Goal: Communication & Community: Answer question/provide support

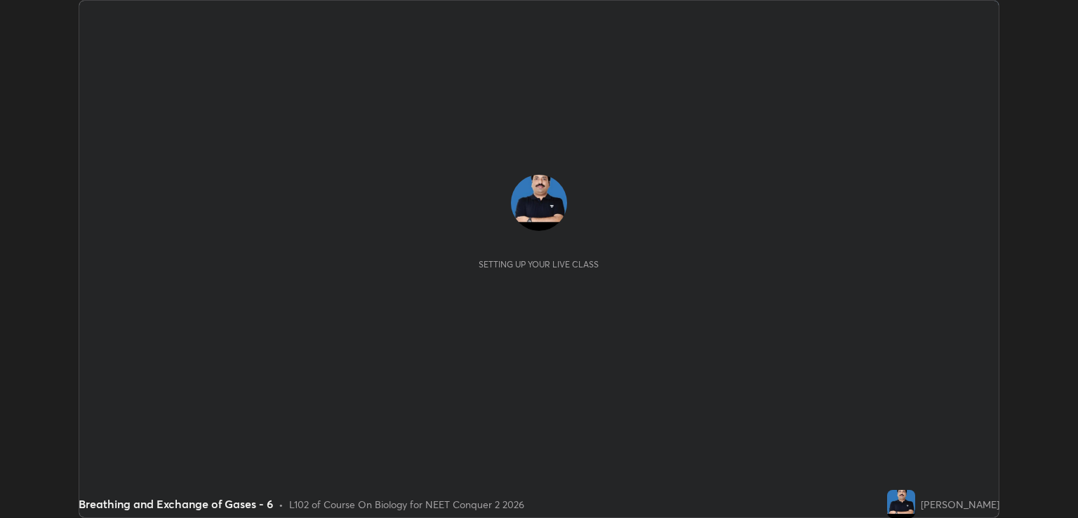
scroll to position [518, 1077]
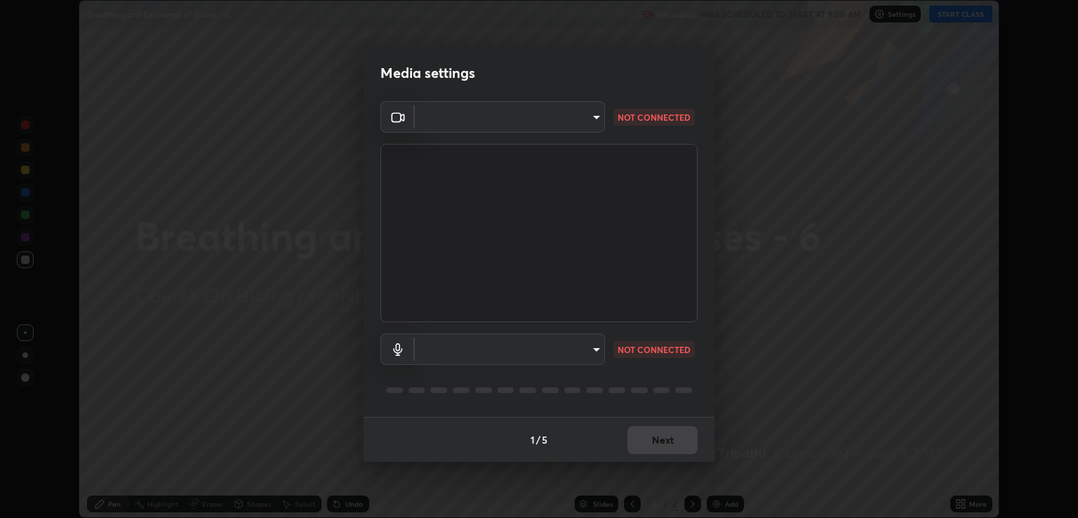
type input "ecbdbd44a66272db987f9f12271ef5319a85e28cdf2a8e5dd884bc8ad31297da"
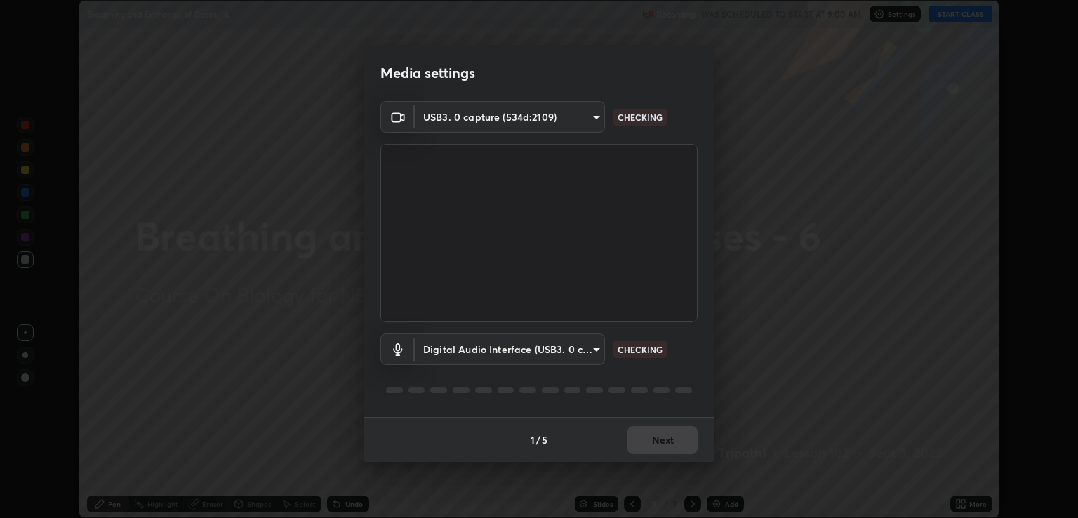
click at [472, 354] on body "Erase all Breathing and Exchange of Gases - 6 Recording WAS SCHEDULED TO START …" at bounding box center [539, 259] width 1078 height 518
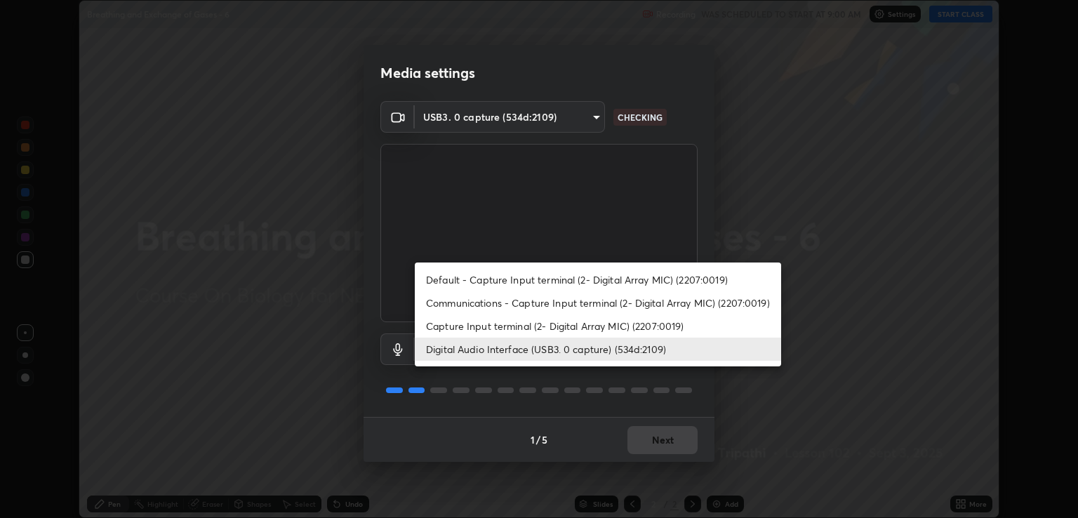
click at [461, 301] on li "Communications - Capture Input terminal (2- Digital Array MIC) (2207:0019)" at bounding box center [598, 302] width 366 height 23
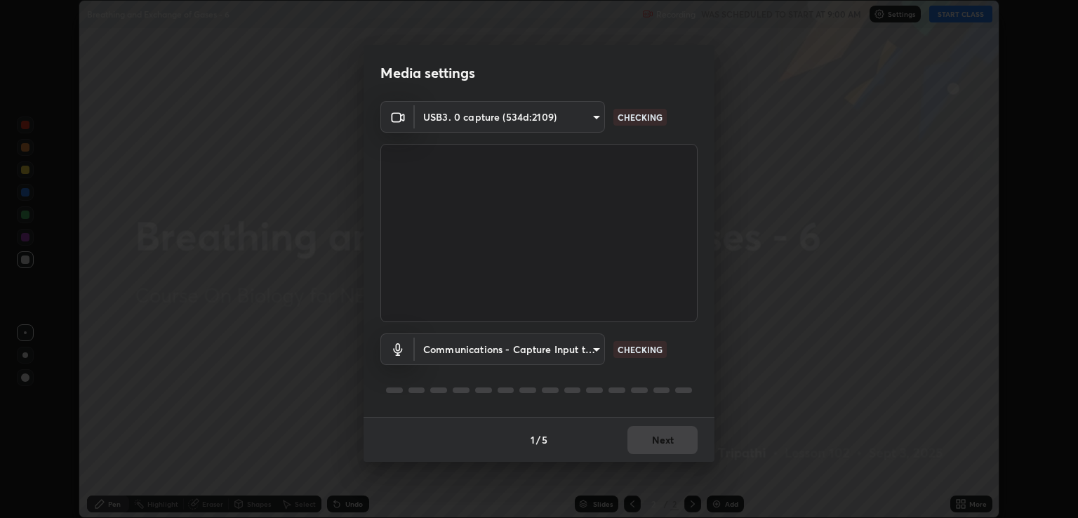
click at [460, 347] on body "Erase all Breathing and Exchange of Gases - 6 Recording WAS SCHEDULED TO START …" at bounding box center [539, 259] width 1078 height 518
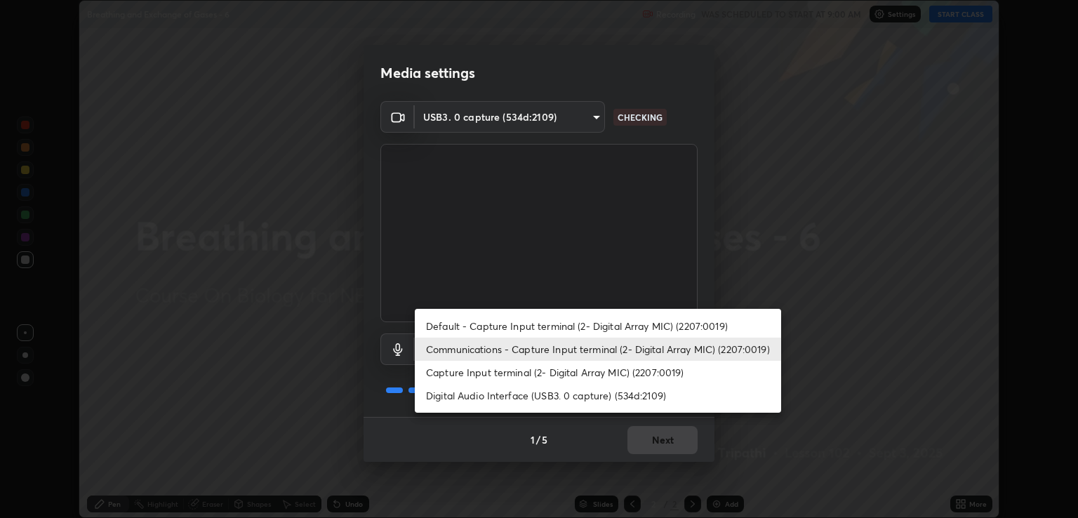
click at [457, 398] on li "Digital Audio Interface (USB3. 0 capture) (534d:2109)" at bounding box center [598, 395] width 366 height 23
type input "641fb1797ef8f9550b7f0158b383ff89036df526a4b0c4fe678c68e459c52791"
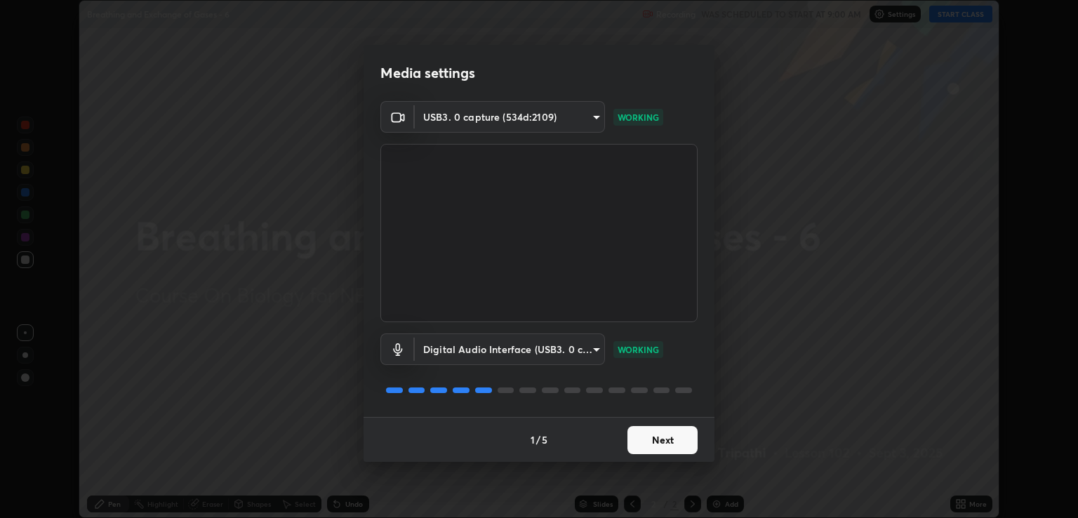
click at [665, 443] on button "Next" at bounding box center [662, 440] width 70 height 28
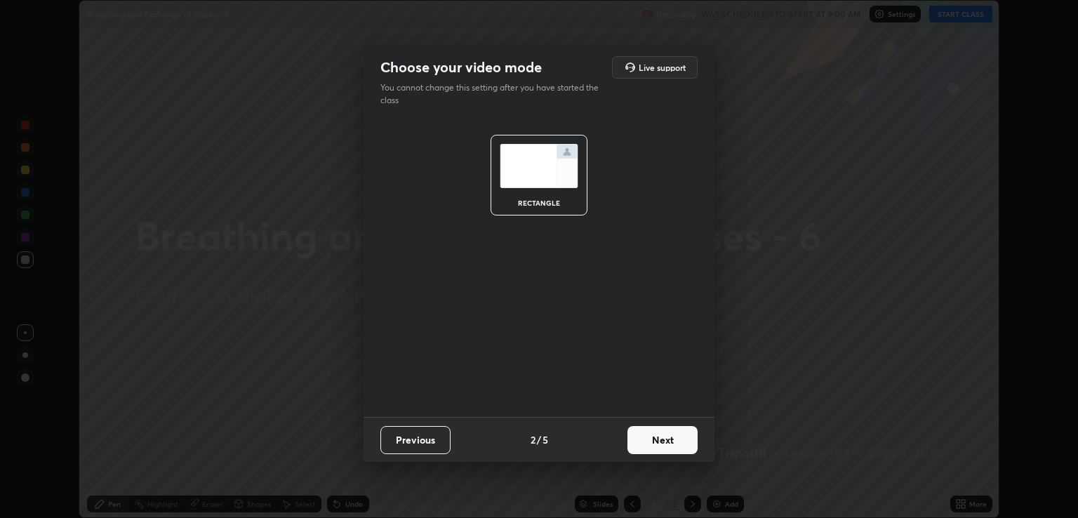
click at [662, 438] on button "Next" at bounding box center [662, 440] width 70 height 28
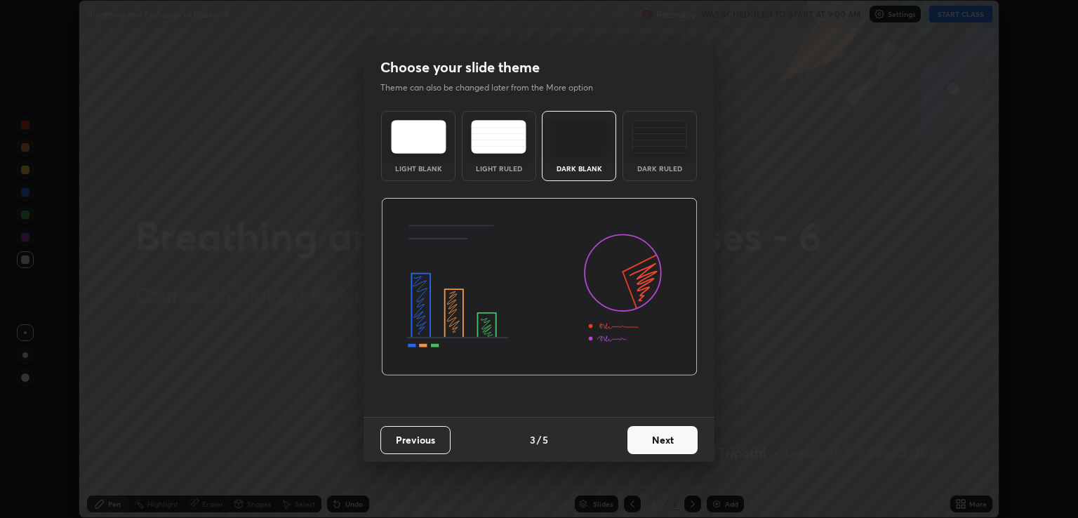
click at [669, 439] on button "Next" at bounding box center [662, 440] width 70 height 28
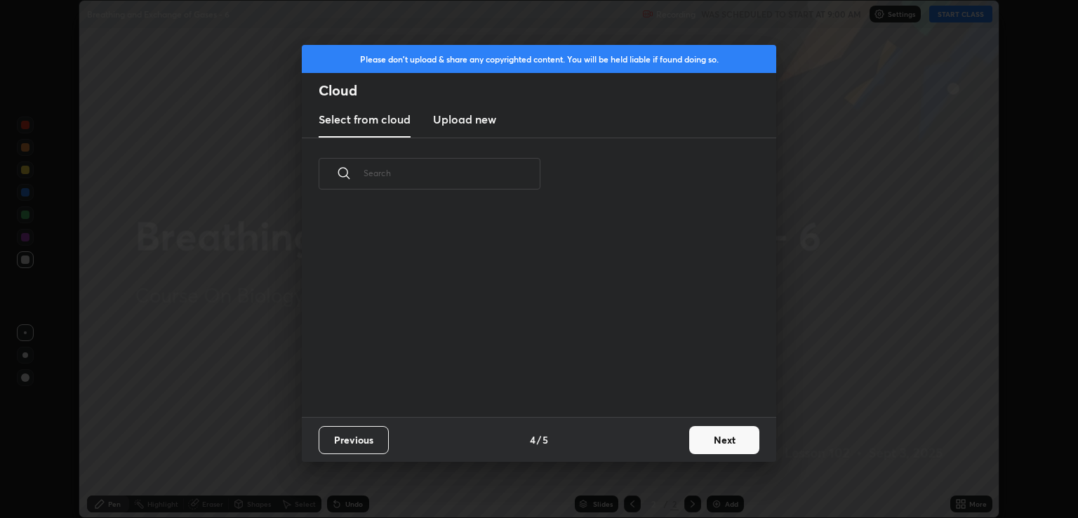
click at [674, 441] on div "Previous 4 / 5 Next" at bounding box center [539, 439] width 474 height 45
click at [721, 441] on button "Next" at bounding box center [724, 440] width 70 height 28
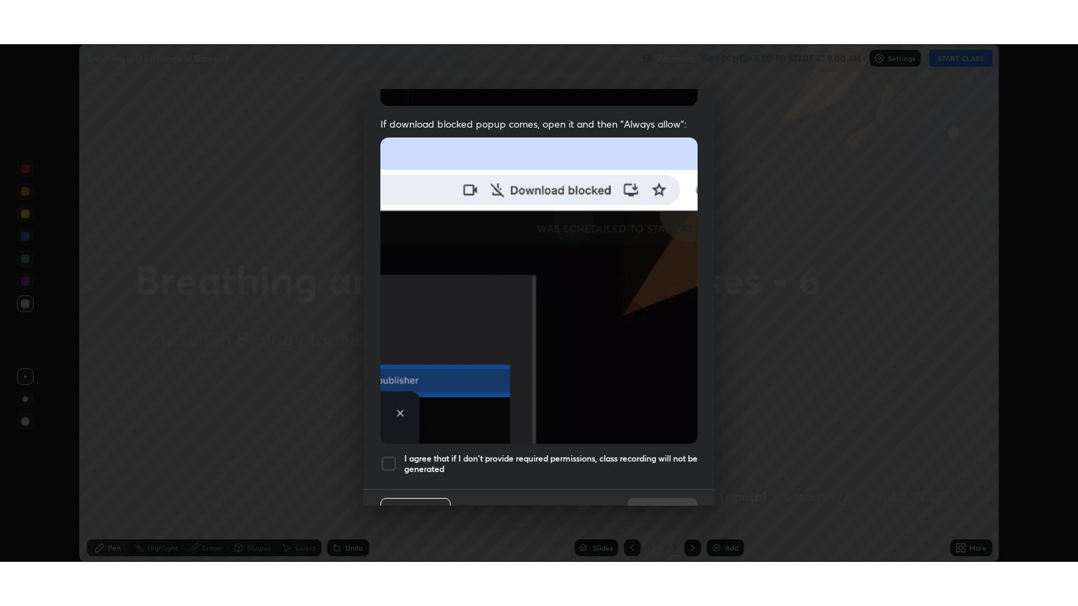
scroll to position [284, 0]
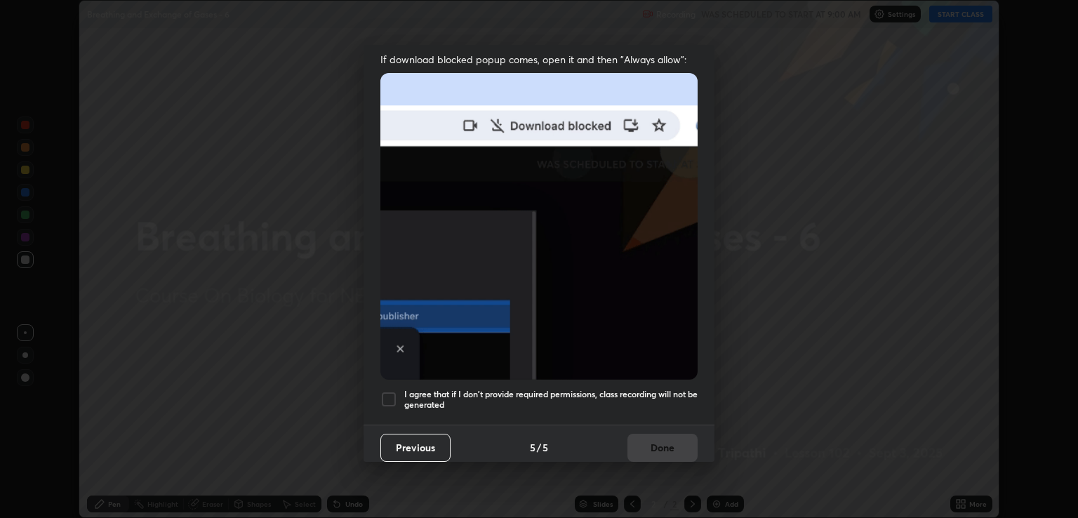
click at [599, 391] on h5 "I agree that if I don't provide required permissions, class recording will not …" at bounding box center [550, 400] width 293 height 22
click at [660, 440] on button "Done" at bounding box center [662, 448] width 70 height 28
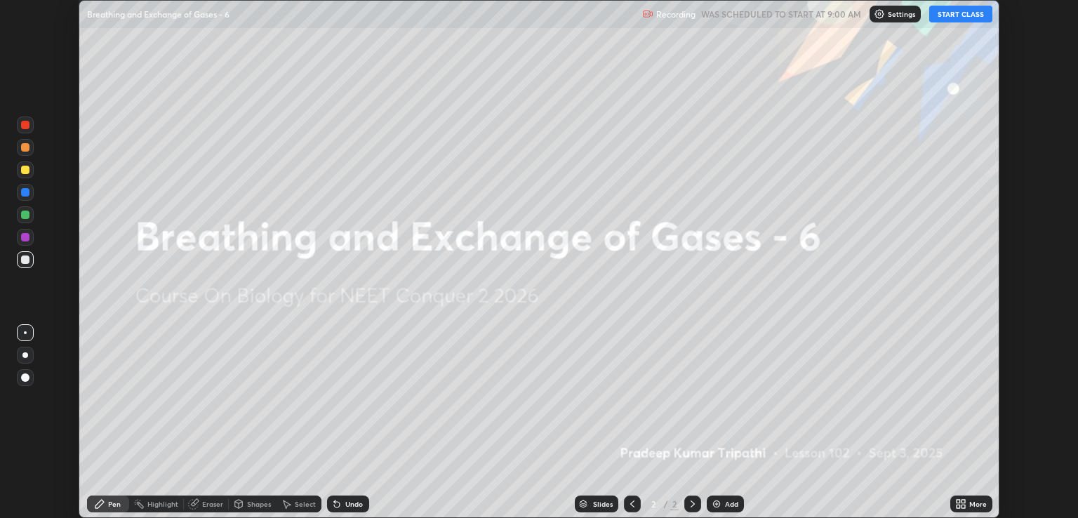
click at [960, 505] on icon at bounding box center [958, 507] width 4 height 4
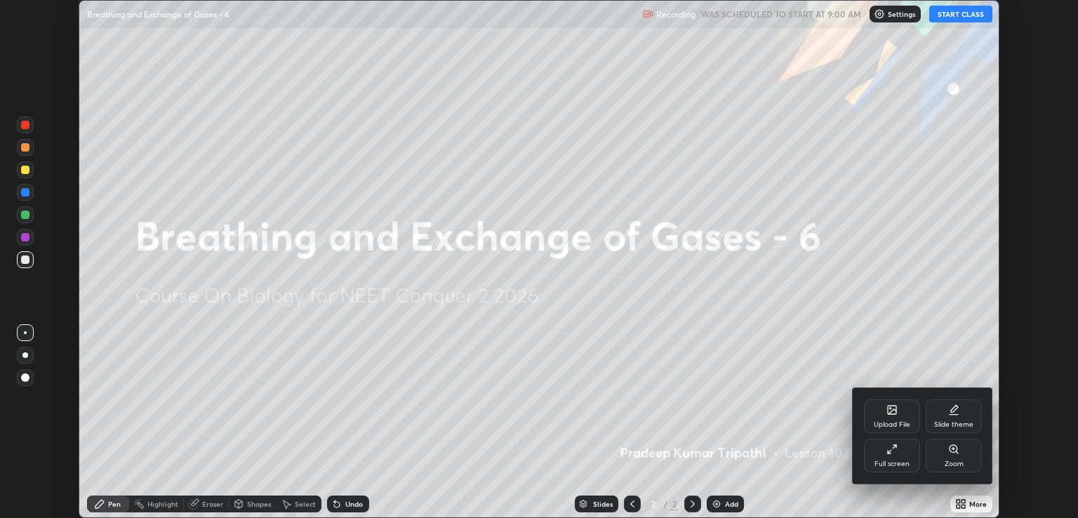
click at [897, 457] on div "Full screen" at bounding box center [892, 456] width 56 height 34
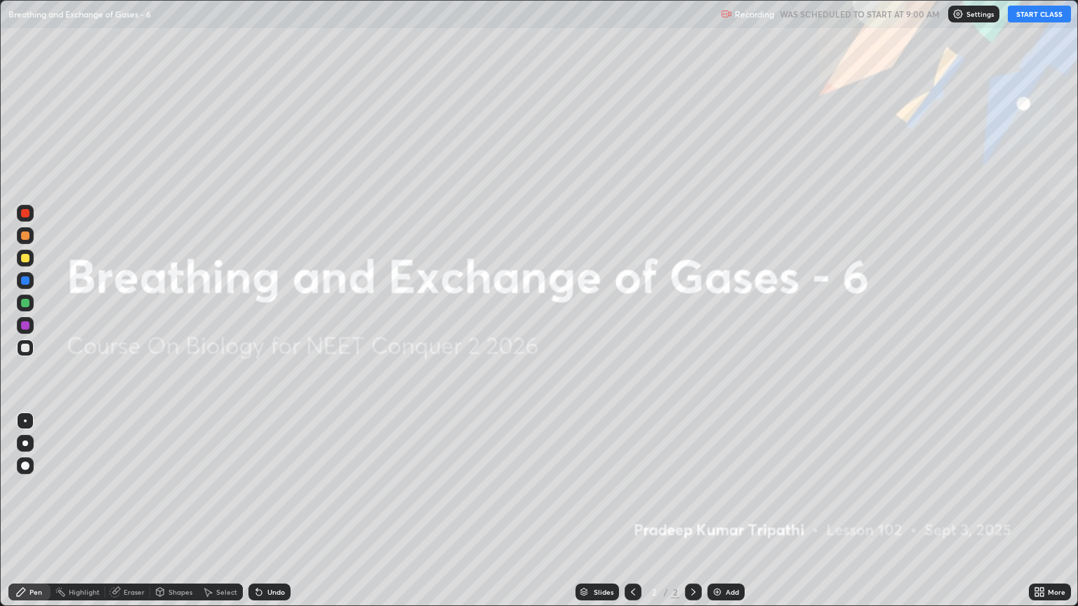
scroll to position [606, 1078]
click at [1033, 14] on button "START CLASS" at bounding box center [1039, 14] width 63 height 17
click at [719, 517] on img at bounding box center [717, 592] width 11 height 11
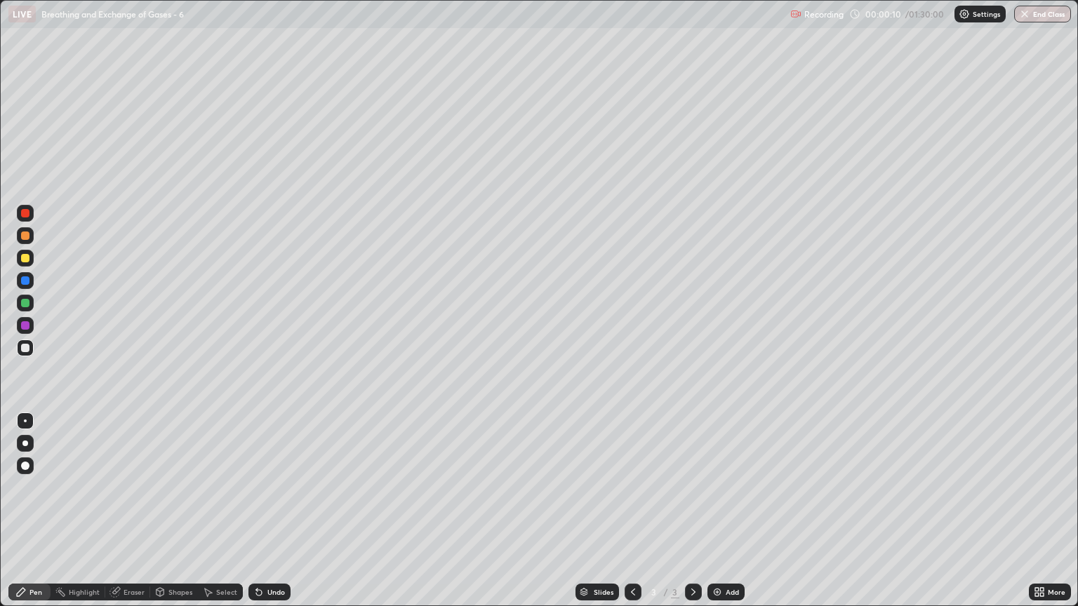
click at [27, 239] on div at bounding box center [25, 236] width 8 height 8
click at [25, 446] on div at bounding box center [25, 443] width 17 height 17
click at [25, 260] on div at bounding box center [25, 258] width 8 height 8
click at [182, 517] on div "Shapes" at bounding box center [180, 592] width 24 height 7
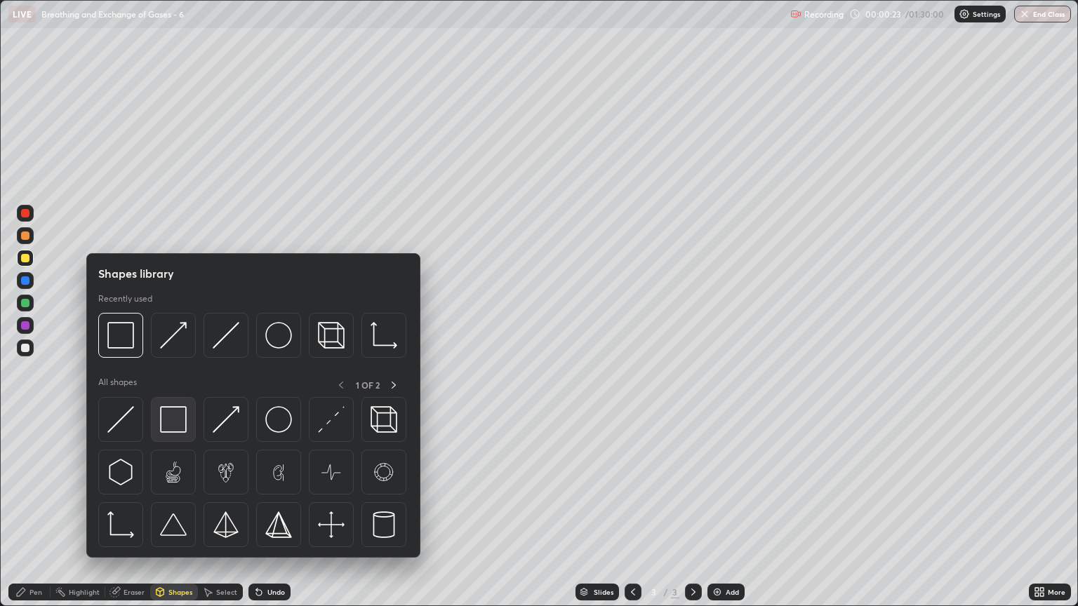
click at [174, 419] on img at bounding box center [173, 419] width 27 height 27
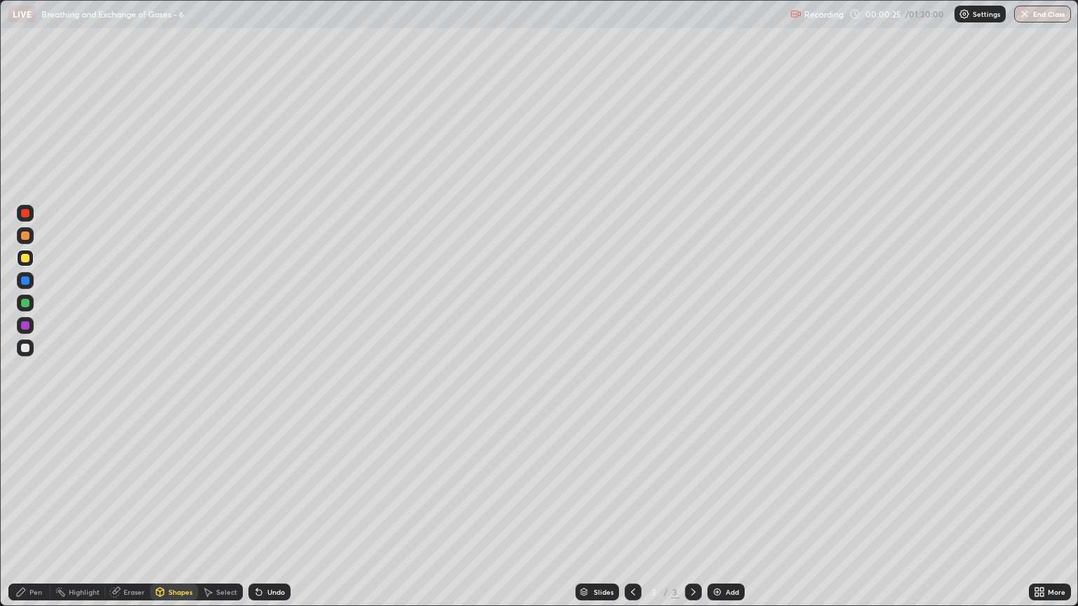
click at [28, 256] on div at bounding box center [25, 258] width 8 height 8
click at [182, 517] on div "Shapes" at bounding box center [180, 592] width 24 height 7
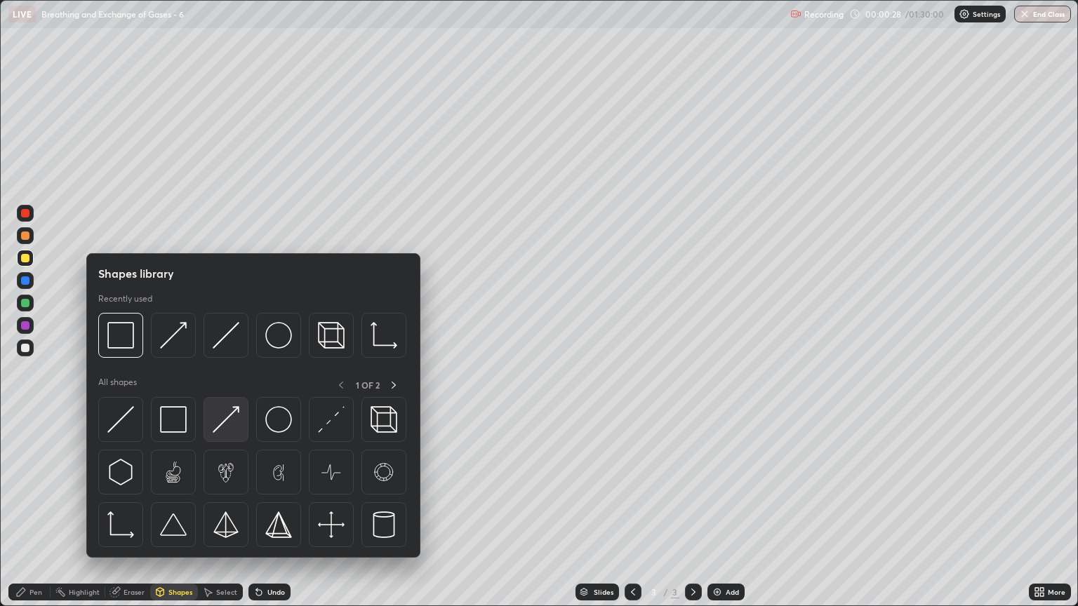
click at [235, 425] on img at bounding box center [226, 419] width 27 height 27
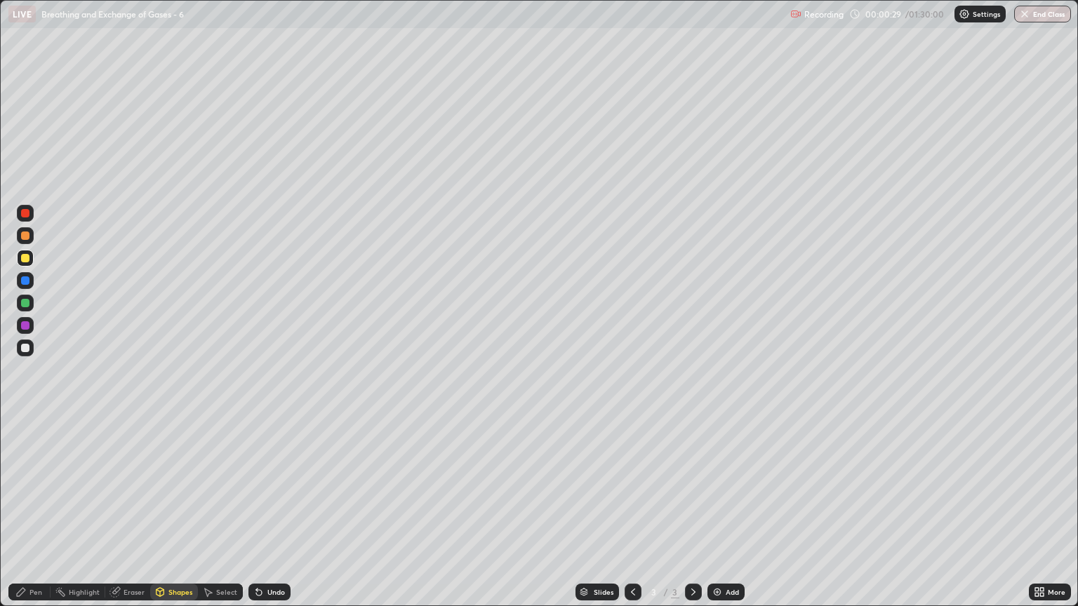
click at [39, 517] on div "Pen" at bounding box center [35, 592] width 13 height 7
click at [25, 354] on div at bounding box center [25, 348] width 17 height 17
click at [25, 260] on div at bounding box center [25, 258] width 8 height 8
click at [28, 356] on div at bounding box center [25, 348] width 17 height 17
click at [175, 517] on div "Shapes" at bounding box center [180, 592] width 24 height 7
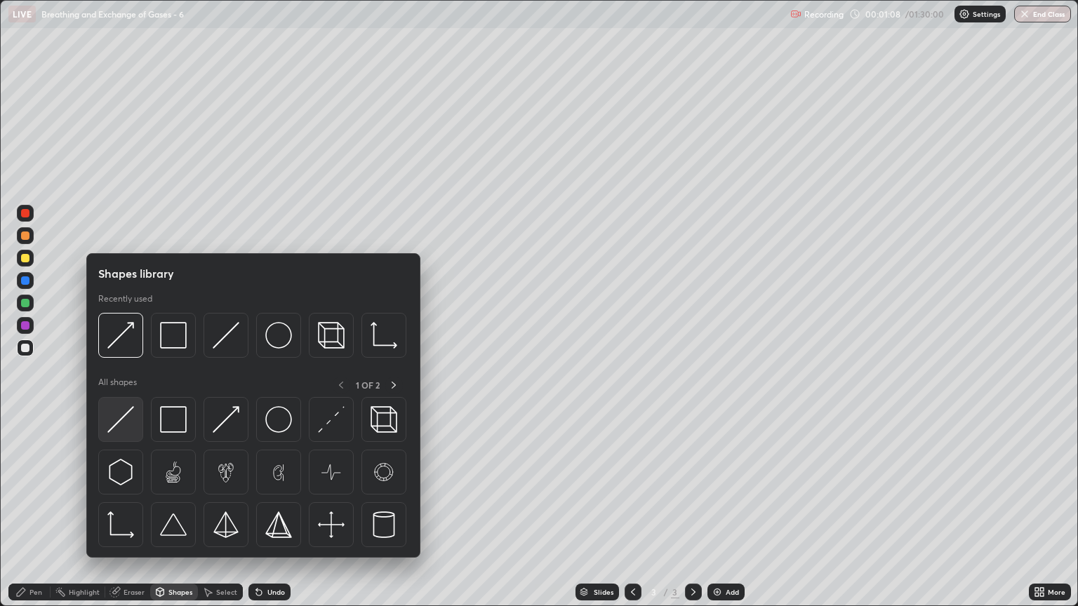
click at [126, 415] on img at bounding box center [120, 419] width 27 height 27
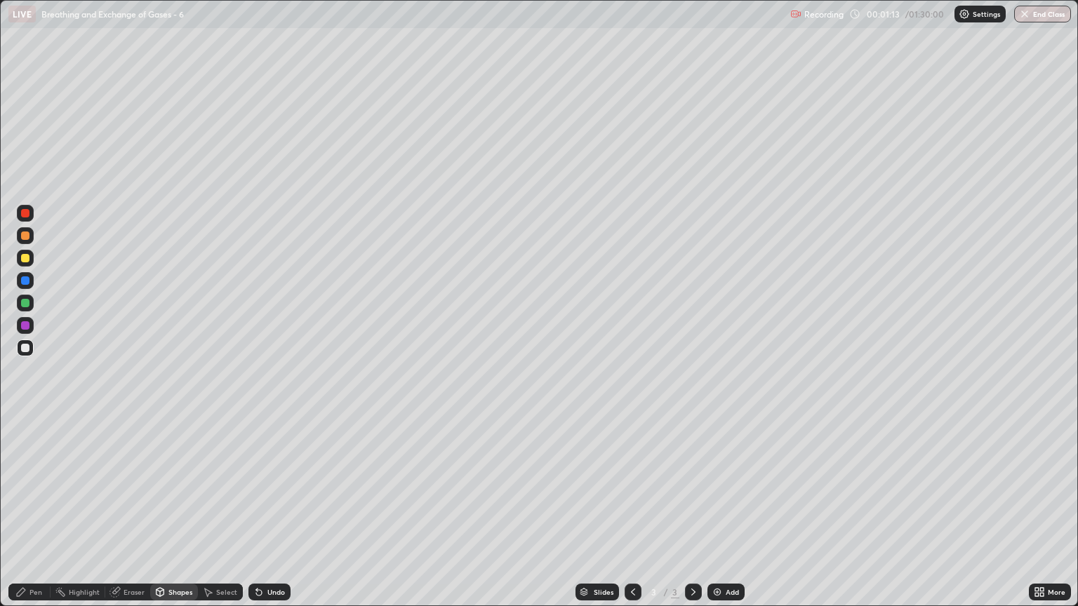
click at [136, 517] on div "Eraser" at bounding box center [134, 592] width 21 height 7
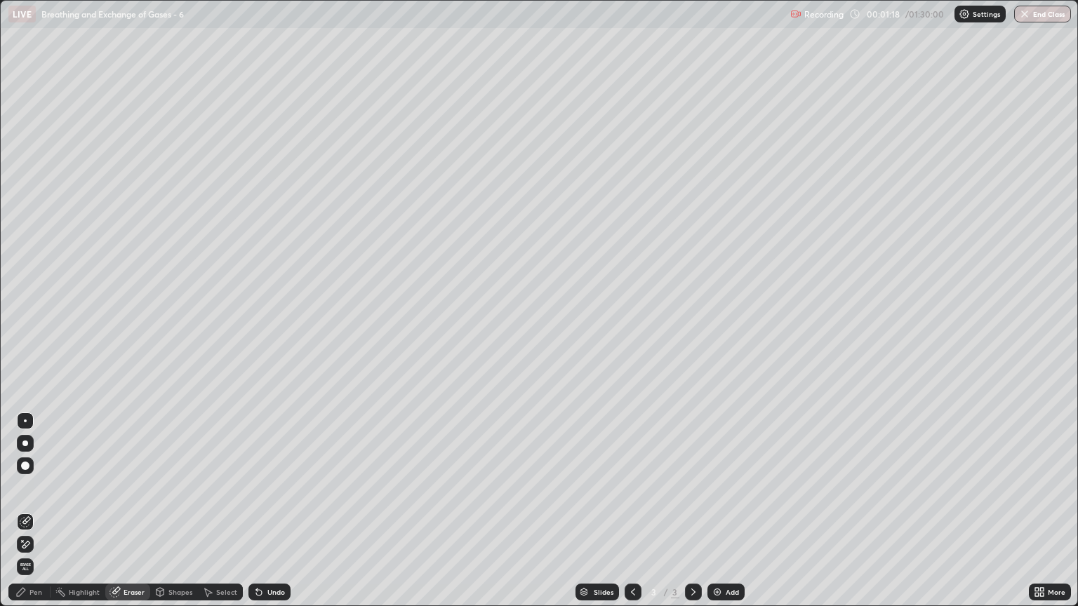
click at [42, 517] on div "Pen" at bounding box center [29, 592] width 42 height 17
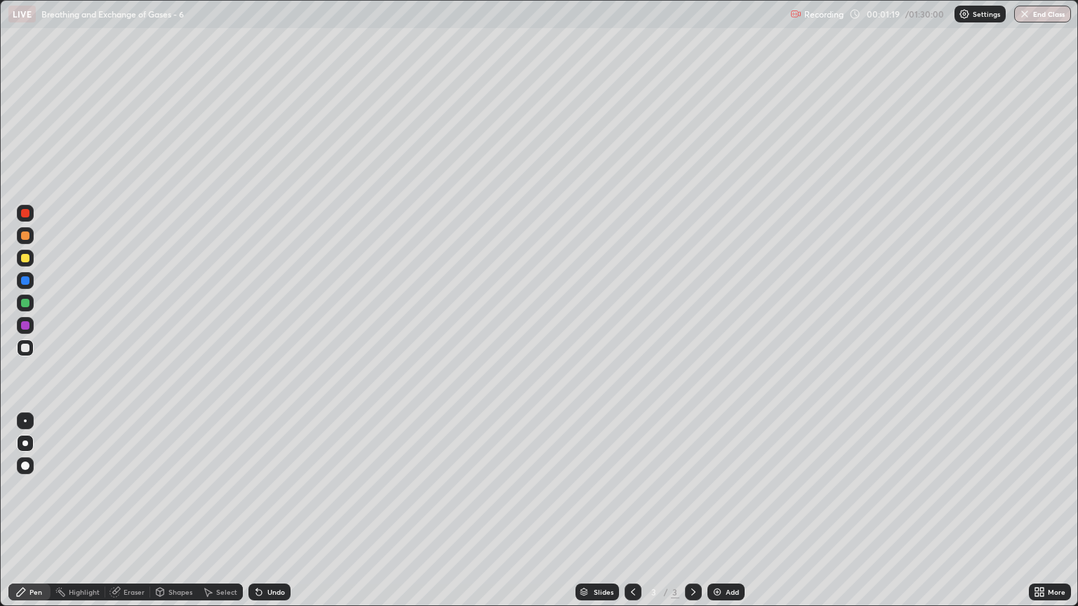
click at [25, 259] on div at bounding box center [25, 258] width 8 height 8
click at [174, 517] on div "Shapes" at bounding box center [180, 592] width 24 height 7
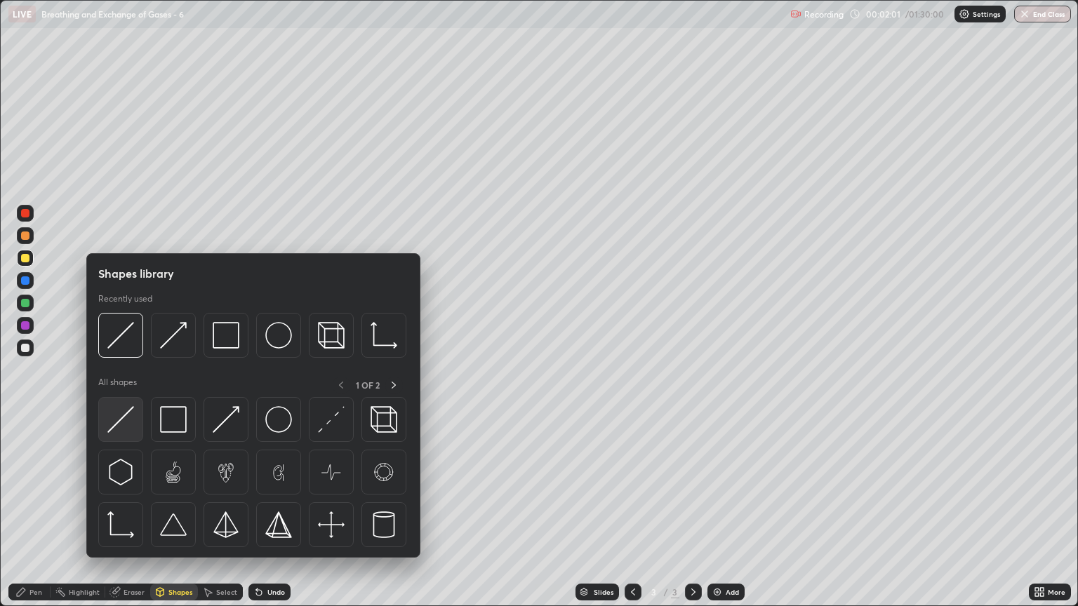
click at [124, 424] on img at bounding box center [120, 419] width 27 height 27
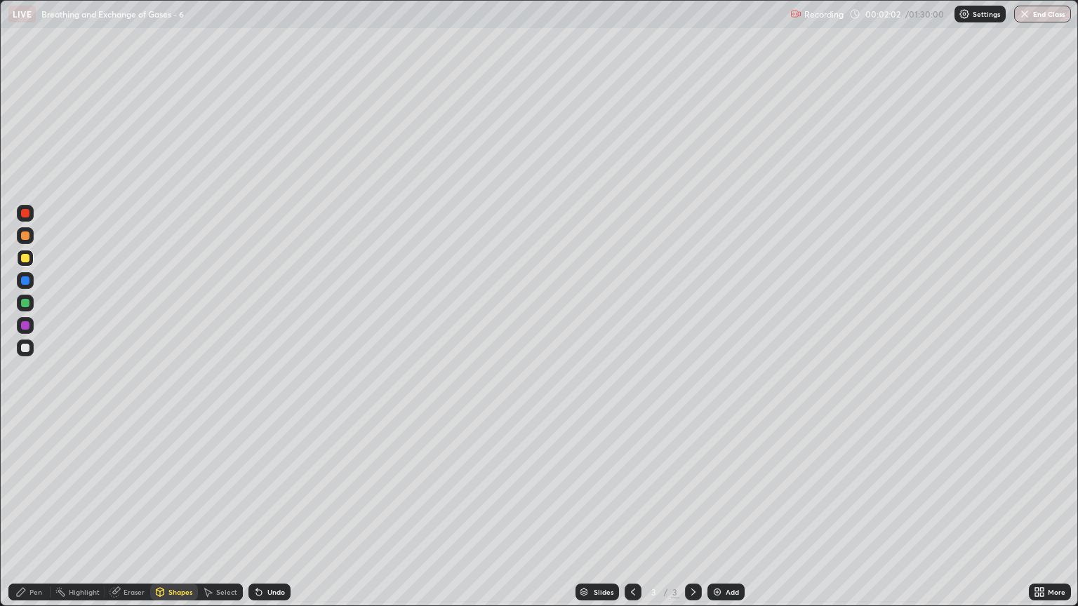
click at [18, 354] on div at bounding box center [25, 348] width 17 height 17
click at [177, 517] on div "Shapes" at bounding box center [180, 592] width 24 height 7
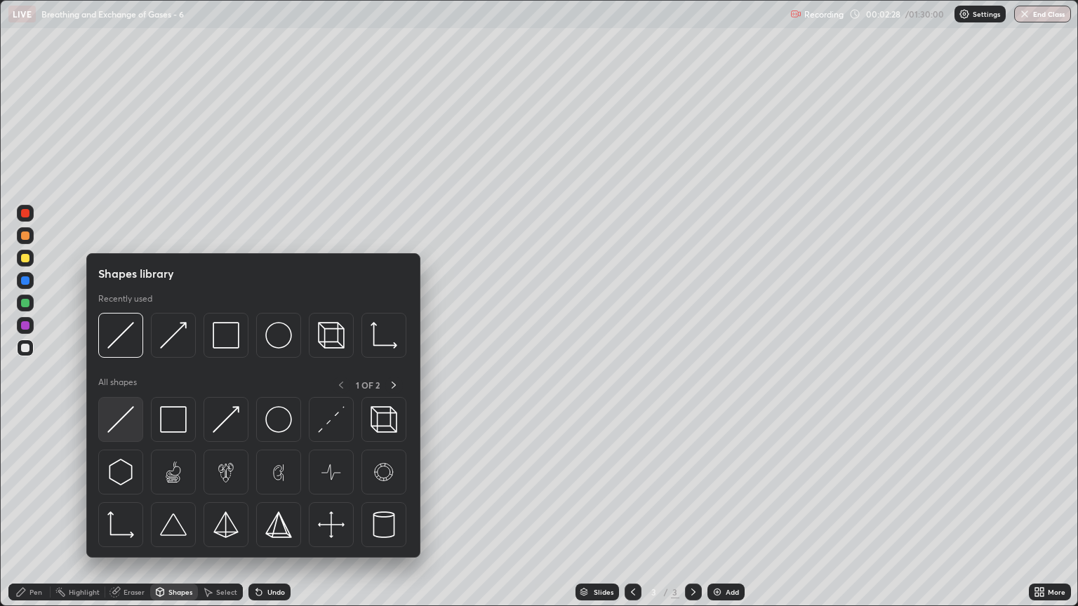
click at [126, 427] on img at bounding box center [120, 419] width 27 height 27
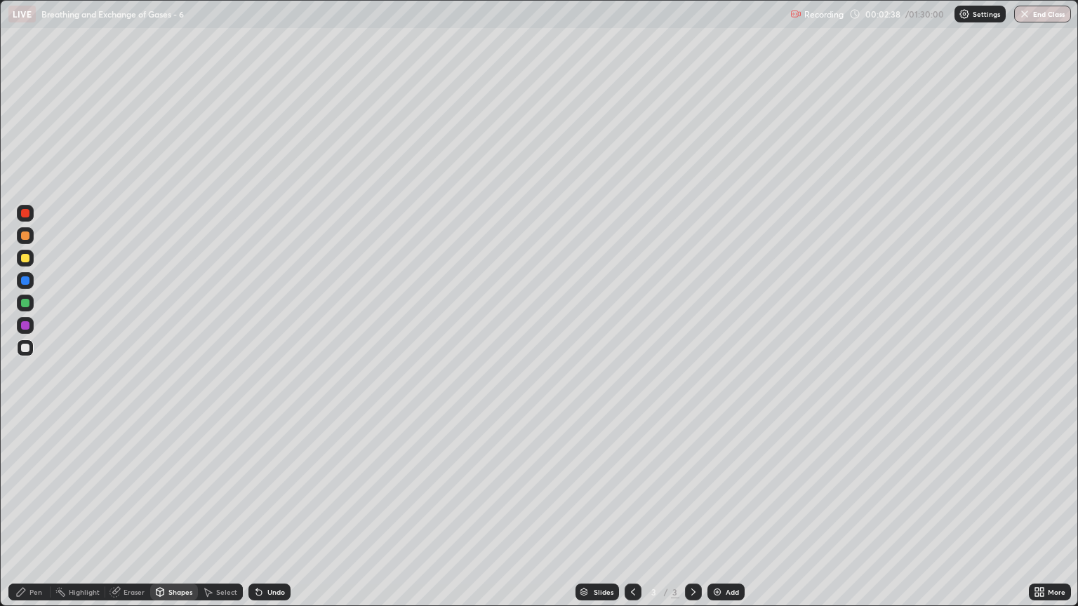
click at [25, 347] on div at bounding box center [25, 348] width 8 height 8
click at [42, 517] on div "Pen" at bounding box center [29, 592] width 42 height 17
click at [39, 517] on div "Pen" at bounding box center [35, 592] width 13 height 7
click at [27, 259] on div at bounding box center [25, 258] width 8 height 8
click at [28, 239] on div at bounding box center [25, 236] width 8 height 8
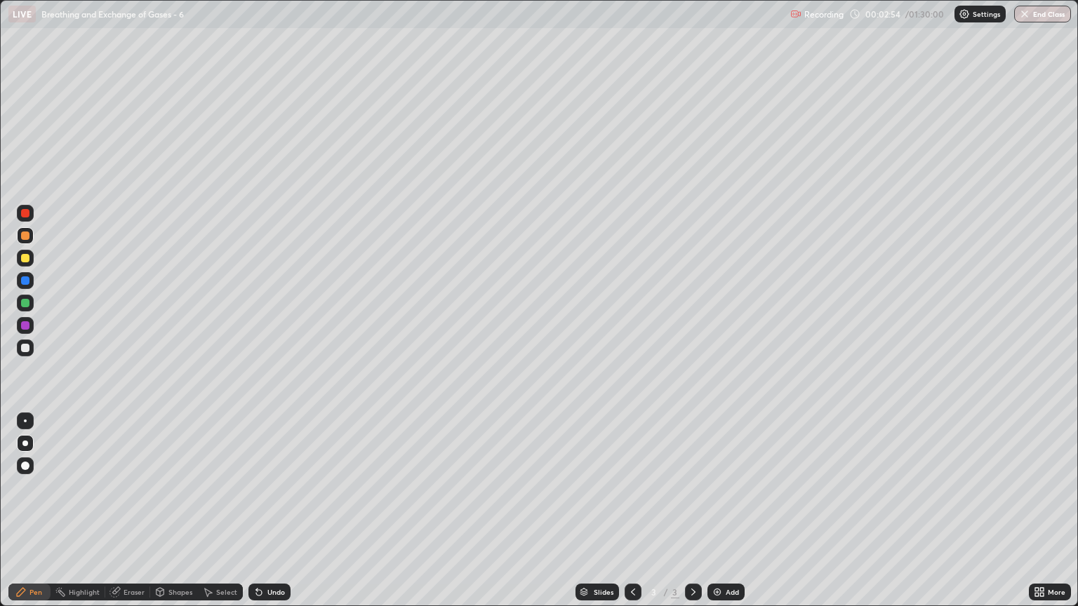
click at [180, 517] on div "Shapes" at bounding box center [174, 592] width 48 height 17
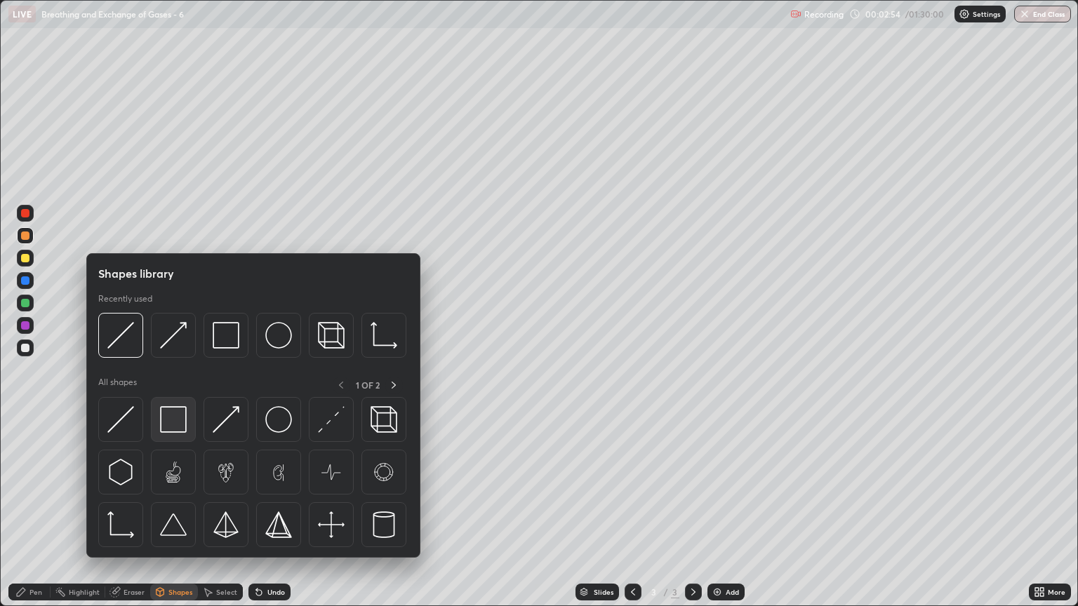
click at [175, 414] on img at bounding box center [173, 419] width 27 height 27
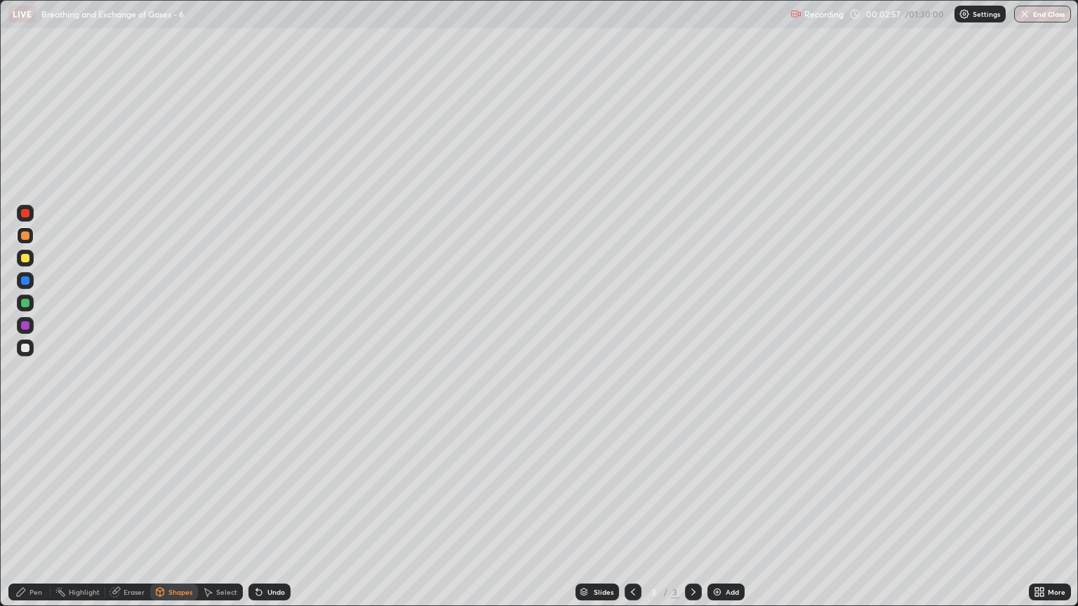
click at [190, 517] on div "Shapes" at bounding box center [174, 592] width 48 height 17
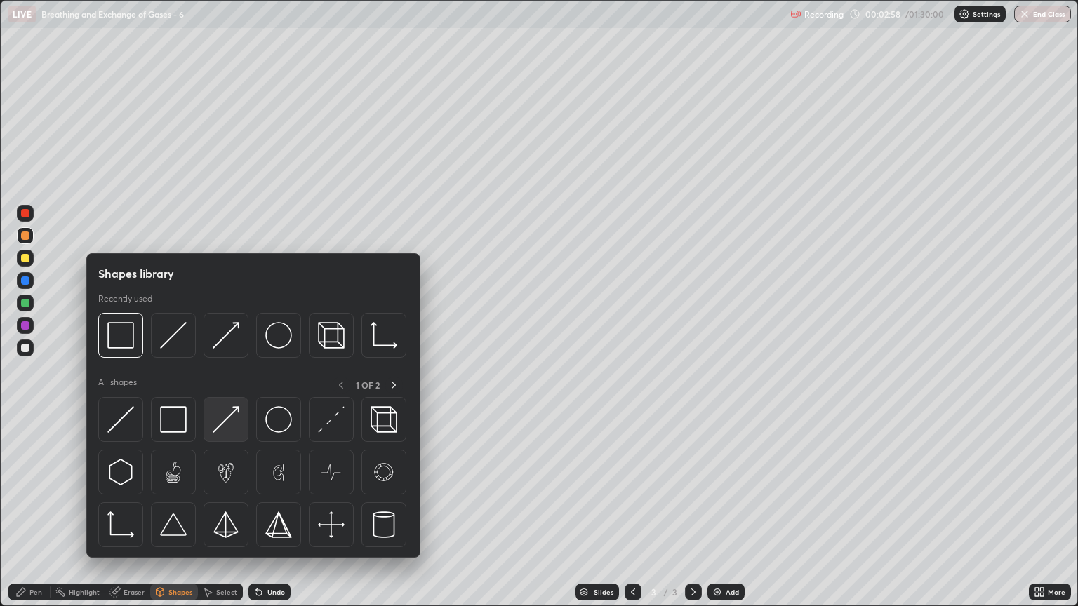
click at [234, 424] on img at bounding box center [226, 419] width 27 height 27
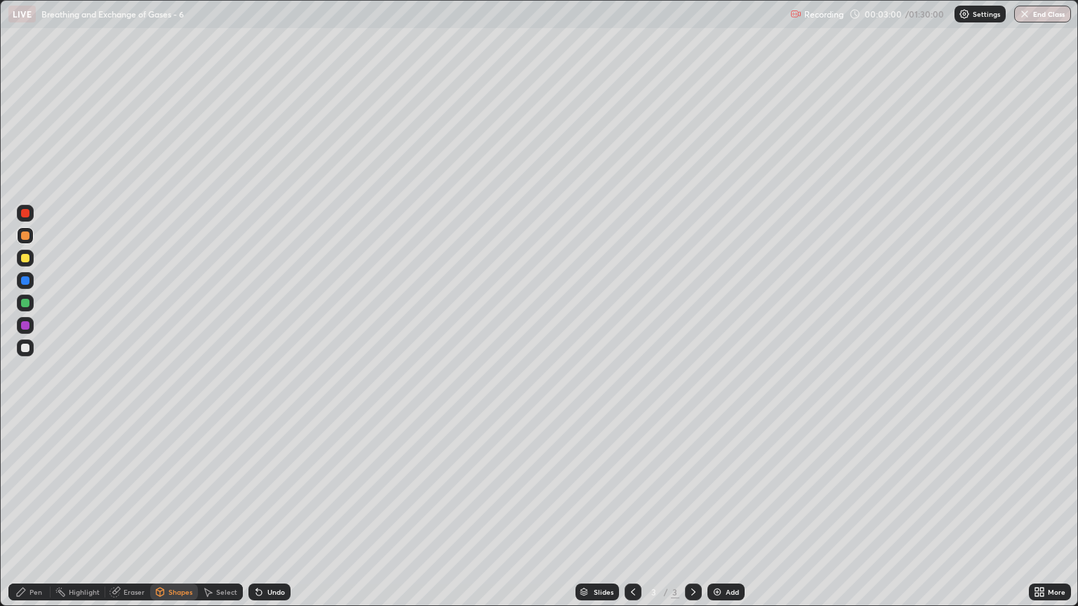
click at [26, 346] on div at bounding box center [25, 348] width 8 height 8
click at [26, 241] on div at bounding box center [25, 235] width 17 height 17
click at [129, 517] on div "Eraser" at bounding box center [134, 592] width 21 height 7
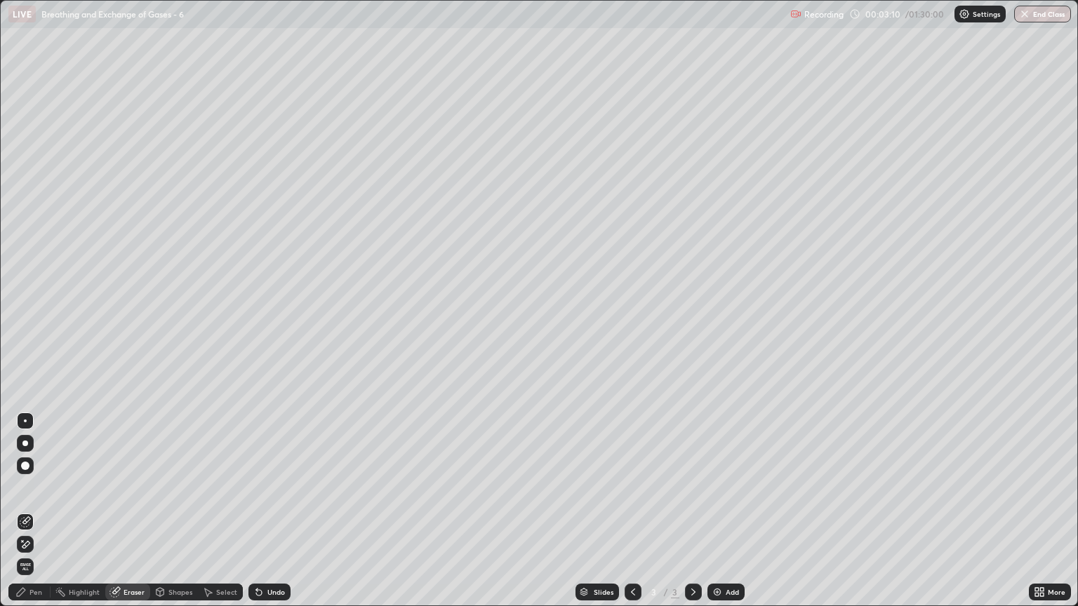
click at [32, 517] on div "Pen" at bounding box center [29, 592] width 42 height 17
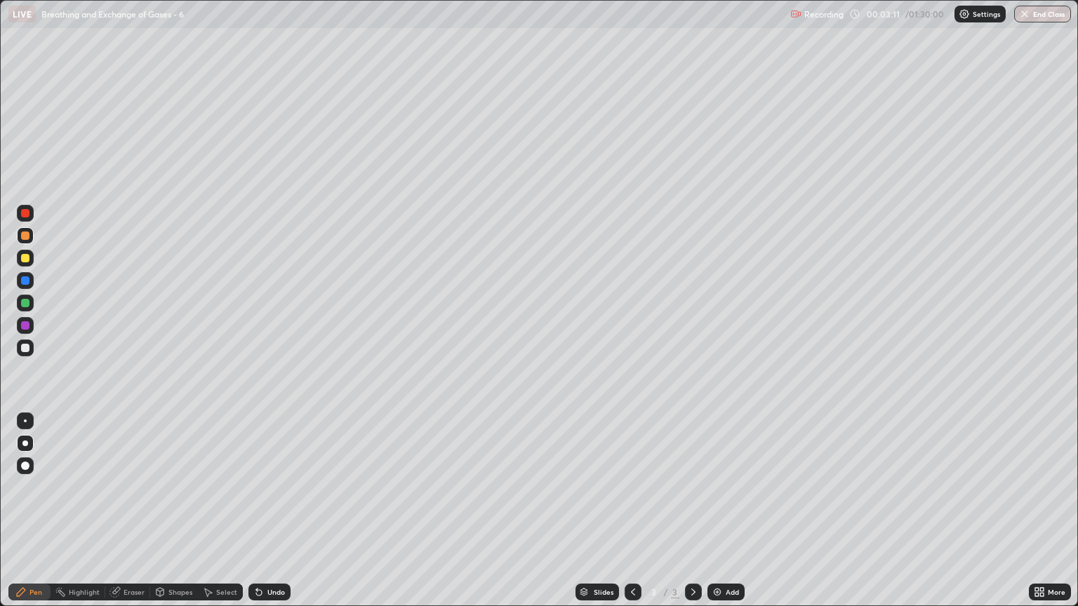
click at [185, 517] on div "Shapes" at bounding box center [174, 592] width 48 height 17
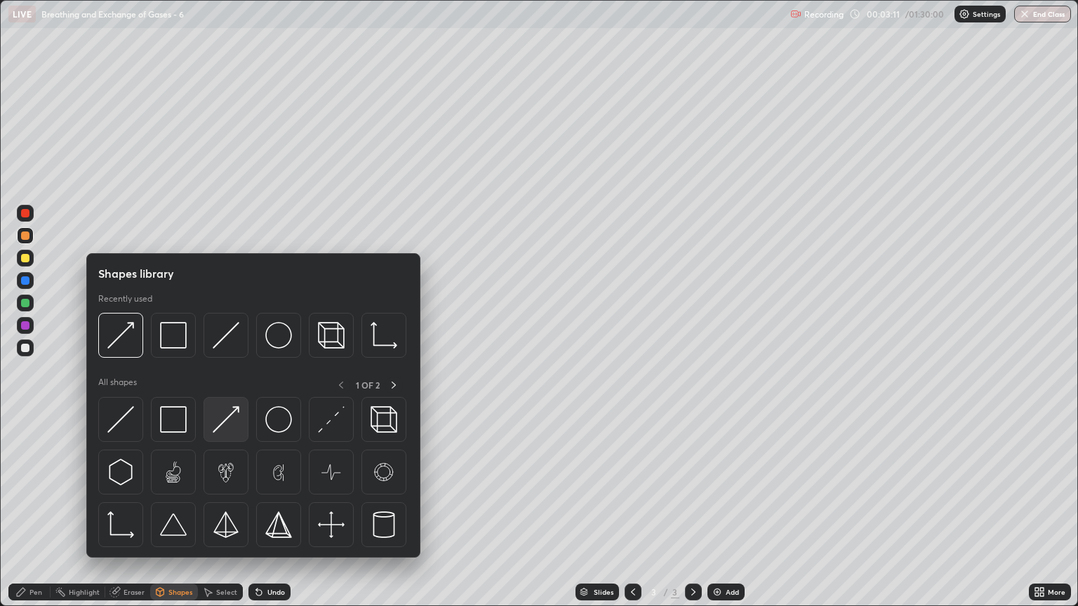
click at [229, 425] on img at bounding box center [226, 419] width 27 height 27
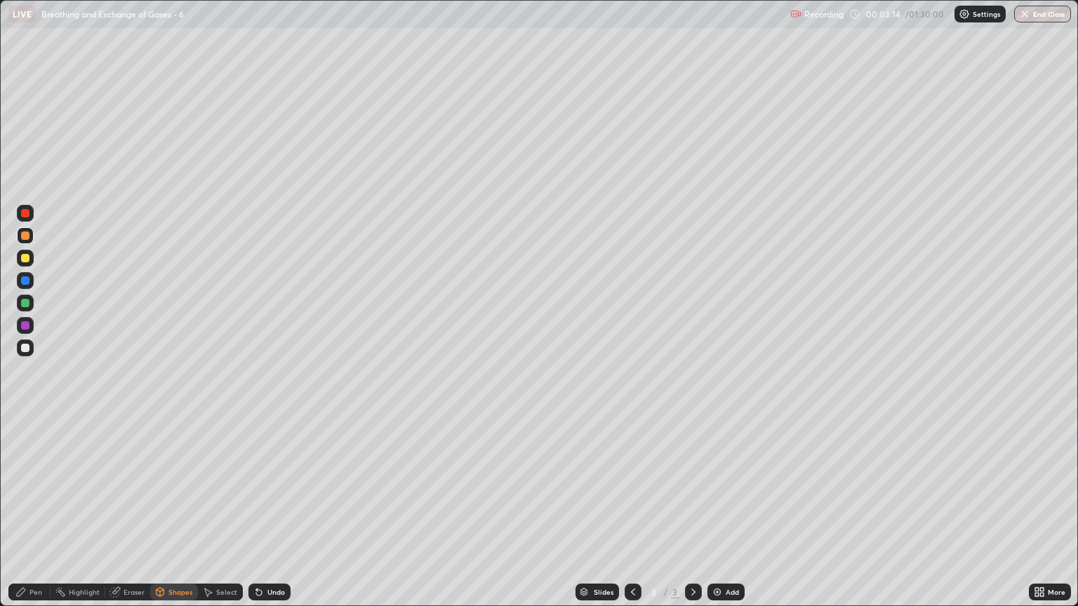
click at [39, 517] on div "Pen" at bounding box center [29, 592] width 42 height 17
click at [41, 517] on div "Pen" at bounding box center [35, 592] width 13 height 7
click at [27, 354] on div at bounding box center [25, 348] width 17 height 17
click at [172, 517] on div "Shapes" at bounding box center [180, 592] width 24 height 7
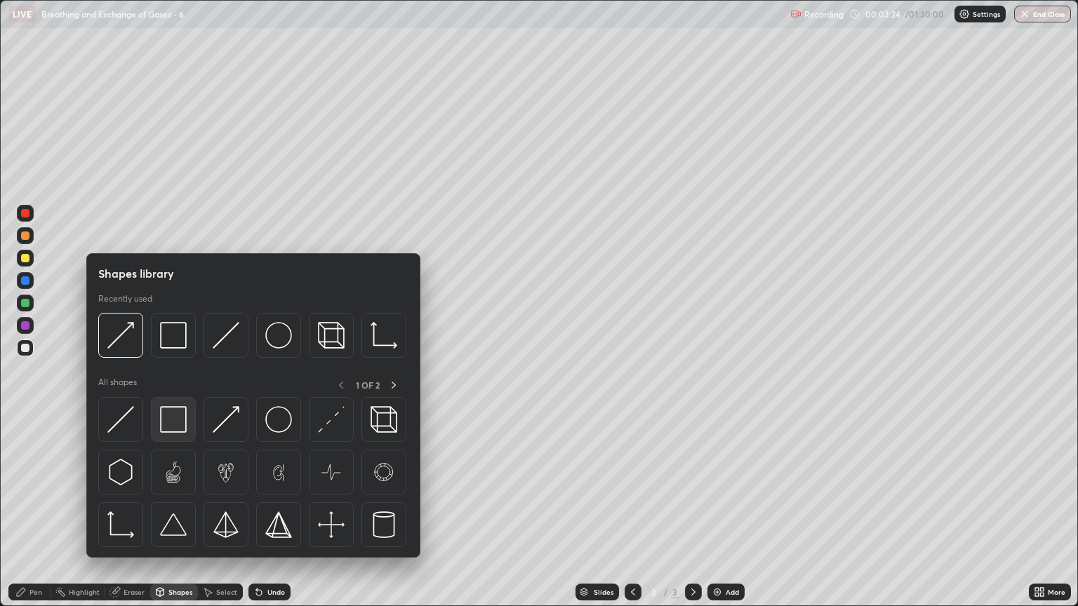
click at [171, 418] on img at bounding box center [173, 419] width 27 height 27
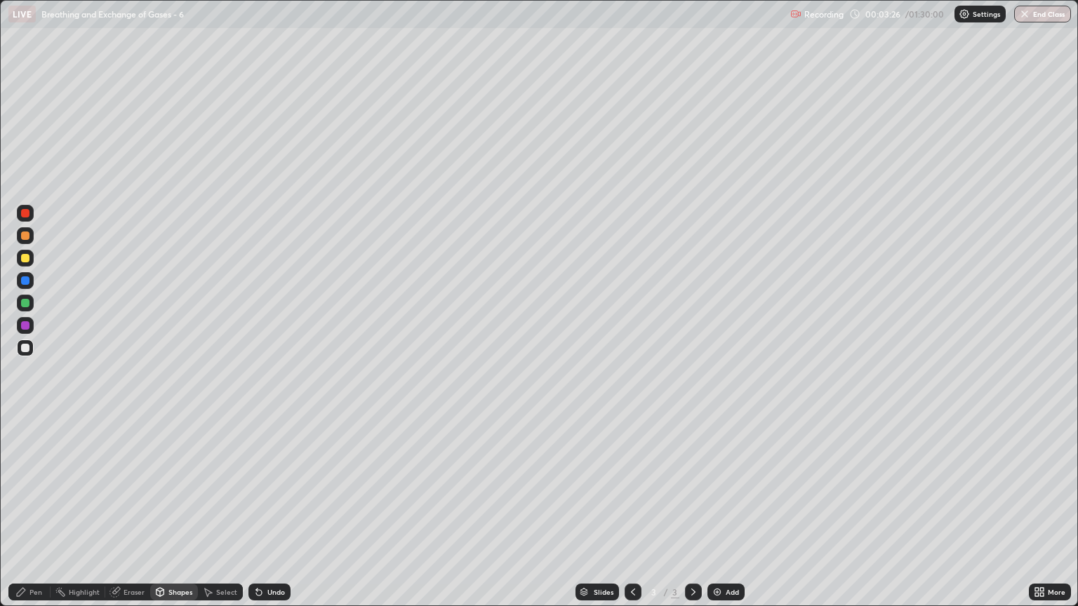
click at [138, 517] on div "Eraser" at bounding box center [127, 592] width 45 height 17
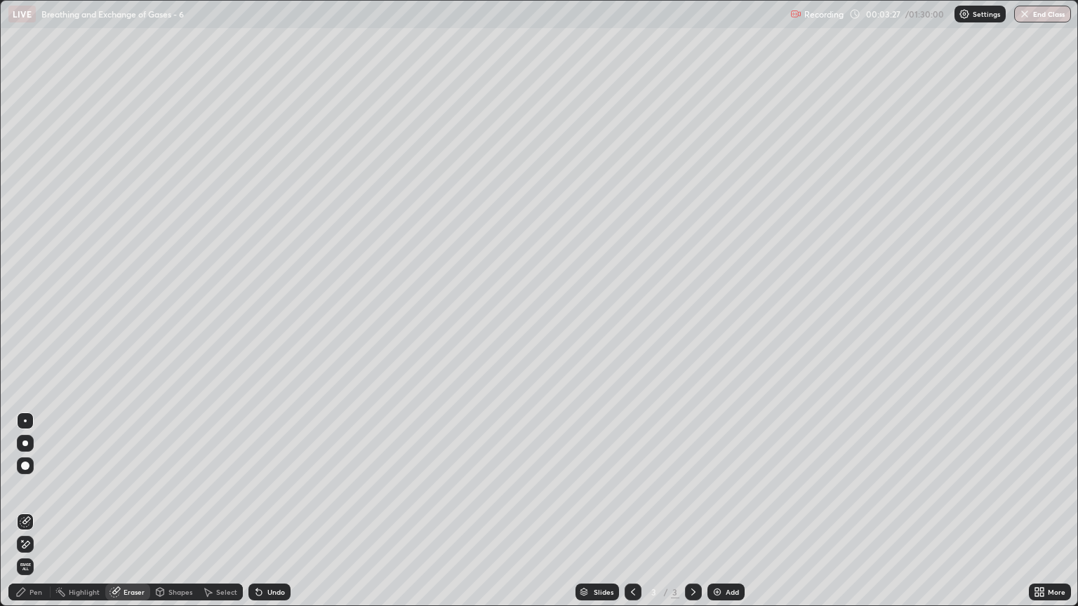
click at [174, 517] on div "Shapes" at bounding box center [180, 592] width 24 height 7
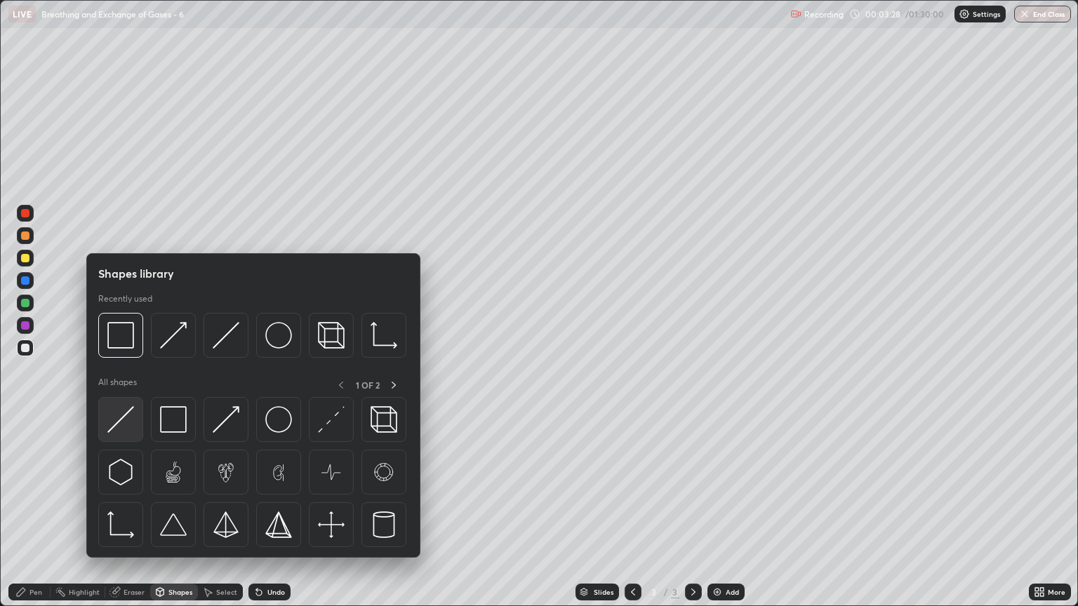
click at [126, 419] on img at bounding box center [120, 419] width 27 height 27
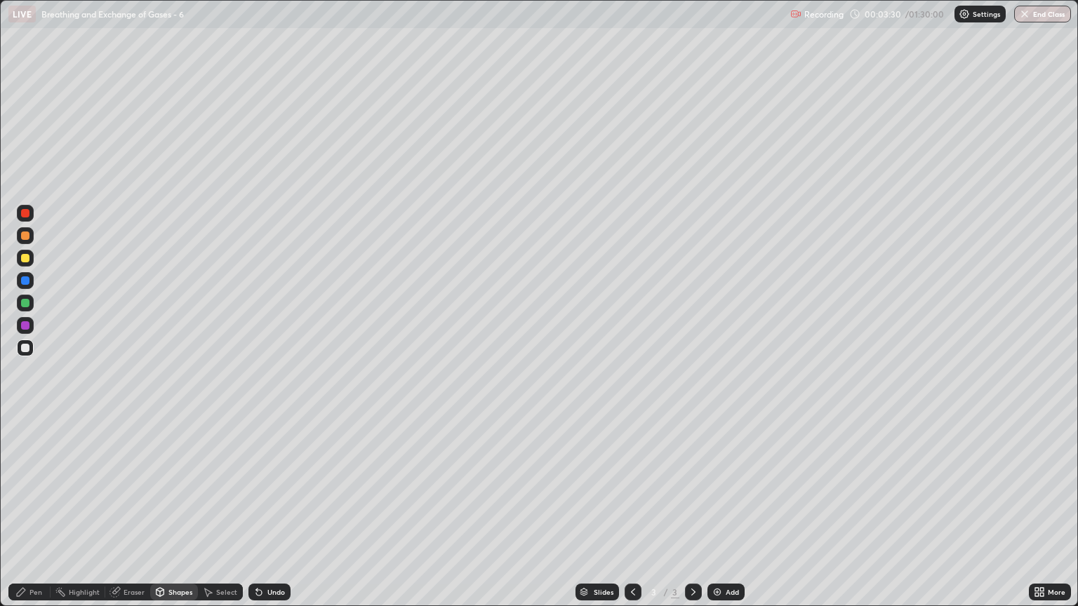
click at [34, 517] on div "Pen" at bounding box center [29, 592] width 42 height 17
click at [135, 517] on div "Eraser" at bounding box center [127, 592] width 45 height 17
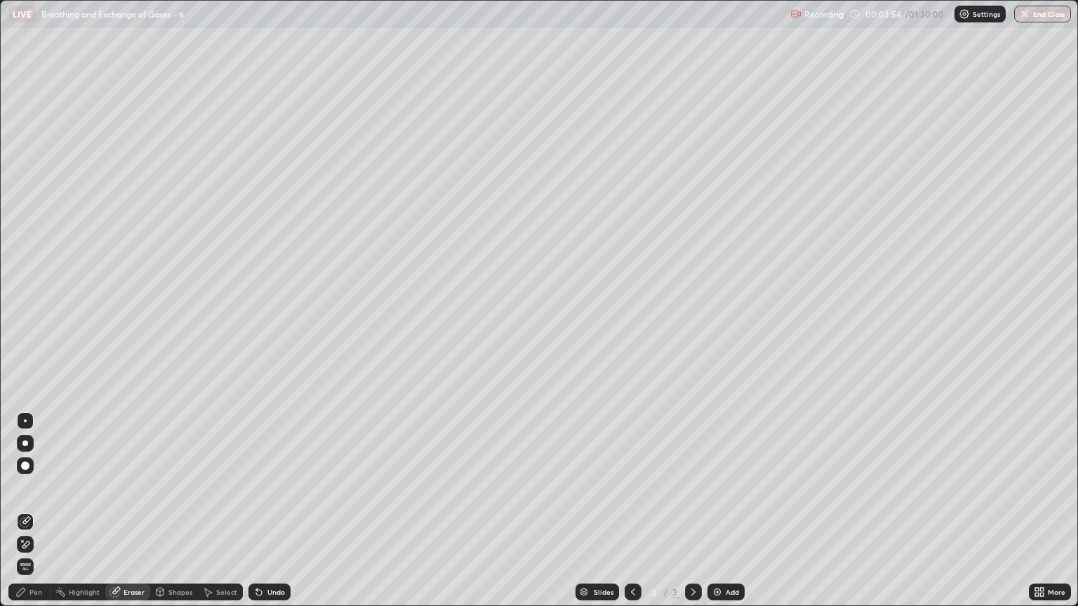
click at [176, 517] on div "Shapes" at bounding box center [180, 592] width 24 height 7
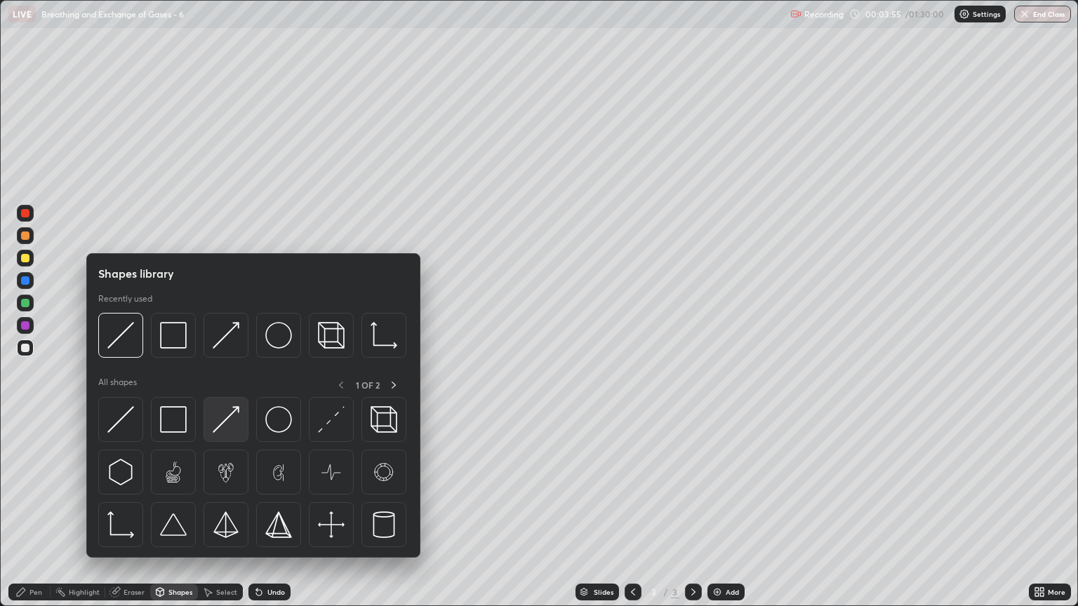
click at [223, 429] on img at bounding box center [226, 419] width 27 height 27
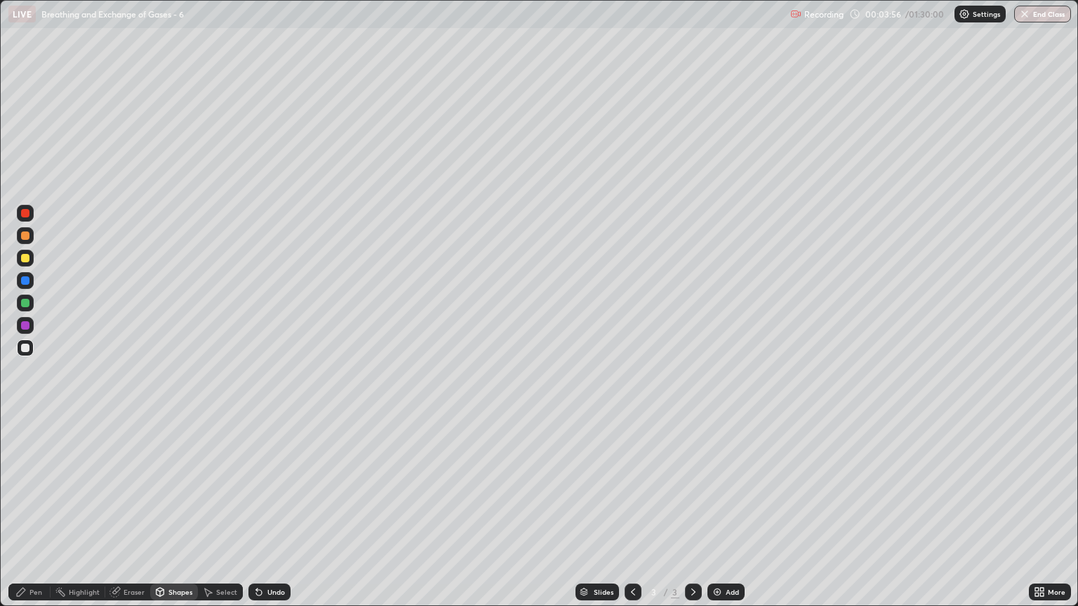
click at [36, 517] on div "Pen" at bounding box center [35, 592] width 13 height 7
click at [28, 260] on div at bounding box center [25, 258] width 8 height 8
click at [173, 517] on div "Shapes" at bounding box center [174, 592] width 48 height 17
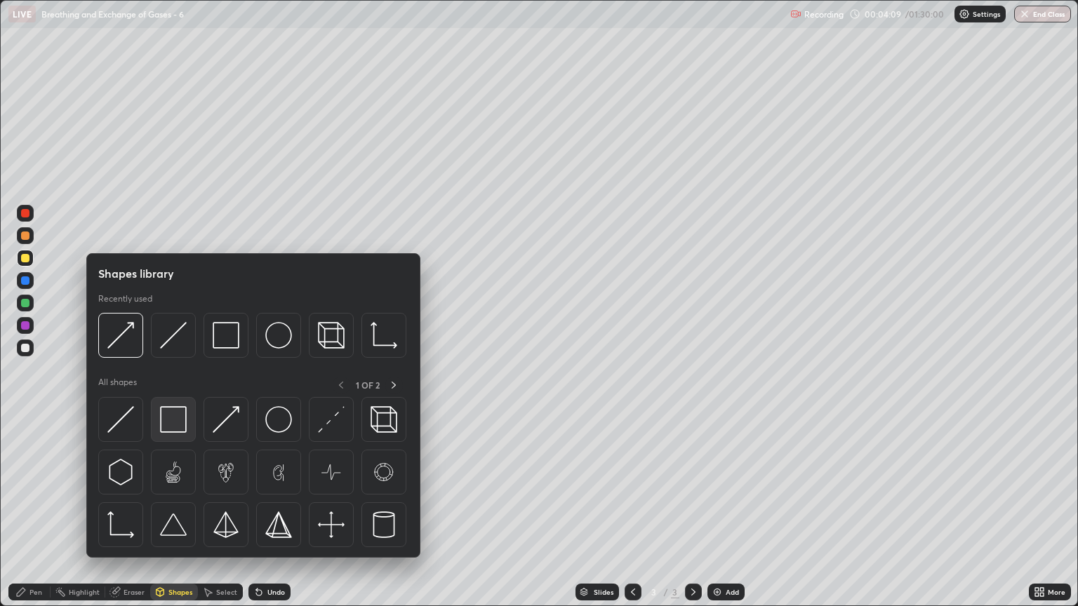
click at [171, 425] on img at bounding box center [173, 419] width 27 height 27
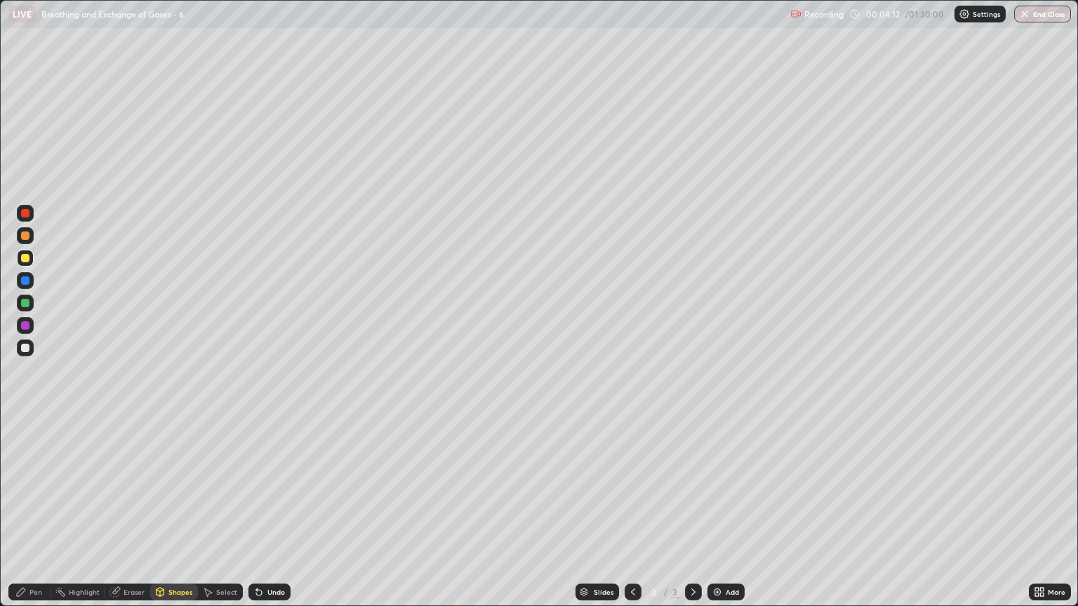
click at [36, 517] on div "Pen" at bounding box center [35, 592] width 13 height 7
click at [170, 517] on div "Shapes" at bounding box center [180, 592] width 24 height 7
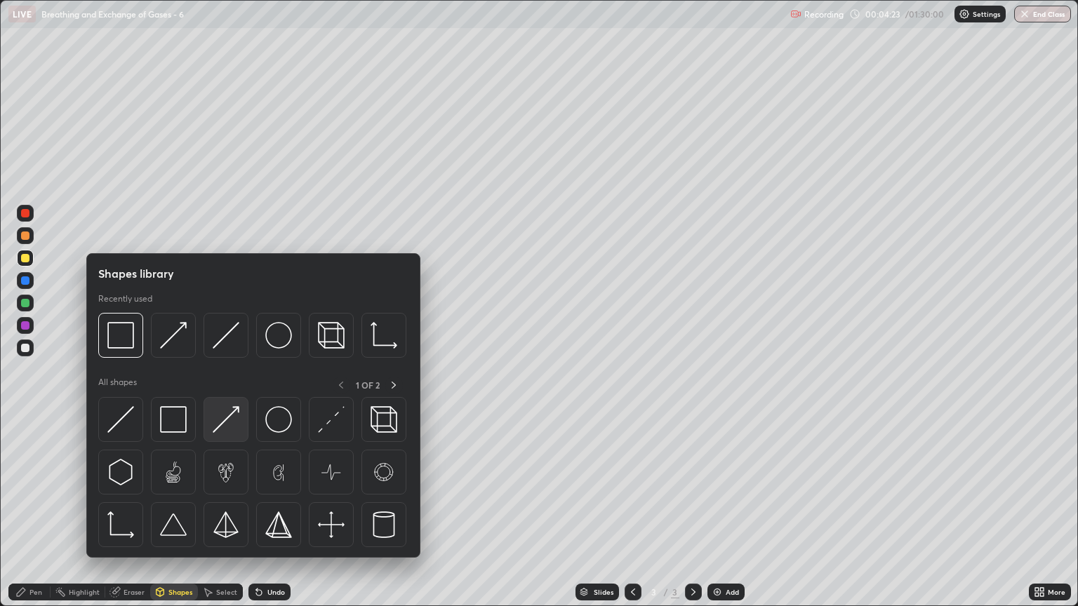
click at [229, 429] on img at bounding box center [226, 419] width 27 height 27
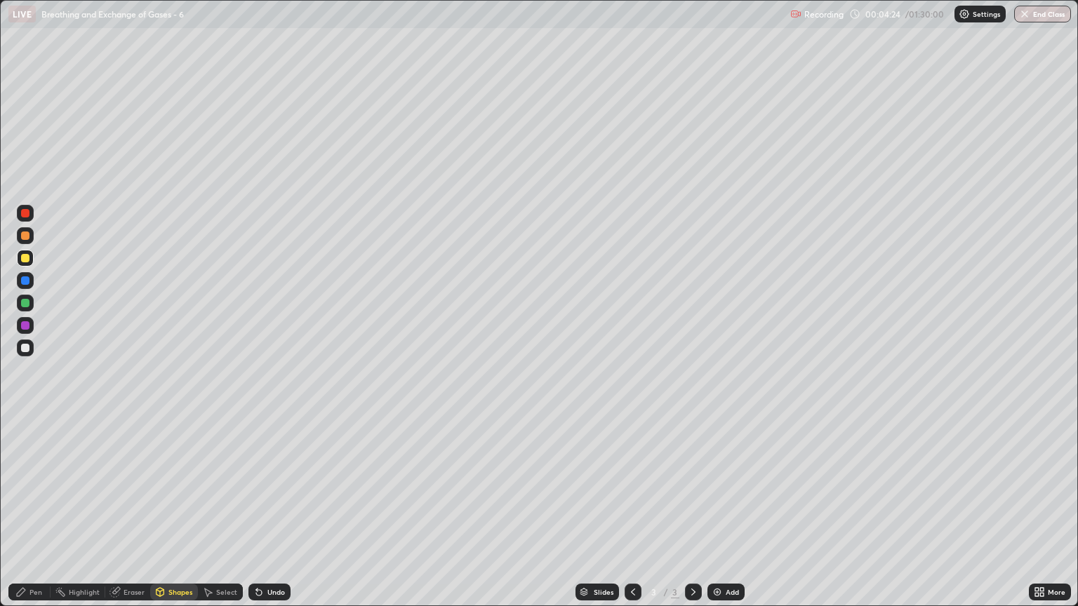
click at [186, 517] on div "Shapes" at bounding box center [174, 592] width 48 height 17
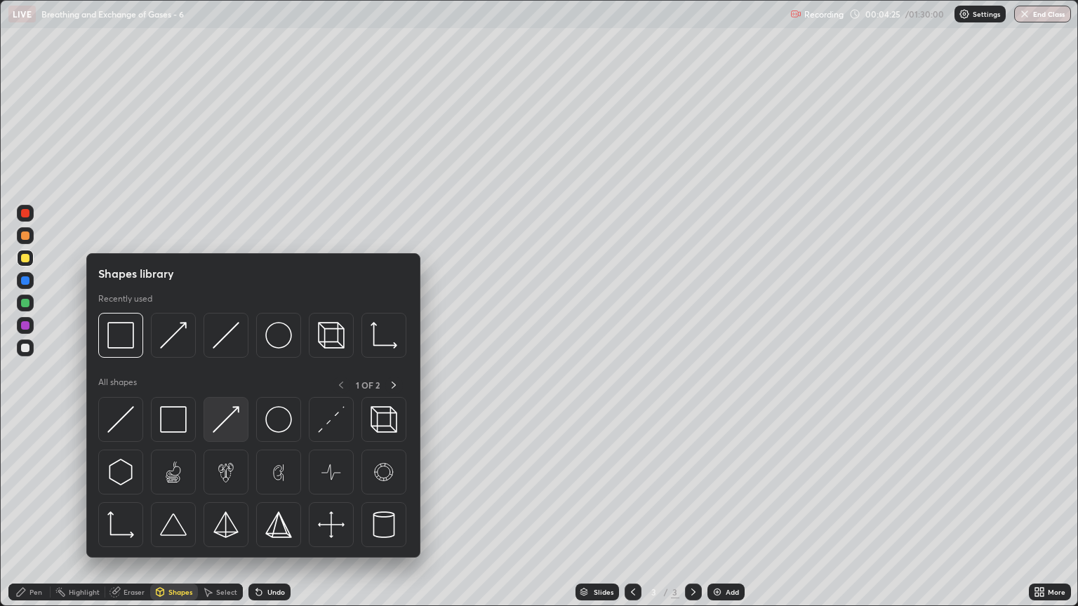
click at [234, 429] on img at bounding box center [226, 419] width 27 height 27
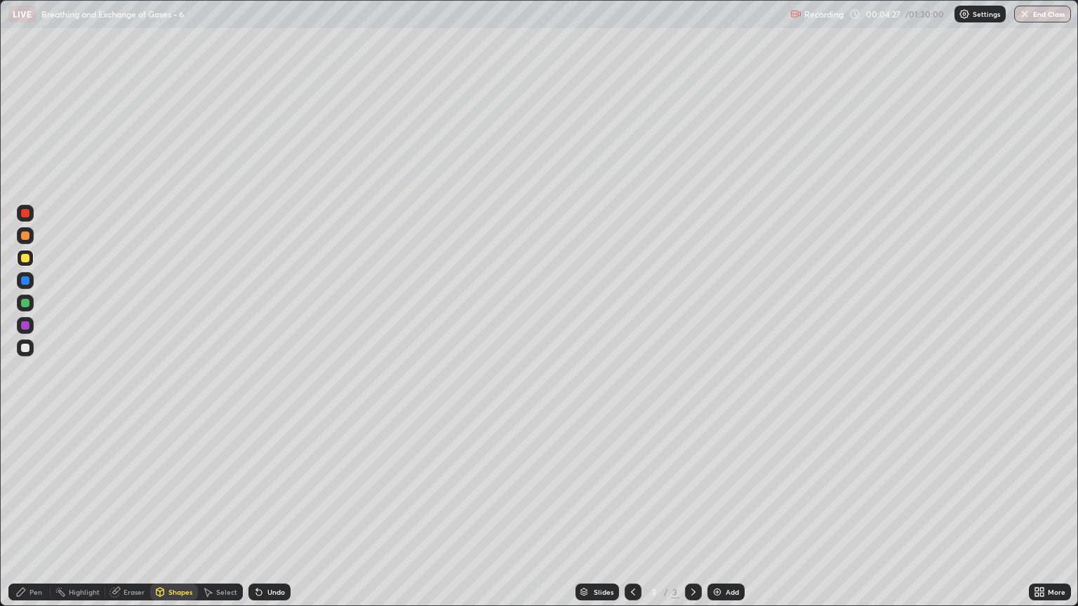
click at [35, 517] on div "Pen" at bounding box center [35, 592] width 13 height 7
click at [130, 517] on div "Eraser" at bounding box center [127, 592] width 45 height 17
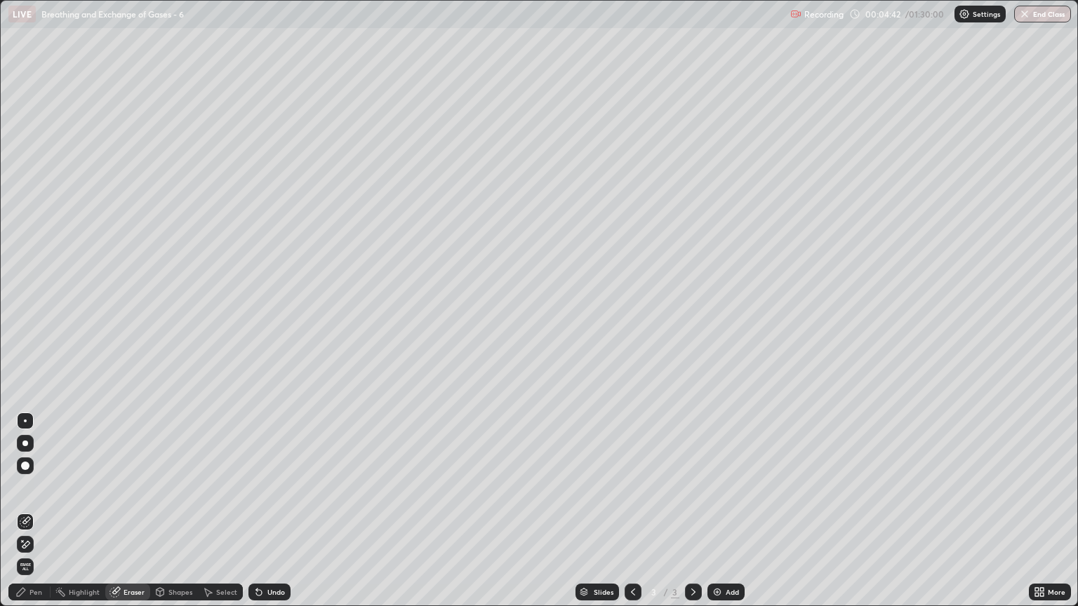
click at [175, 517] on div "Shapes" at bounding box center [180, 592] width 24 height 7
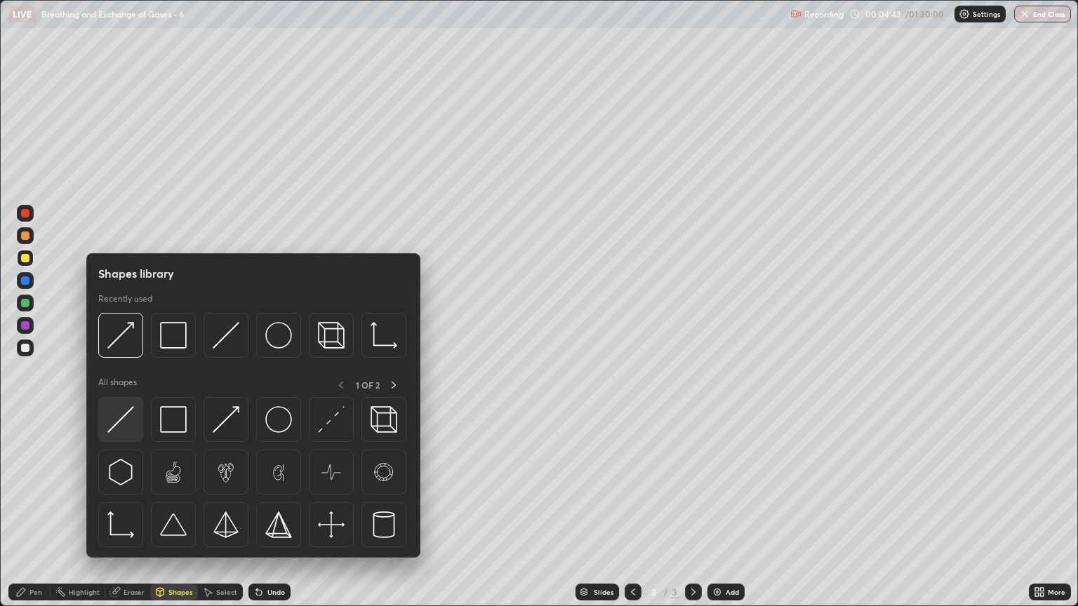
click at [129, 432] on img at bounding box center [120, 419] width 27 height 27
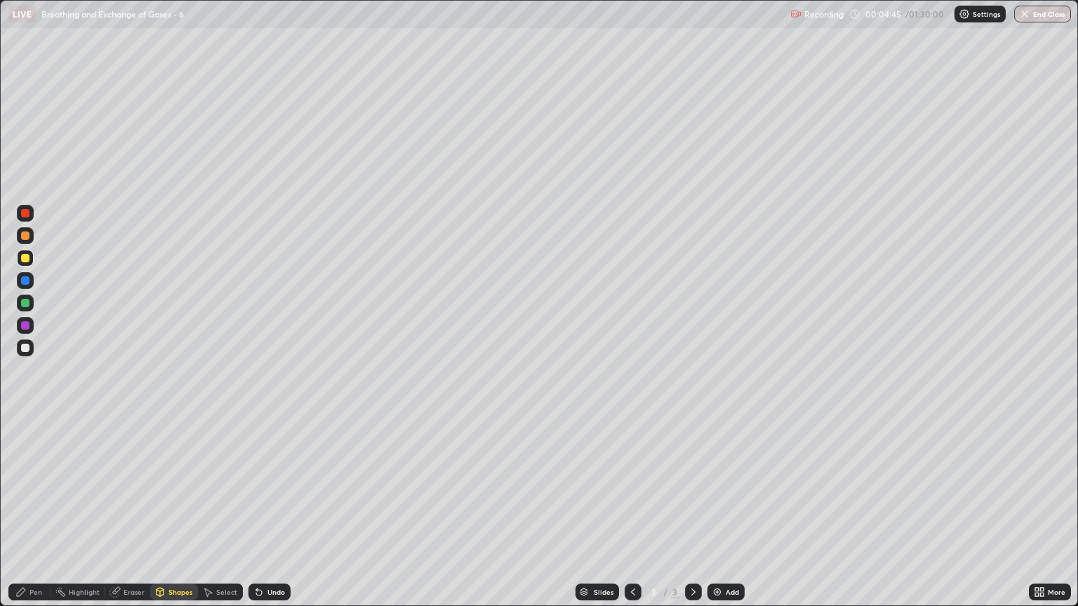
click at [24, 348] on div at bounding box center [25, 348] width 8 height 8
click at [31, 517] on div "Pen" at bounding box center [35, 592] width 13 height 7
click at [26, 258] on div at bounding box center [25, 258] width 8 height 8
click at [181, 517] on div "Shapes" at bounding box center [180, 592] width 24 height 7
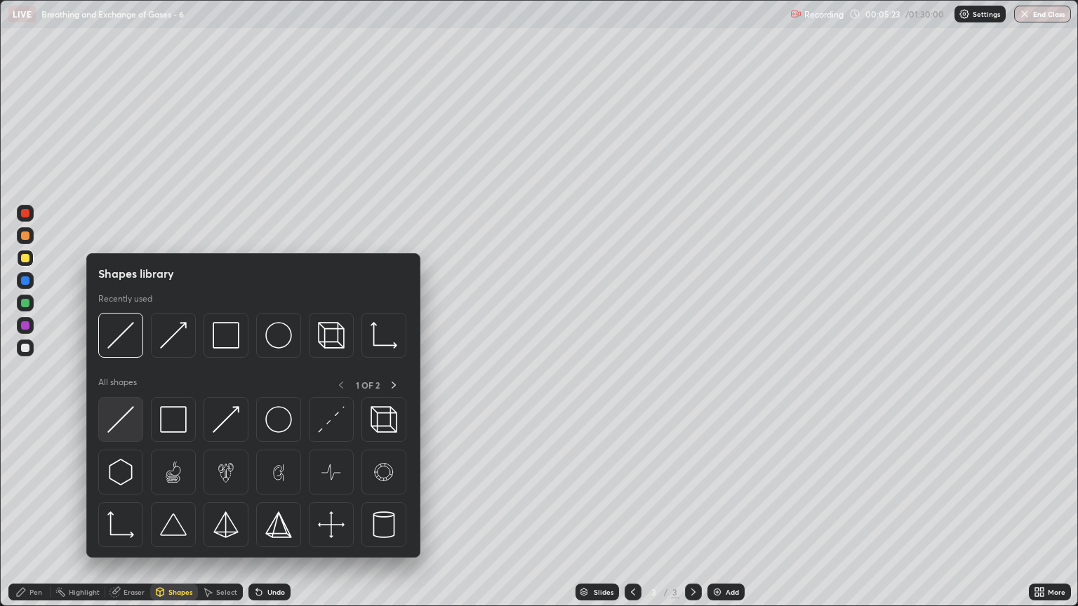
click at [122, 418] on img at bounding box center [120, 419] width 27 height 27
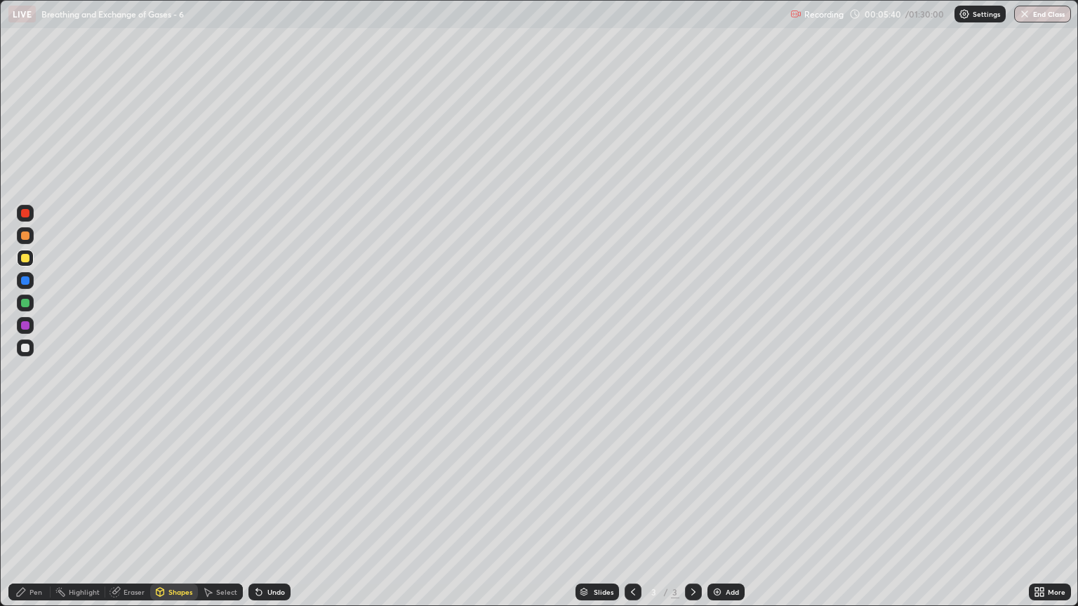
click at [27, 260] on div at bounding box center [25, 258] width 8 height 8
click at [41, 517] on div "Pen" at bounding box center [29, 592] width 42 height 17
click at [25, 236] on div at bounding box center [25, 236] width 8 height 8
click at [187, 517] on div "Shapes" at bounding box center [180, 592] width 24 height 7
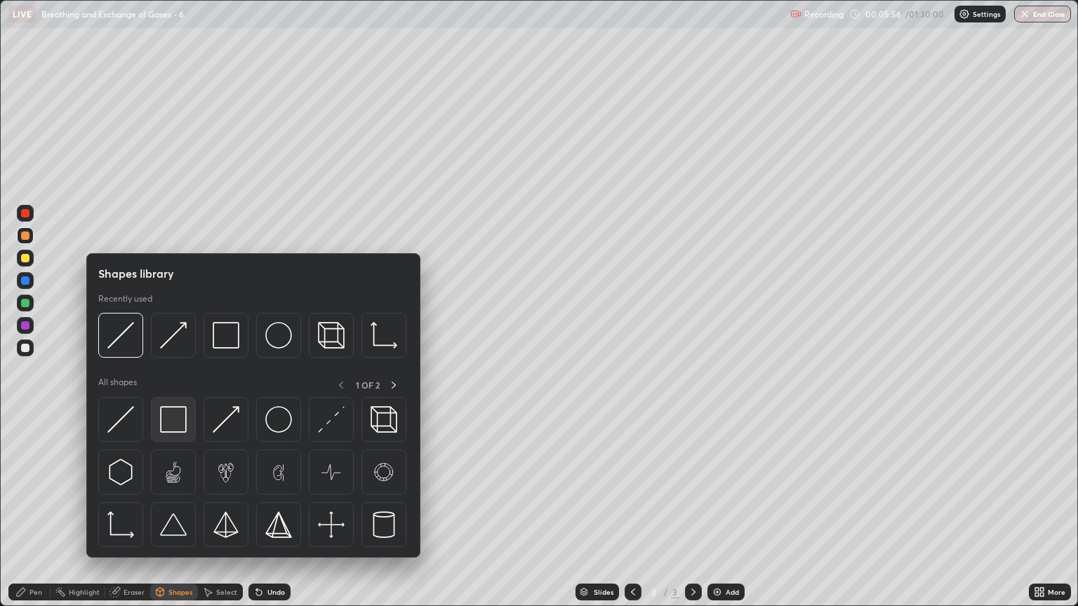
click at [174, 418] on img at bounding box center [173, 419] width 27 height 27
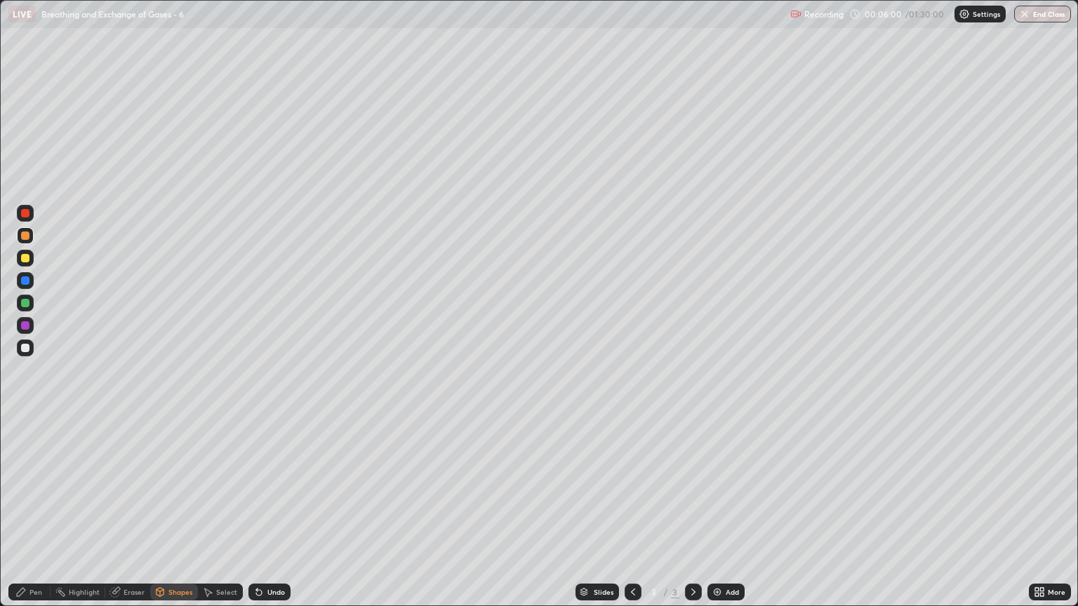
click at [36, 517] on div "Pen" at bounding box center [29, 592] width 42 height 17
click at [170, 517] on div "Shapes" at bounding box center [174, 592] width 48 height 17
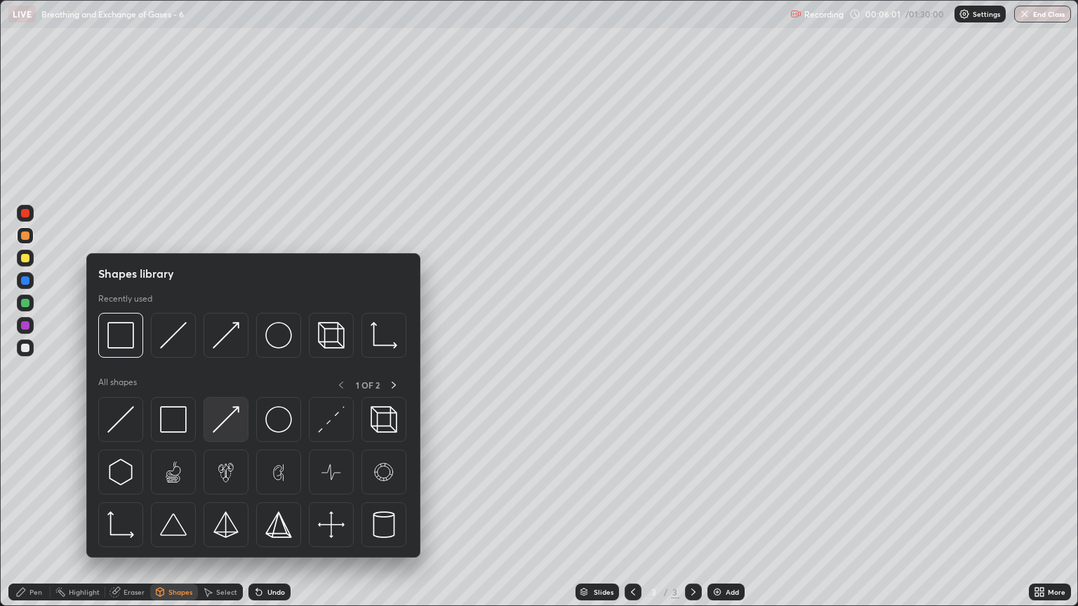
click at [224, 424] on img at bounding box center [226, 419] width 27 height 27
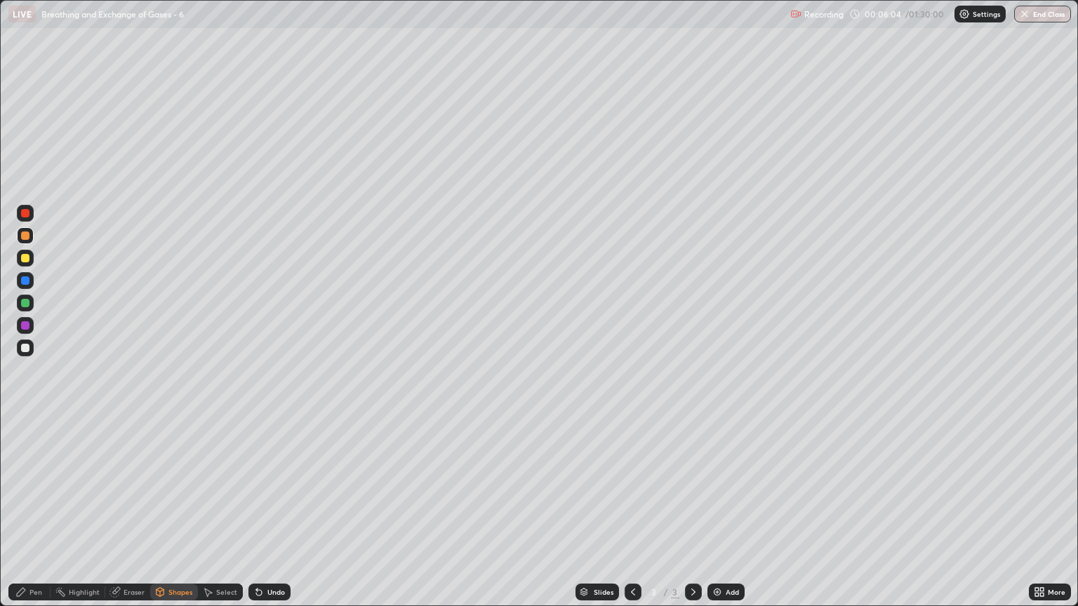
click at [27, 517] on div "Pen" at bounding box center [29, 592] width 42 height 17
click at [180, 517] on div "Shapes" at bounding box center [180, 592] width 24 height 7
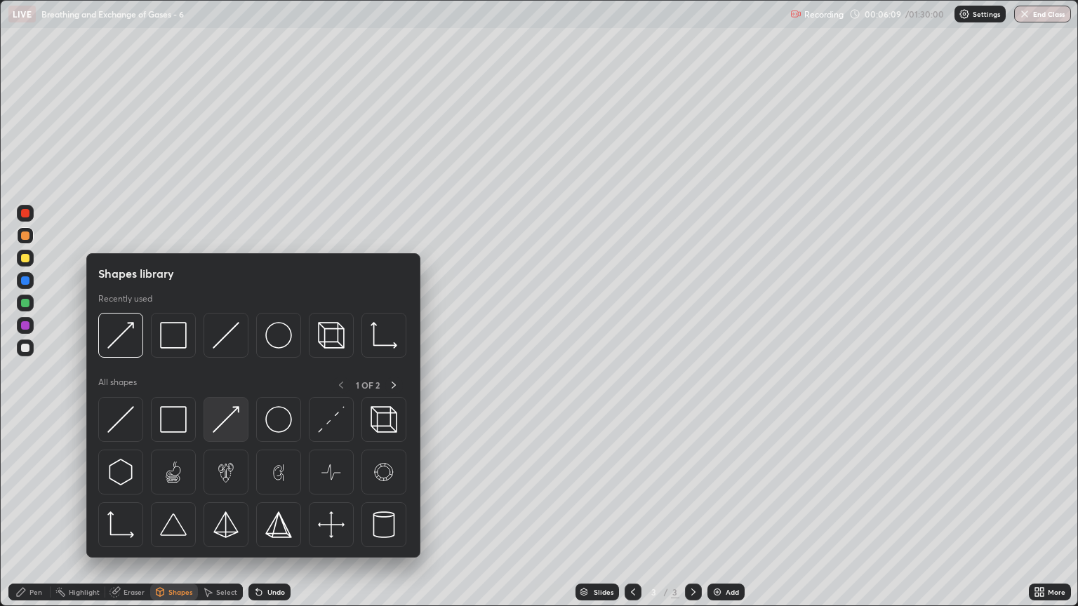
click at [227, 426] on img at bounding box center [226, 419] width 27 height 27
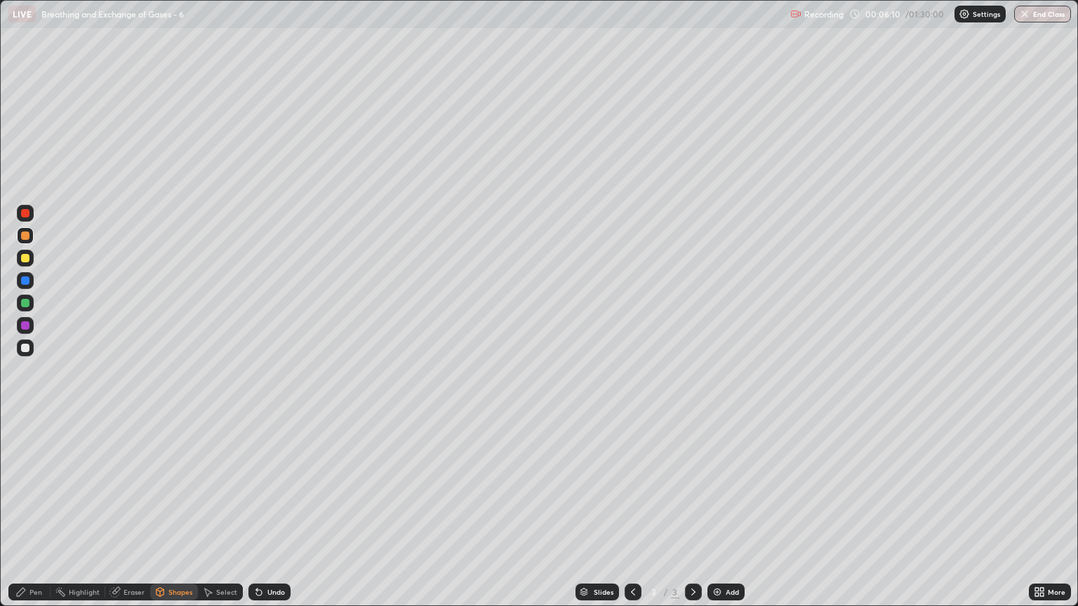
click at [26, 348] on div at bounding box center [25, 348] width 8 height 8
click at [36, 517] on div "Pen" at bounding box center [35, 592] width 13 height 7
click at [168, 517] on div "Shapes" at bounding box center [180, 592] width 24 height 7
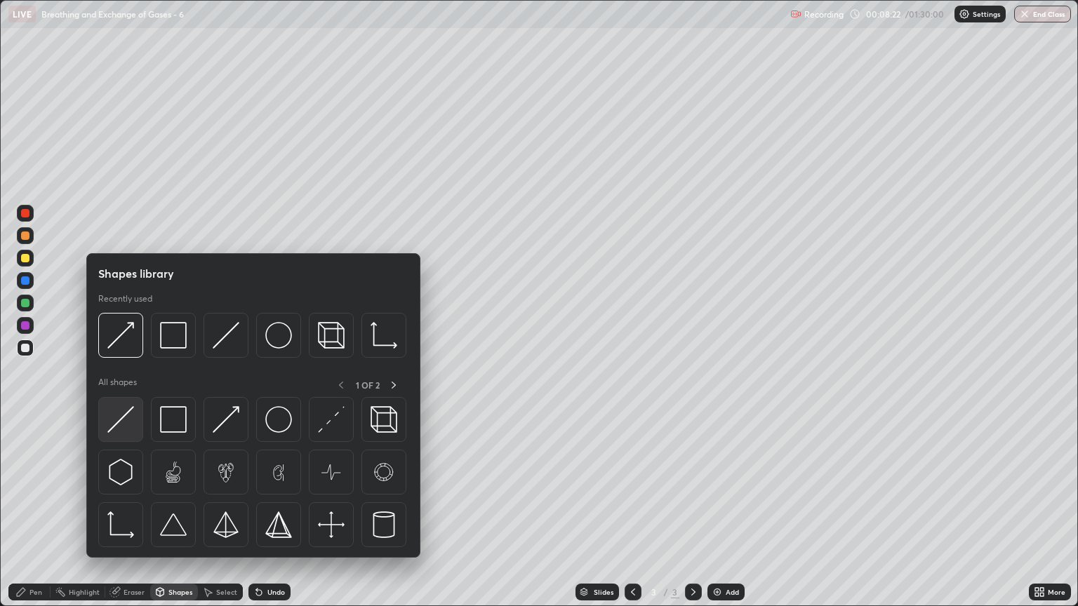
click at [129, 429] on img at bounding box center [120, 419] width 27 height 27
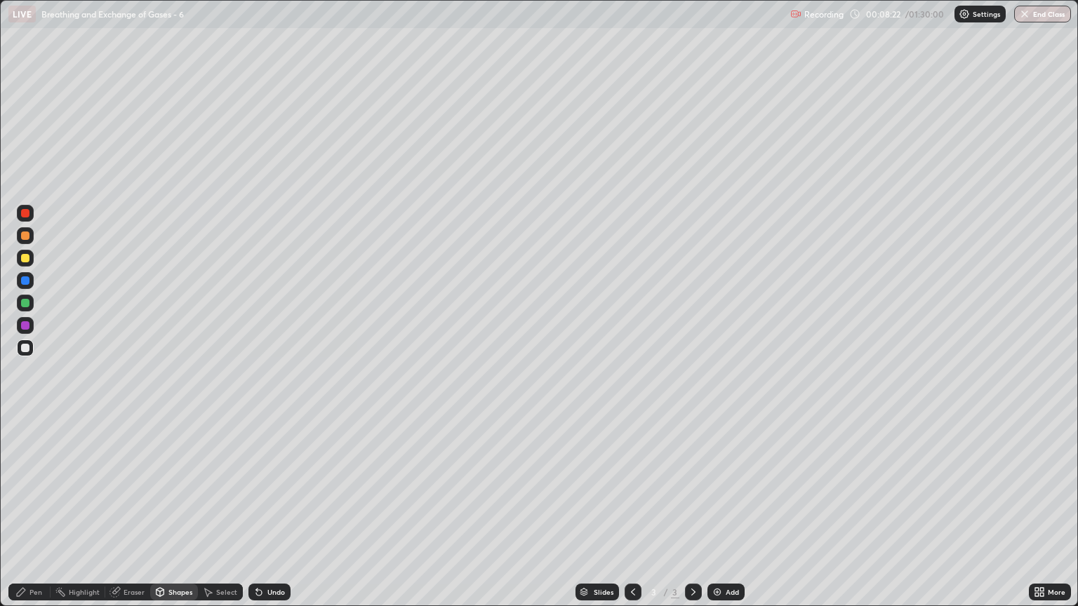
click at [25, 266] on div at bounding box center [25, 258] width 17 height 17
click at [170, 517] on div "Shapes" at bounding box center [180, 592] width 24 height 7
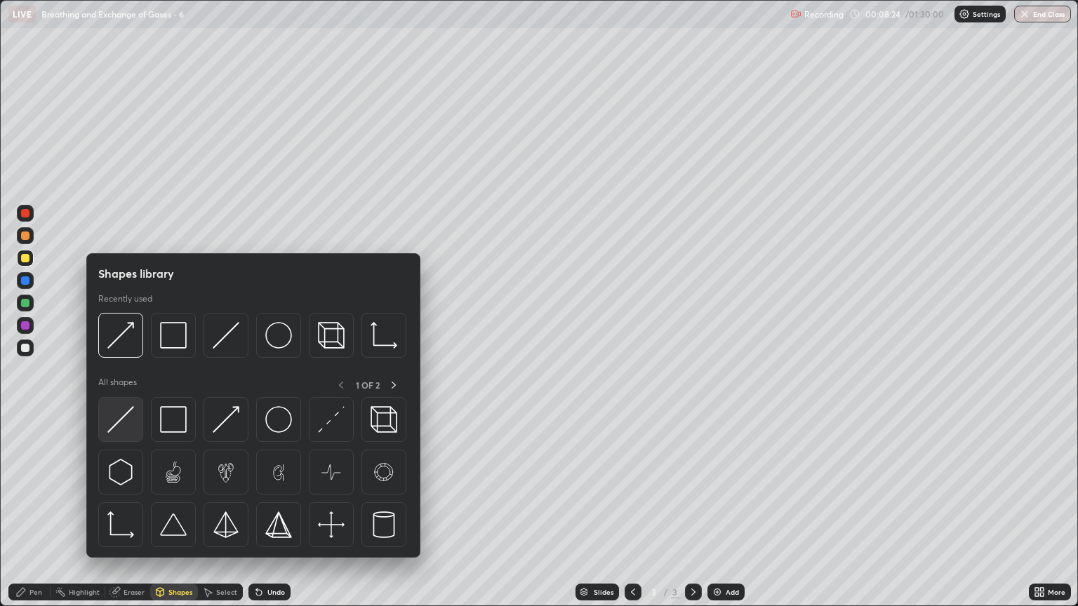
click at [121, 429] on img at bounding box center [120, 419] width 27 height 27
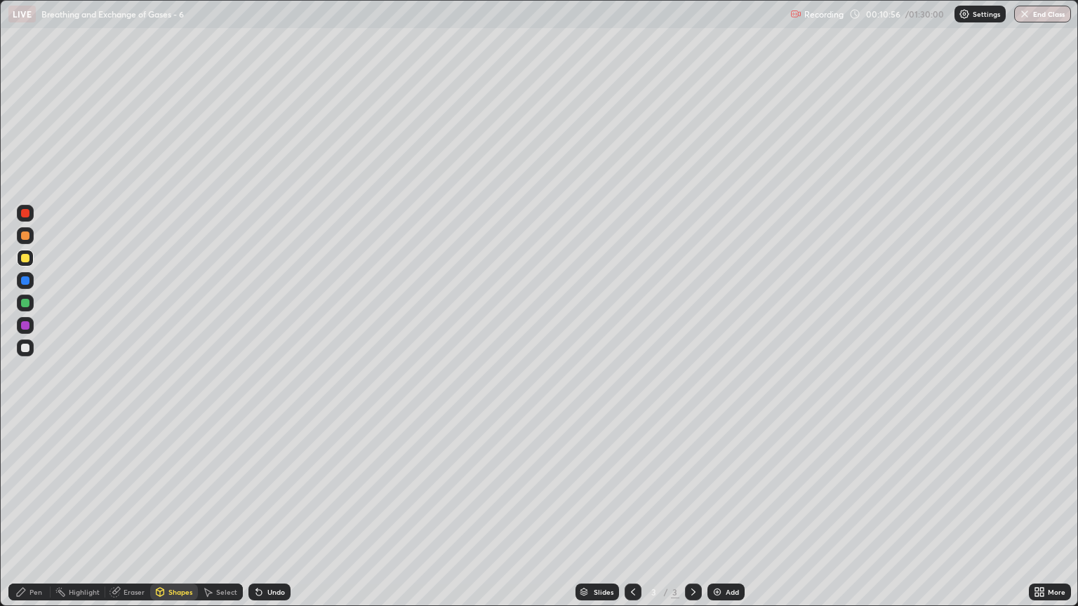
click at [178, 517] on div "Shapes" at bounding box center [180, 592] width 24 height 7
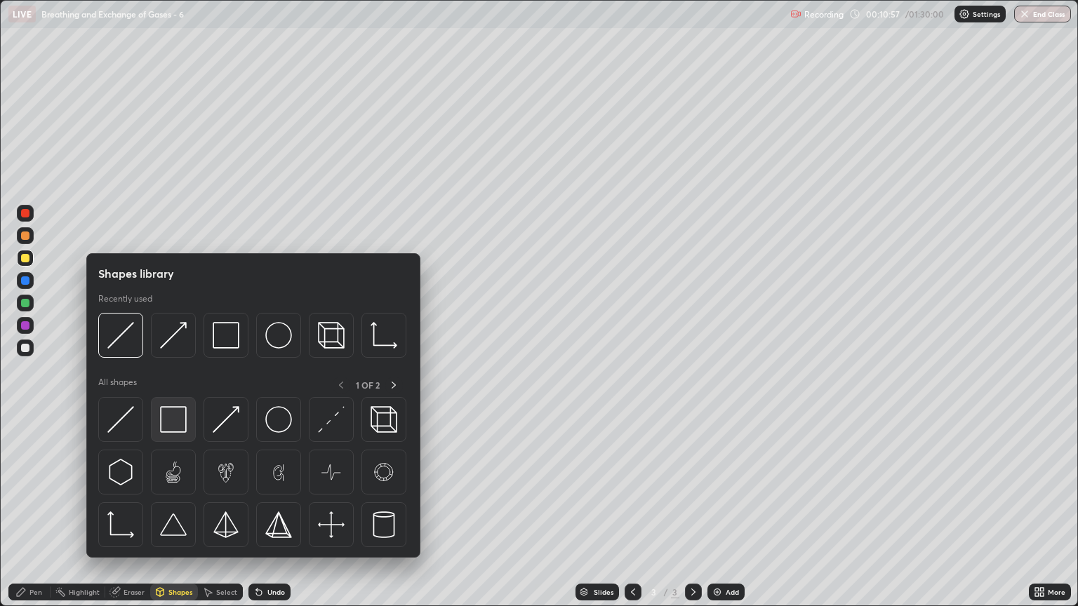
click at [180, 422] on img at bounding box center [173, 419] width 27 height 27
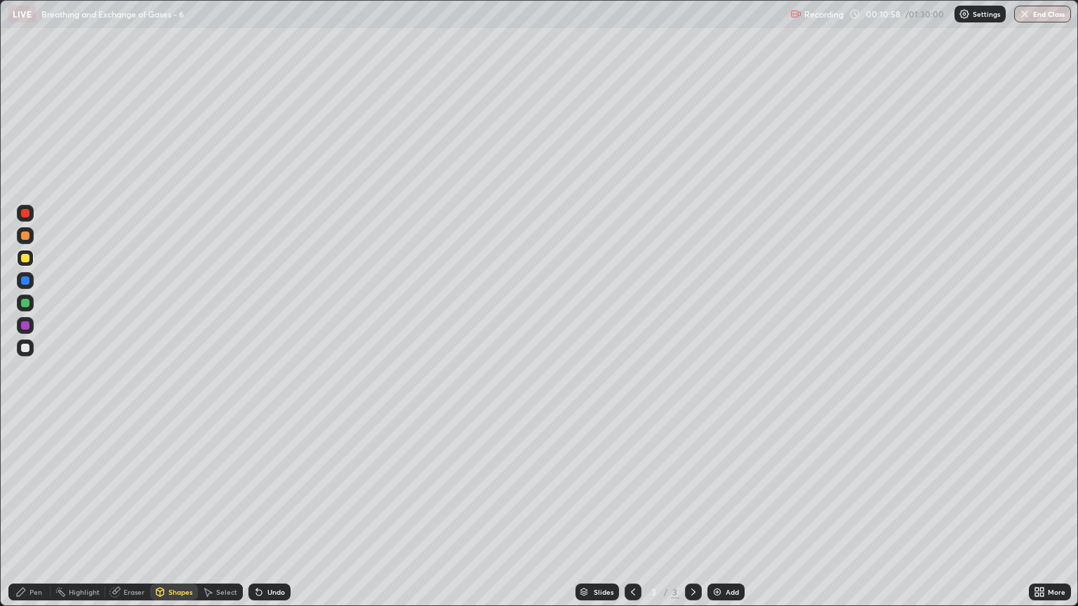
click at [25, 351] on div at bounding box center [25, 348] width 8 height 8
click at [175, 517] on div "Shapes" at bounding box center [180, 592] width 24 height 7
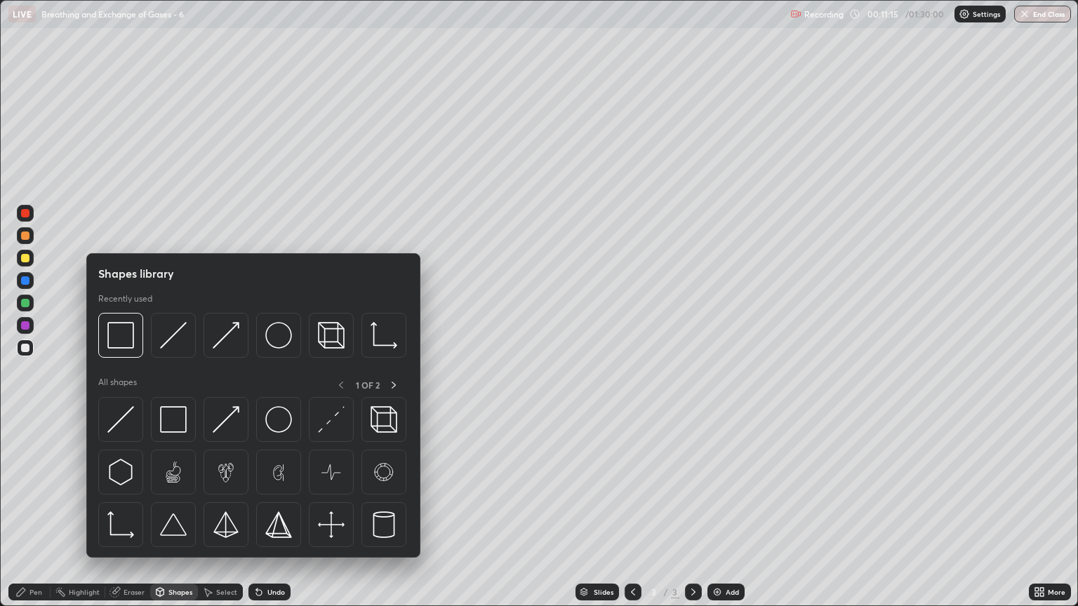
click at [25, 260] on div at bounding box center [25, 258] width 8 height 8
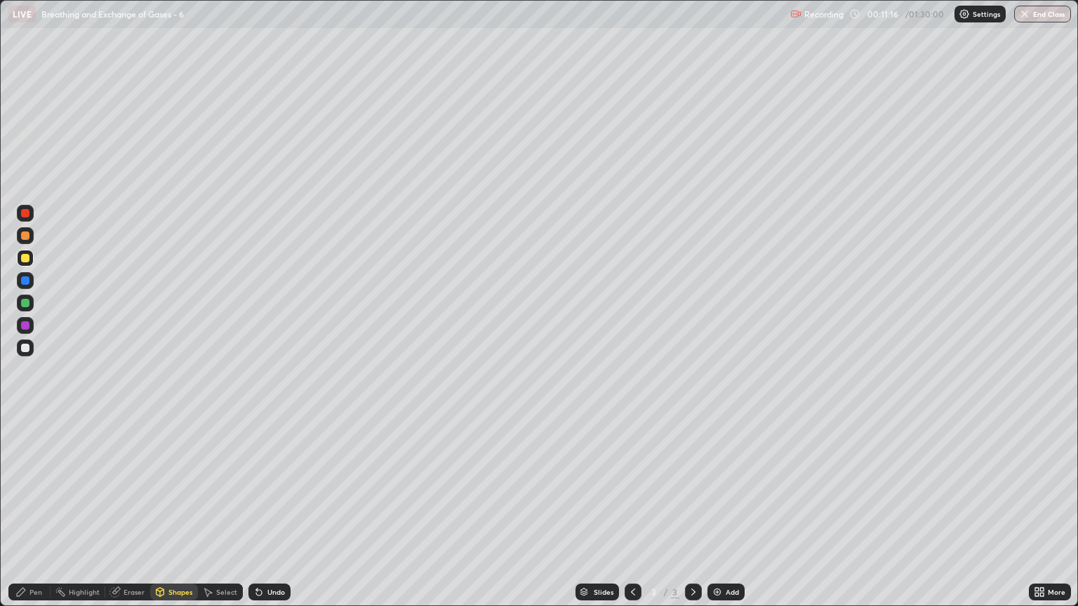
click at [171, 517] on div "Shapes" at bounding box center [174, 592] width 48 height 17
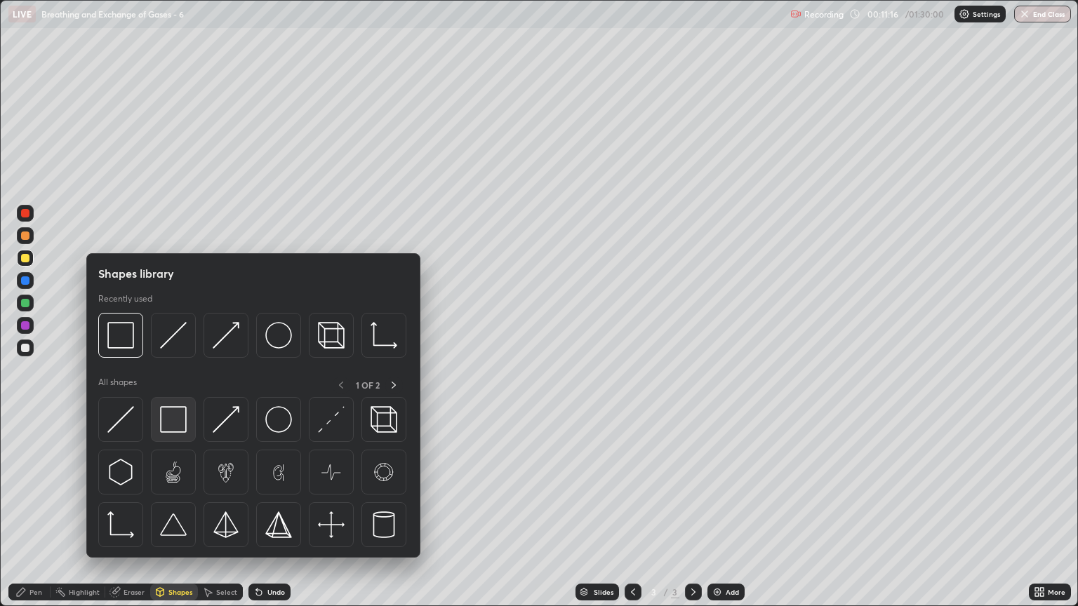
click at [173, 418] on img at bounding box center [173, 419] width 27 height 27
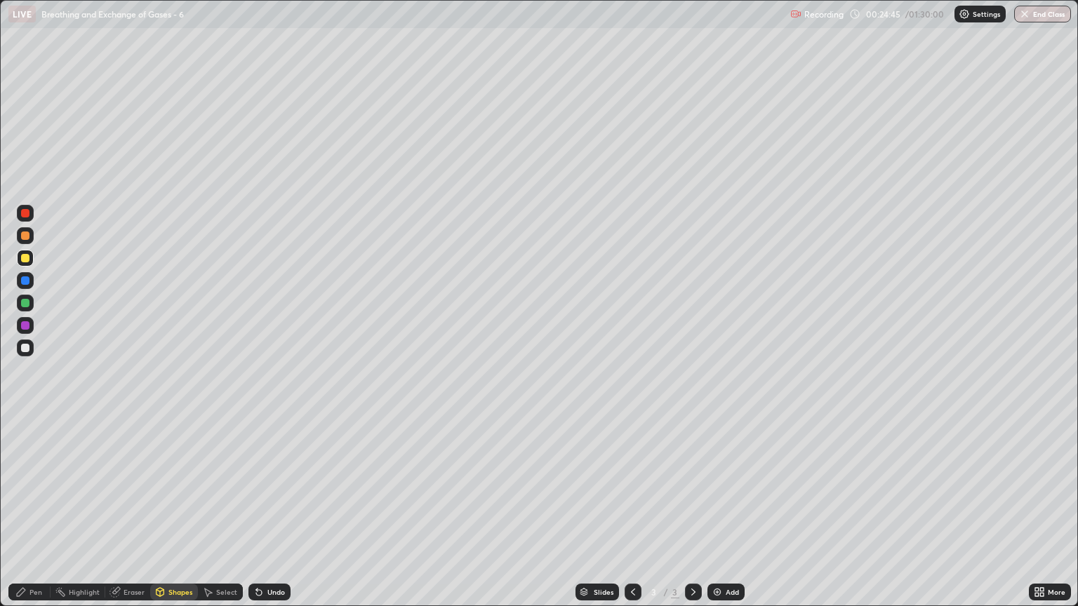
click at [39, 517] on div "Pen" at bounding box center [29, 592] width 42 height 17
click at [177, 517] on div "Shapes" at bounding box center [180, 592] width 24 height 7
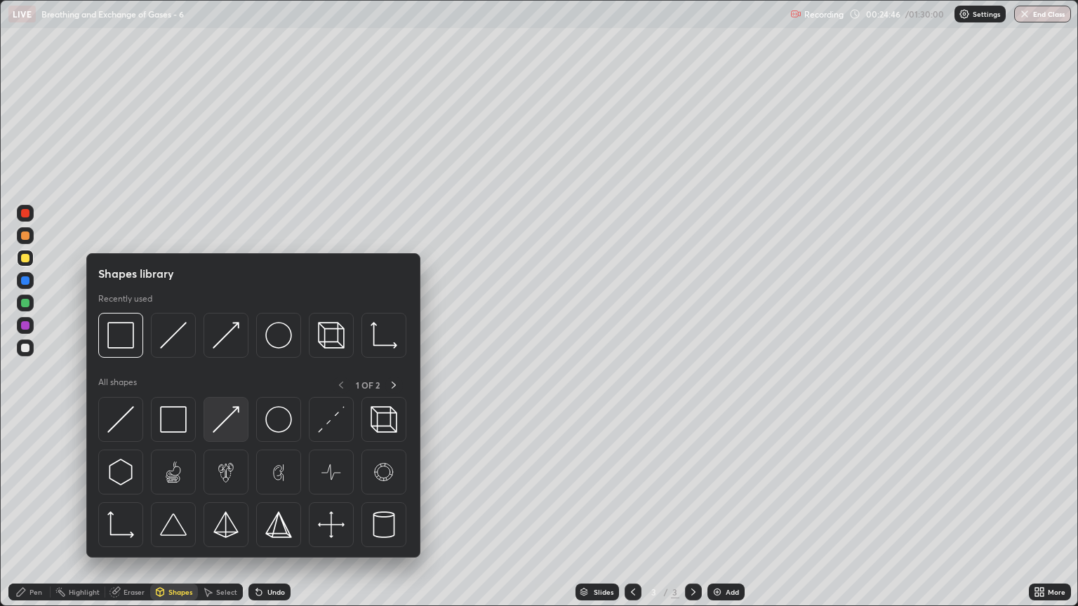
click at [225, 424] on img at bounding box center [226, 419] width 27 height 27
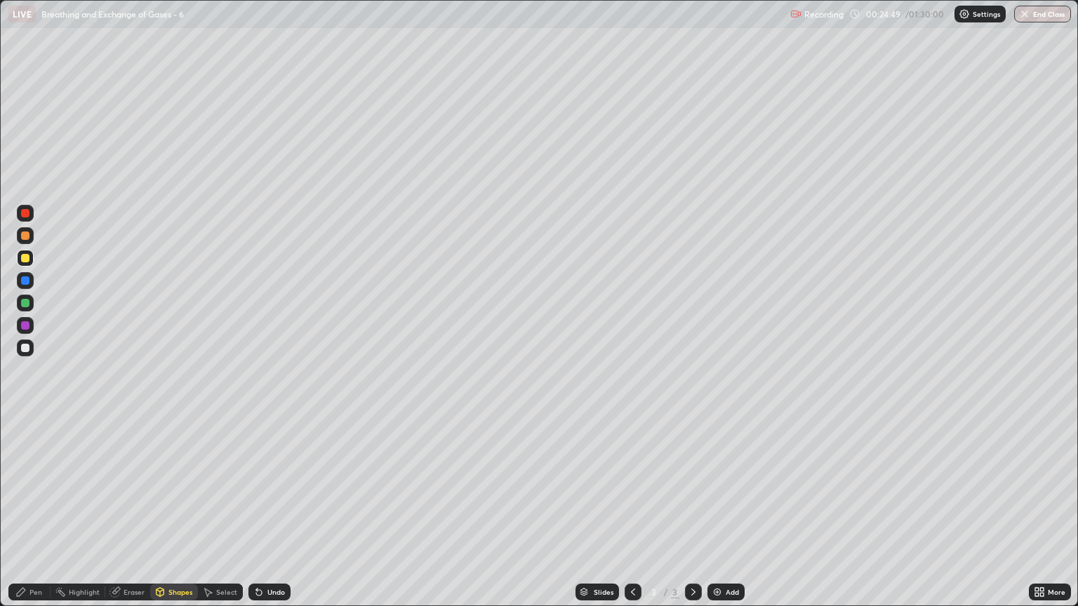
click at [41, 517] on div "Pen" at bounding box center [35, 592] width 13 height 7
click at [36, 517] on div "Pen" at bounding box center [35, 592] width 13 height 7
click at [25, 260] on div at bounding box center [25, 258] width 8 height 8
click at [140, 517] on div "Eraser" at bounding box center [134, 592] width 21 height 7
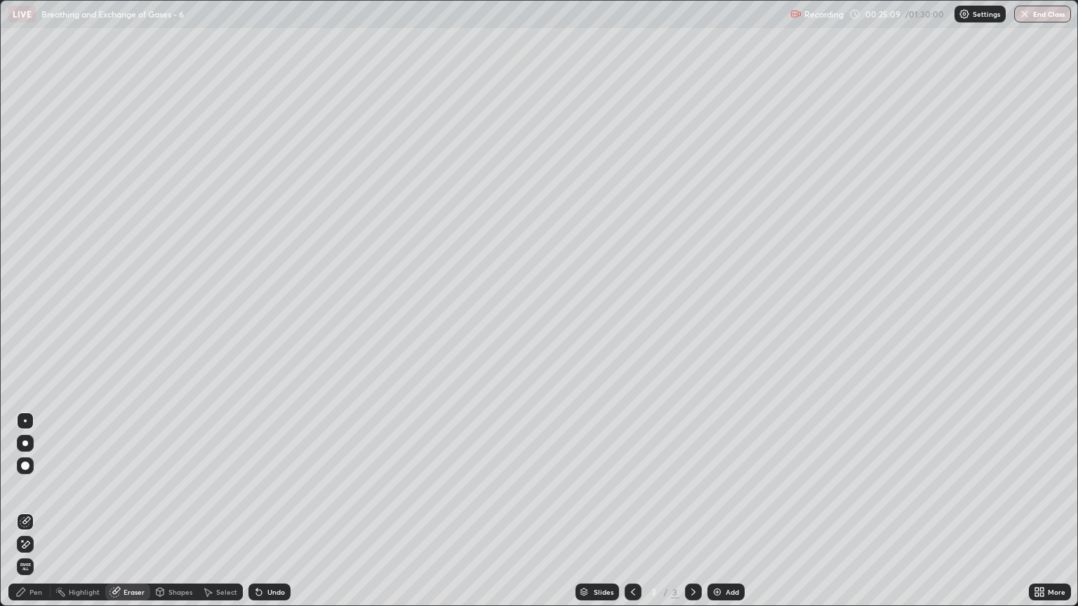
click at [36, 517] on div "Pen" at bounding box center [35, 592] width 13 height 7
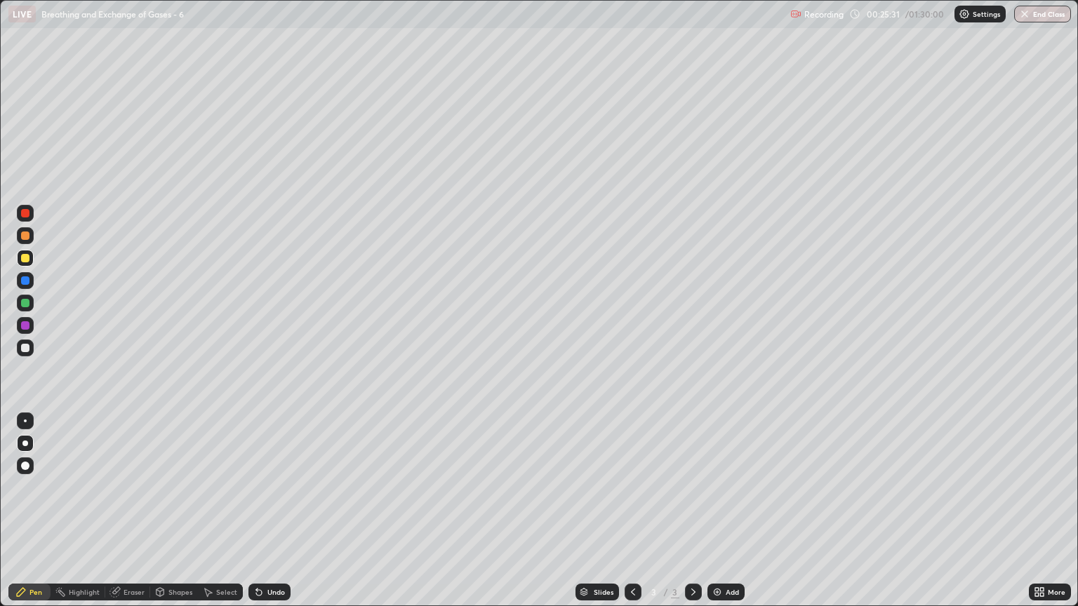
click at [24, 232] on div at bounding box center [25, 236] width 8 height 8
click at [25, 351] on div at bounding box center [25, 348] width 8 height 8
click at [182, 517] on div "Shapes" at bounding box center [180, 592] width 24 height 7
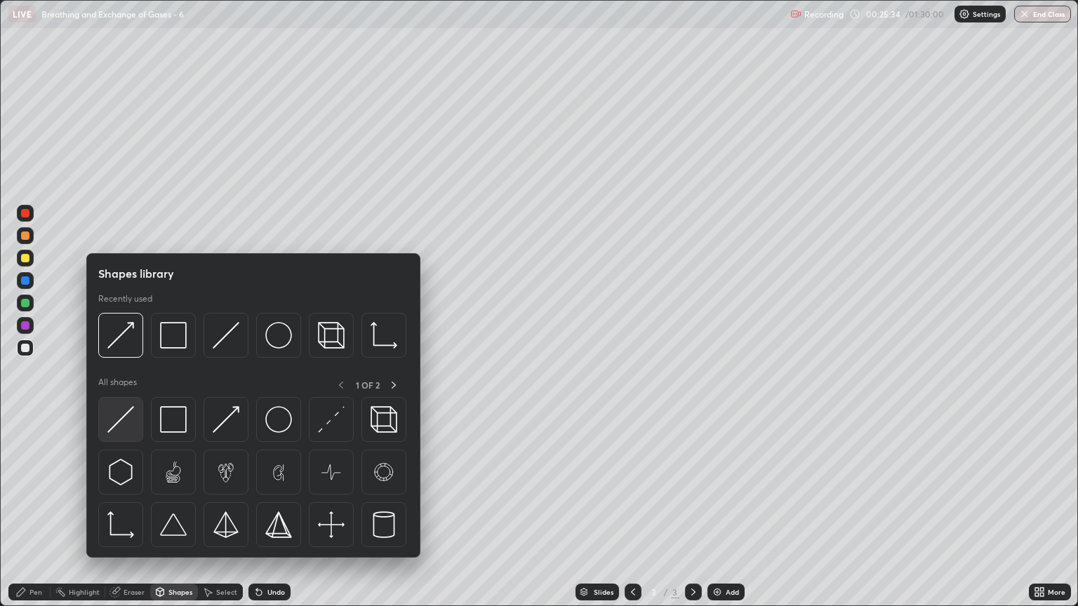
click at [129, 424] on img at bounding box center [120, 419] width 27 height 27
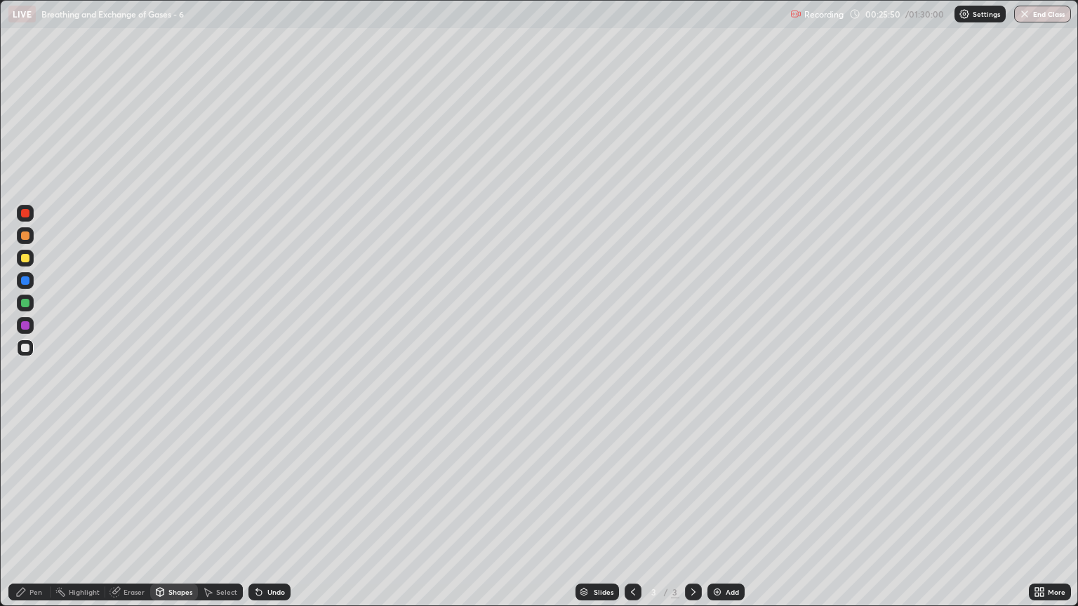
click at [32, 256] on div at bounding box center [25, 258] width 17 height 17
click at [46, 517] on div "Pen" at bounding box center [29, 592] width 42 height 17
click at [26, 348] on div at bounding box center [25, 348] width 8 height 8
click at [184, 517] on div "Shapes" at bounding box center [180, 592] width 24 height 7
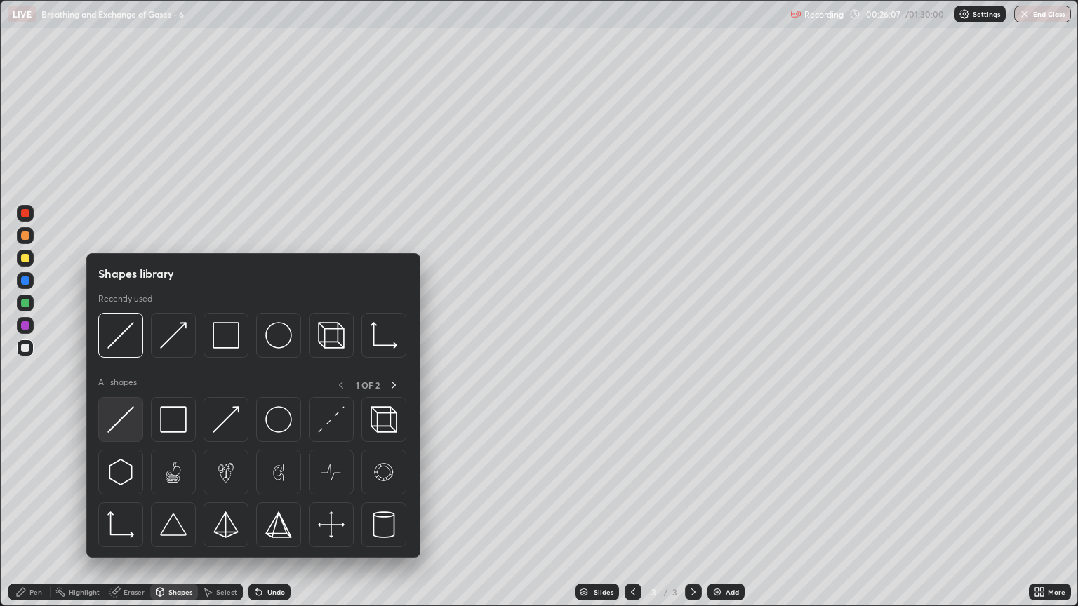
click at [132, 426] on img at bounding box center [120, 419] width 27 height 27
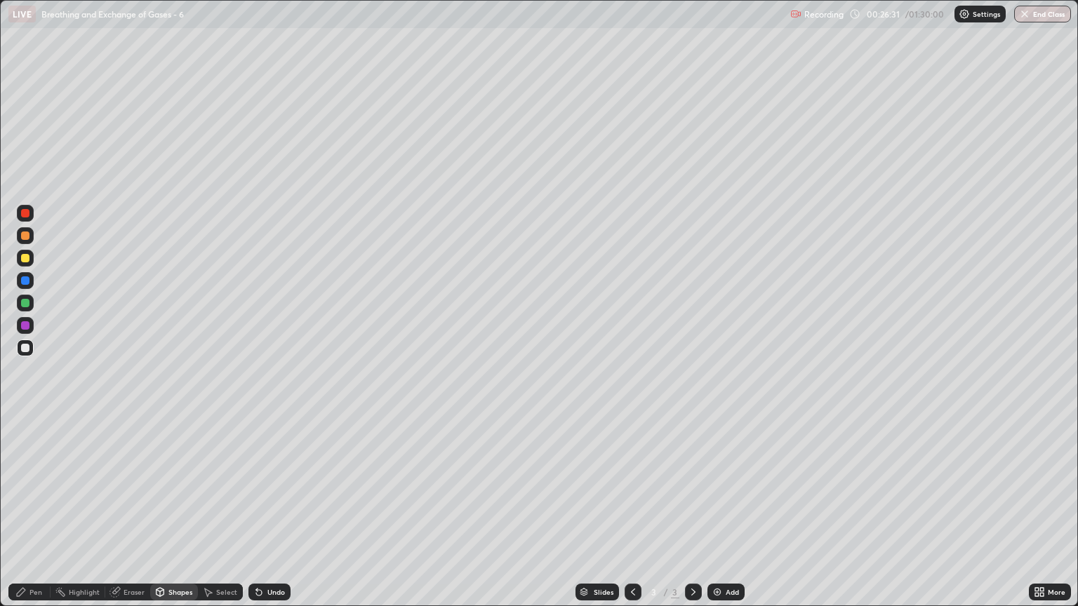
click at [27, 239] on div at bounding box center [25, 236] width 8 height 8
click at [172, 517] on div "Shapes" at bounding box center [180, 592] width 24 height 7
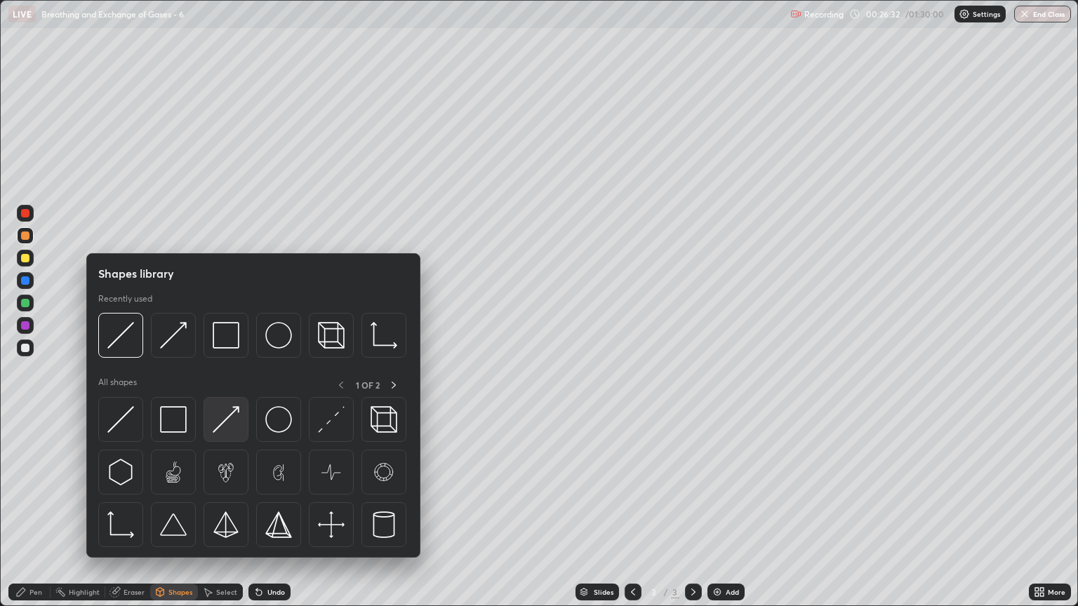
click at [225, 429] on img at bounding box center [226, 419] width 27 height 27
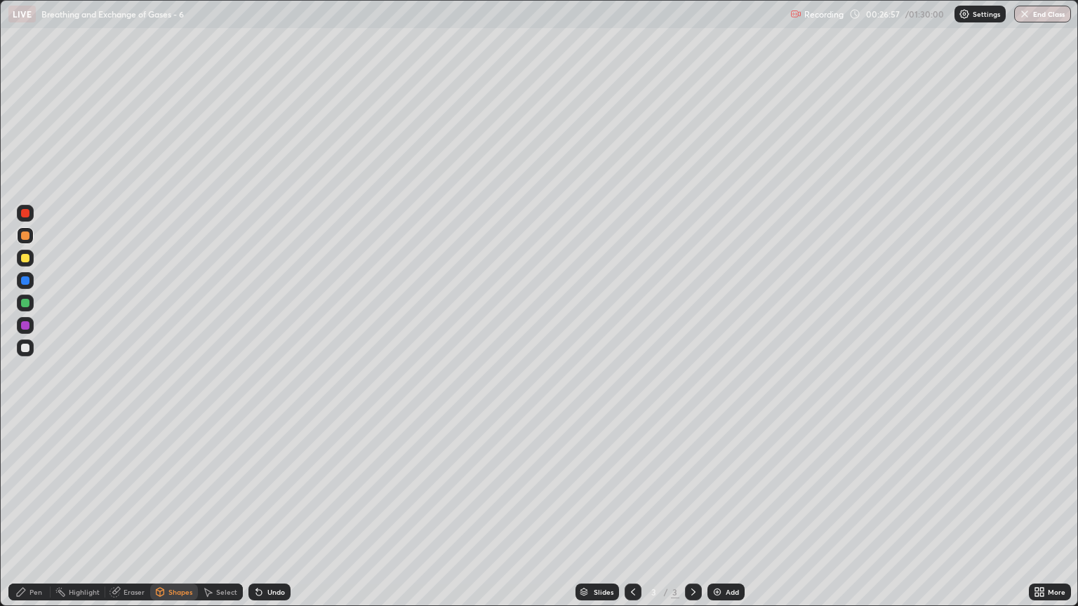
click at [25, 517] on div "Pen" at bounding box center [29, 592] width 42 height 17
click at [145, 517] on div "Eraser" at bounding box center [127, 592] width 45 height 17
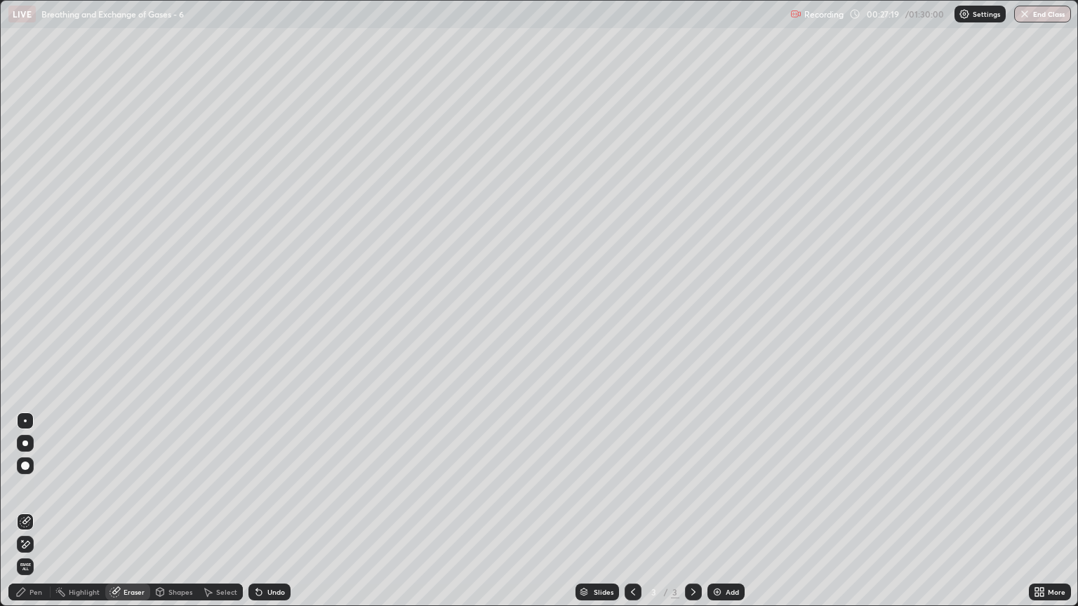
click at [39, 517] on div "Pen" at bounding box center [29, 592] width 42 height 17
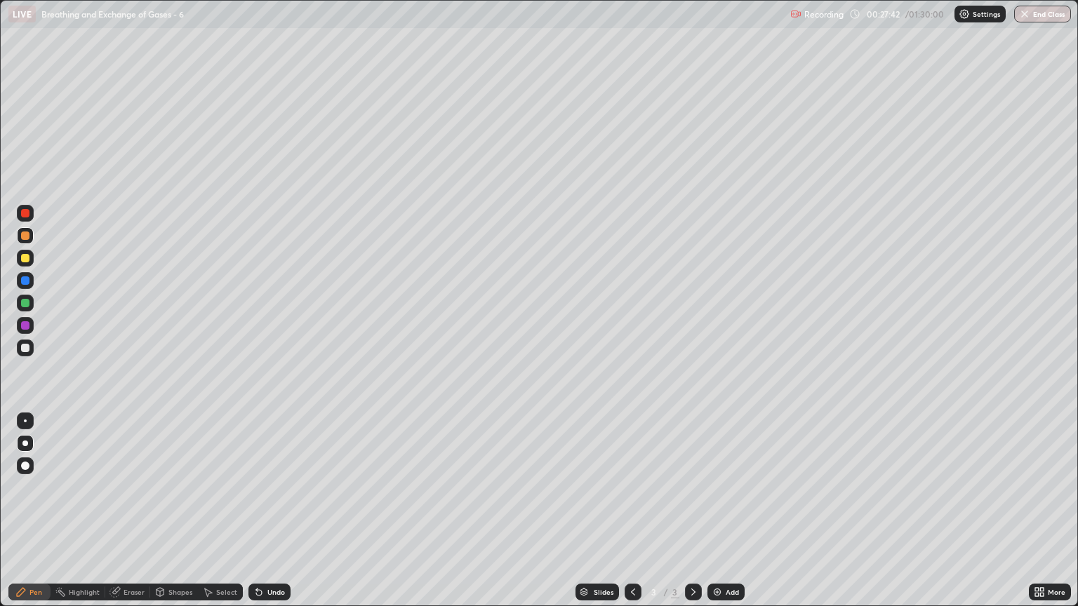
click at [25, 259] on div at bounding box center [25, 258] width 8 height 8
click at [180, 517] on div "Shapes" at bounding box center [180, 592] width 24 height 7
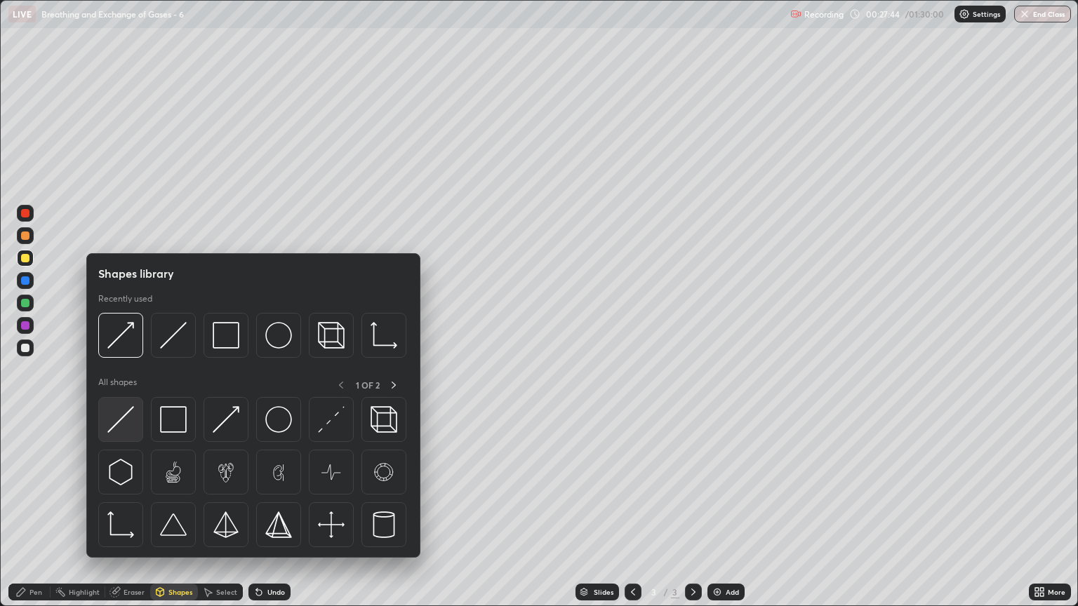
click at [137, 432] on div at bounding box center [120, 419] width 45 height 45
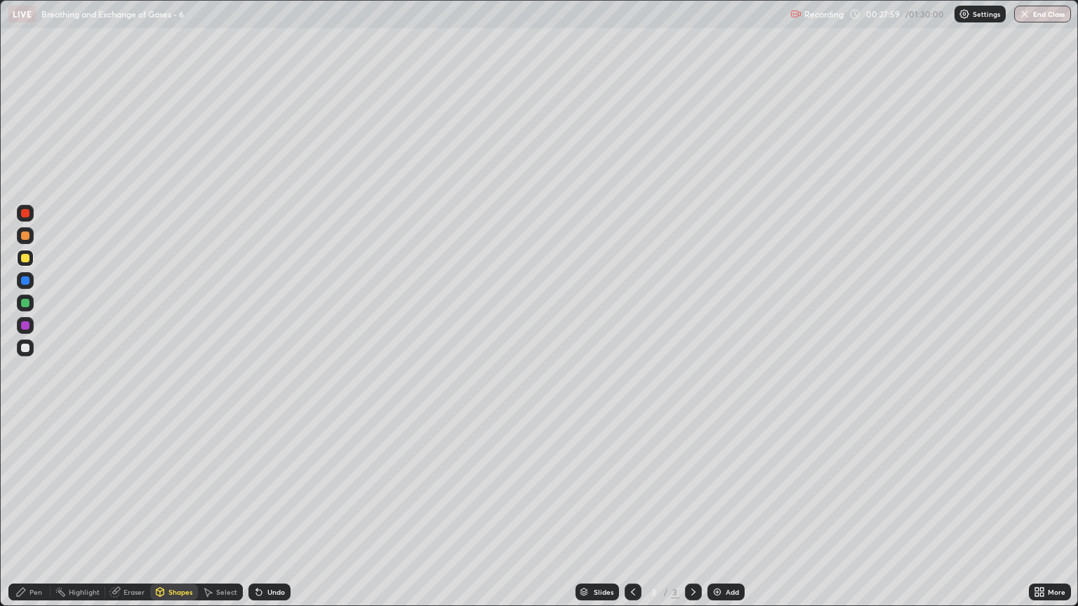
click at [42, 517] on div "Pen" at bounding box center [29, 592] width 42 height 17
click at [182, 517] on div "Shapes" at bounding box center [180, 592] width 24 height 7
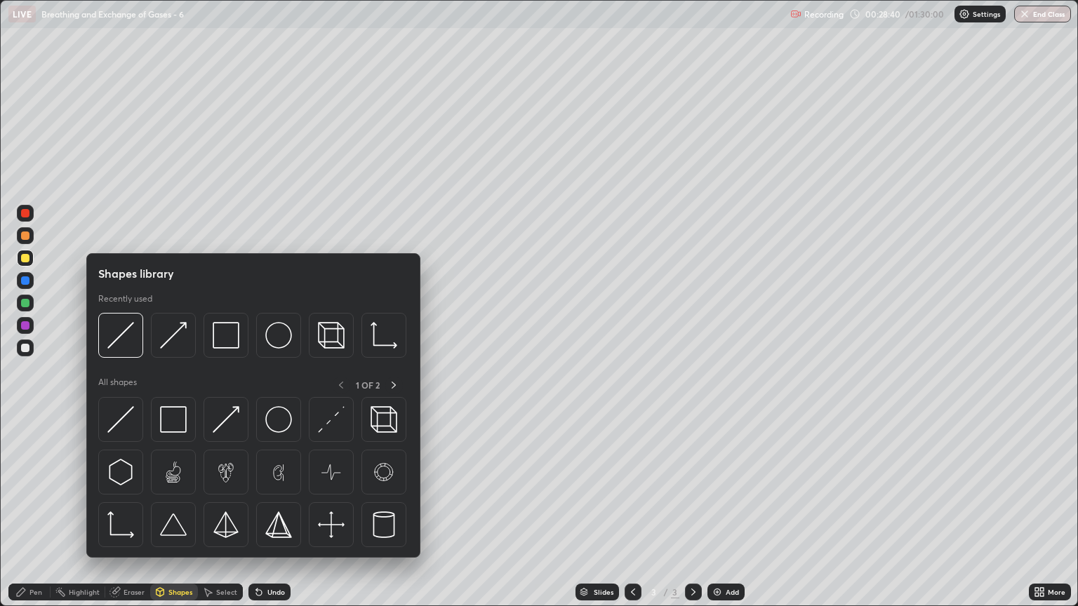
click at [56, 517] on circle at bounding box center [55, 590] width 1 height 1
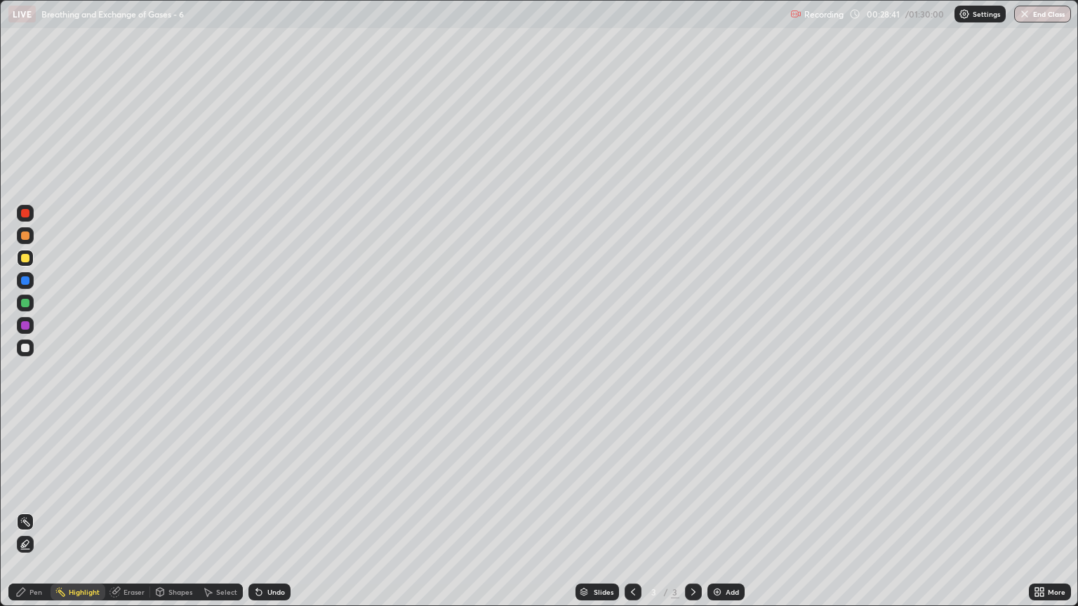
click at [171, 517] on div "Shapes" at bounding box center [174, 592] width 48 height 17
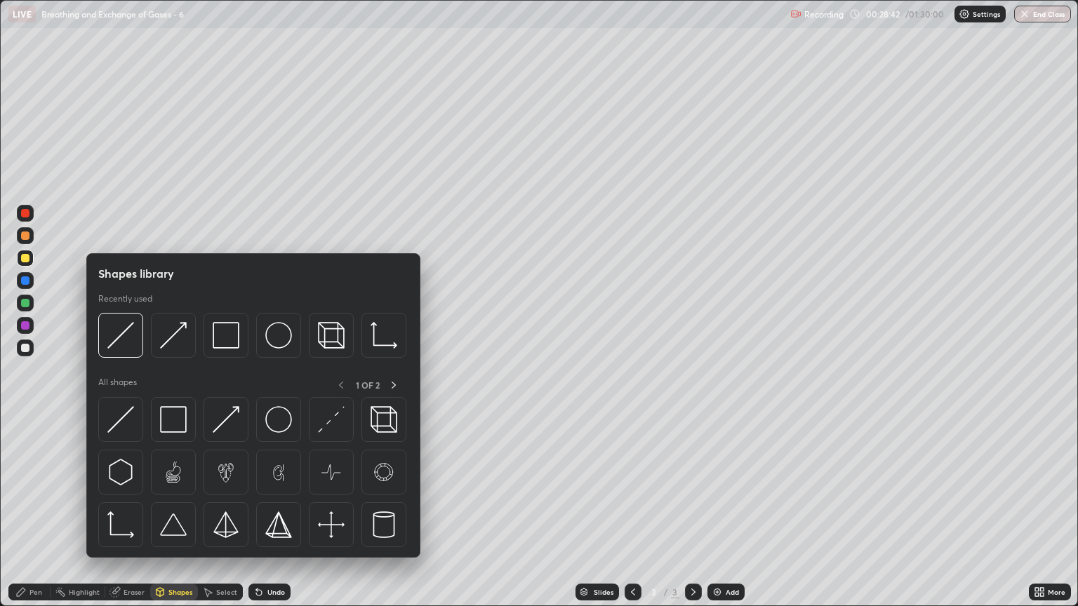
click at [38, 517] on div "Pen" at bounding box center [35, 592] width 13 height 7
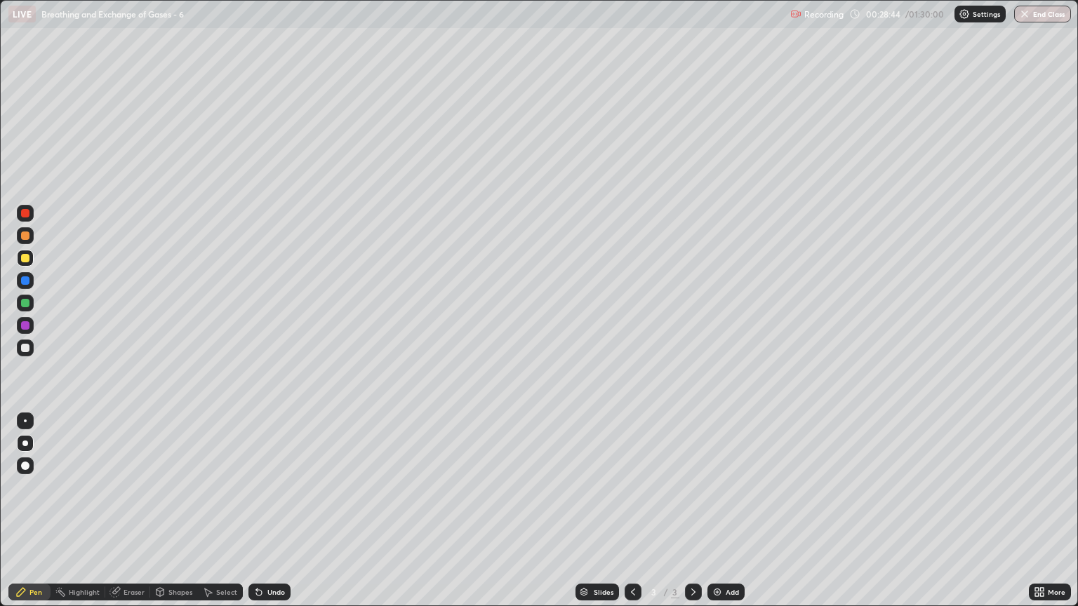
click at [25, 236] on div at bounding box center [25, 236] width 8 height 8
click at [26, 348] on div at bounding box center [25, 348] width 8 height 8
click at [175, 517] on div "Shapes" at bounding box center [180, 592] width 24 height 7
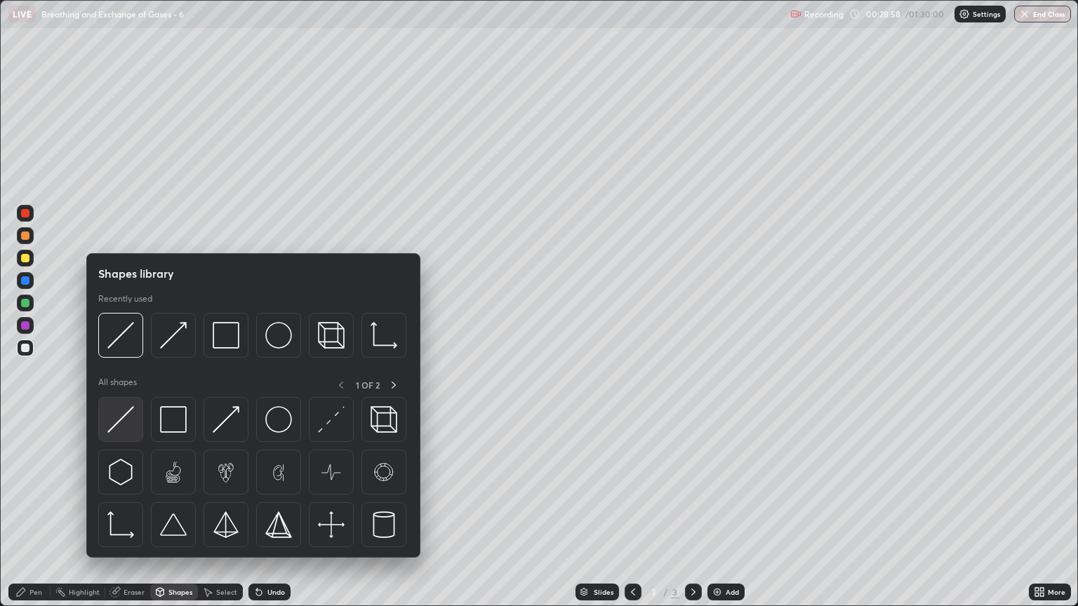
click at [132, 421] on img at bounding box center [120, 419] width 27 height 27
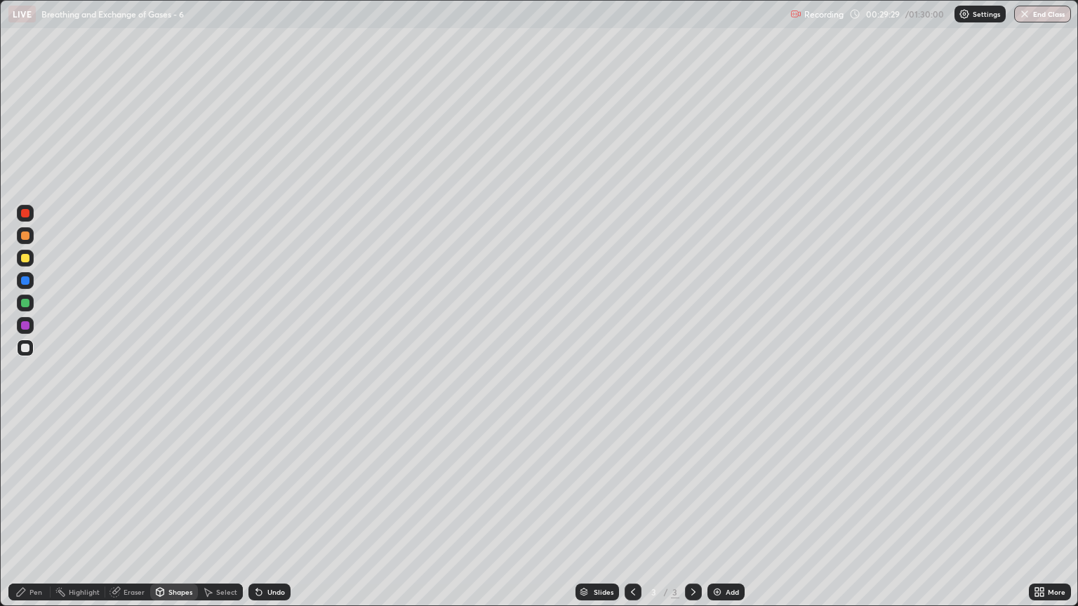
click at [690, 517] on icon at bounding box center [693, 592] width 11 height 11
click at [712, 517] on img at bounding box center [717, 592] width 11 height 11
click at [28, 237] on div at bounding box center [25, 236] width 8 height 8
click at [173, 517] on div "Shapes" at bounding box center [174, 592] width 48 height 17
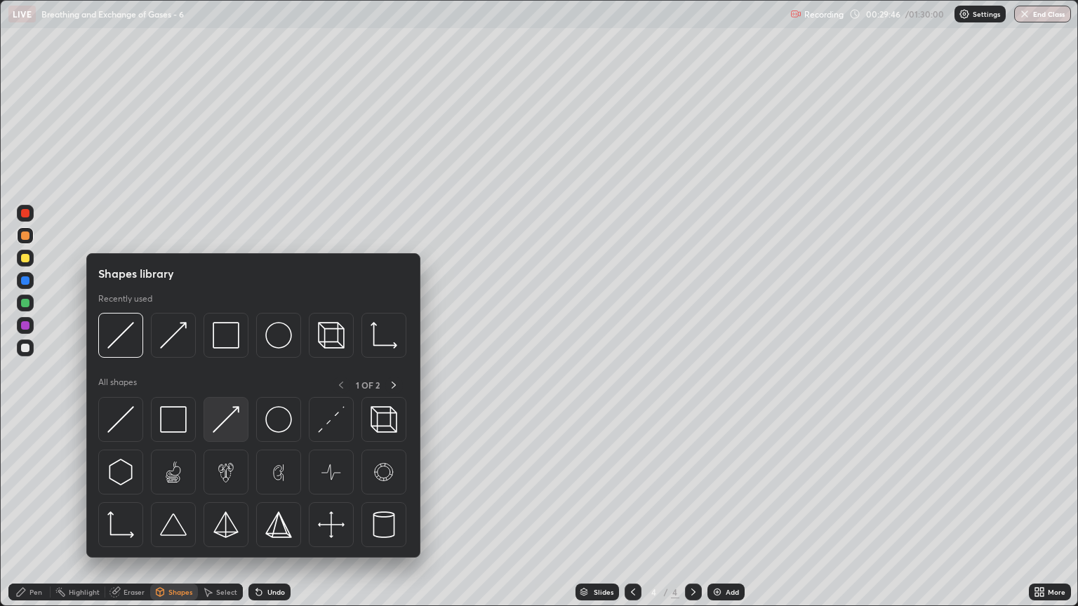
click at [228, 427] on img at bounding box center [226, 419] width 27 height 27
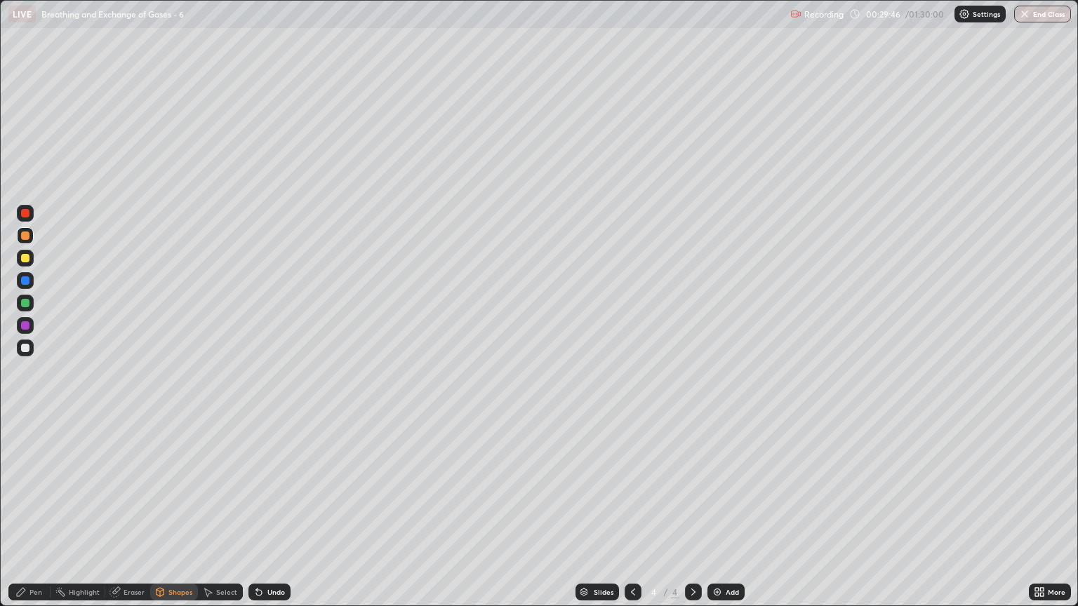
click at [25, 261] on div at bounding box center [25, 258] width 8 height 8
click at [39, 517] on div "Pen" at bounding box center [35, 592] width 13 height 7
click at [36, 517] on div "Pen" at bounding box center [35, 592] width 13 height 7
click at [25, 347] on div at bounding box center [25, 348] width 8 height 8
click at [174, 517] on div "Shapes" at bounding box center [174, 592] width 48 height 17
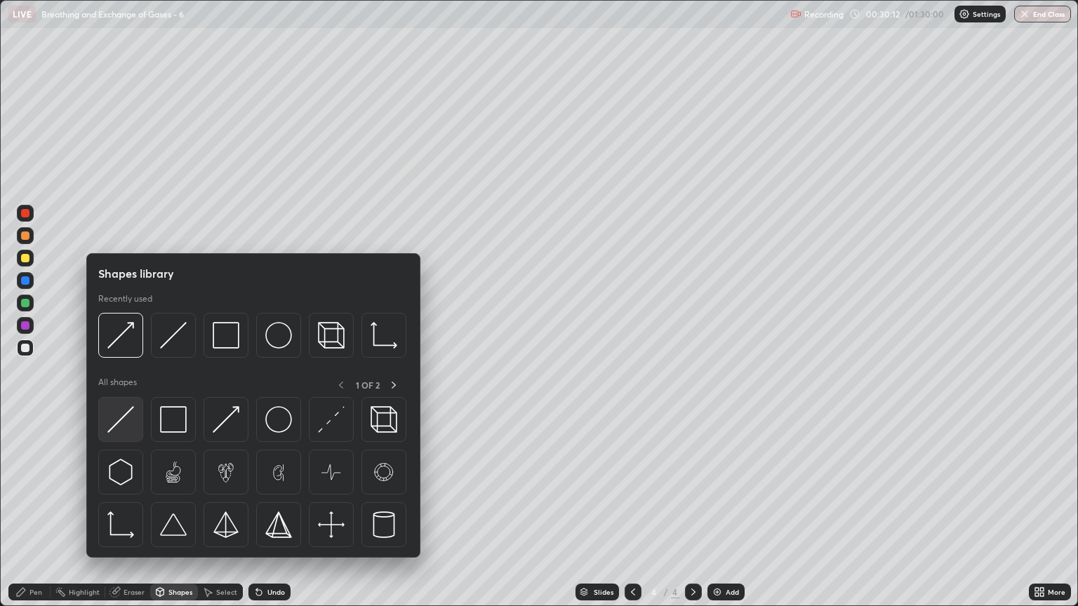
click at [126, 426] on img at bounding box center [120, 419] width 27 height 27
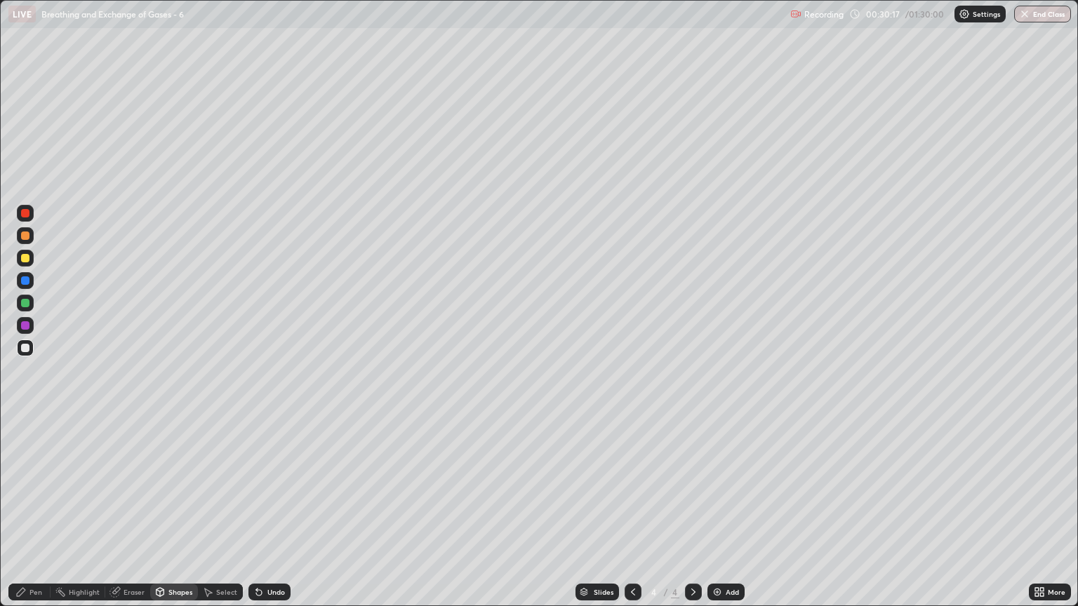
click at [27, 236] on div at bounding box center [25, 236] width 8 height 8
click at [29, 517] on div "Pen" at bounding box center [35, 592] width 13 height 7
click at [36, 517] on div "Pen" at bounding box center [35, 592] width 13 height 7
click at [27, 258] on div at bounding box center [25, 258] width 8 height 8
click at [168, 517] on div "Shapes" at bounding box center [180, 592] width 24 height 7
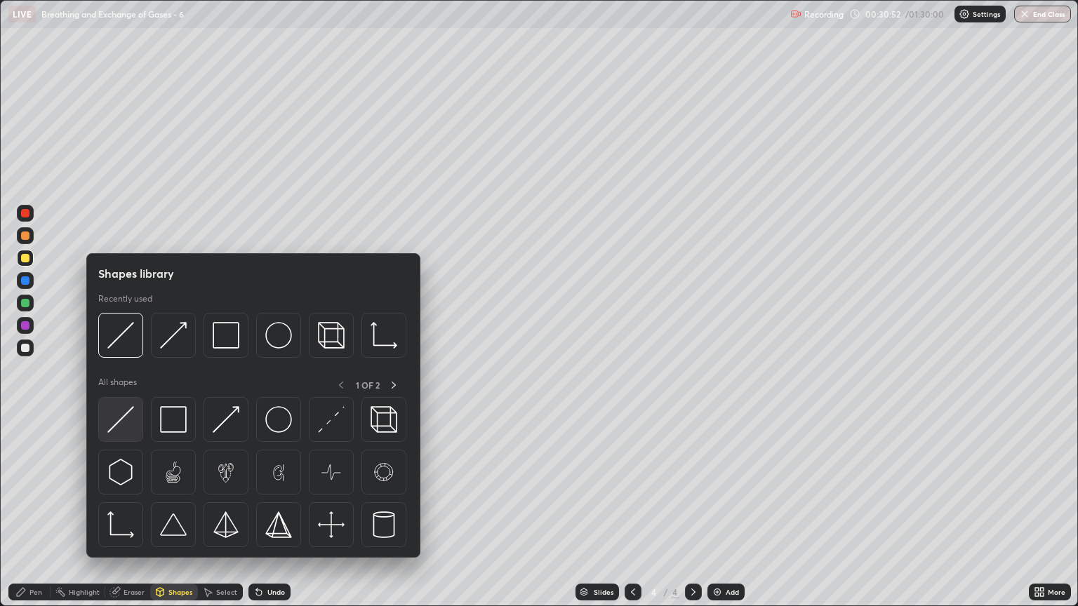
click at [133, 420] on img at bounding box center [120, 419] width 27 height 27
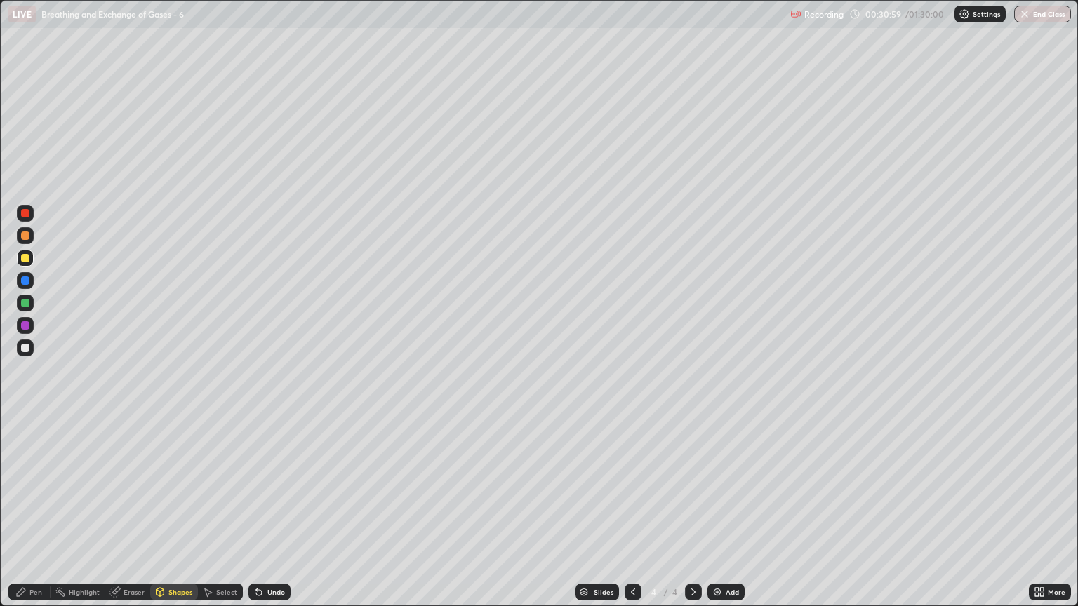
click at [35, 517] on div "Pen" at bounding box center [35, 592] width 13 height 7
click at [182, 517] on div "Shapes" at bounding box center [180, 592] width 24 height 7
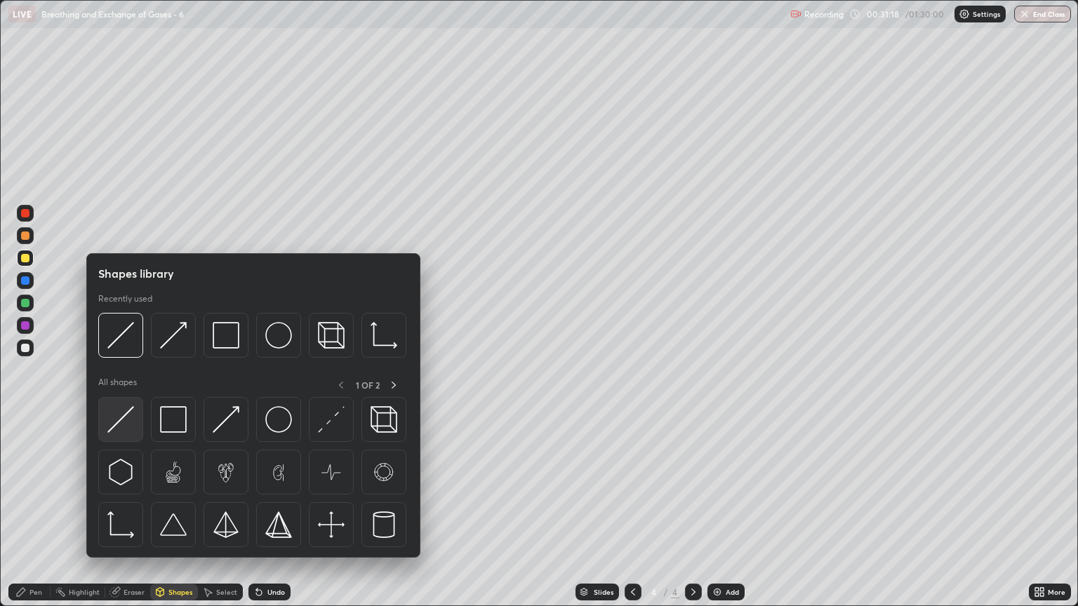
click at [131, 424] on img at bounding box center [120, 419] width 27 height 27
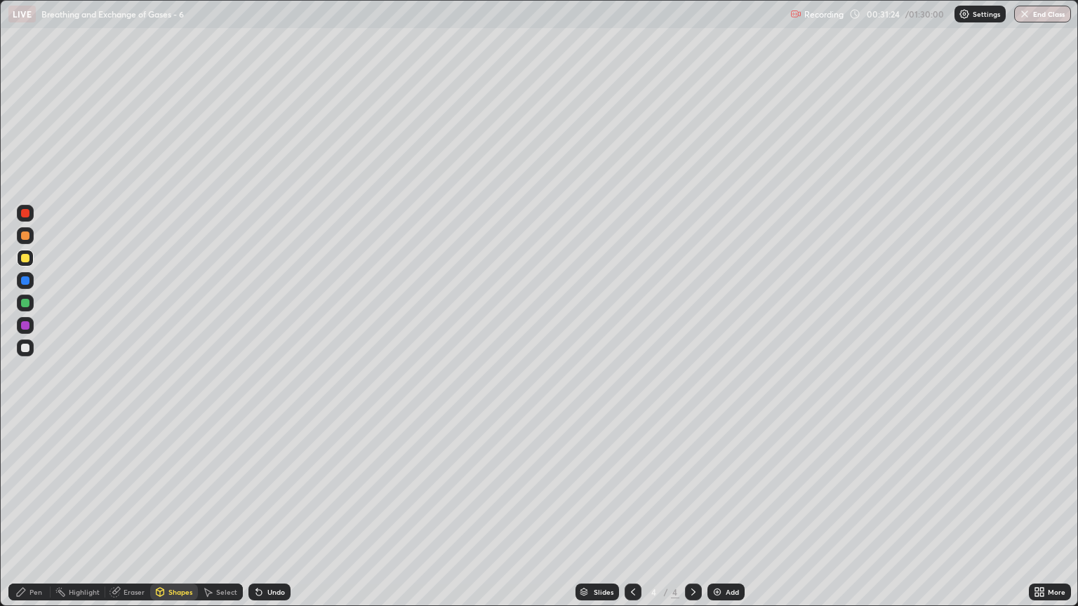
click at [32, 517] on div "Pen" at bounding box center [29, 592] width 42 height 17
click at [174, 517] on div "Shapes" at bounding box center [180, 592] width 24 height 7
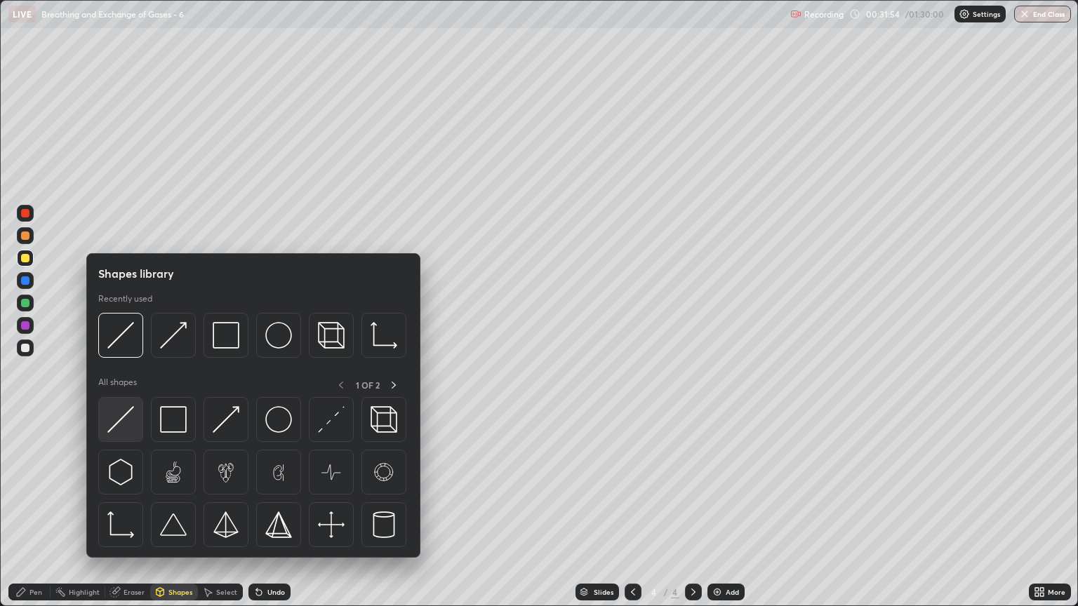
click at [129, 428] on img at bounding box center [120, 419] width 27 height 27
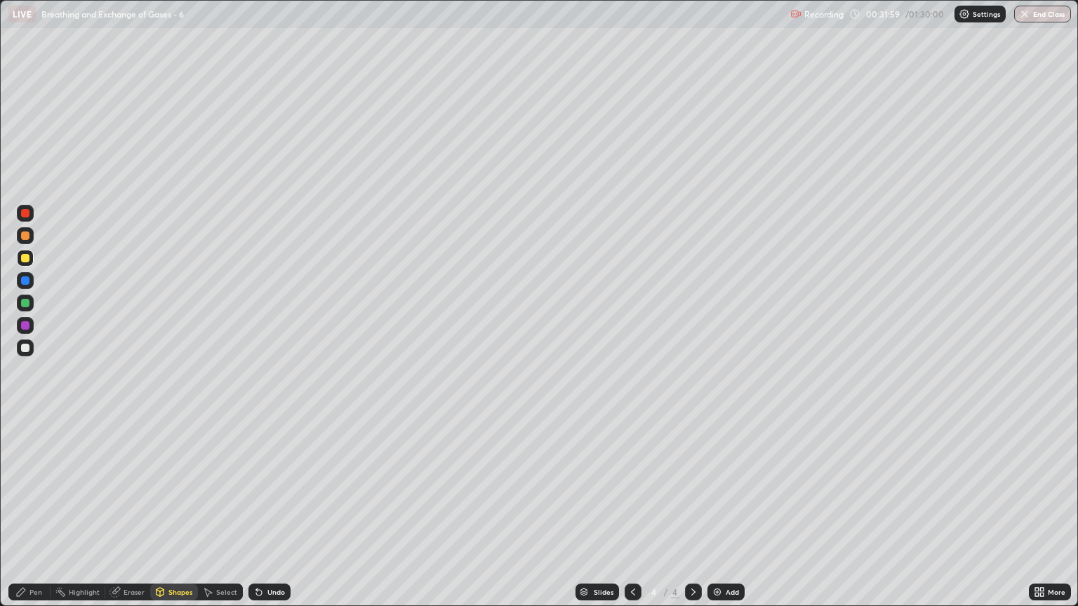
click at [30, 517] on div "Pen" at bounding box center [29, 592] width 42 height 17
click at [25, 348] on div at bounding box center [25, 348] width 8 height 8
click at [182, 517] on div "Shapes" at bounding box center [174, 592] width 48 height 17
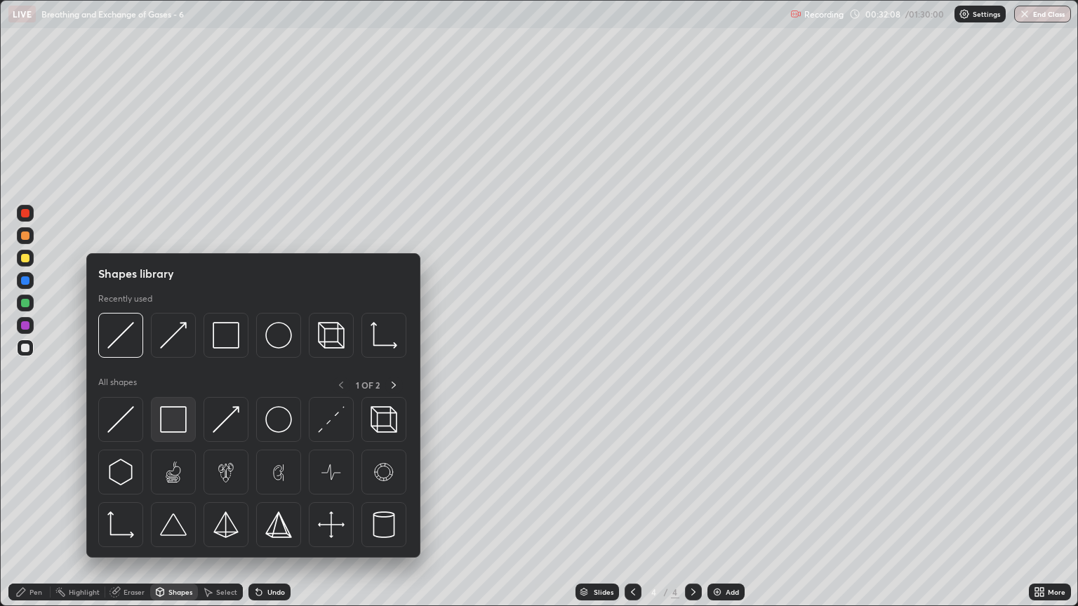
click at [178, 421] on img at bounding box center [173, 419] width 27 height 27
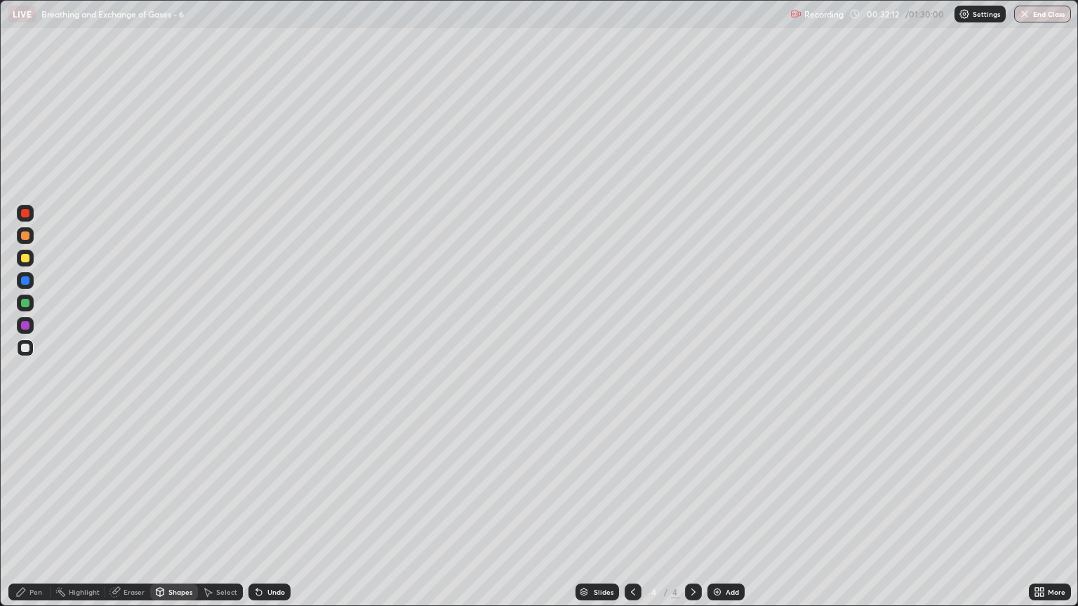
click at [177, 517] on div "Shapes" at bounding box center [180, 592] width 24 height 7
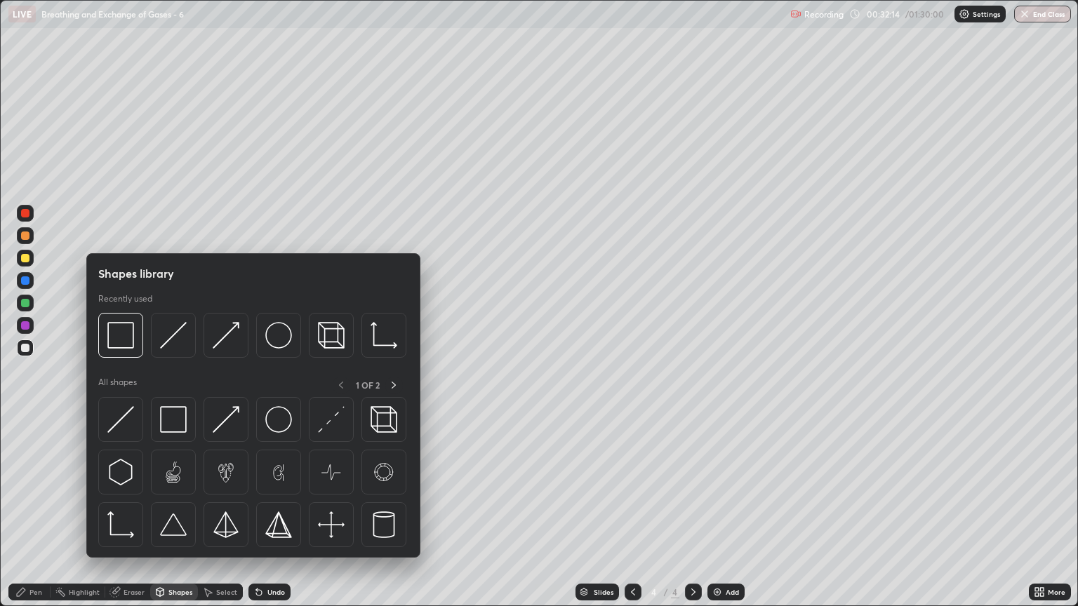
click at [23, 239] on div at bounding box center [25, 236] width 8 height 8
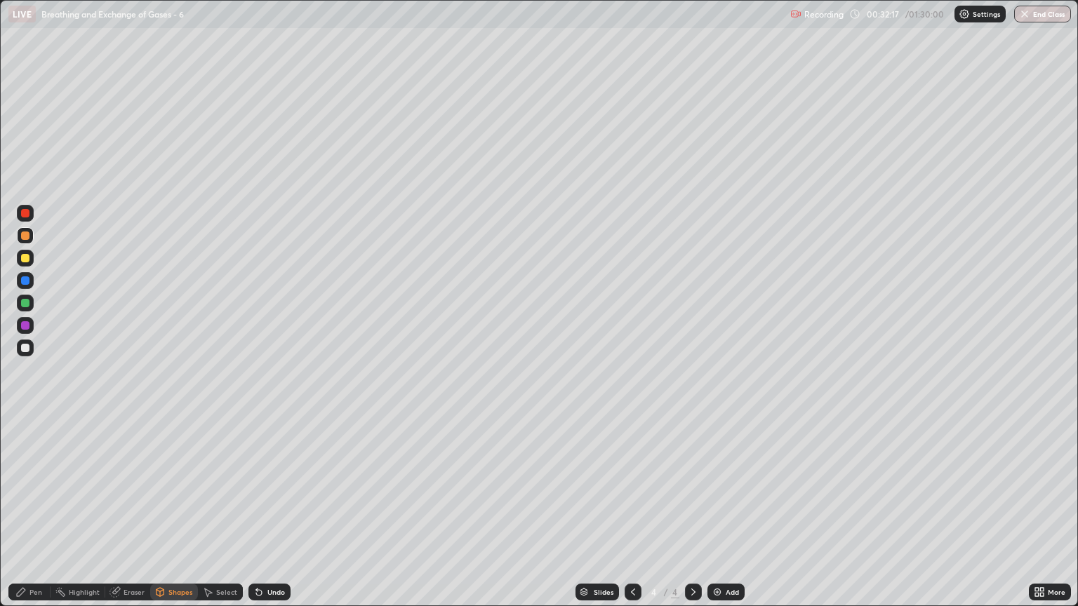
click at [44, 517] on div "Pen" at bounding box center [29, 592] width 42 height 17
click at [25, 213] on div at bounding box center [25, 213] width 8 height 8
click at [182, 517] on div "Shapes" at bounding box center [180, 592] width 24 height 7
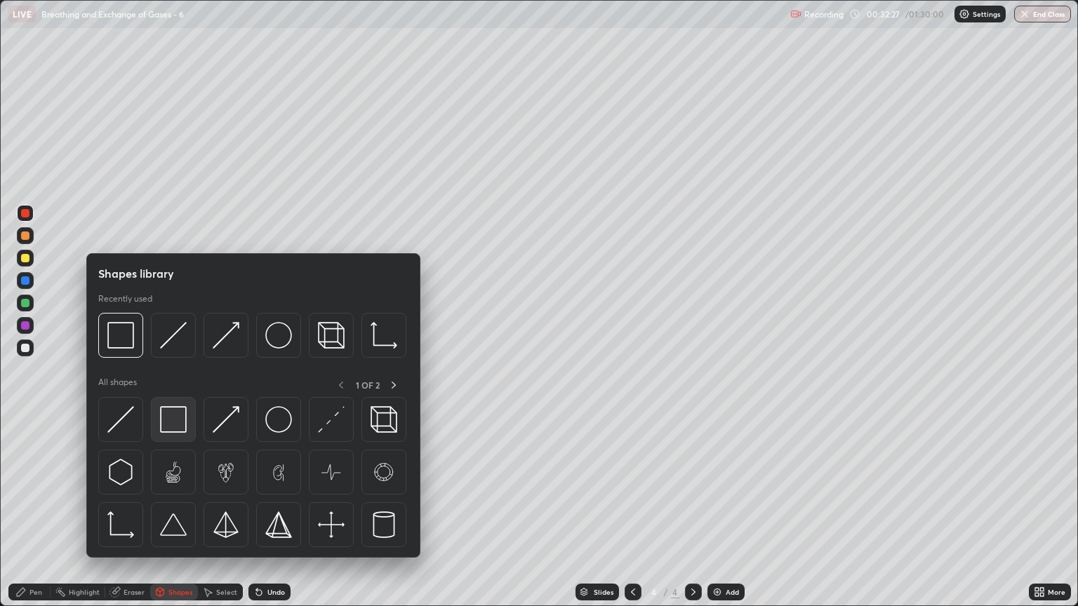
click at [171, 419] on img at bounding box center [173, 419] width 27 height 27
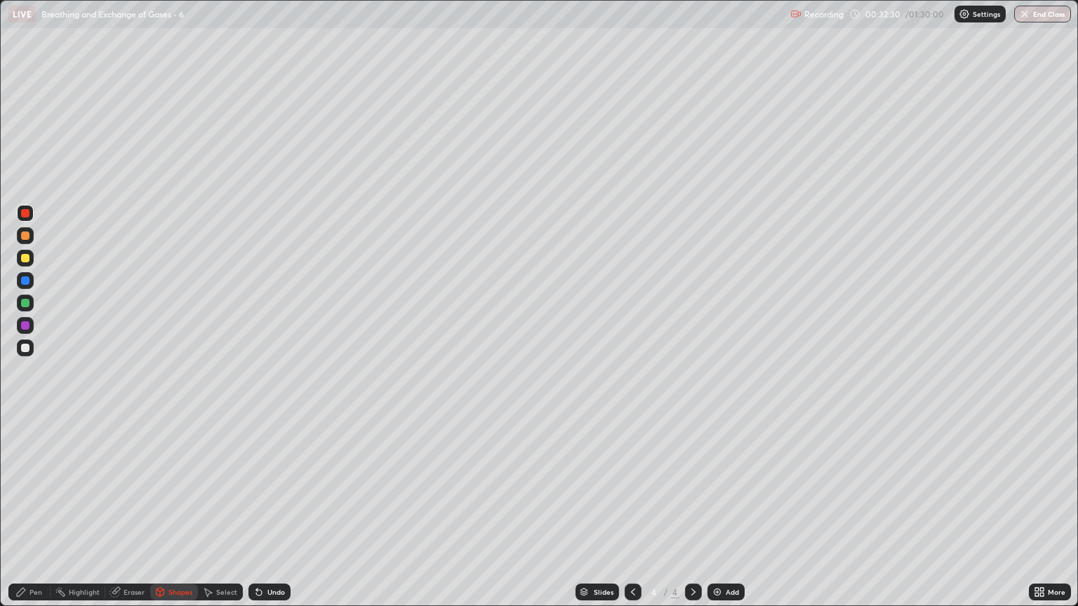
click at [32, 517] on div "Pen" at bounding box center [35, 592] width 13 height 7
click at [163, 517] on icon at bounding box center [159, 592] width 11 height 11
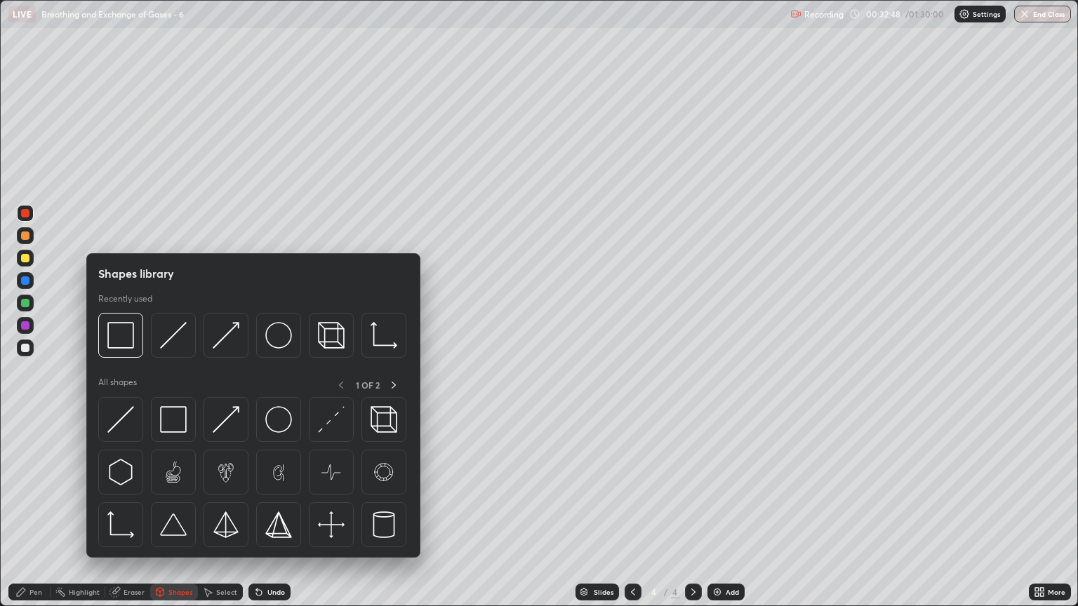
click at [125, 517] on div "Eraser" at bounding box center [127, 592] width 45 height 17
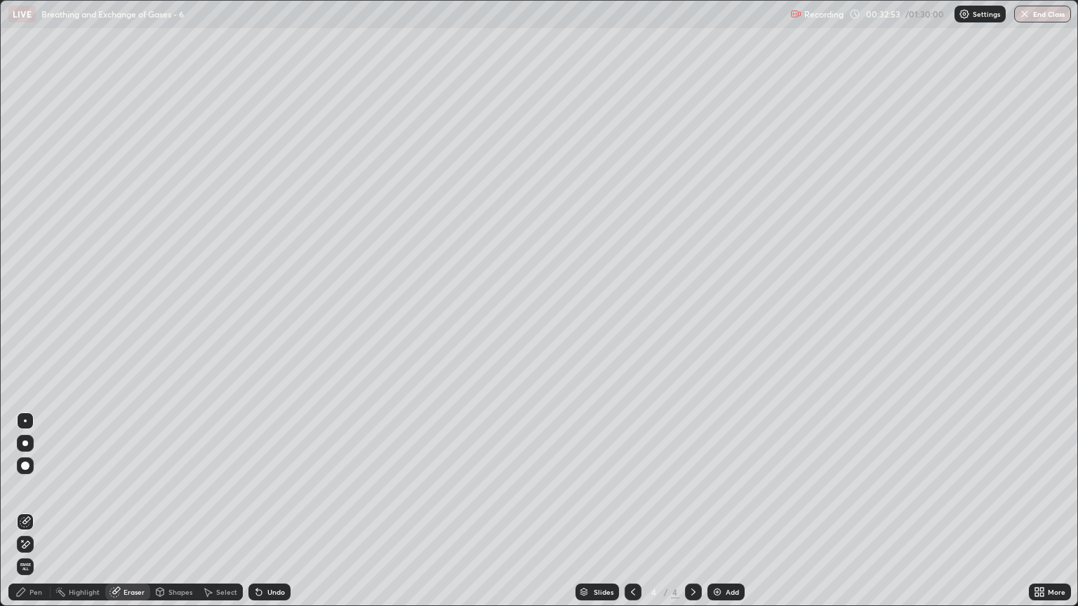
click at [31, 517] on div "Pen" at bounding box center [35, 592] width 13 height 7
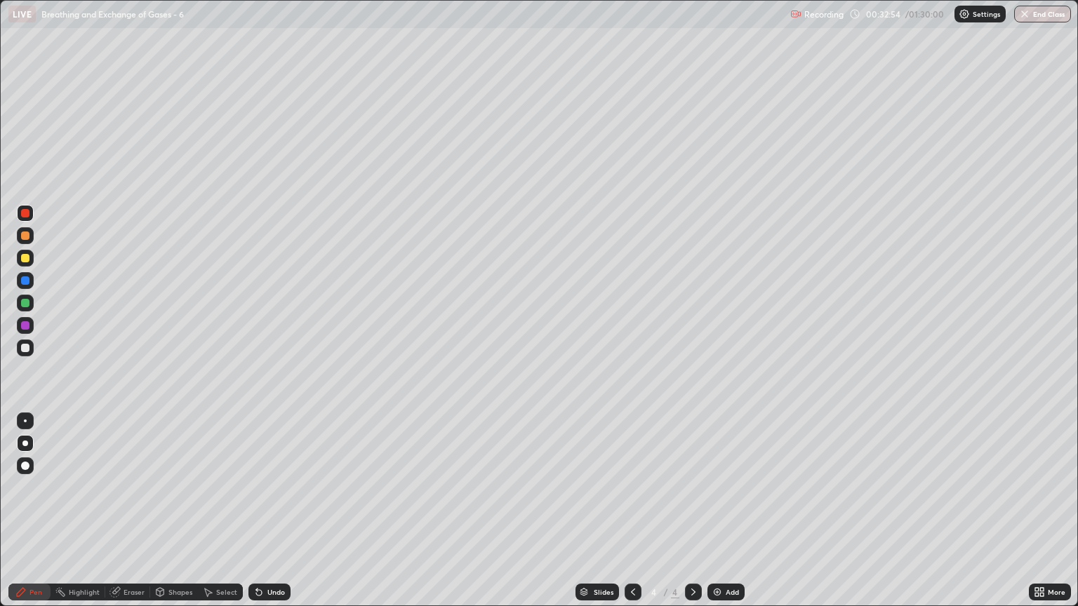
click at [171, 517] on div "Shapes" at bounding box center [180, 592] width 24 height 7
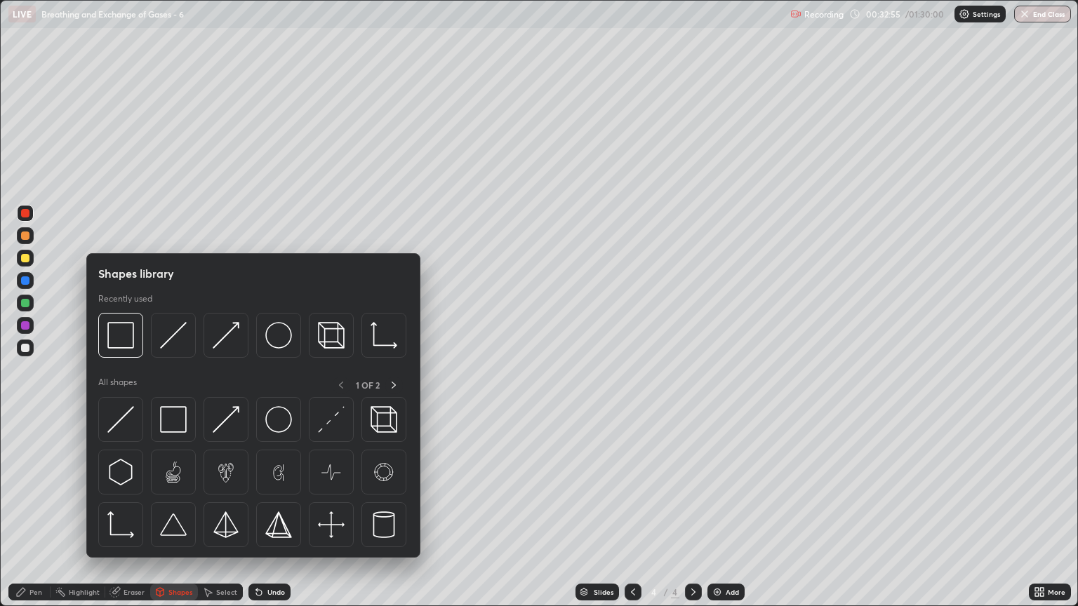
click at [25, 259] on div at bounding box center [25, 258] width 8 height 8
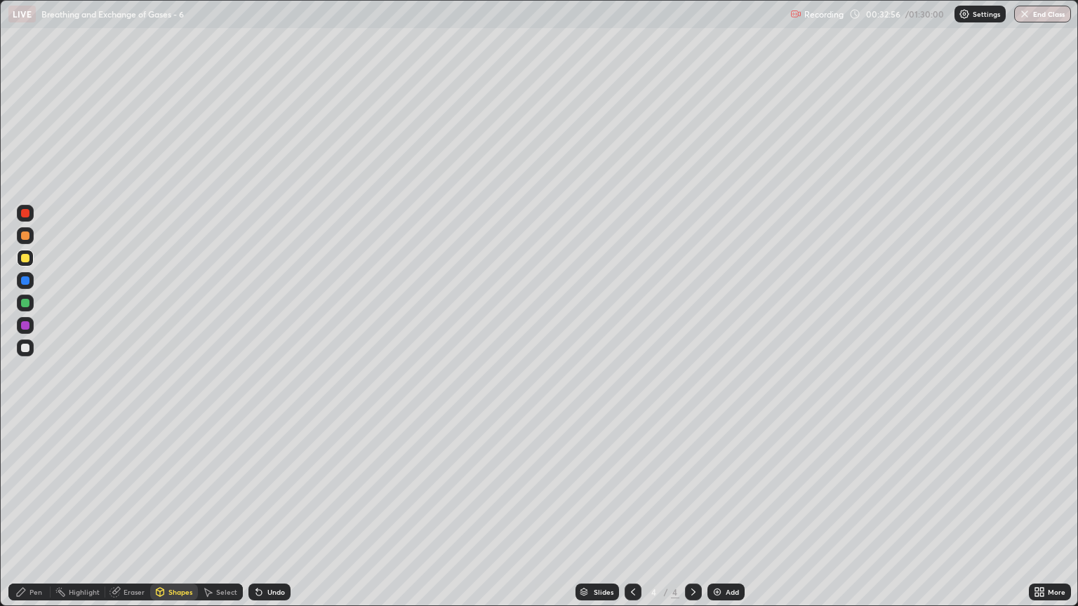
click at [175, 517] on div "Shapes" at bounding box center [180, 592] width 24 height 7
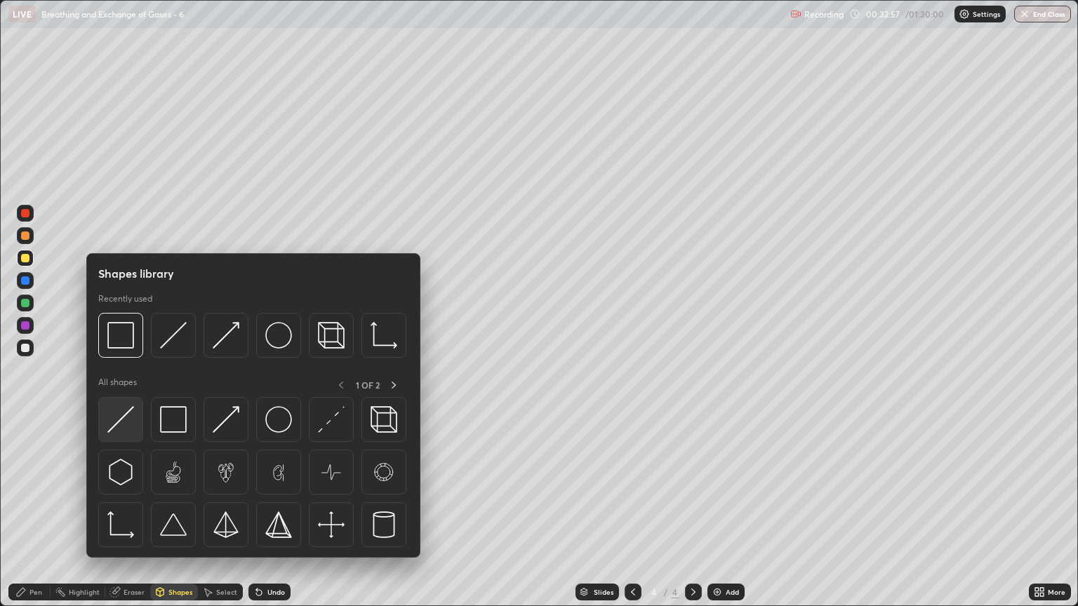
click at [123, 424] on img at bounding box center [120, 419] width 27 height 27
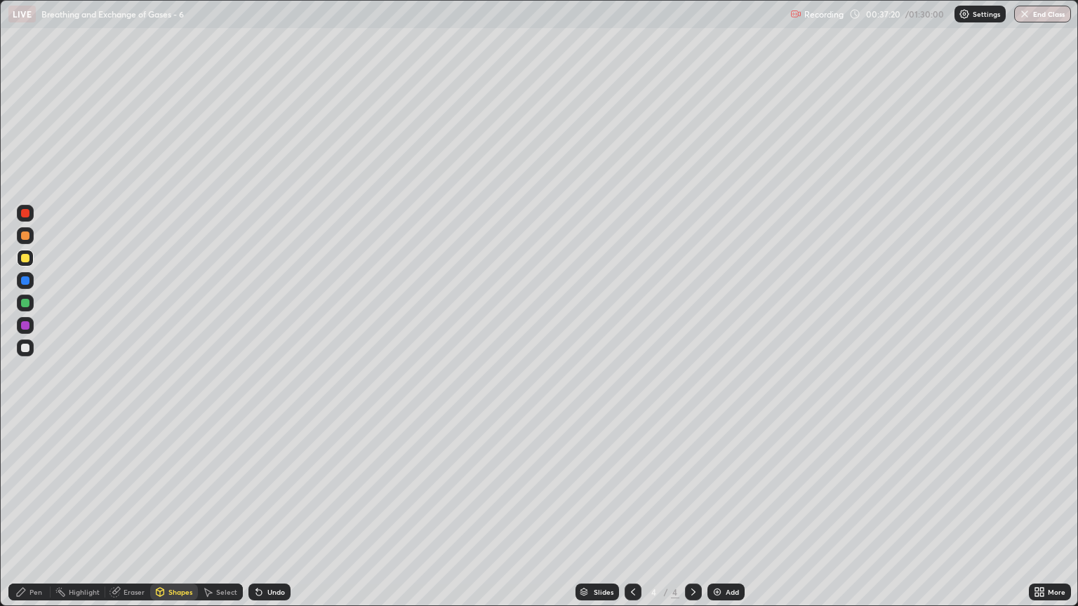
click at [27, 351] on div at bounding box center [25, 348] width 8 height 8
click at [41, 517] on div "Pen" at bounding box center [35, 592] width 13 height 7
click at [182, 517] on div "Shapes" at bounding box center [180, 592] width 24 height 7
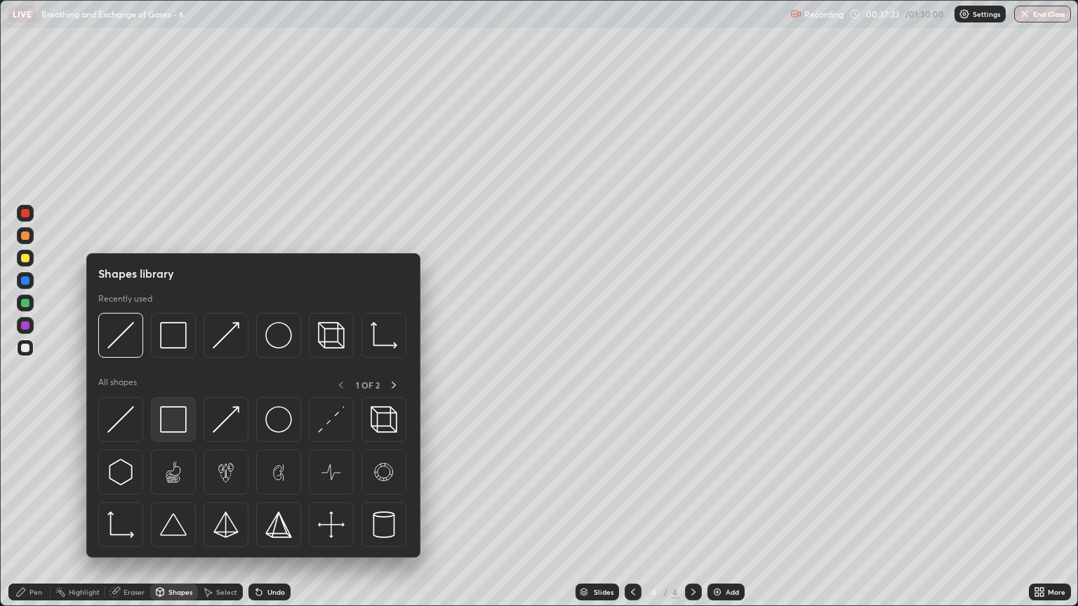
click at [178, 424] on img at bounding box center [173, 419] width 27 height 27
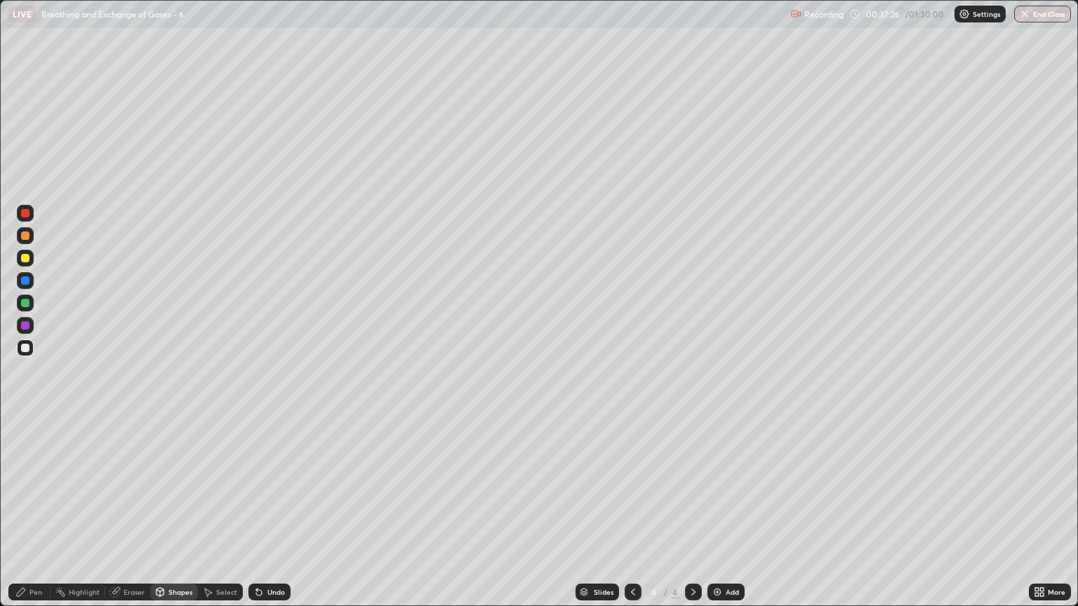
click at [170, 517] on div "Shapes" at bounding box center [180, 592] width 24 height 7
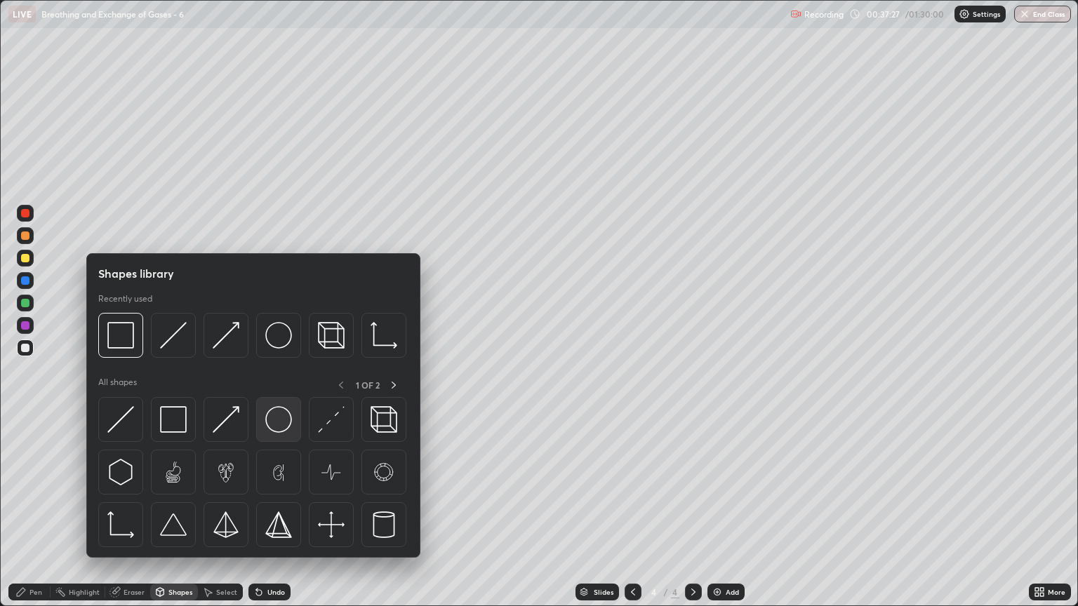
click at [276, 421] on img at bounding box center [278, 419] width 27 height 27
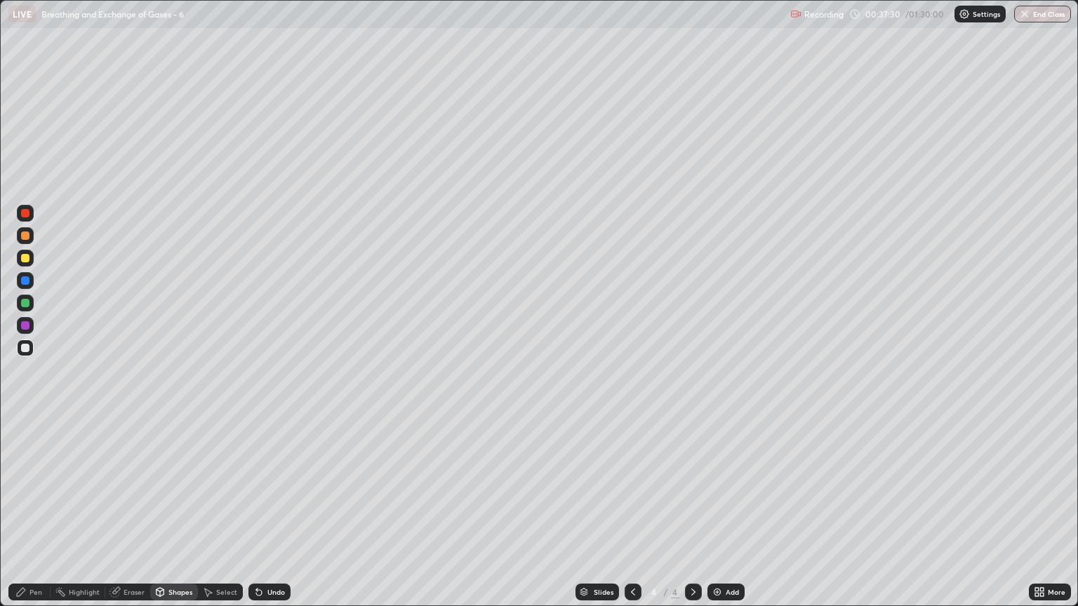
click at [165, 517] on div "Shapes" at bounding box center [174, 592] width 48 height 17
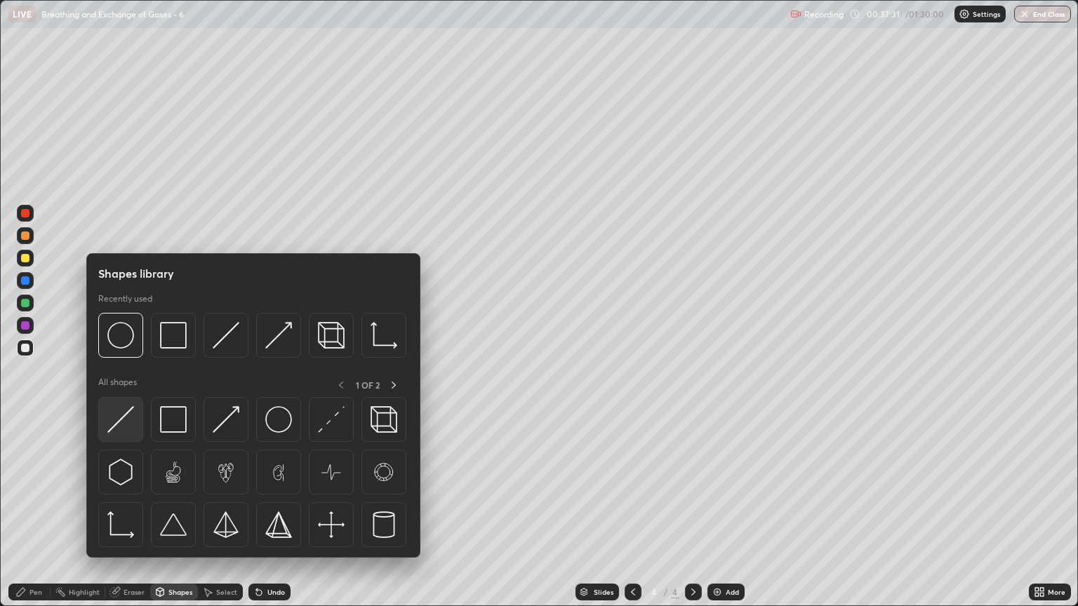
click at [133, 421] on img at bounding box center [120, 419] width 27 height 27
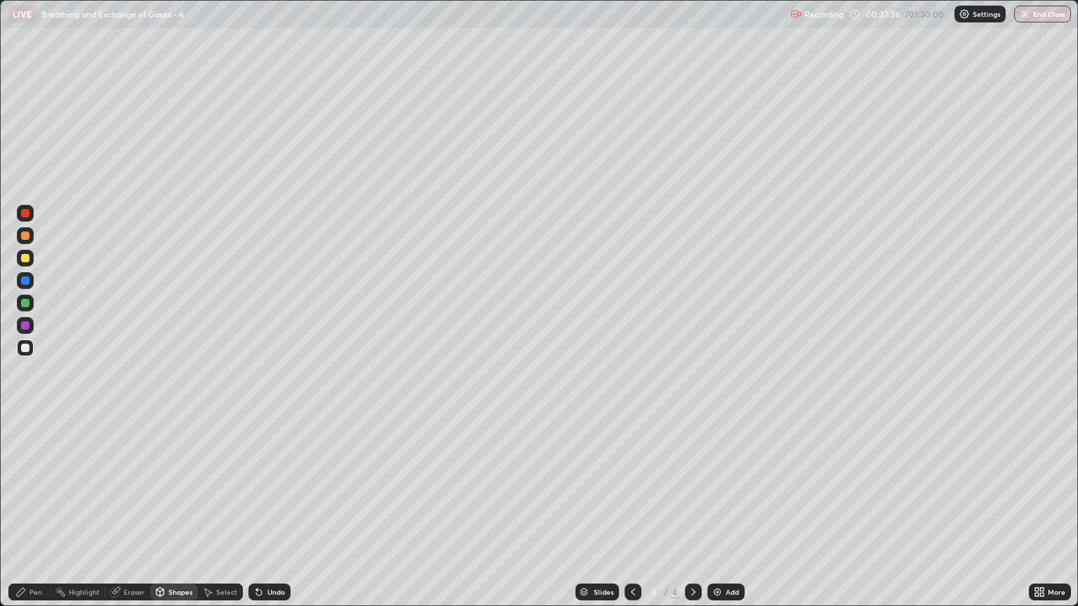
click at [178, 517] on div "Shapes" at bounding box center [180, 592] width 24 height 7
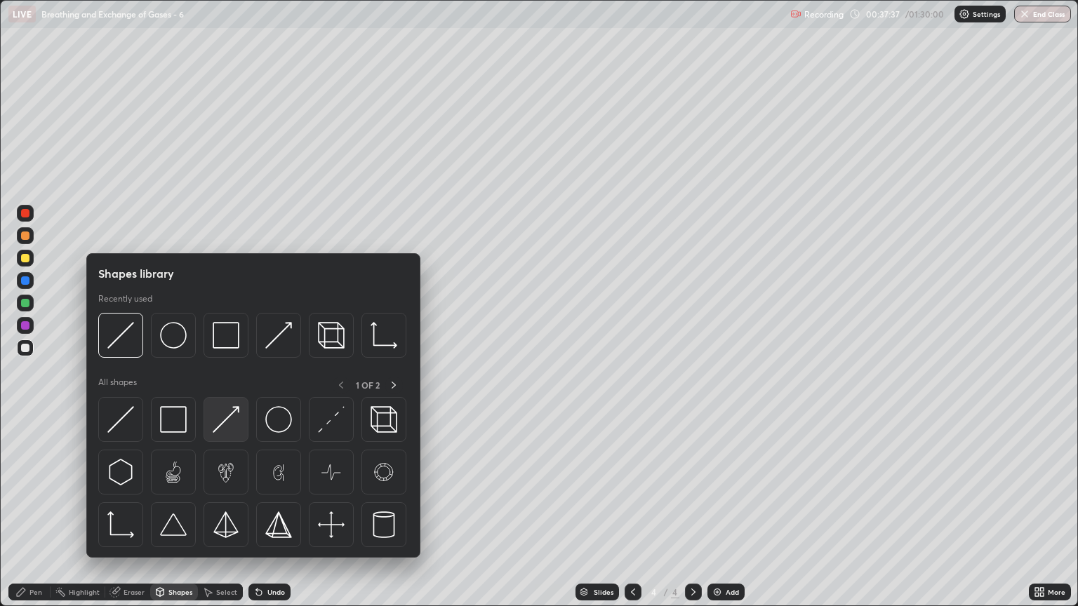
click at [231, 430] on img at bounding box center [226, 419] width 27 height 27
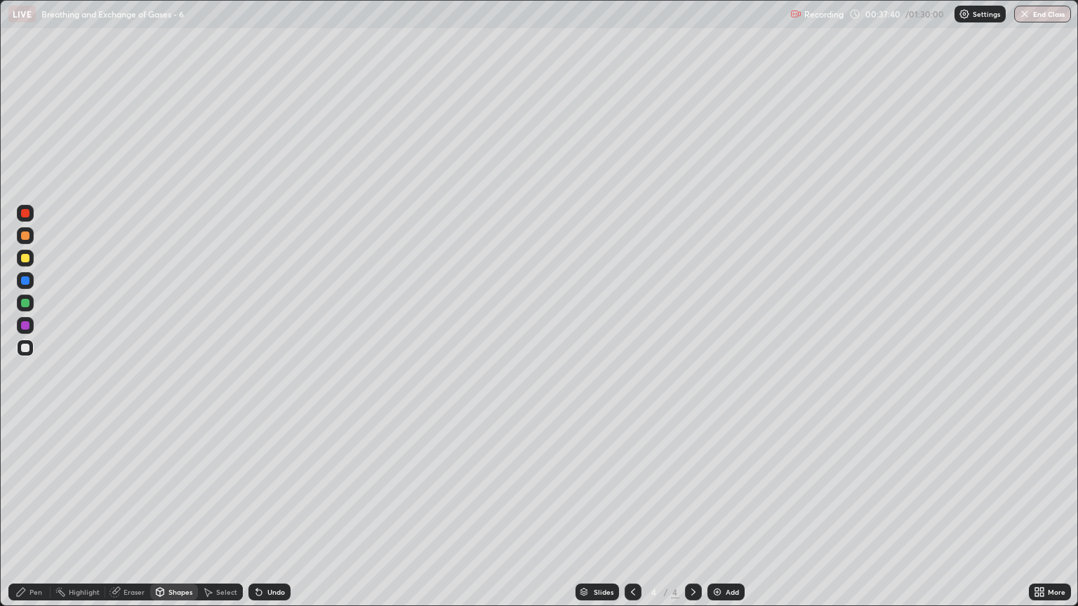
click at [37, 517] on div "Pen" at bounding box center [29, 592] width 42 height 17
click at [27, 345] on div at bounding box center [25, 348] width 8 height 8
click at [175, 517] on div "Shapes" at bounding box center [180, 592] width 24 height 7
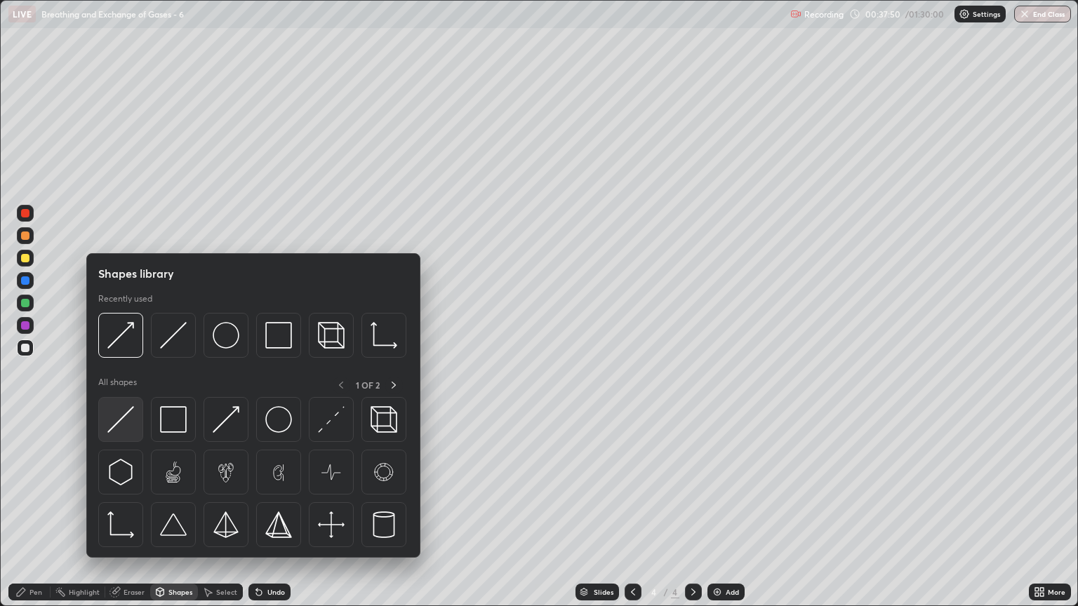
click at [127, 428] on img at bounding box center [120, 419] width 27 height 27
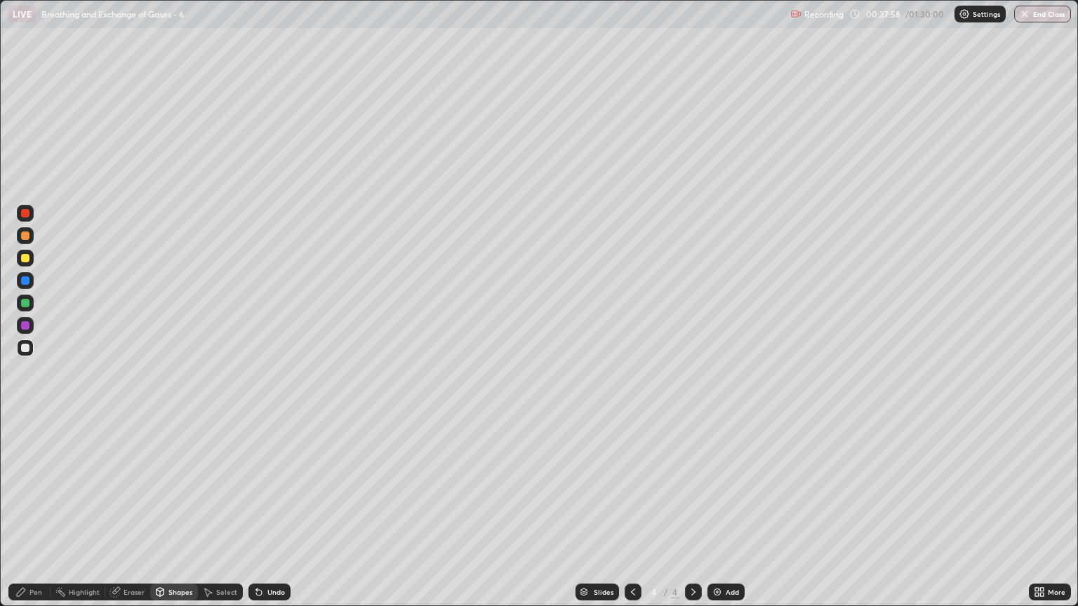
click at [28, 517] on div "Pen" at bounding box center [29, 592] width 42 height 17
click at [25, 348] on div at bounding box center [25, 348] width 8 height 8
click at [179, 517] on div "Shapes" at bounding box center [174, 592] width 48 height 17
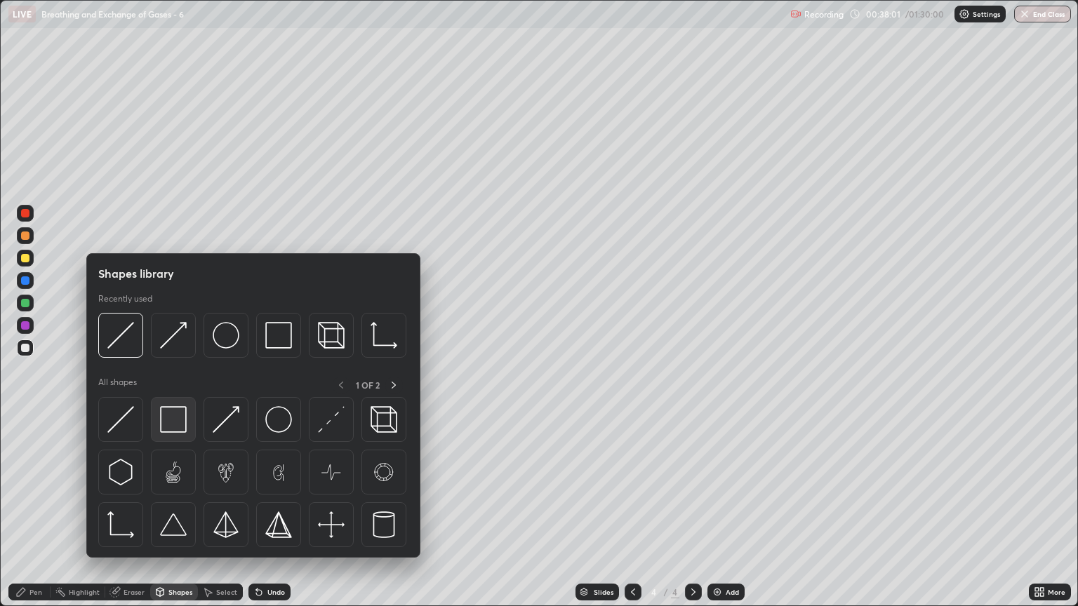
click at [173, 422] on img at bounding box center [173, 419] width 27 height 27
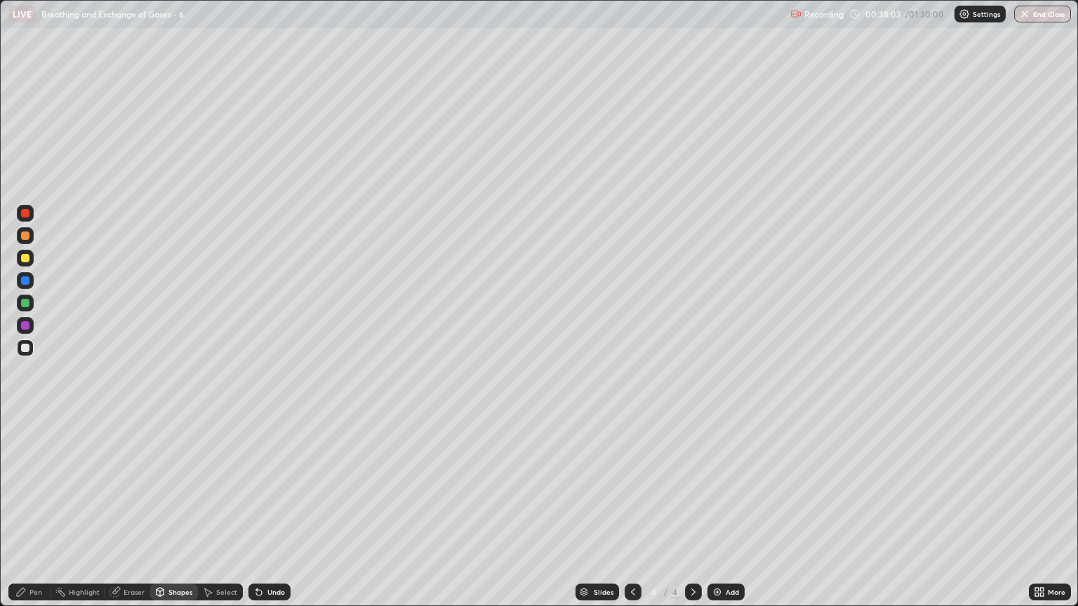
click at [182, 517] on div "Shapes" at bounding box center [180, 592] width 24 height 7
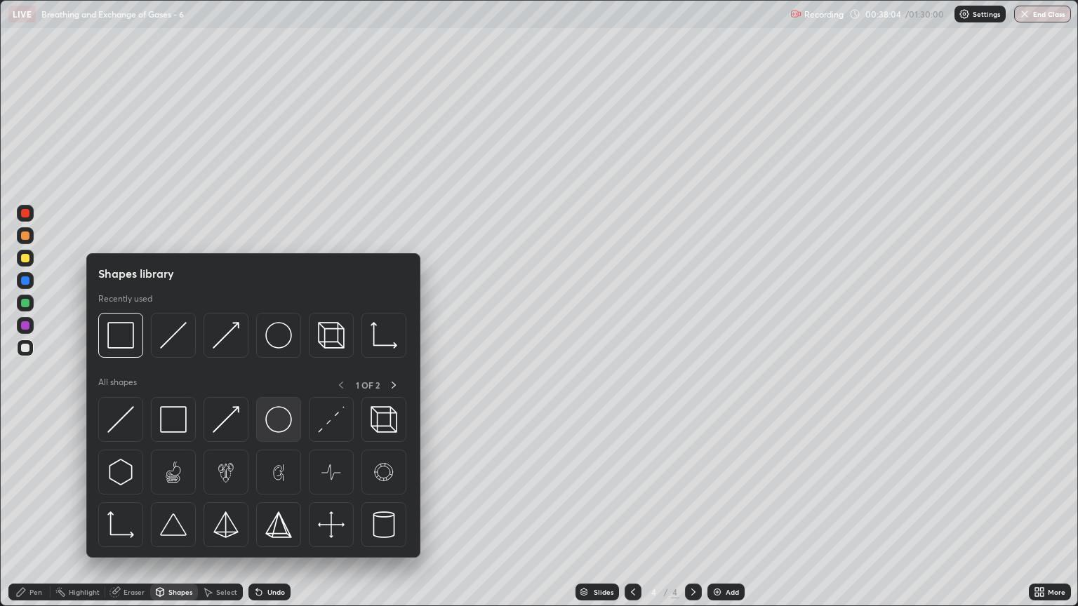
click at [276, 421] on img at bounding box center [278, 419] width 27 height 27
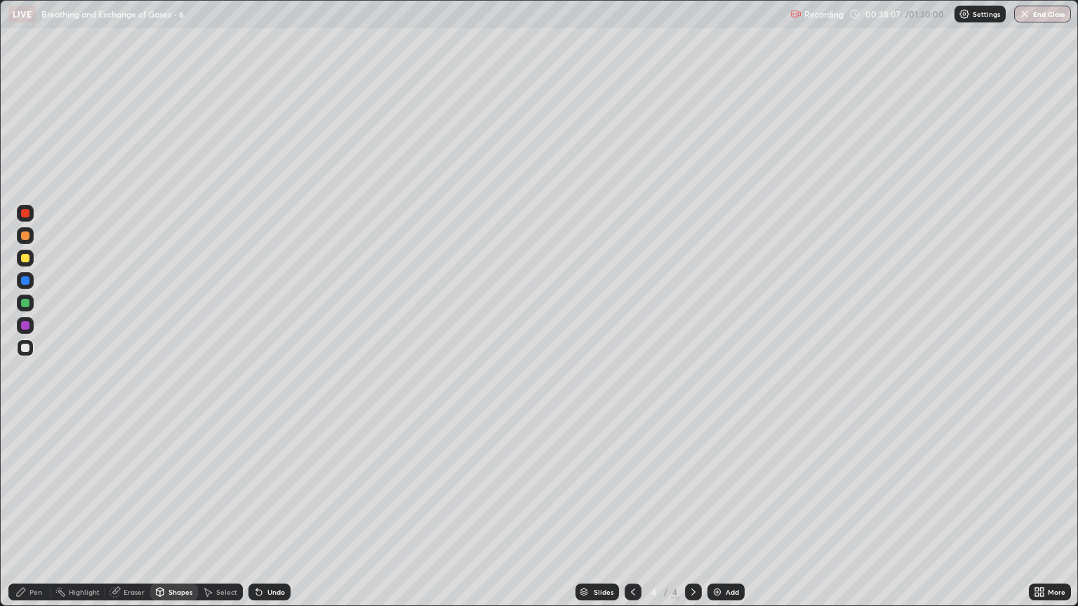
click at [178, 517] on div "Shapes" at bounding box center [180, 592] width 24 height 7
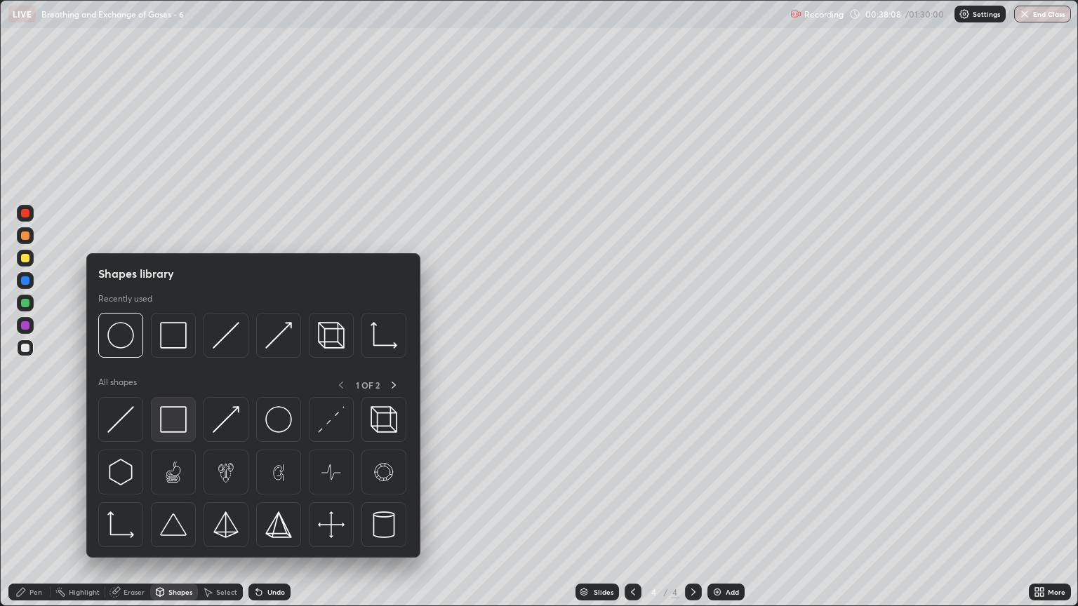
click at [174, 424] on img at bounding box center [173, 419] width 27 height 27
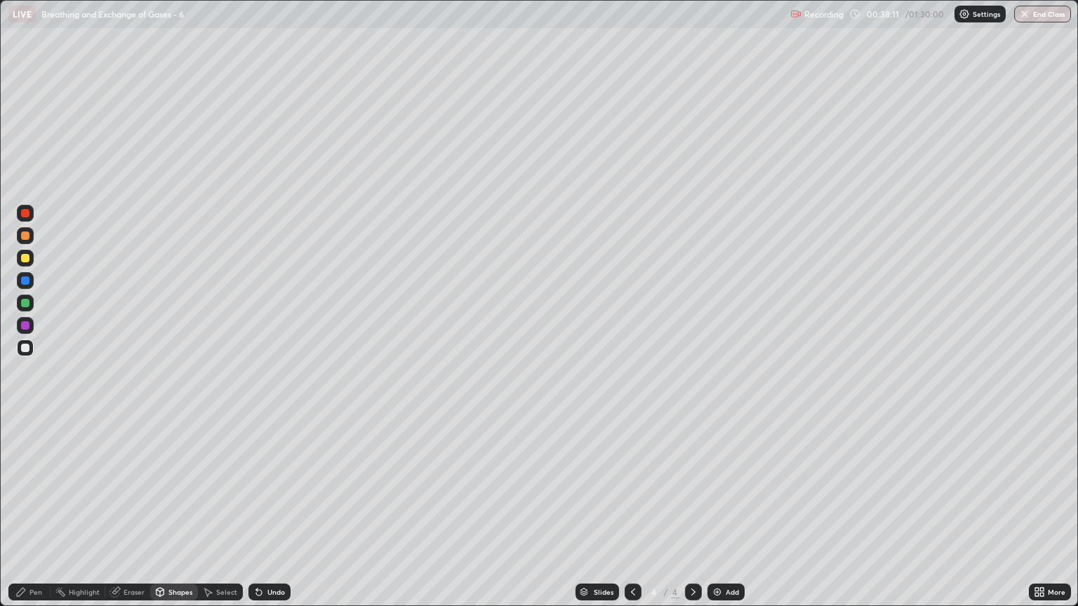
click at [169, 517] on div "Shapes" at bounding box center [180, 592] width 24 height 7
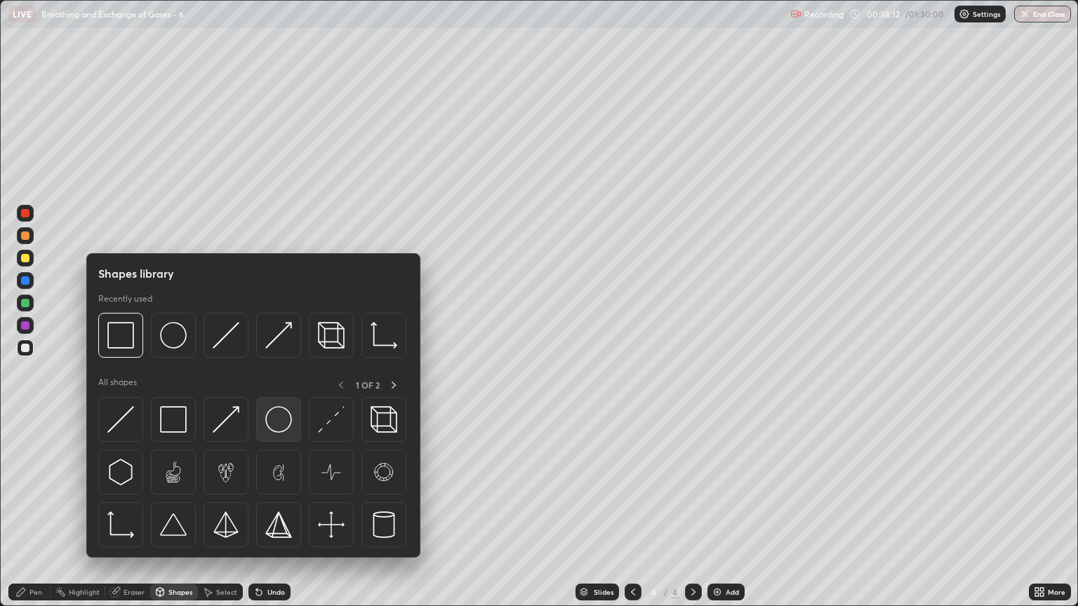
click at [278, 422] on img at bounding box center [278, 419] width 27 height 27
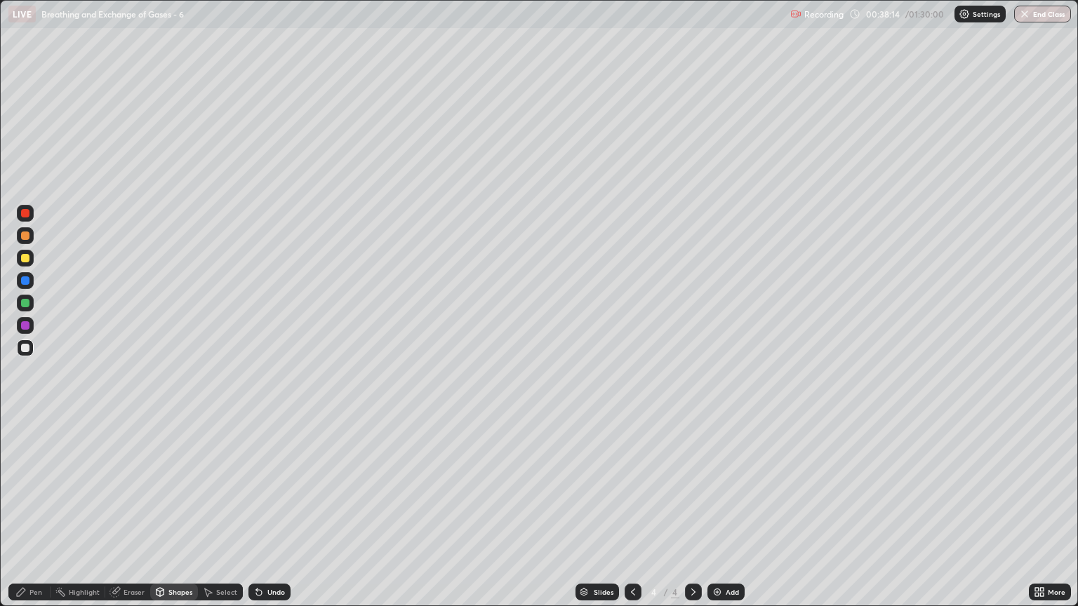
click at [184, 517] on div "Shapes" at bounding box center [180, 592] width 24 height 7
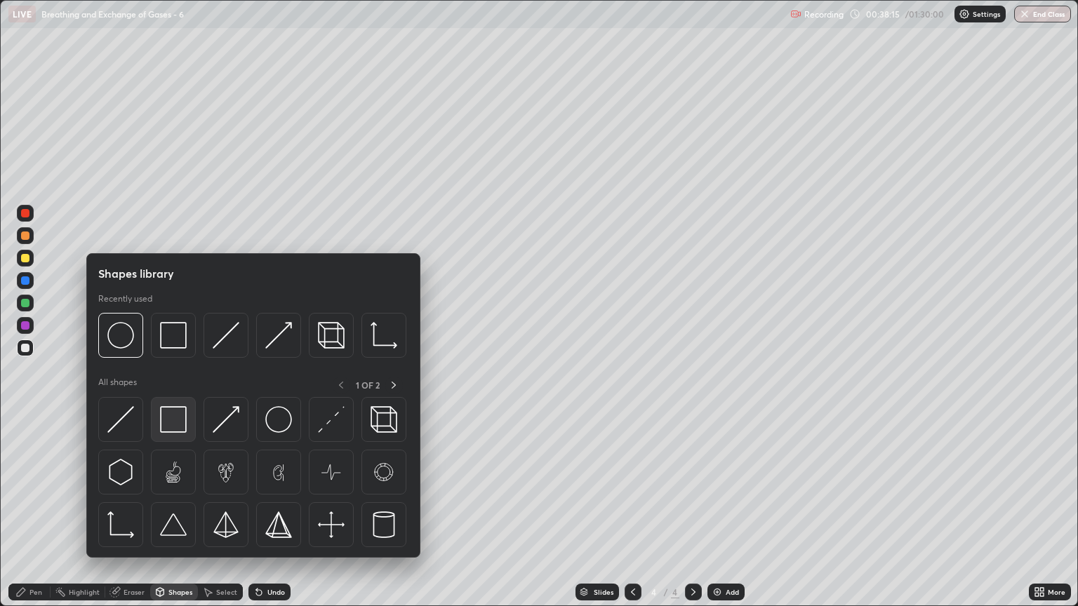
click at [182, 426] on img at bounding box center [173, 419] width 27 height 27
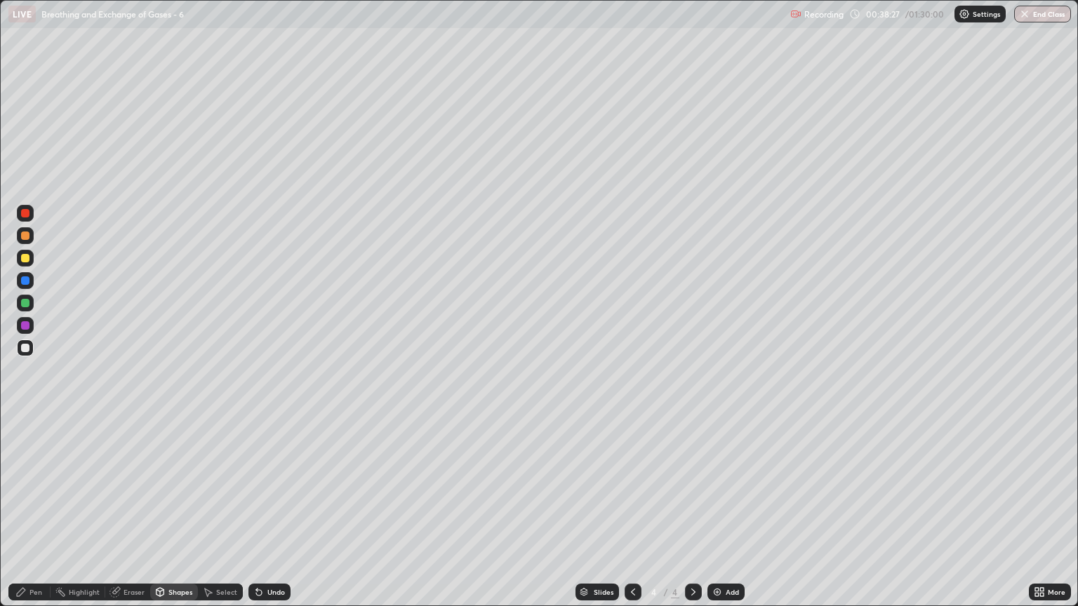
click at [0, 320] on div "Setting up your live class" at bounding box center [539, 303] width 1078 height 606
click at [177, 517] on div "Shapes" at bounding box center [180, 592] width 24 height 7
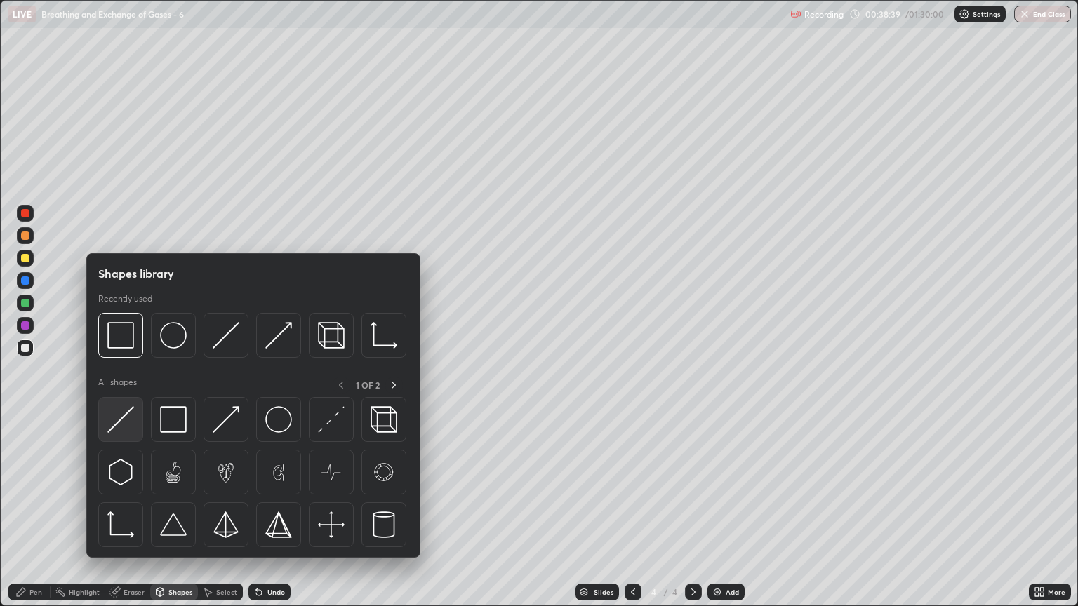
click at [124, 434] on div at bounding box center [120, 419] width 45 height 45
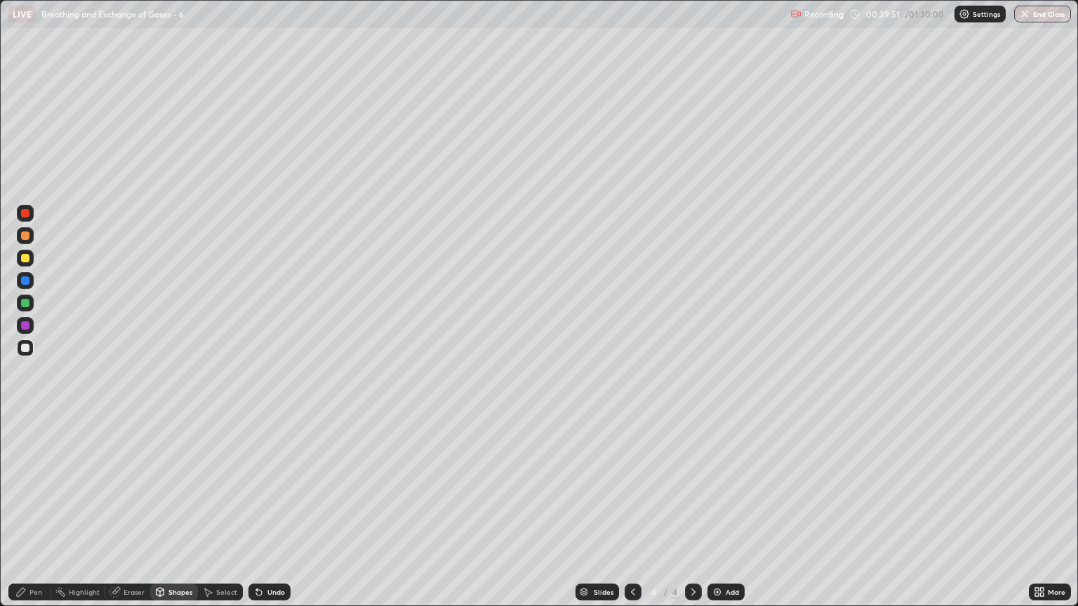
click at [171, 517] on div "Shapes" at bounding box center [180, 592] width 24 height 7
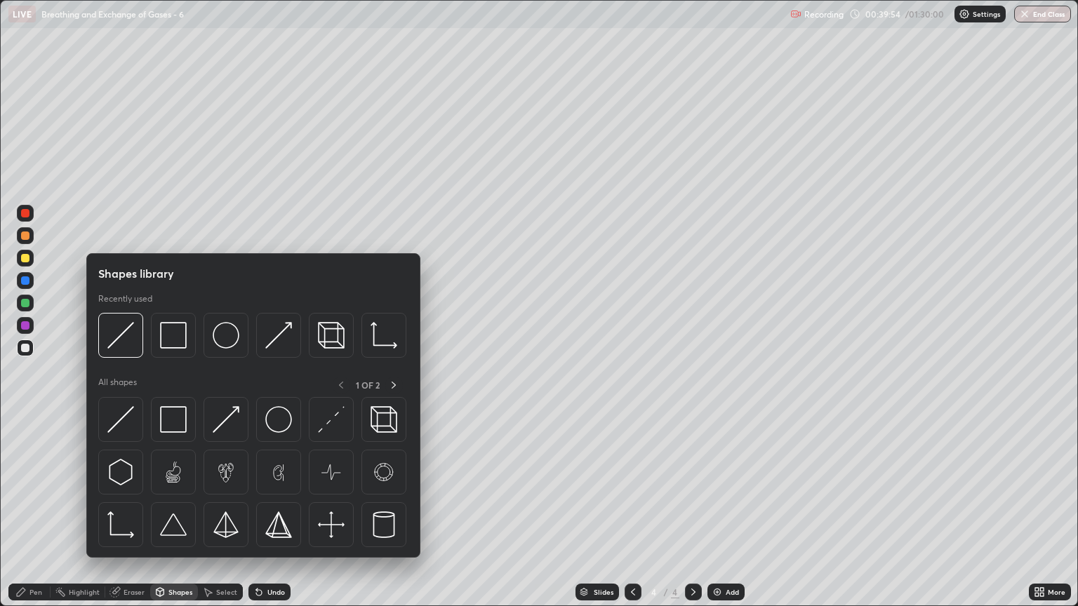
click at [26, 348] on div at bounding box center [25, 348] width 8 height 8
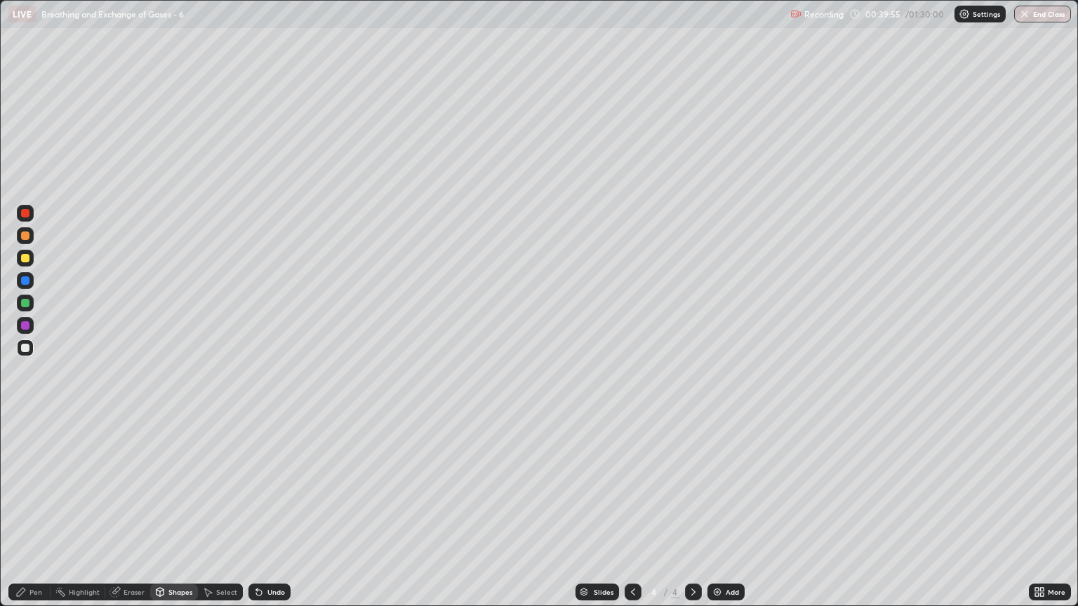
click at [166, 517] on div "Shapes" at bounding box center [174, 592] width 48 height 17
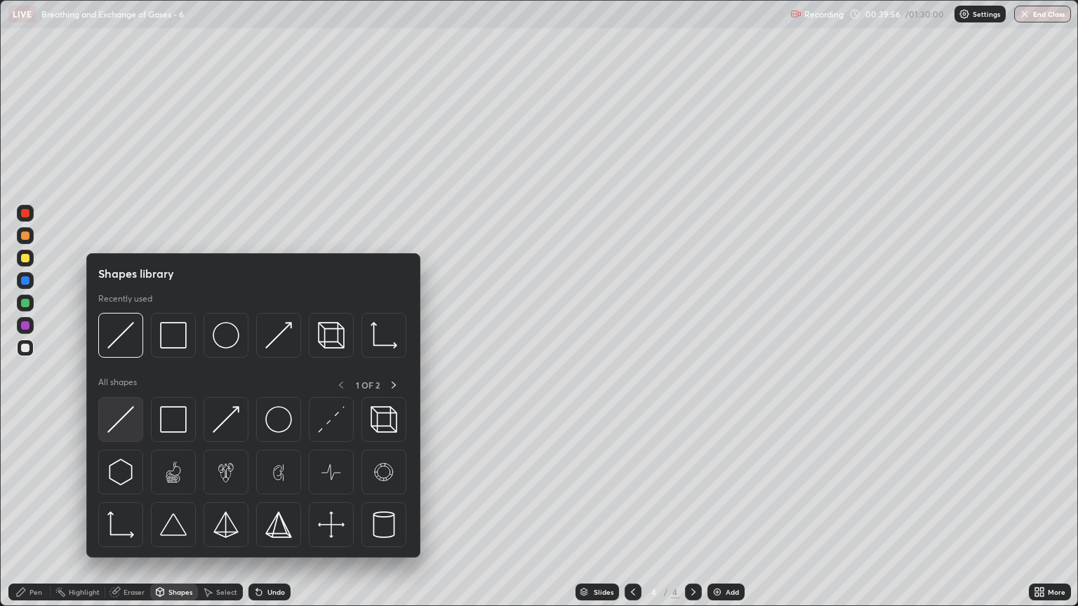
click at [127, 427] on img at bounding box center [120, 419] width 27 height 27
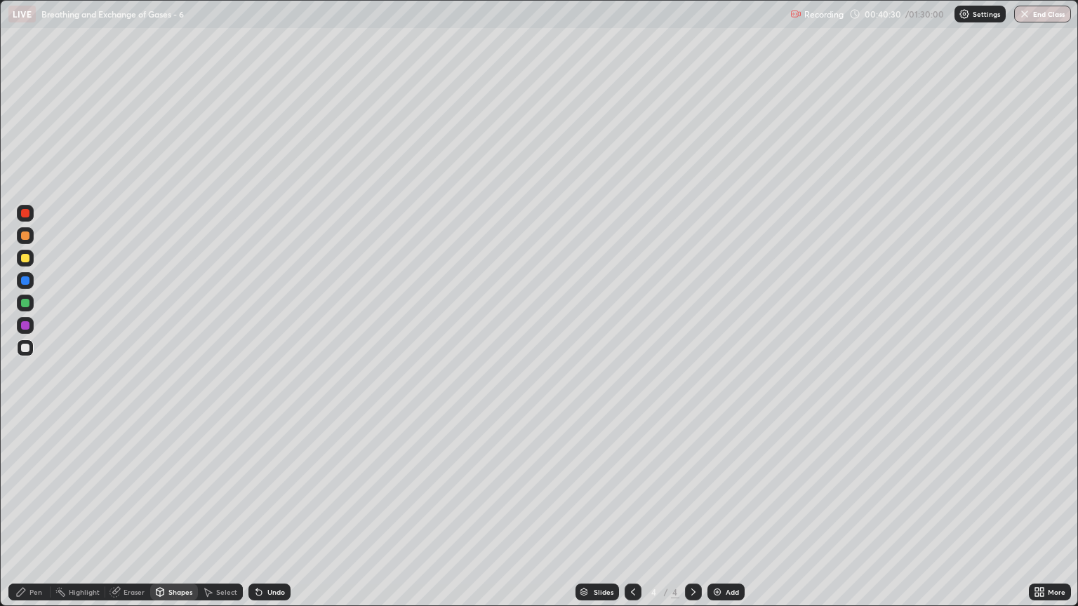
click at [171, 517] on div "Shapes" at bounding box center [180, 592] width 24 height 7
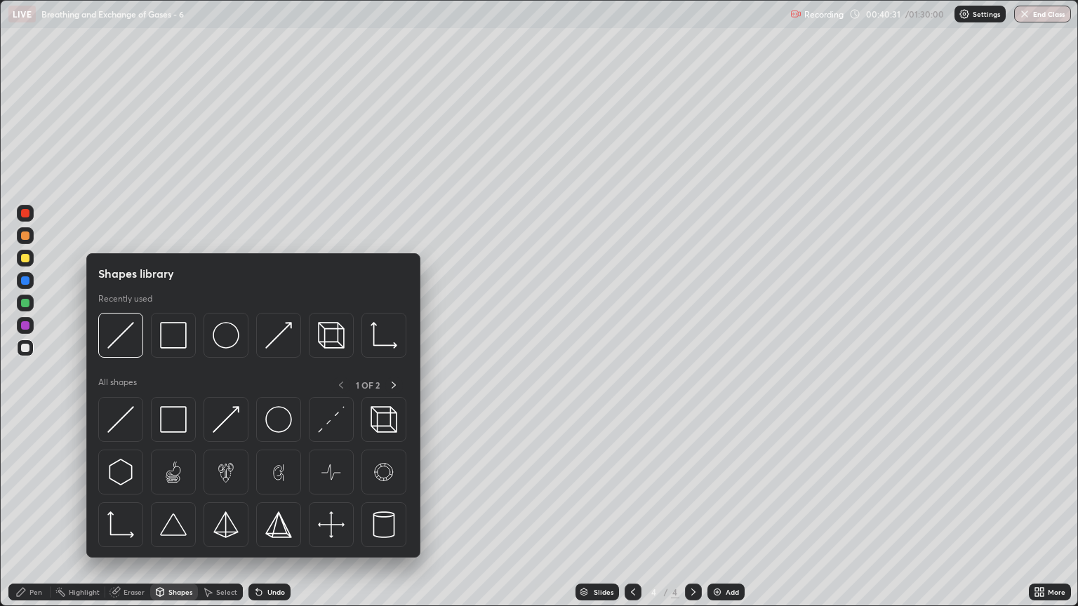
click at [126, 517] on div "Eraser" at bounding box center [127, 592] width 45 height 17
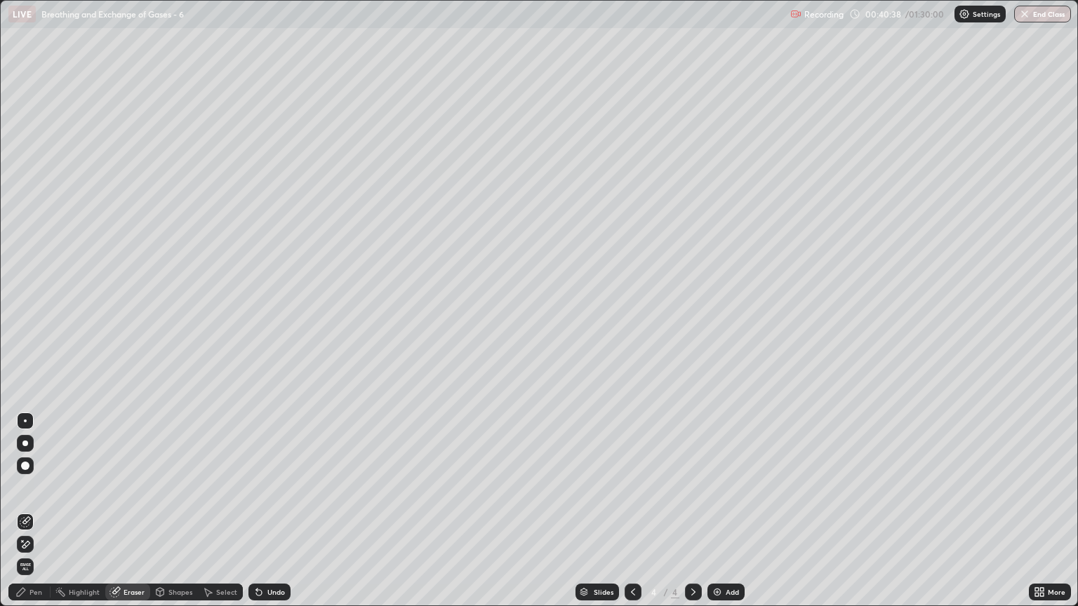
click at [168, 517] on div "Shapes" at bounding box center [180, 592] width 24 height 7
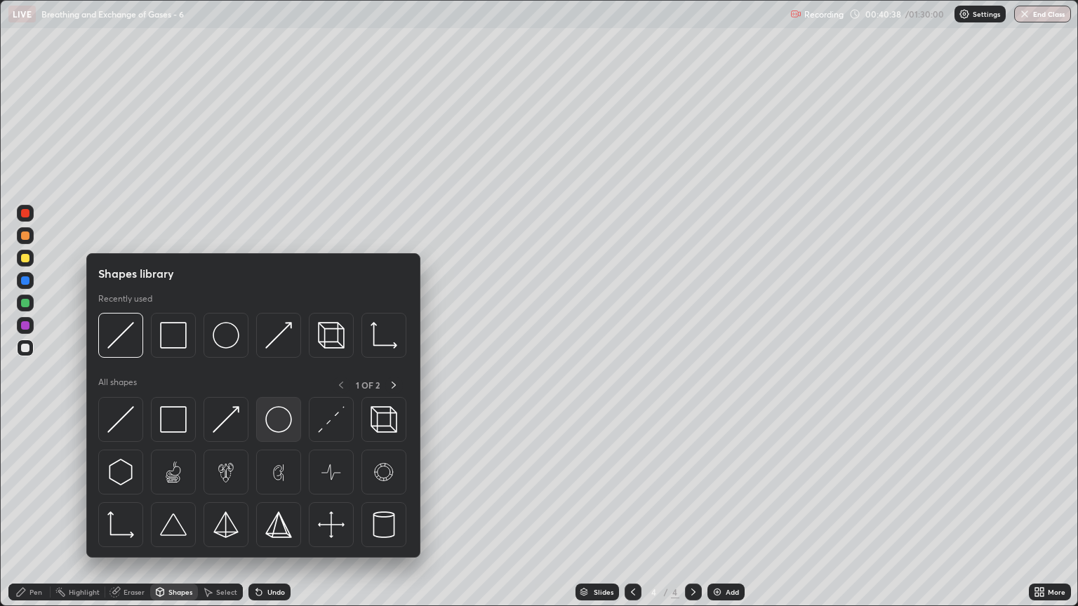
click at [274, 425] on img at bounding box center [278, 419] width 27 height 27
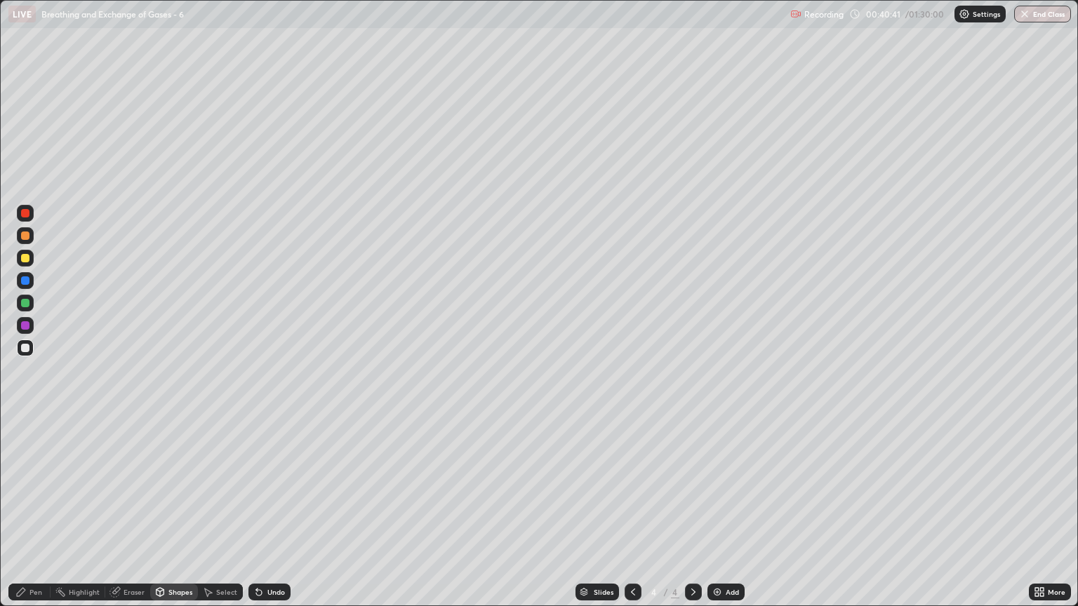
click at [37, 517] on div "Pen" at bounding box center [35, 592] width 13 height 7
click at [25, 348] on div at bounding box center [25, 348] width 8 height 8
click at [131, 517] on div "Eraser" at bounding box center [134, 592] width 21 height 7
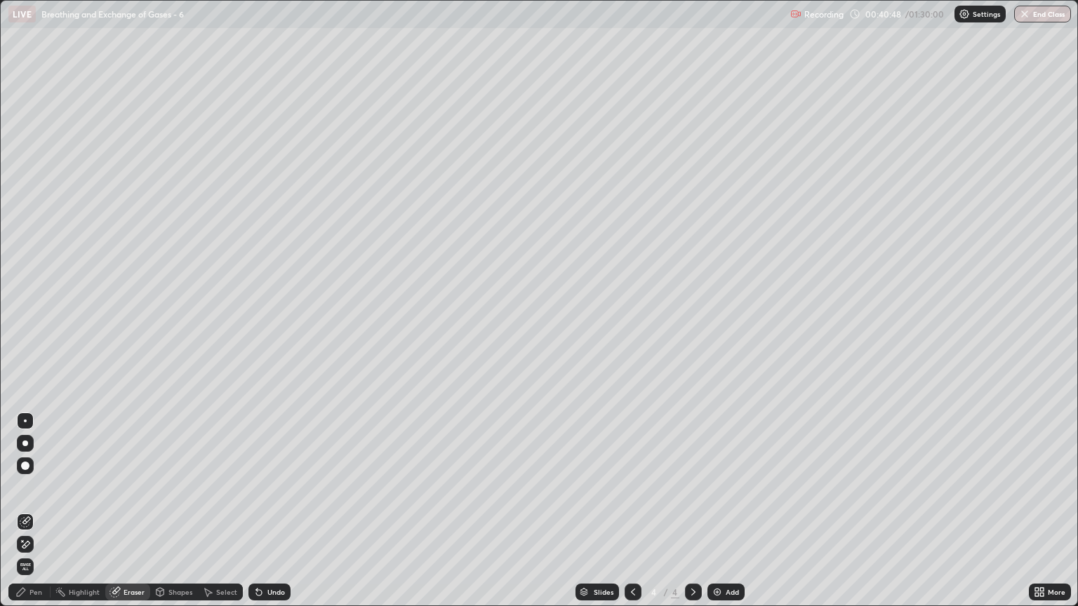
click at [183, 517] on div "Shapes" at bounding box center [180, 592] width 24 height 7
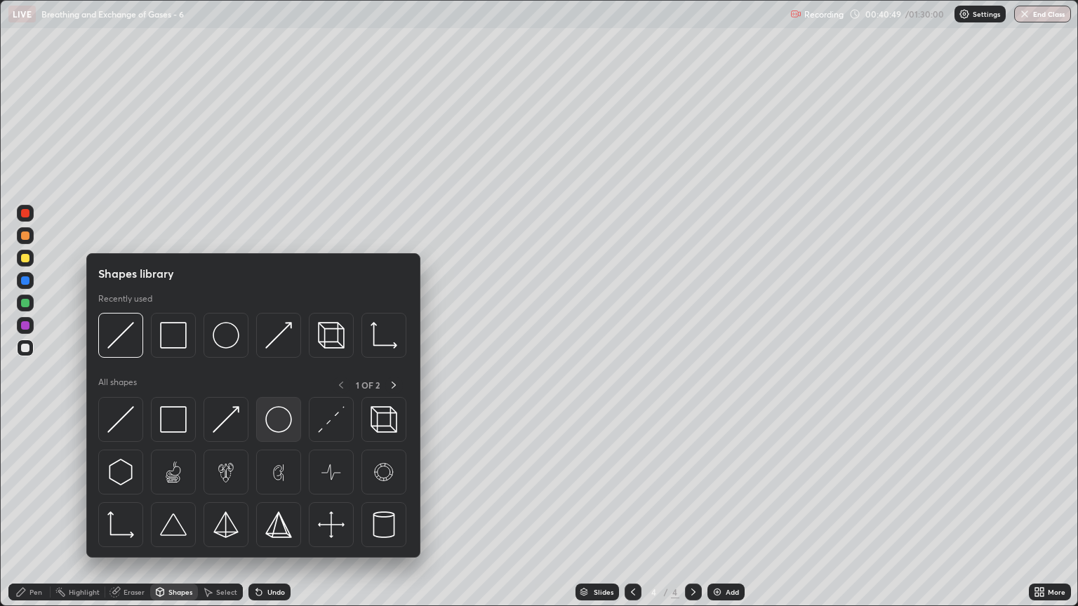
click at [281, 427] on img at bounding box center [278, 419] width 27 height 27
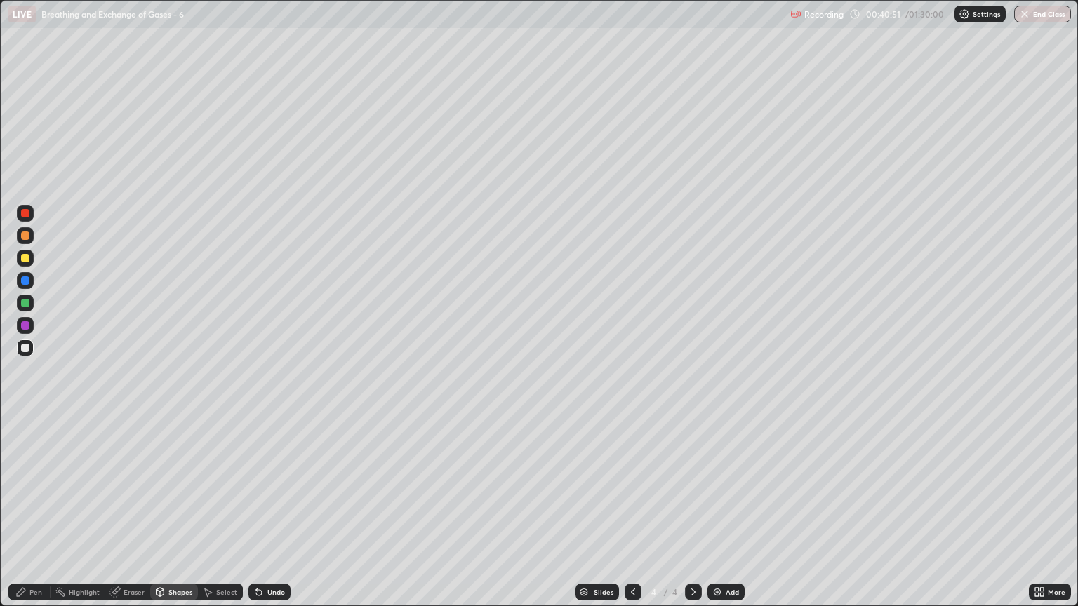
click at [138, 517] on div "Eraser" at bounding box center [134, 592] width 21 height 7
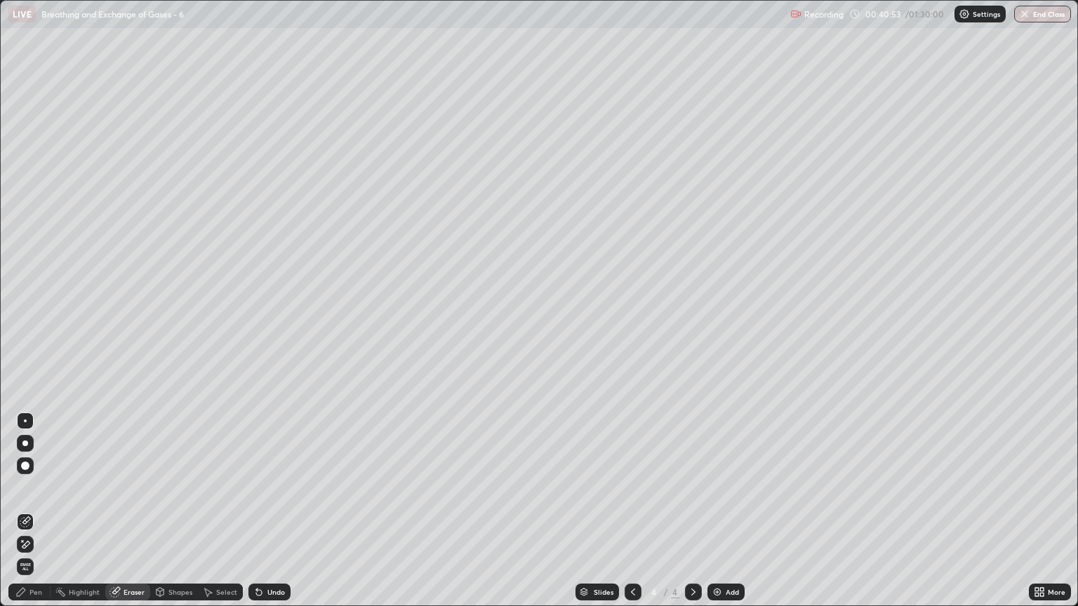
click at [34, 517] on div "Pen" at bounding box center [35, 592] width 13 height 7
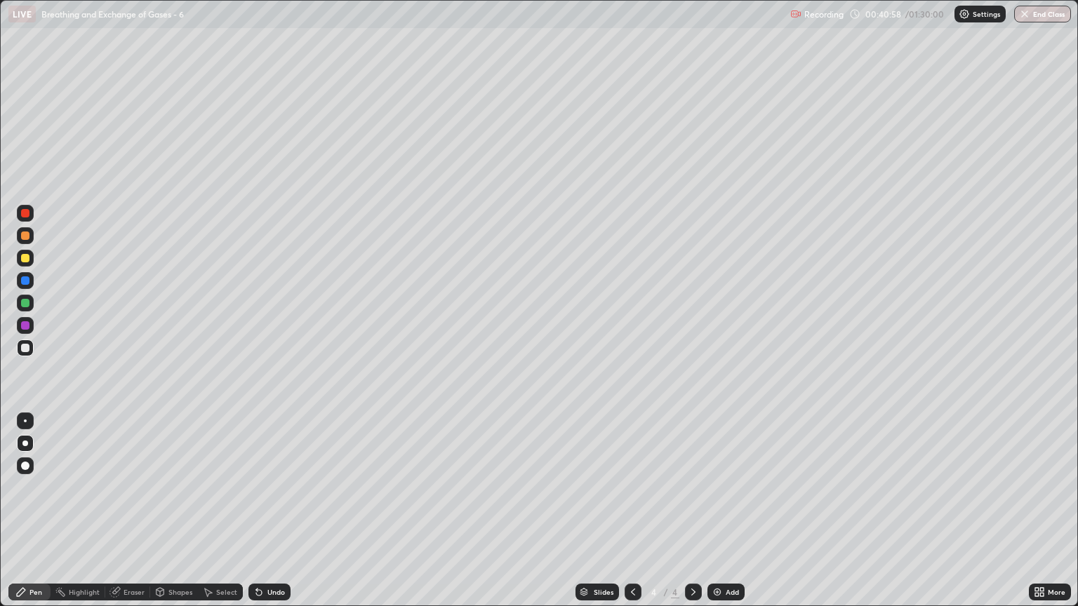
click at [36, 517] on div "Pen" at bounding box center [35, 592] width 13 height 7
click at [26, 348] on div at bounding box center [25, 348] width 8 height 8
click at [177, 517] on div "Shapes" at bounding box center [174, 592] width 48 height 17
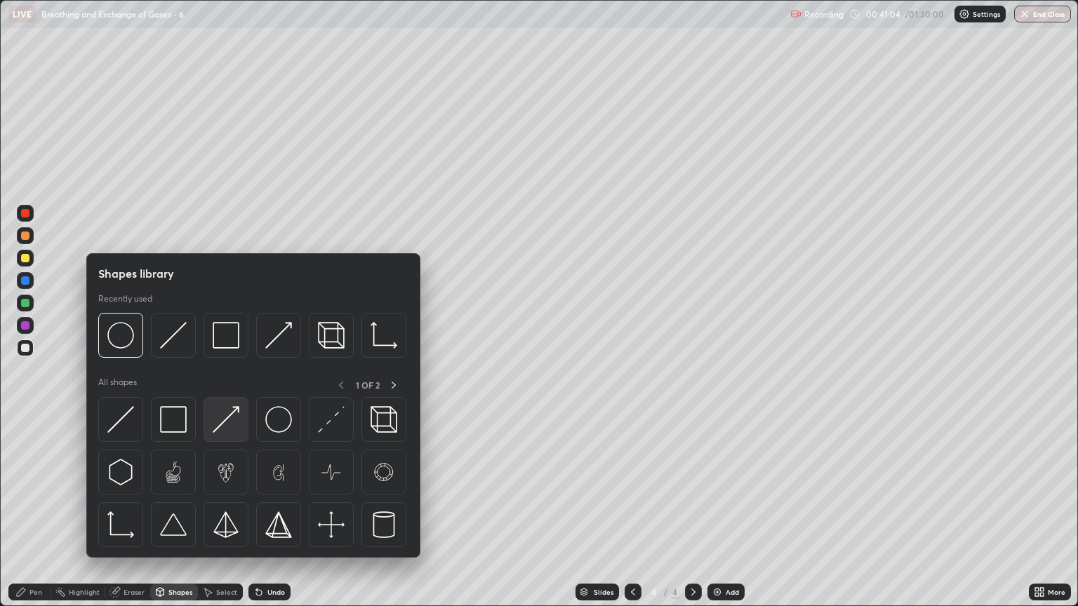
click at [225, 425] on img at bounding box center [226, 419] width 27 height 27
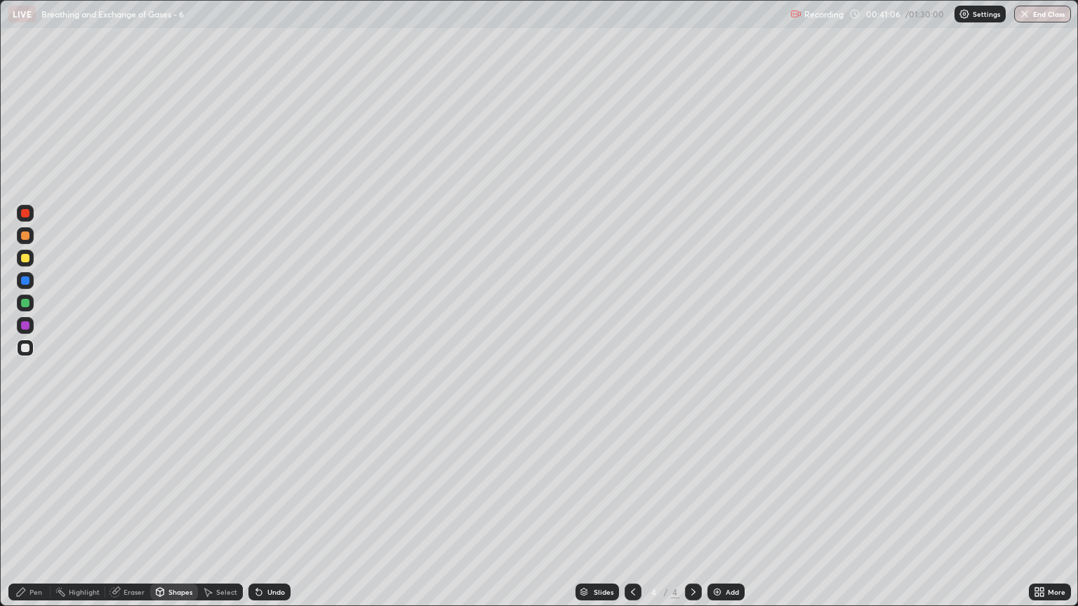
click at [42, 517] on div "Pen" at bounding box center [29, 592] width 42 height 17
click at [40, 517] on div "Pen" at bounding box center [29, 592] width 42 height 17
click at [179, 517] on div "Shapes" at bounding box center [180, 592] width 24 height 7
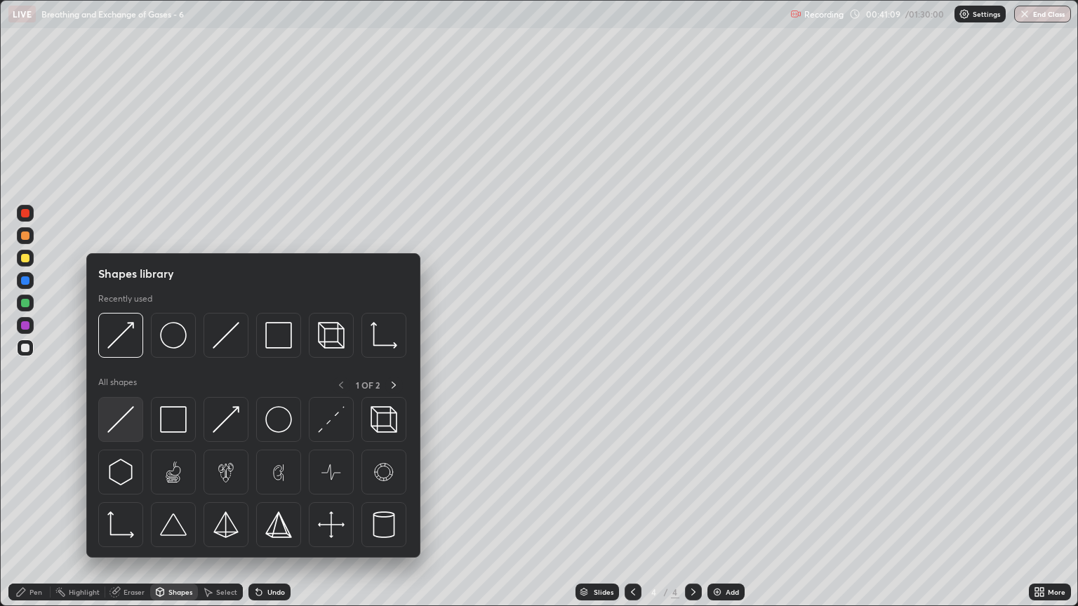
click at [132, 424] on img at bounding box center [120, 419] width 27 height 27
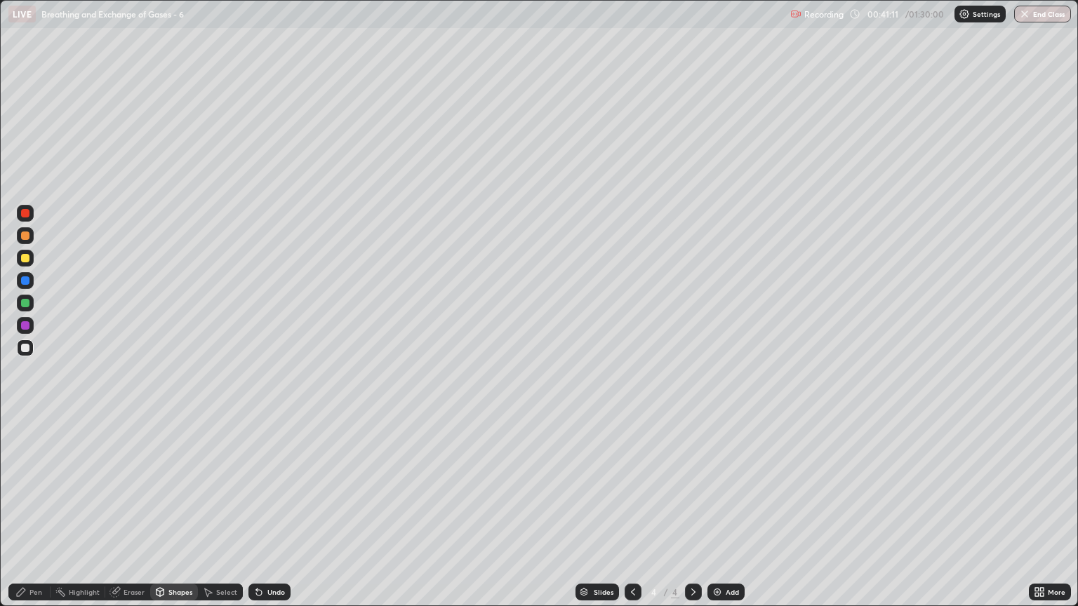
click at [131, 517] on div "Eraser" at bounding box center [134, 592] width 21 height 7
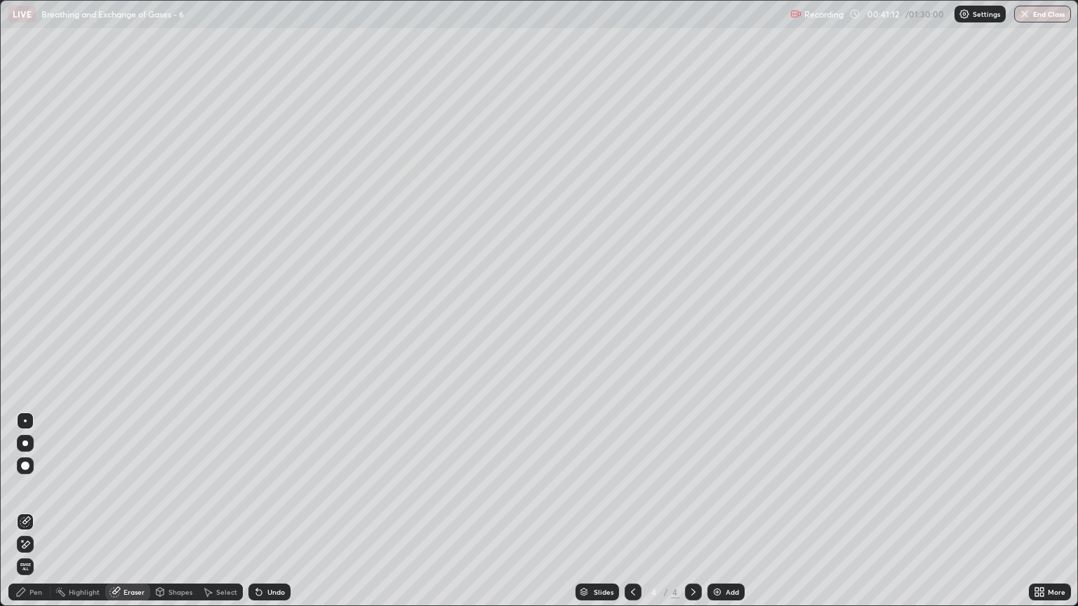
click at [133, 517] on div "Eraser" at bounding box center [134, 592] width 21 height 7
click at [29, 517] on icon at bounding box center [26, 544] width 8 height 7
click at [171, 517] on div "Shapes" at bounding box center [180, 592] width 24 height 7
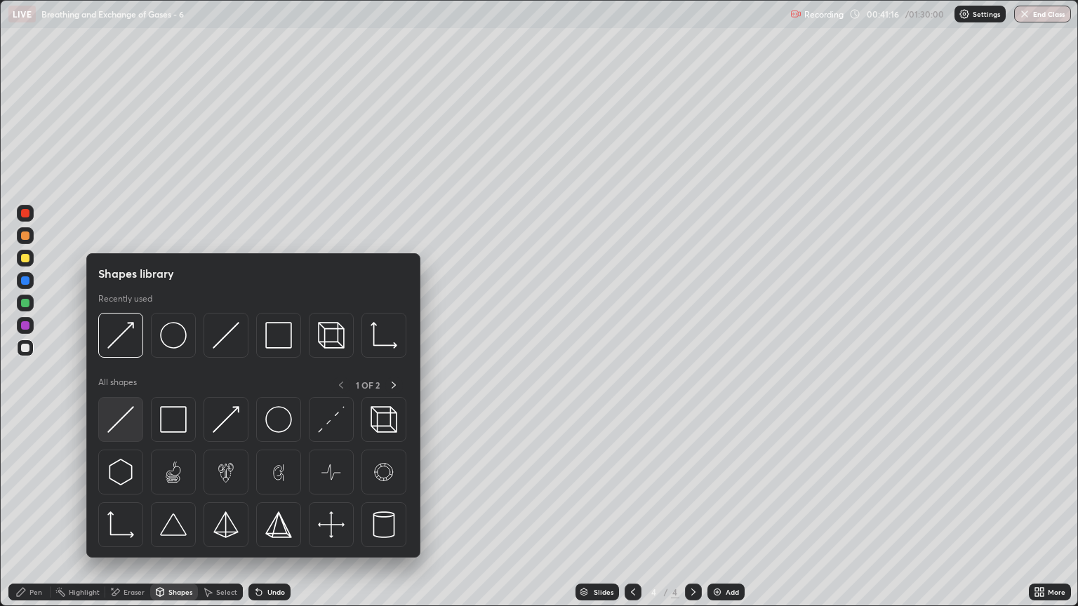
click at [128, 426] on img at bounding box center [120, 419] width 27 height 27
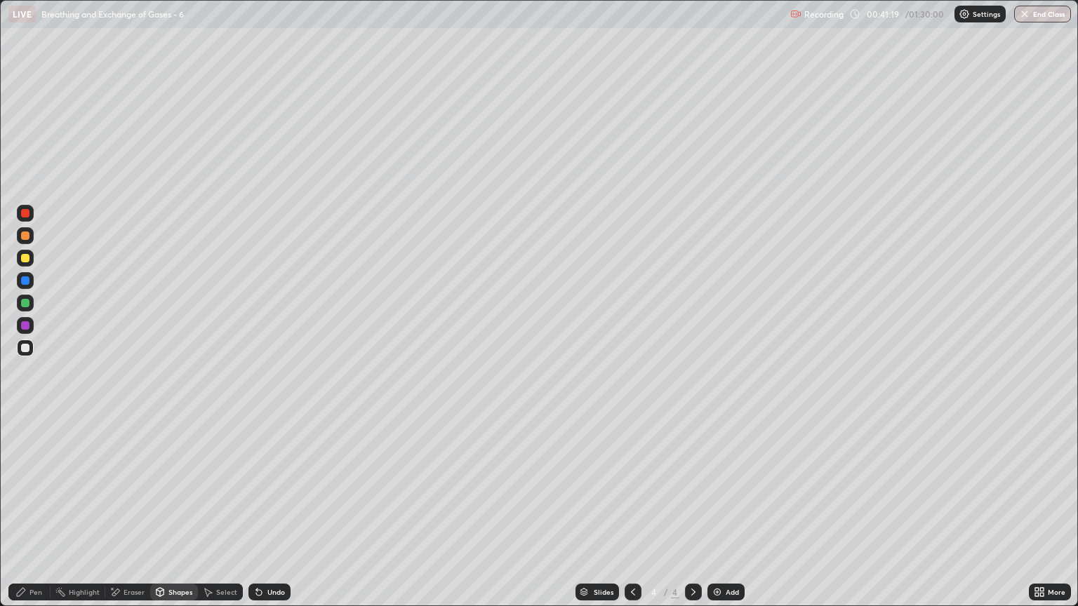
click at [36, 517] on div "Pen" at bounding box center [35, 592] width 13 height 7
click at [35, 517] on div "Pen" at bounding box center [35, 592] width 13 height 7
click at [28, 350] on div at bounding box center [25, 348] width 8 height 8
click at [131, 517] on div "Eraser" at bounding box center [134, 592] width 21 height 7
click at [256, 517] on icon at bounding box center [259, 593] width 6 height 6
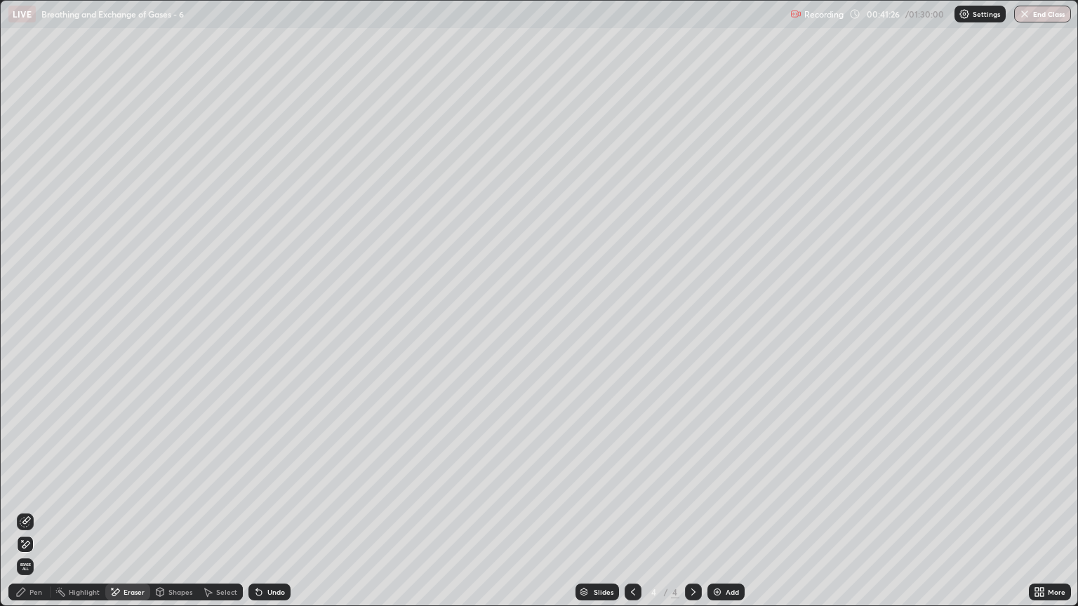
click at [38, 517] on div "Pen" at bounding box center [35, 592] width 13 height 7
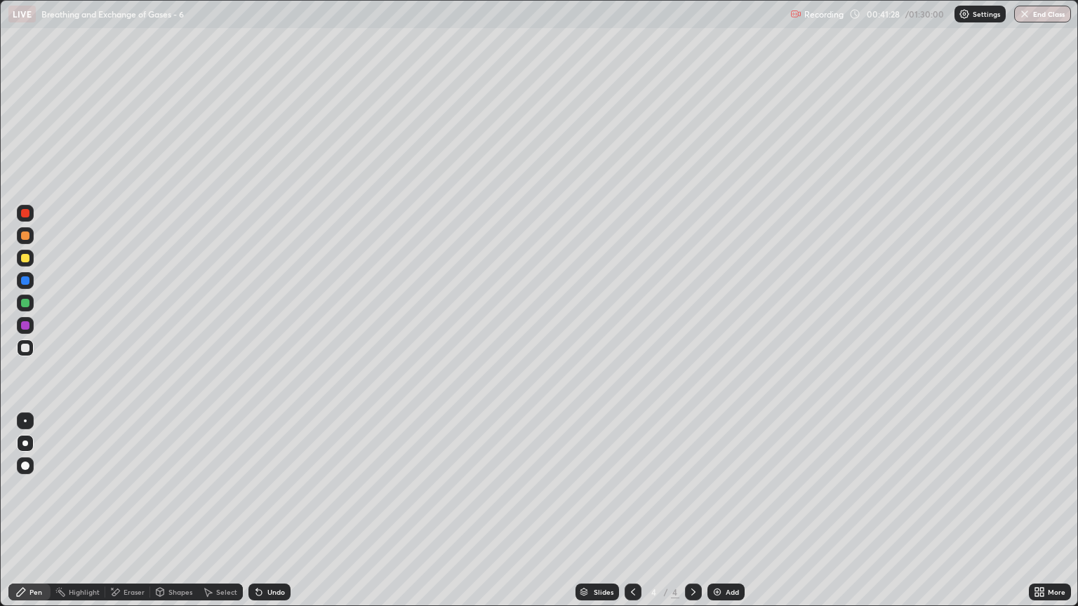
click at [174, 517] on div "Shapes" at bounding box center [180, 592] width 24 height 7
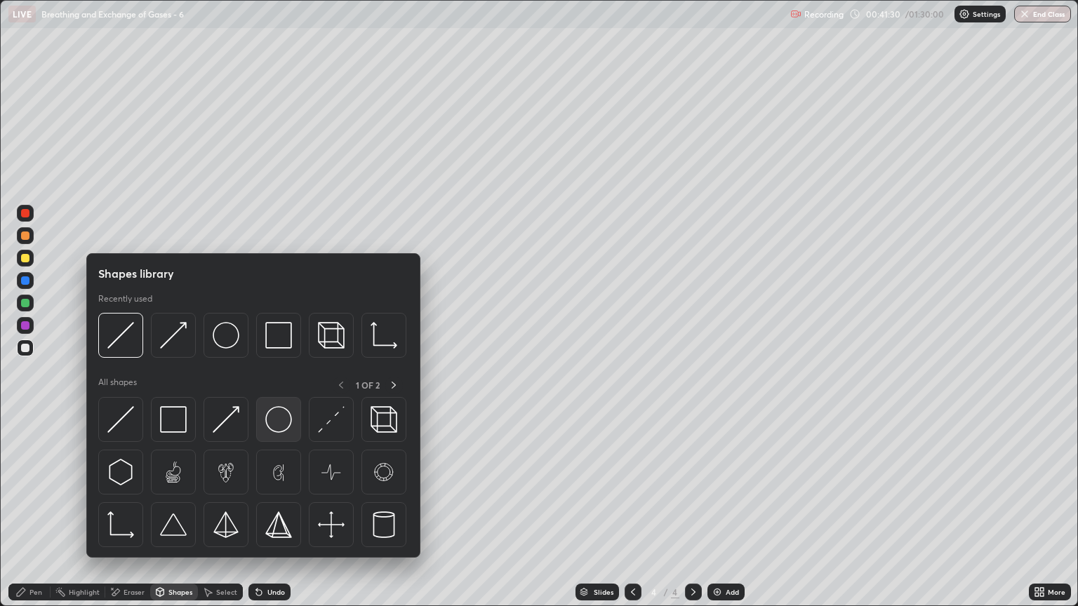
click at [273, 425] on img at bounding box center [278, 419] width 27 height 27
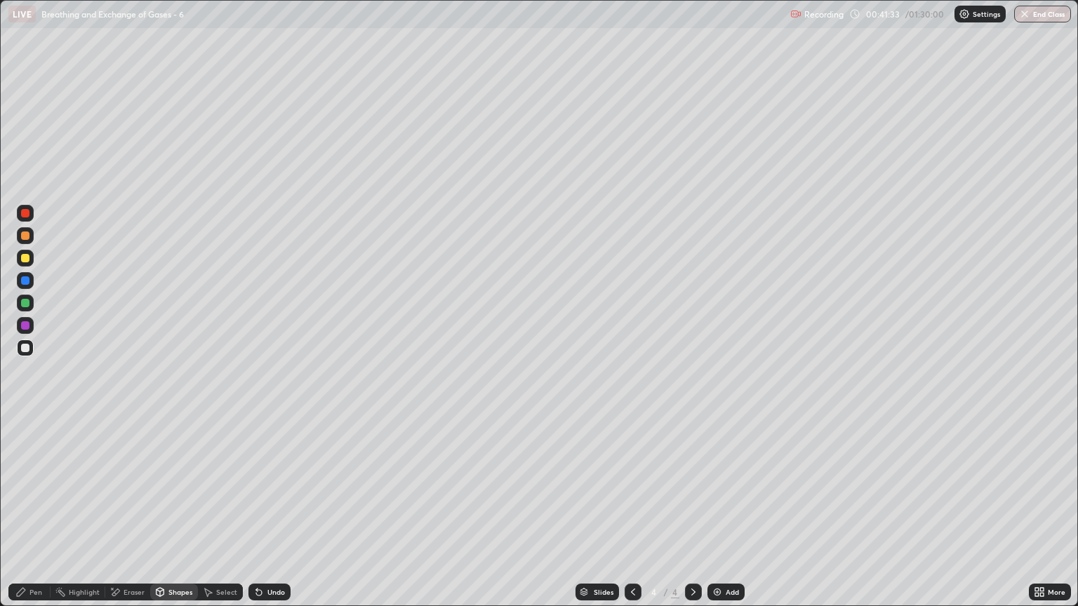
click at [166, 517] on div "Shapes" at bounding box center [174, 592] width 48 height 17
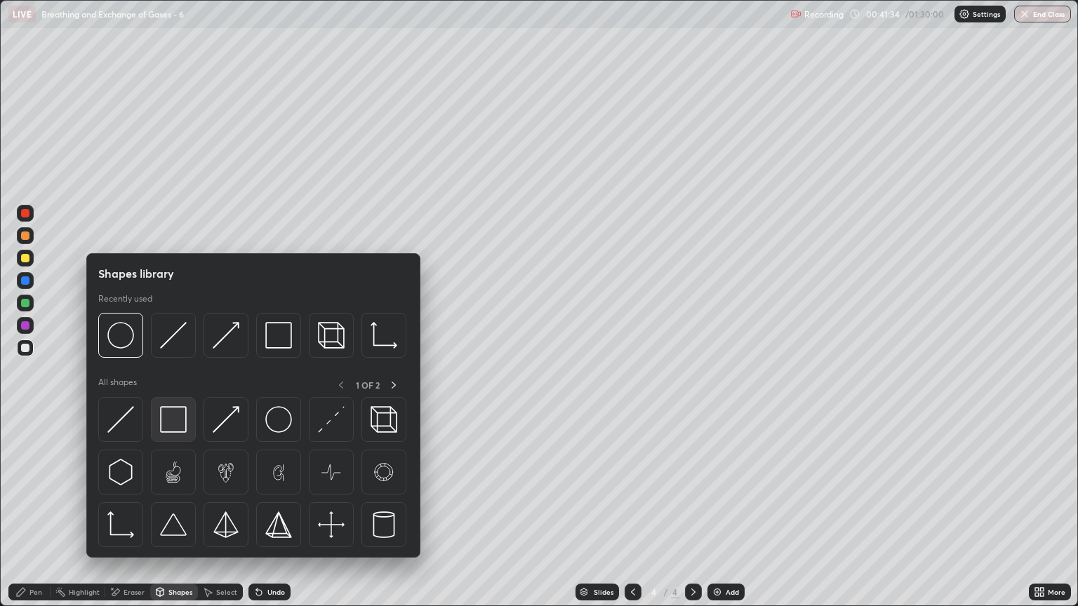
click at [166, 423] on img at bounding box center [173, 419] width 27 height 27
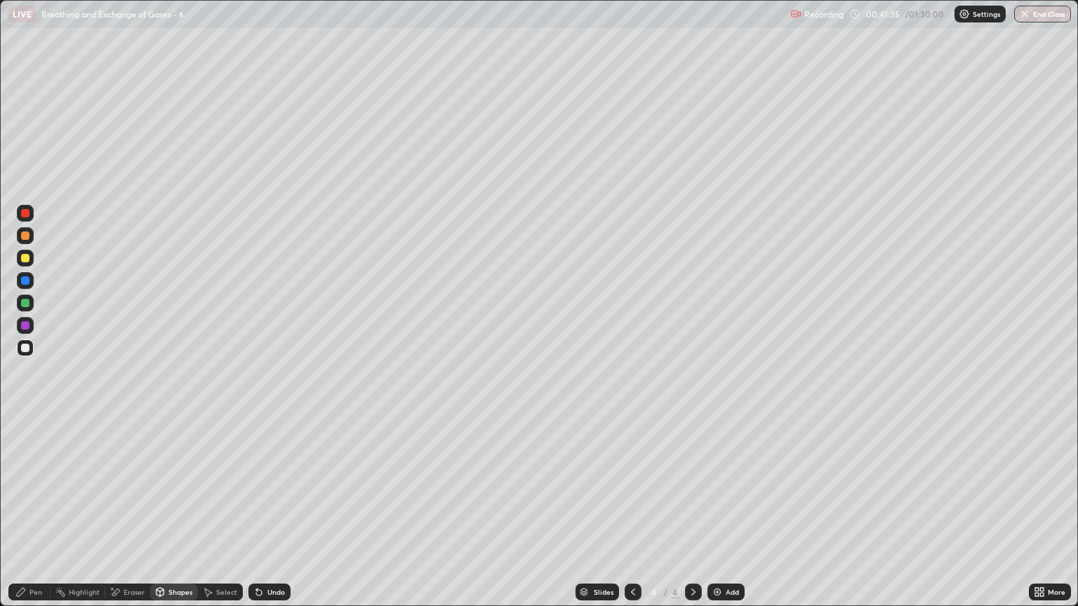
click at [29, 352] on div at bounding box center [25, 348] width 17 height 17
click at [131, 517] on div "Eraser" at bounding box center [134, 592] width 21 height 7
click at [174, 517] on div "Shapes" at bounding box center [180, 592] width 24 height 7
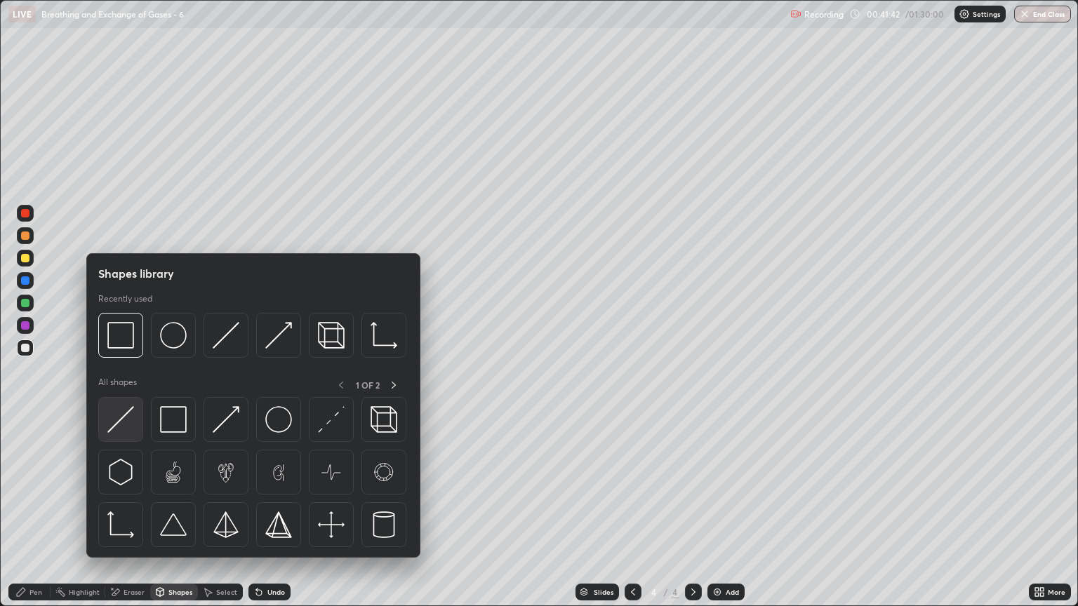
click at [126, 429] on img at bounding box center [120, 419] width 27 height 27
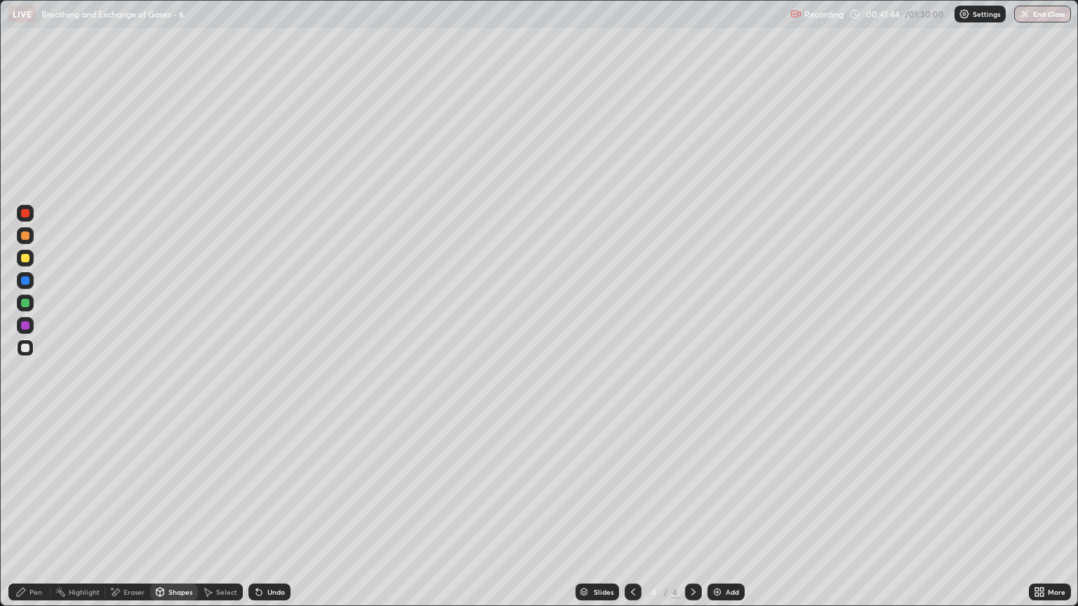
click at [36, 517] on div "Pen" at bounding box center [35, 592] width 13 height 7
click at [27, 349] on div at bounding box center [25, 348] width 8 height 8
click at [34, 517] on div "Pen" at bounding box center [29, 592] width 42 height 17
click at [178, 517] on div "Shapes" at bounding box center [180, 592] width 24 height 7
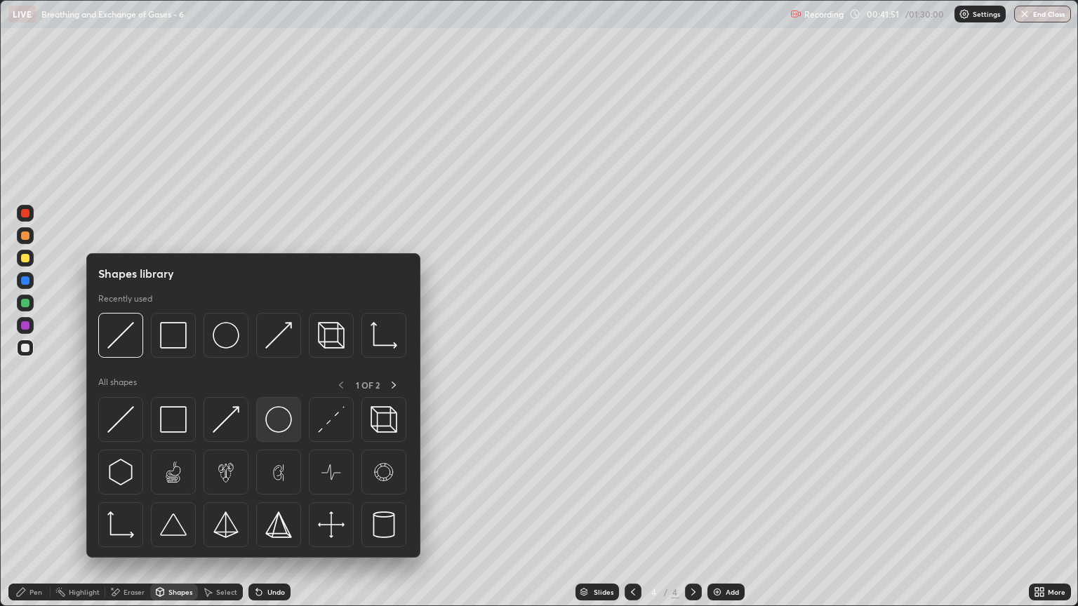
click at [272, 420] on img at bounding box center [278, 419] width 27 height 27
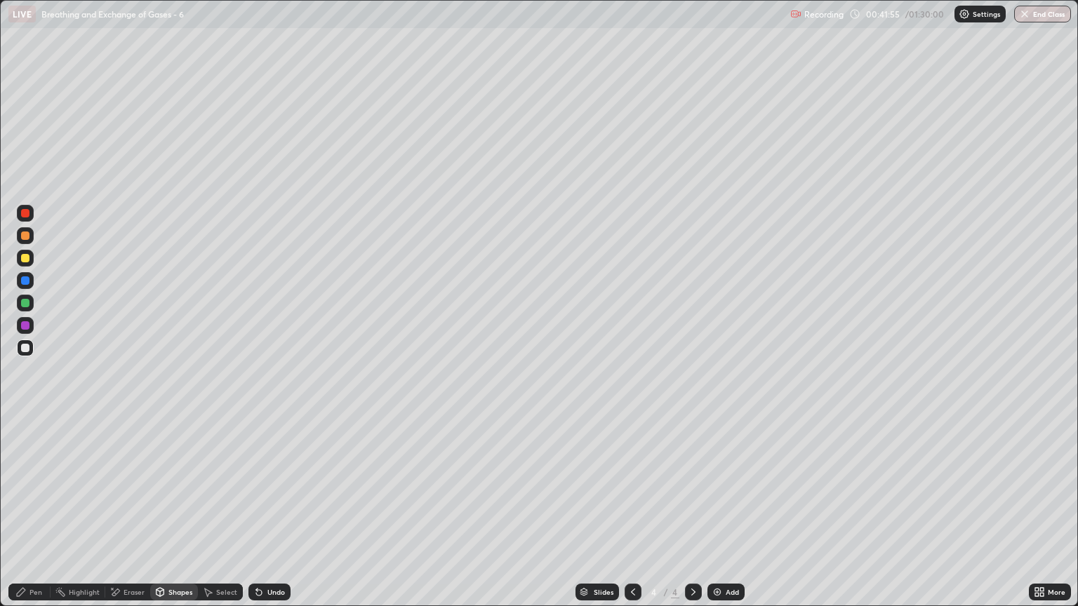
click at [177, 517] on div "Shapes" at bounding box center [180, 592] width 24 height 7
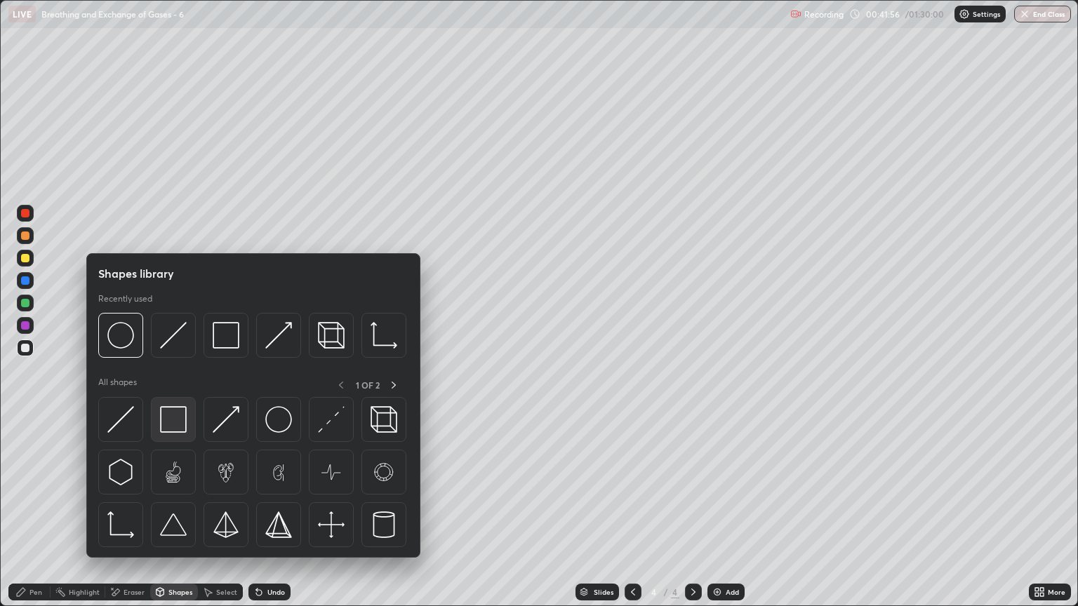
click at [173, 422] on img at bounding box center [173, 419] width 27 height 27
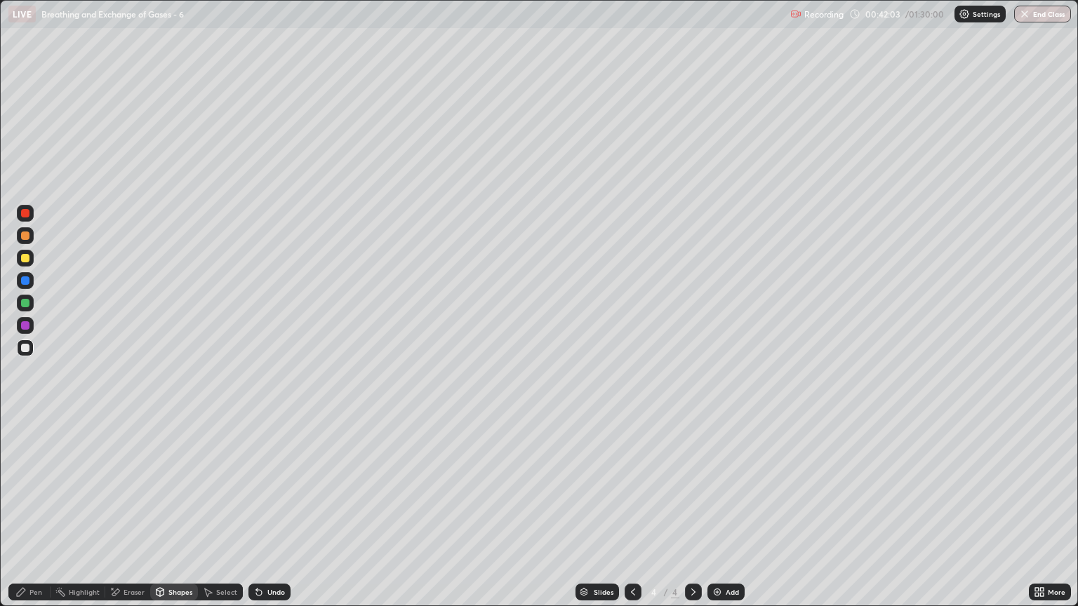
click at [146, 517] on div "Eraser" at bounding box center [127, 592] width 45 height 17
click at [176, 517] on div "Shapes" at bounding box center [180, 592] width 24 height 7
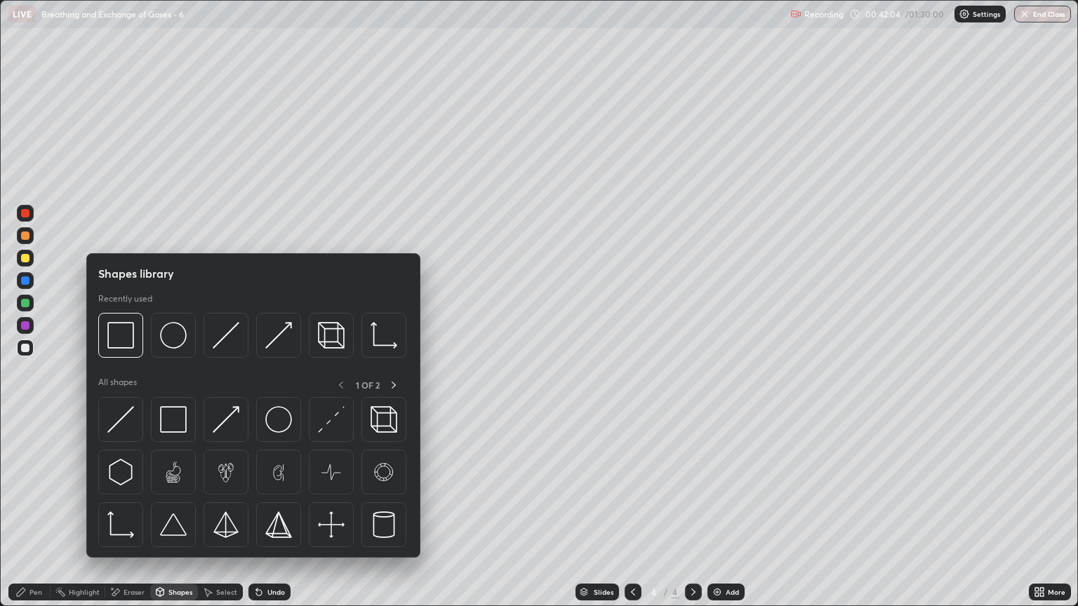
click at [36, 517] on div "Pen" at bounding box center [29, 592] width 42 height 17
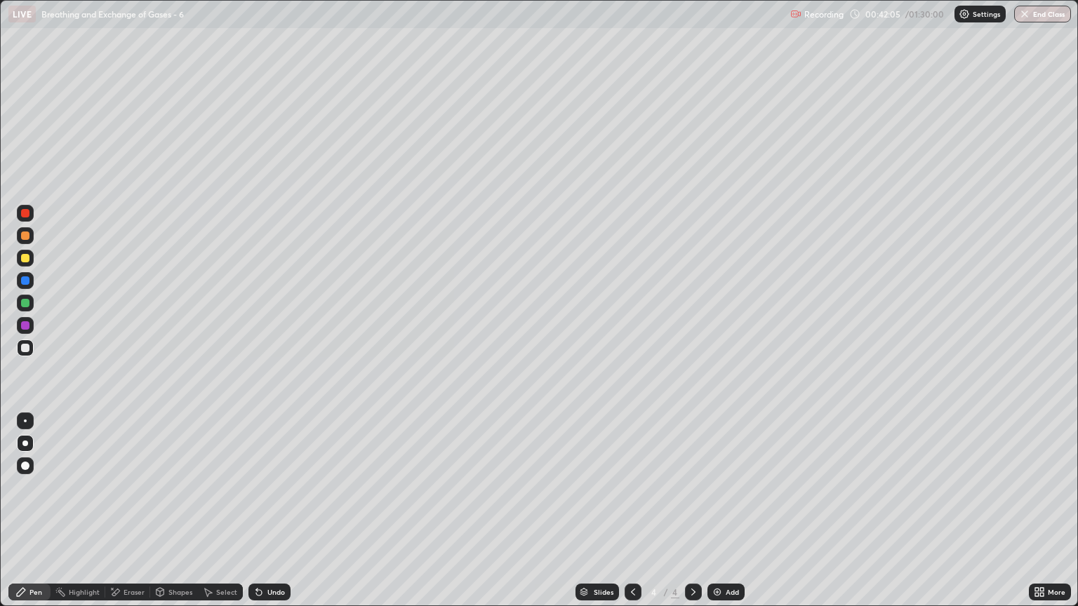
click at [25, 345] on div at bounding box center [25, 348] width 8 height 8
click at [178, 517] on div "Shapes" at bounding box center [180, 592] width 24 height 7
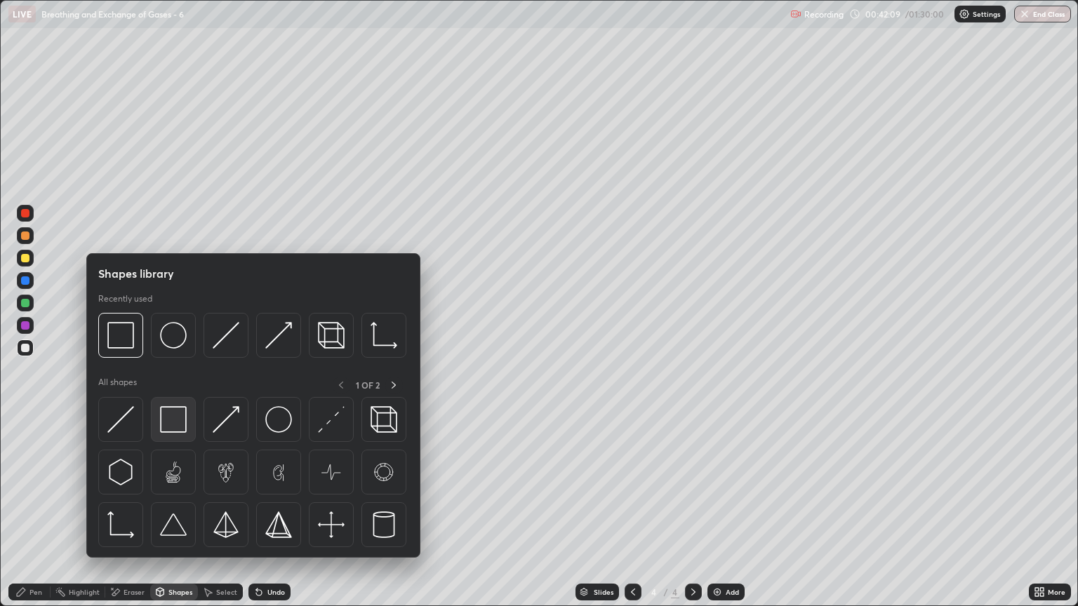
click at [175, 423] on img at bounding box center [173, 419] width 27 height 27
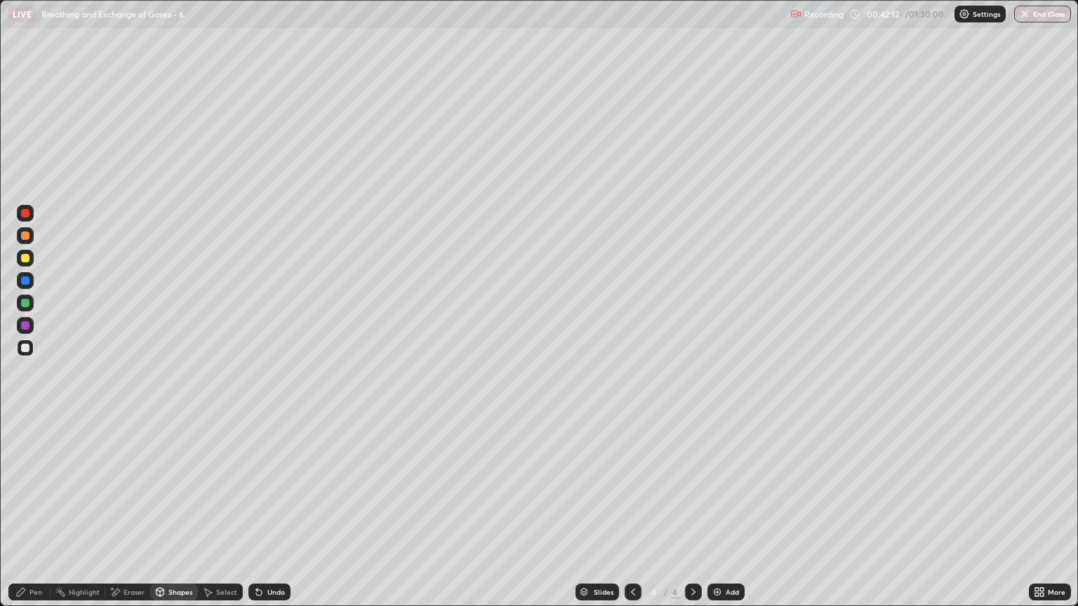
click at [134, 517] on div "Eraser" at bounding box center [134, 592] width 21 height 7
click at [174, 517] on div "Shapes" at bounding box center [180, 592] width 24 height 7
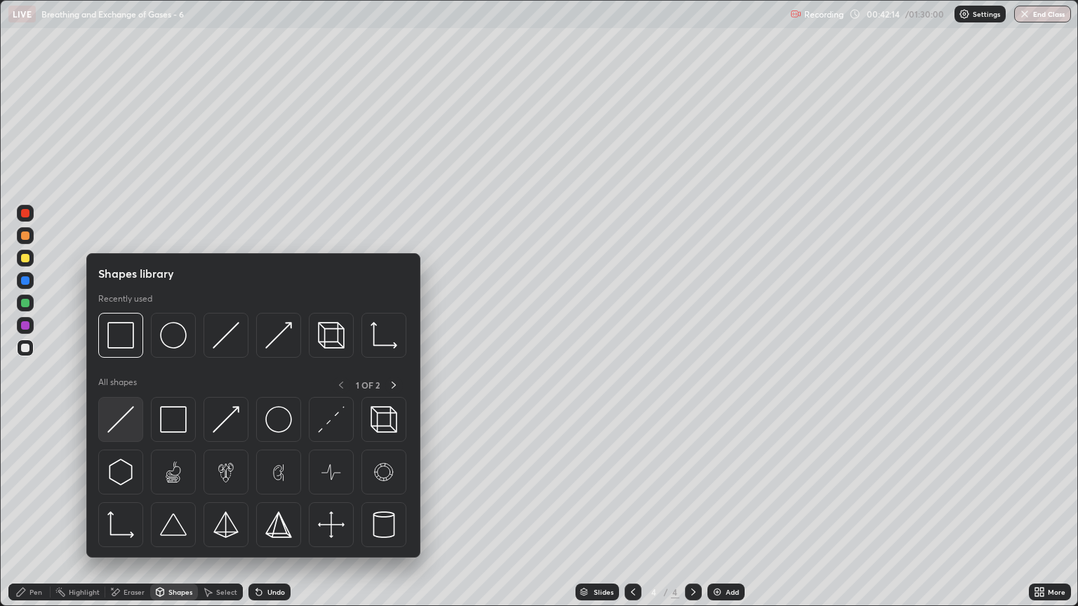
click at [128, 434] on div at bounding box center [120, 419] width 45 height 45
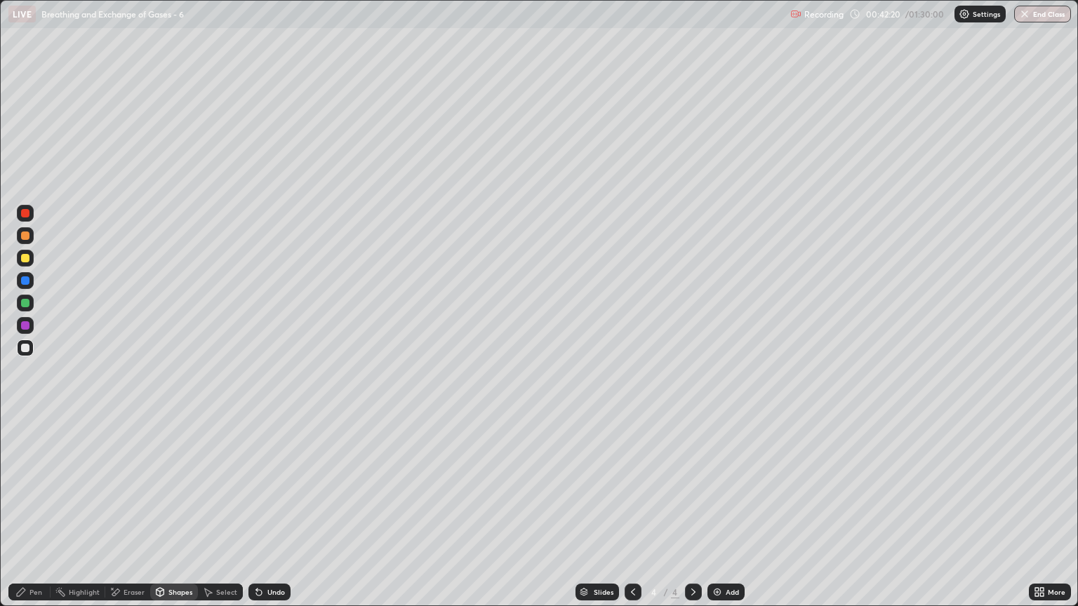
click at [166, 517] on div "Shapes" at bounding box center [174, 592] width 48 height 17
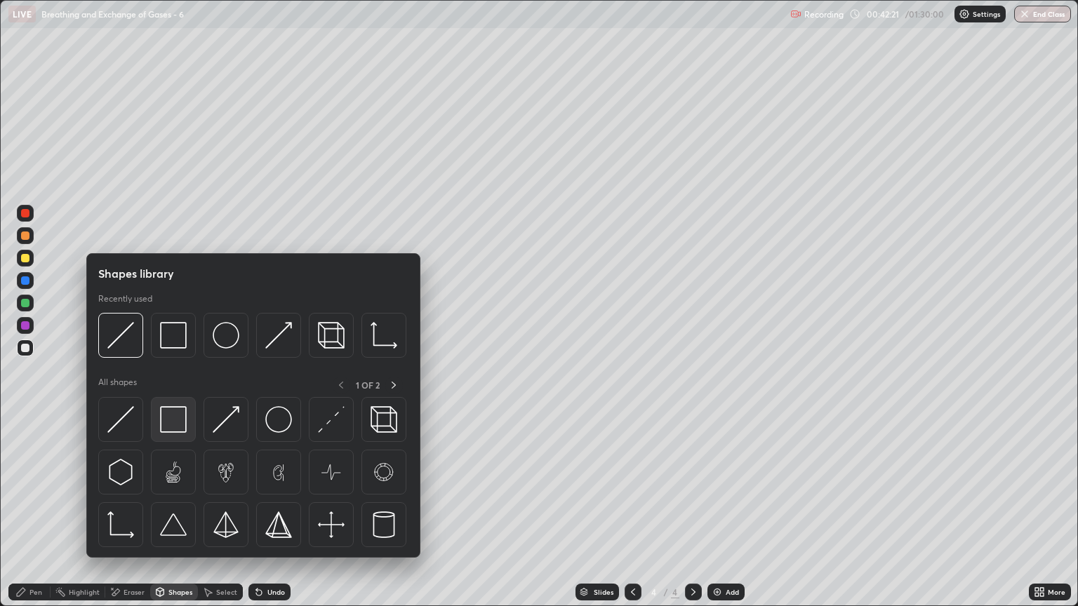
click at [177, 425] on img at bounding box center [173, 419] width 27 height 27
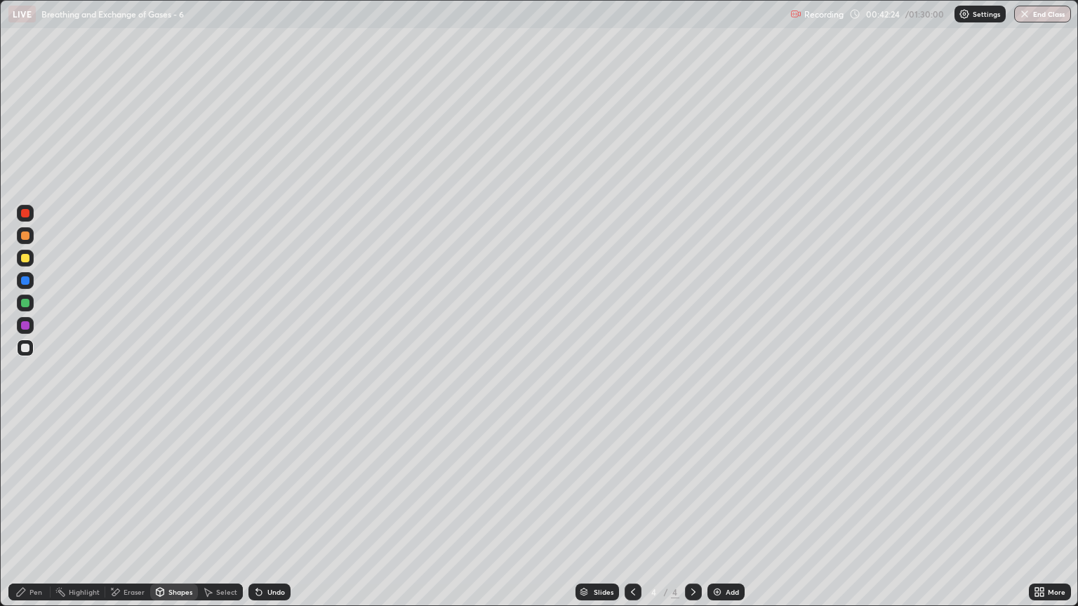
click at [176, 517] on div "Shapes" at bounding box center [180, 592] width 24 height 7
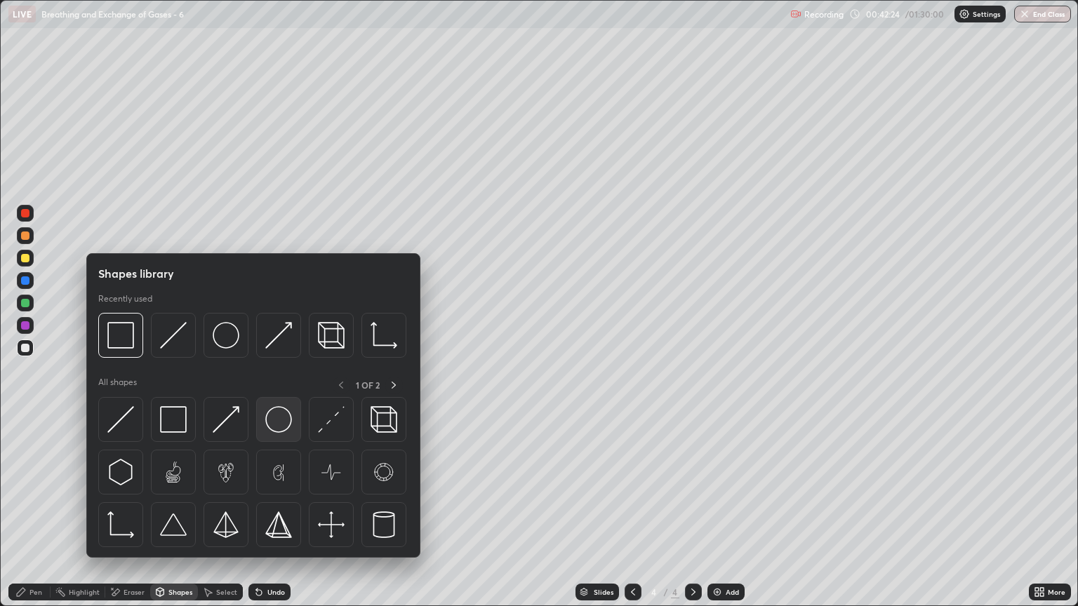
click at [286, 419] on img at bounding box center [278, 419] width 27 height 27
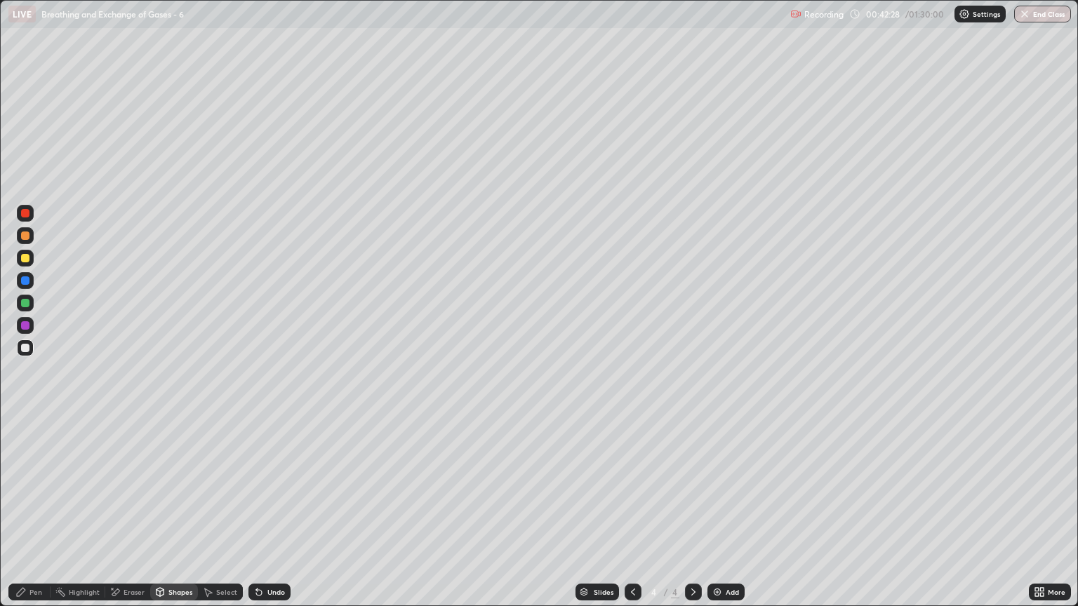
click at [26, 349] on div at bounding box center [25, 348] width 8 height 8
click at [33, 517] on div "Pen" at bounding box center [35, 592] width 13 height 7
click at [27, 517] on div "Pen" at bounding box center [29, 592] width 42 height 17
click at [26, 347] on div at bounding box center [25, 348] width 8 height 8
click at [171, 517] on div "Shapes" at bounding box center [174, 592] width 48 height 17
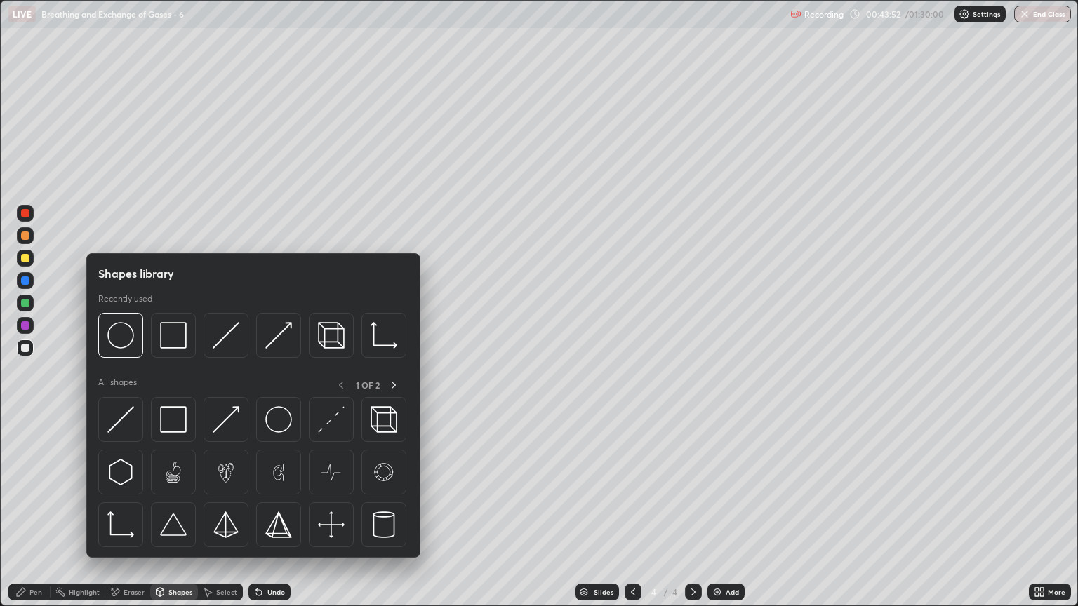
click at [125, 517] on div "Eraser" at bounding box center [134, 592] width 21 height 7
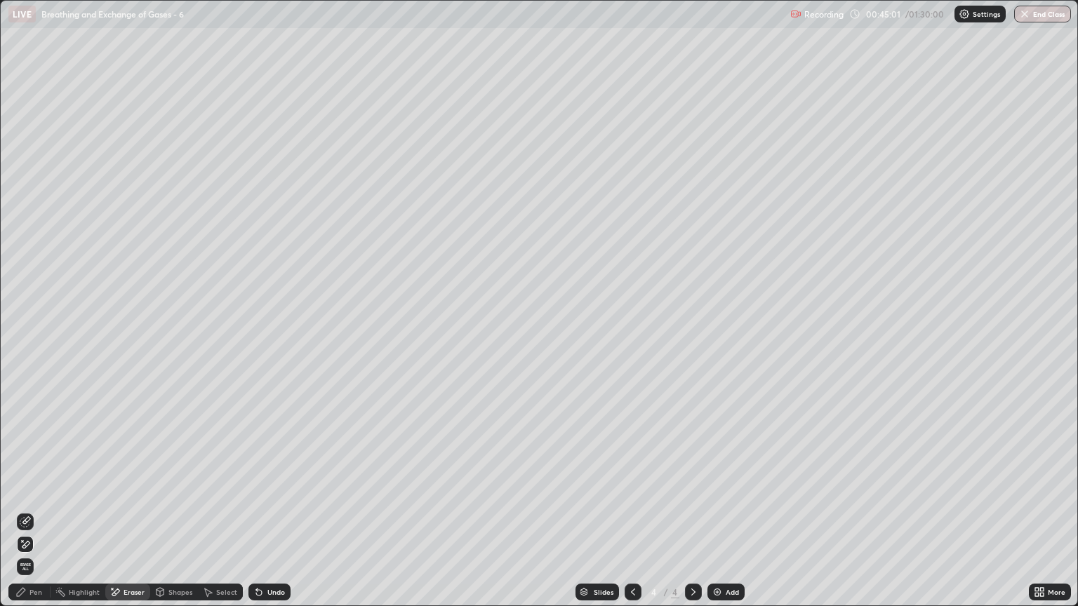
click at [174, 517] on div "Shapes" at bounding box center [180, 592] width 24 height 7
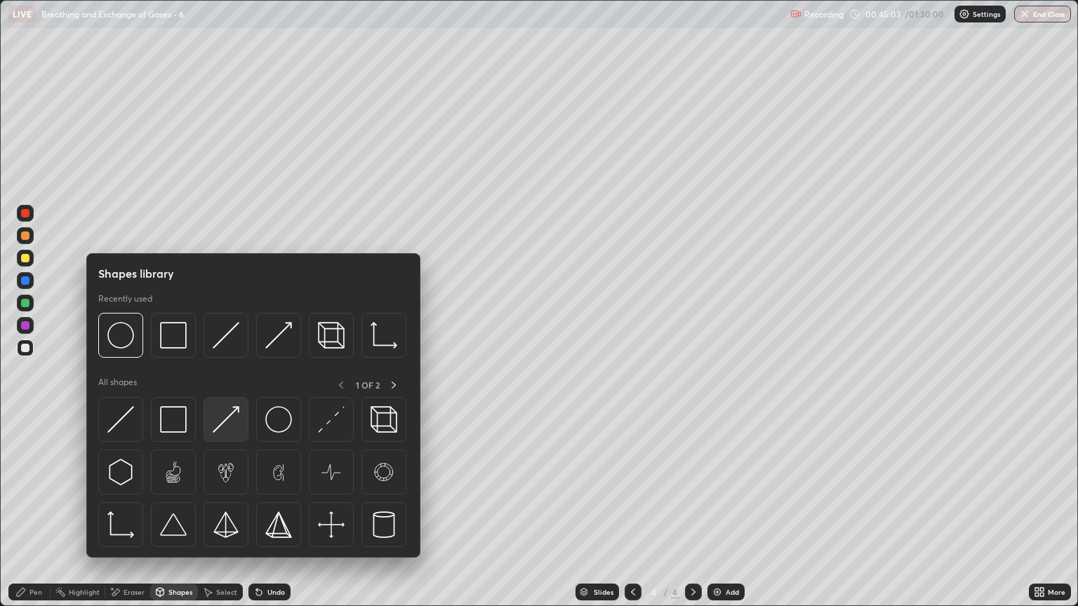
click at [225, 422] on img at bounding box center [226, 419] width 27 height 27
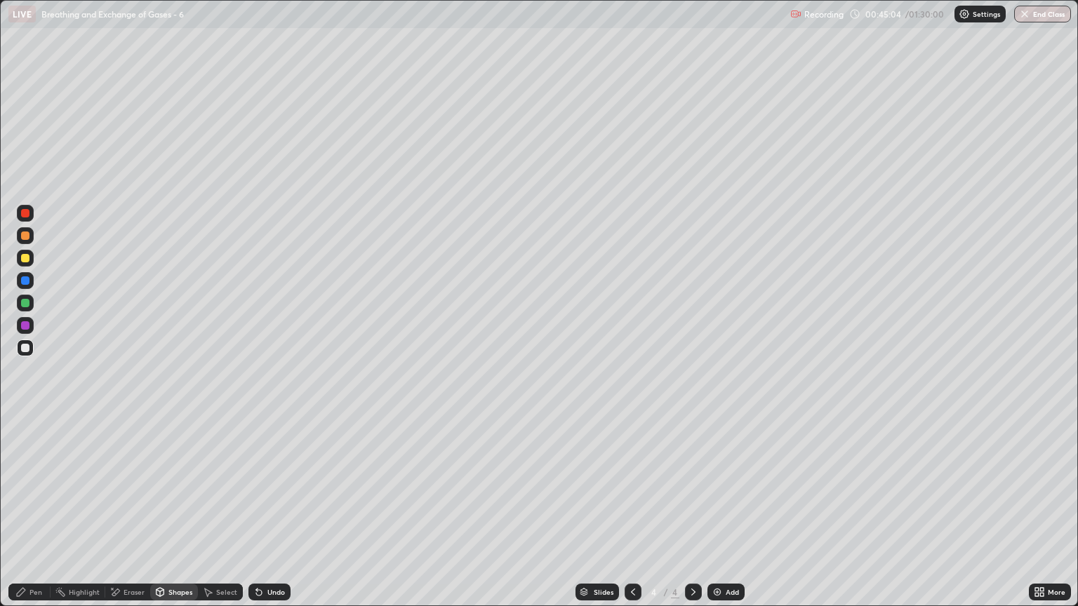
click at [28, 239] on div at bounding box center [25, 236] width 8 height 8
click at [39, 517] on div "Pen" at bounding box center [29, 592] width 42 height 17
click at [175, 517] on div "Shapes" at bounding box center [180, 592] width 24 height 7
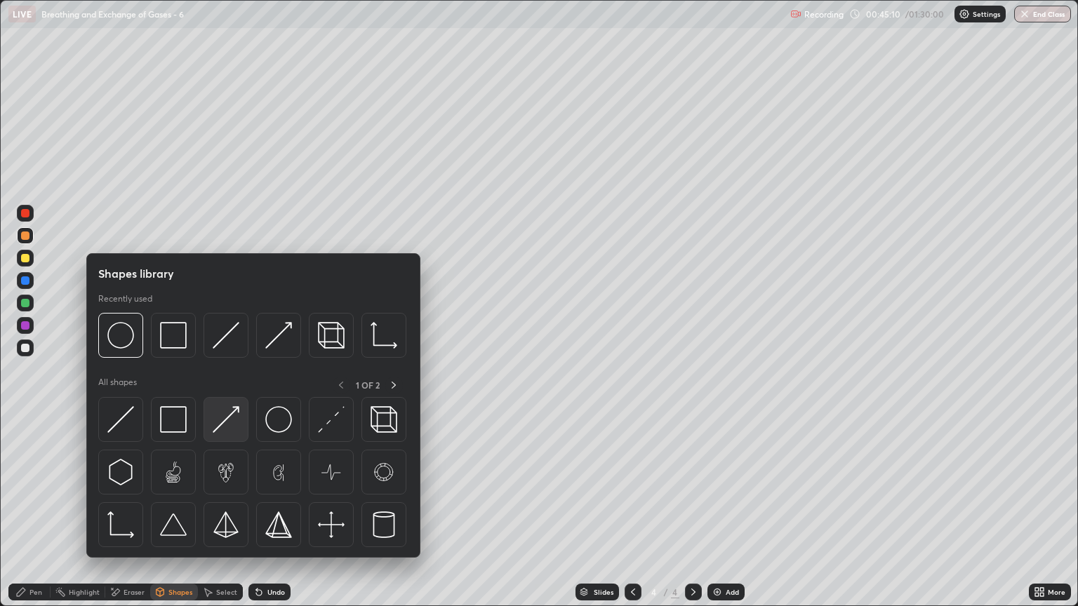
click at [222, 418] on img at bounding box center [226, 419] width 27 height 27
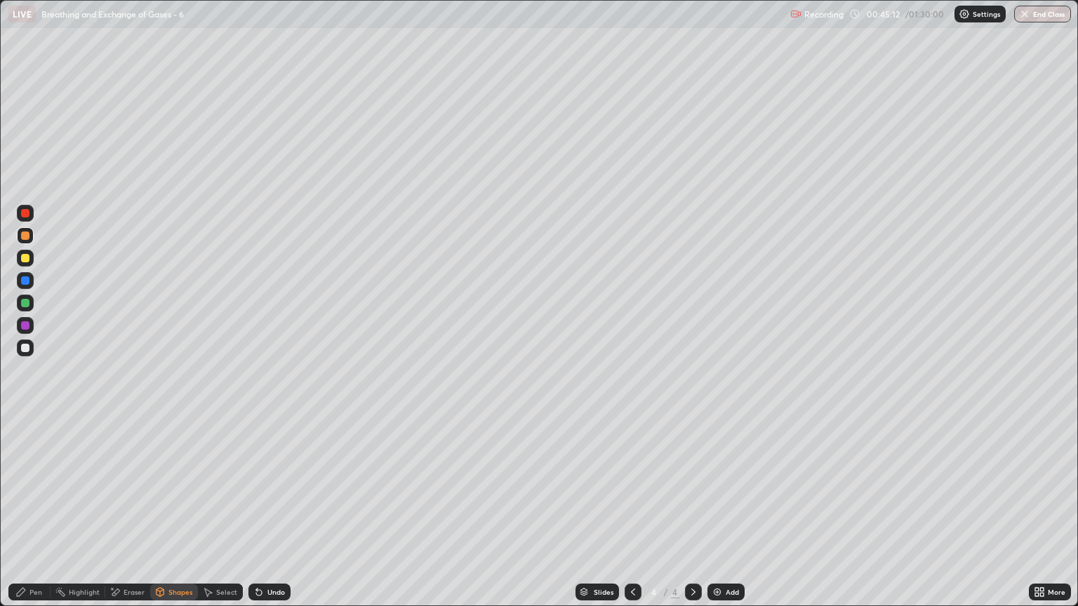
click at [24, 264] on div at bounding box center [25, 258] width 17 height 17
click at [42, 517] on div "Pen" at bounding box center [29, 592] width 42 height 17
click at [25, 345] on div at bounding box center [25, 348] width 8 height 8
click at [180, 517] on div "Shapes" at bounding box center [180, 592] width 24 height 7
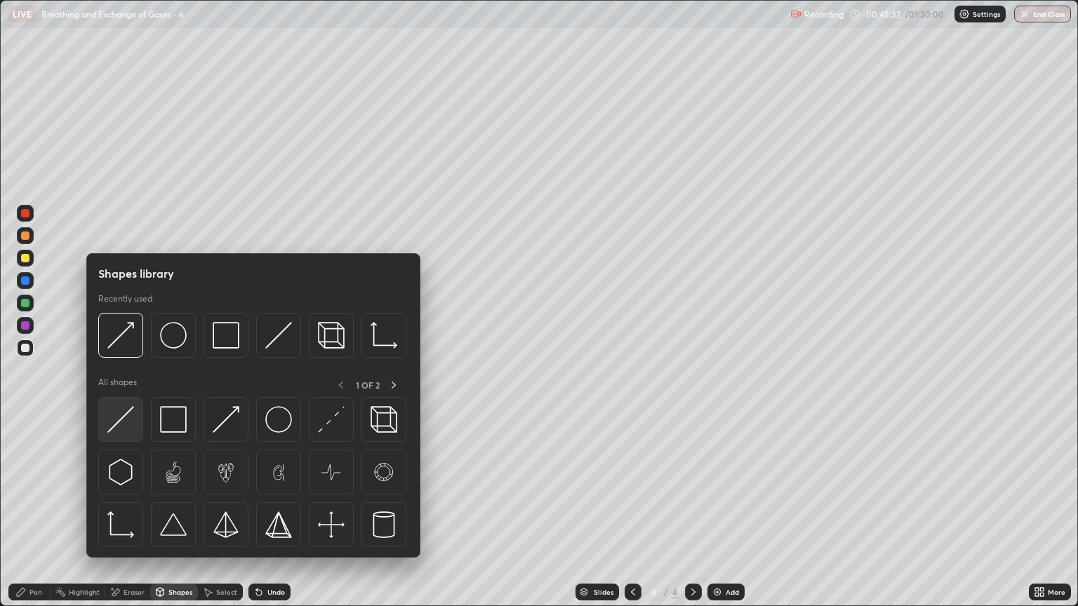
click at [126, 415] on img at bounding box center [120, 419] width 27 height 27
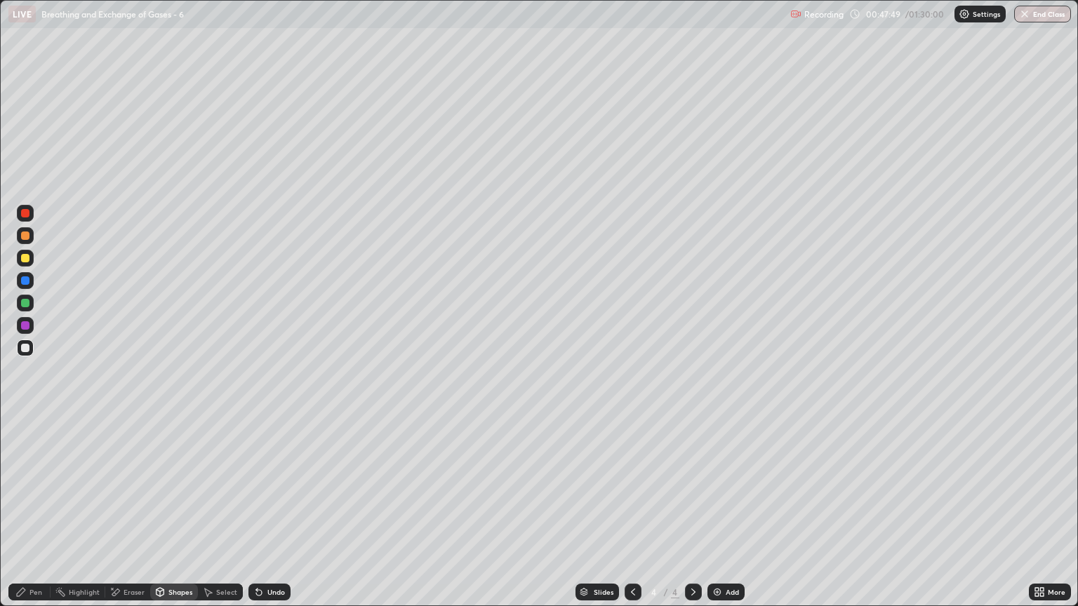
click at [30, 349] on div at bounding box center [25, 348] width 17 height 17
click at [47, 517] on div "Pen" at bounding box center [29, 592] width 42 height 17
click at [27, 517] on div "Pen" at bounding box center [29, 592] width 42 height 17
click at [26, 241] on div at bounding box center [25, 235] width 17 height 17
click at [171, 517] on div "Shapes" at bounding box center [180, 592] width 24 height 7
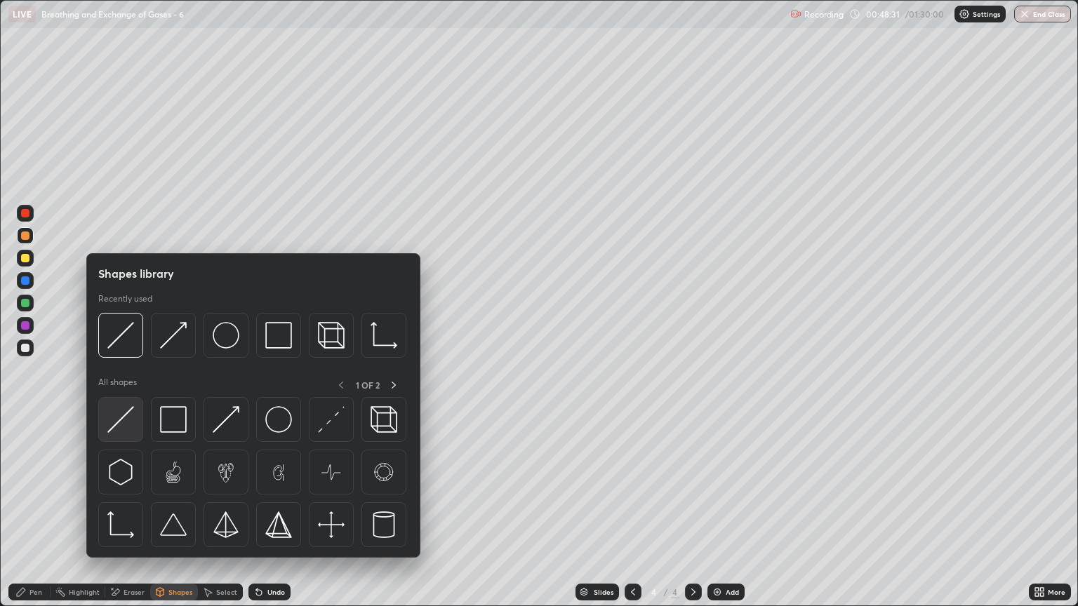
click at [133, 422] on img at bounding box center [120, 419] width 27 height 27
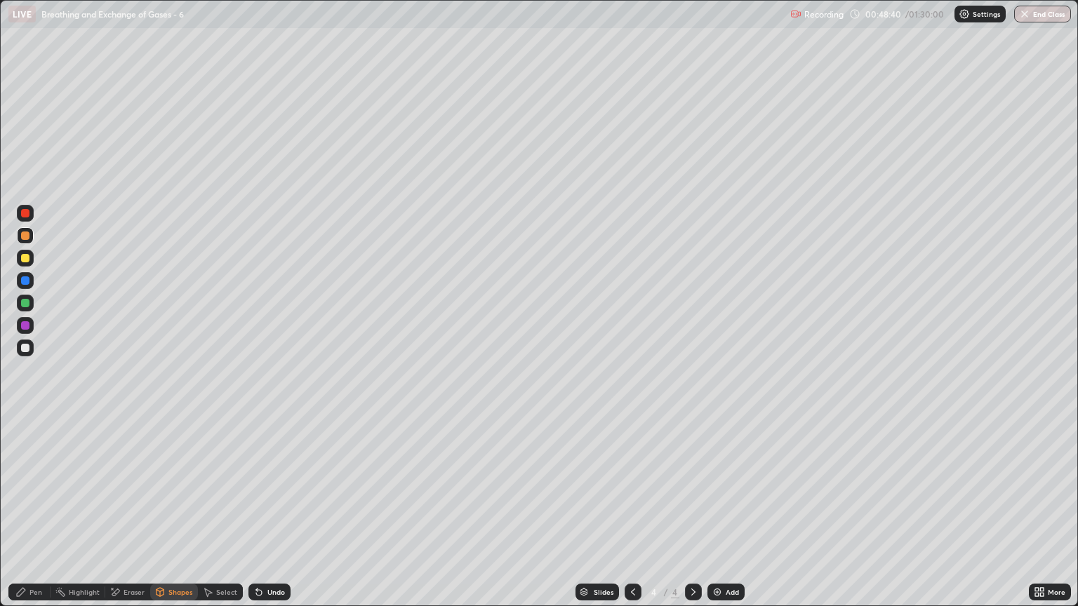
click at [32, 517] on div "Pen" at bounding box center [35, 592] width 13 height 7
click at [25, 259] on div at bounding box center [25, 258] width 8 height 8
click at [174, 517] on div "Shapes" at bounding box center [174, 592] width 48 height 17
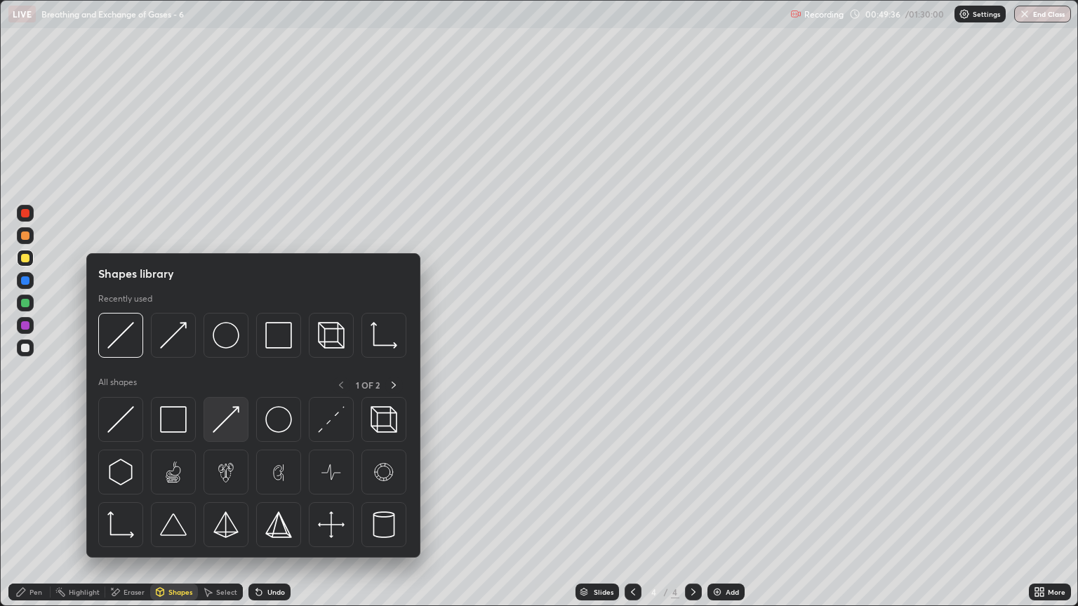
click at [225, 427] on img at bounding box center [226, 419] width 27 height 27
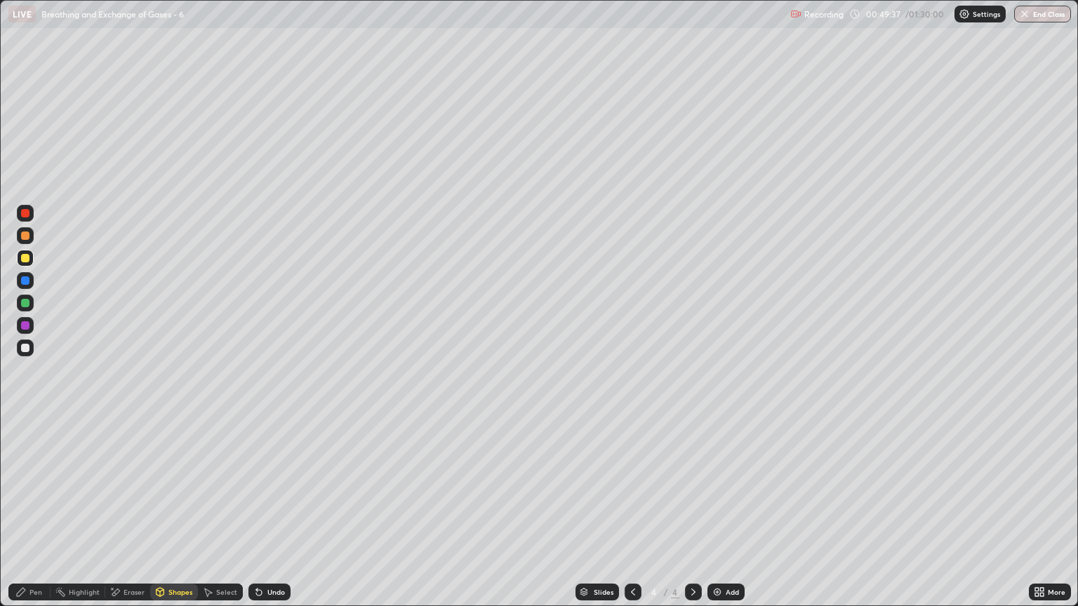
click at [25, 236] on div at bounding box center [25, 236] width 8 height 8
click at [41, 517] on div "Pen" at bounding box center [35, 592] width 13 height 7
click at [43, 517] on div "Pen" at bounding box center [29, 592] width 42 height 17
click at [126, 517] on div "Eraser" at bounding box center [134, 592] width 21 height 7
click at [28, 517] on div "Pen" at bounding box center [29, 592] width 42 height 17
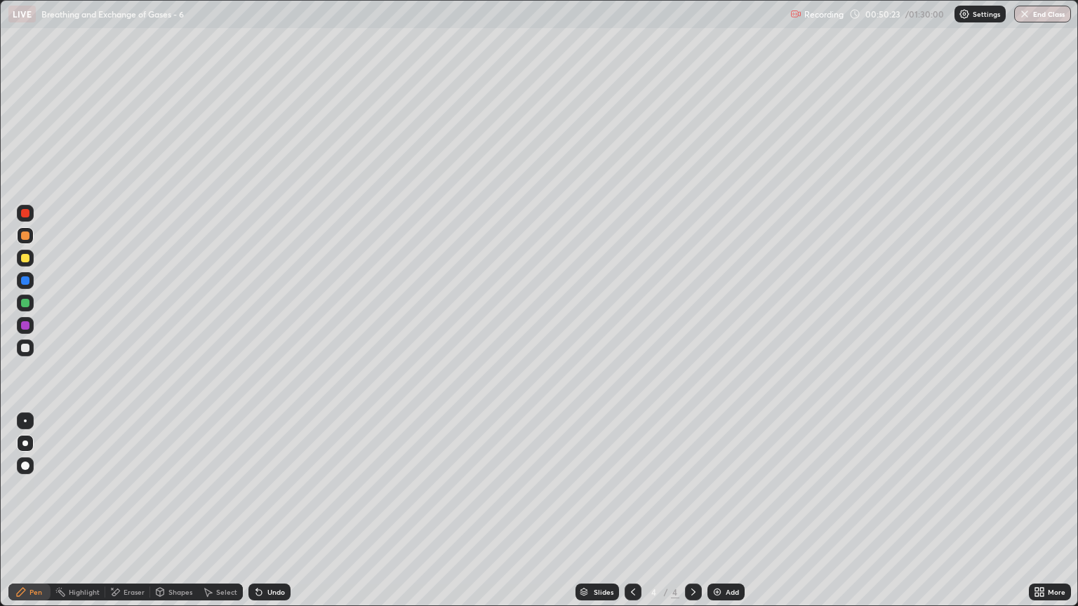
click at [27, 350] on div at bounding box center [25, 348] width 8 height 8
click at [174, 517] on div "Shapes" at bounding box center [174, 592] width 48 height 17
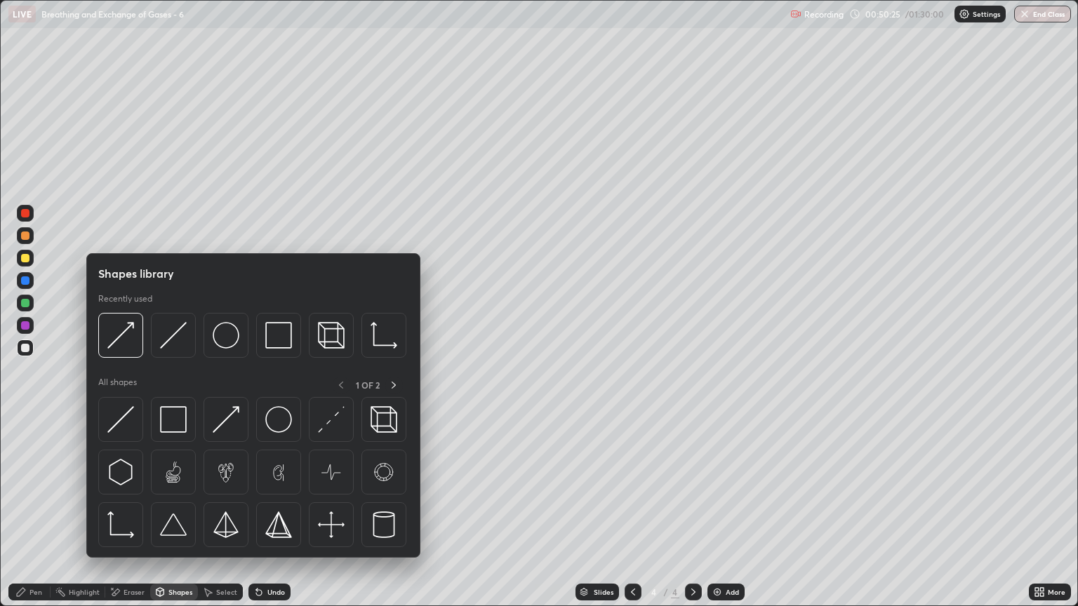
click at [29, 256] on div at bounding box center [25, 258] width 8 height 8
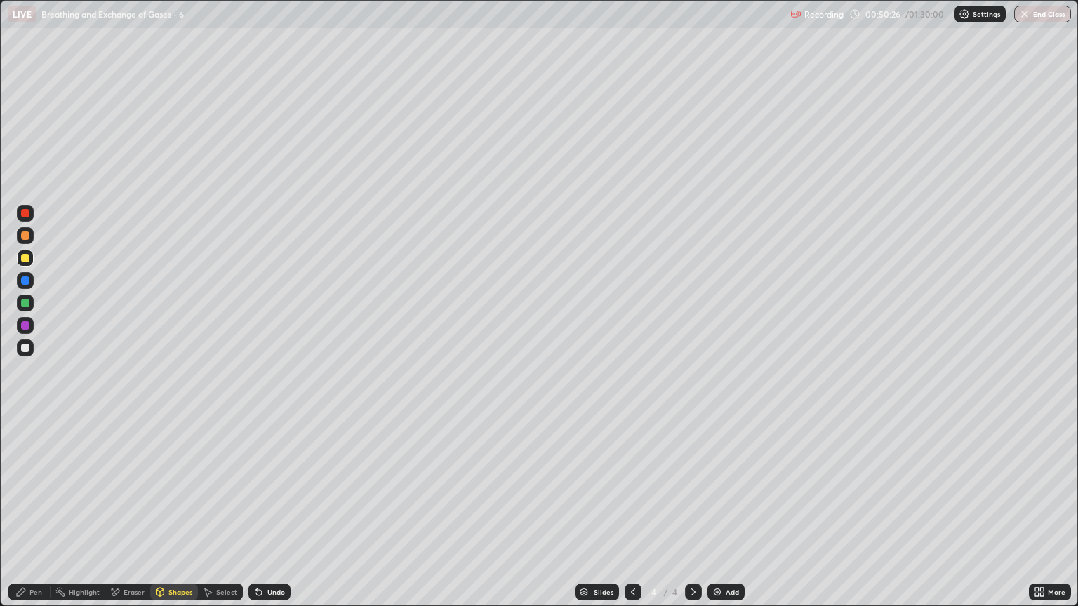
click at [170, 517] on div "Shapes" at bounding box center [180, 592] width 24 height 7
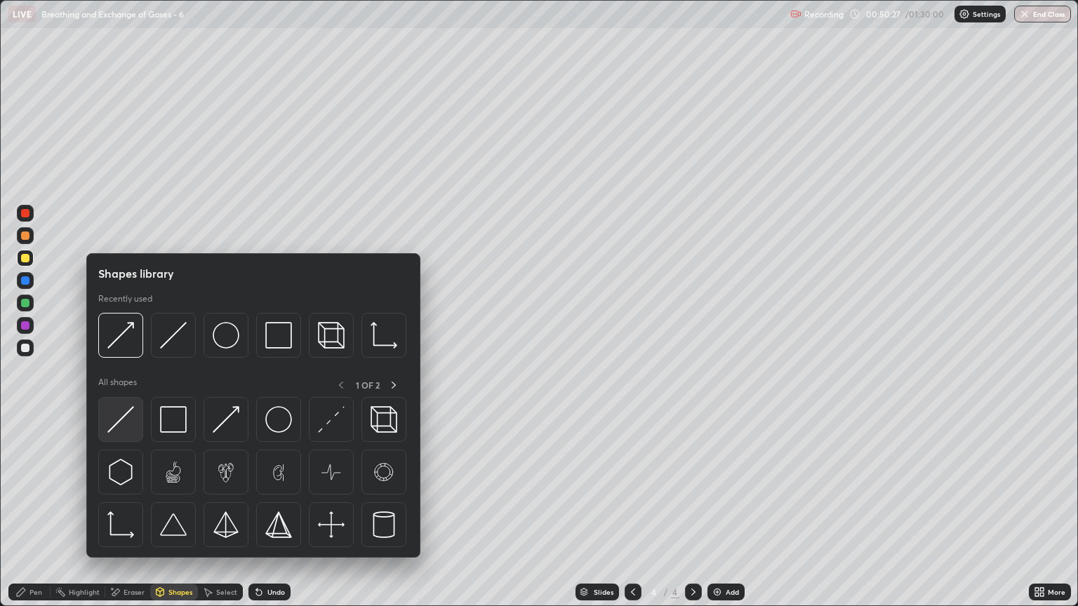
click at [131, 427] on img at bounding box center [120, 419] width 27 height 27
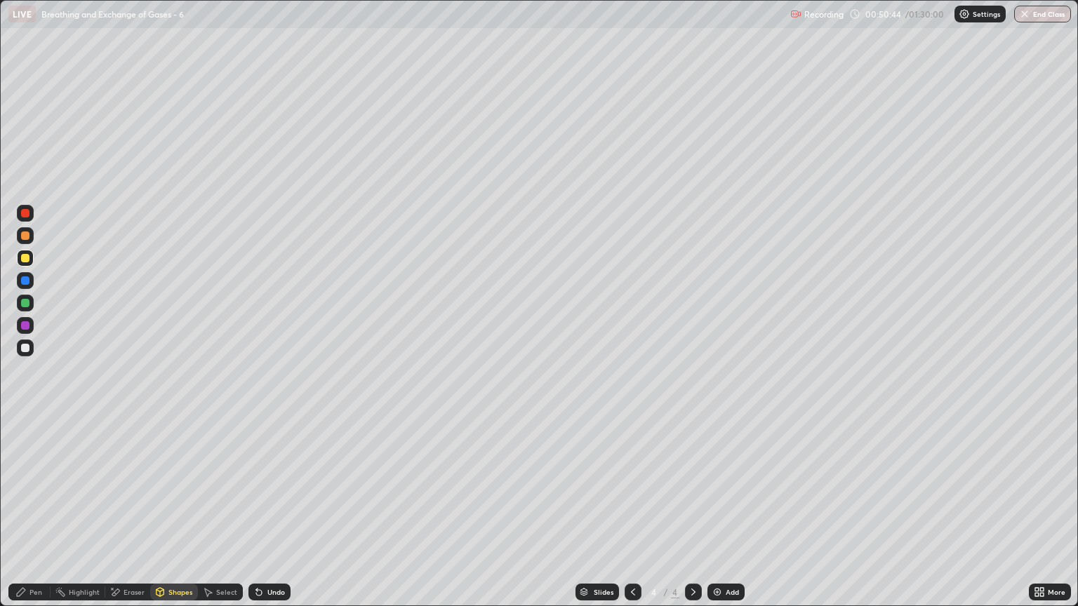
click at [34, 517] on div "Pen" at bounding box center [35, 592] width 13 height 7
click at [174, 517] on div "Shapes" at bounding box center [180, 592] width 24 height 7
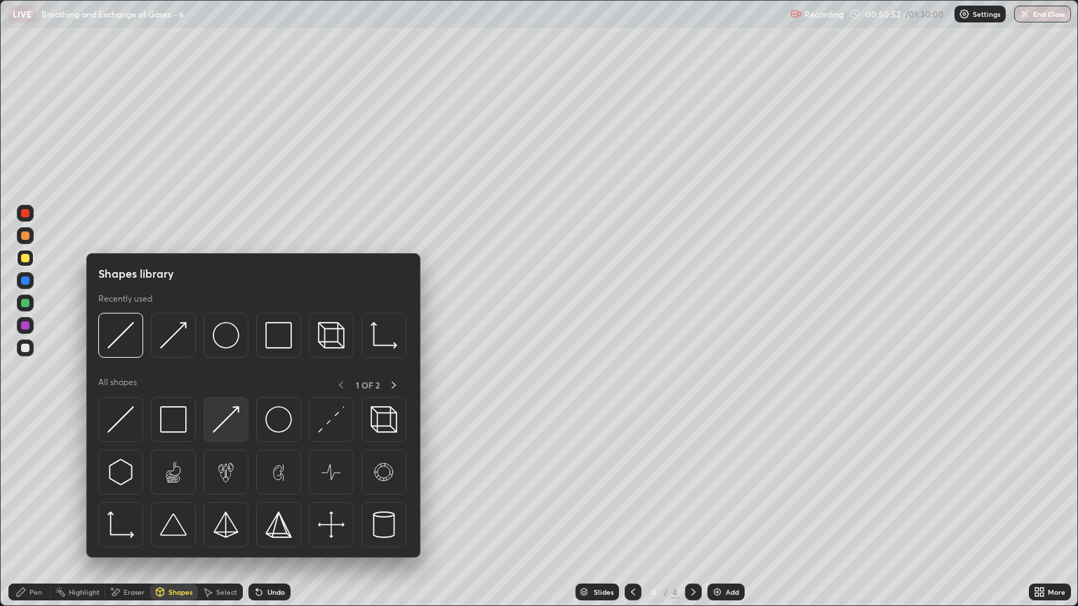
click at [230, 427] on img at bounding box center [226, 419] width 27 height 27
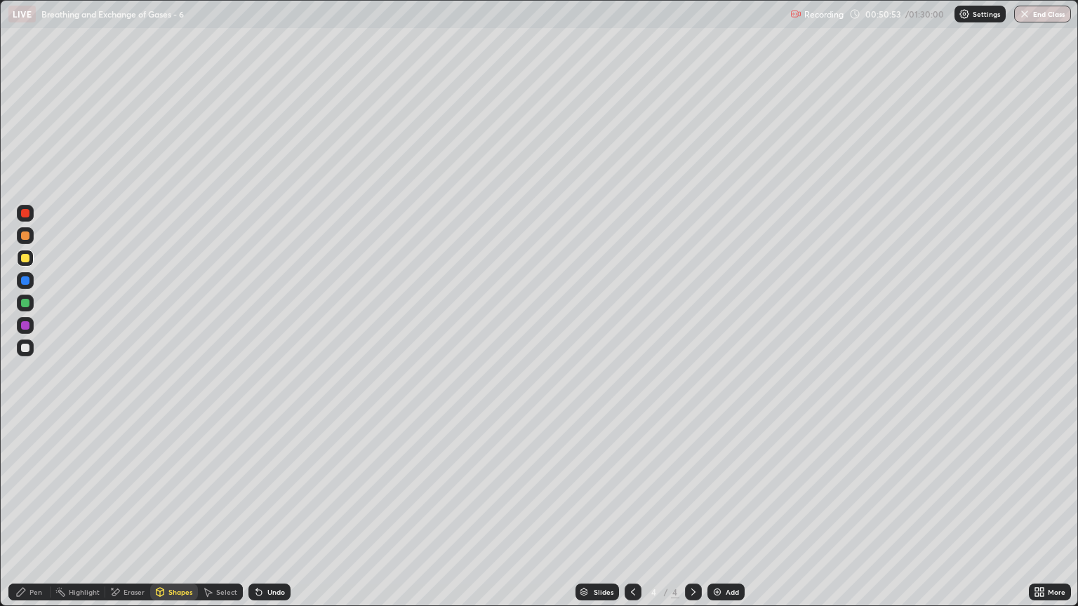
click at [181, 517] on div "Shapes" at bounding box center [180, 592] width 24 height 7
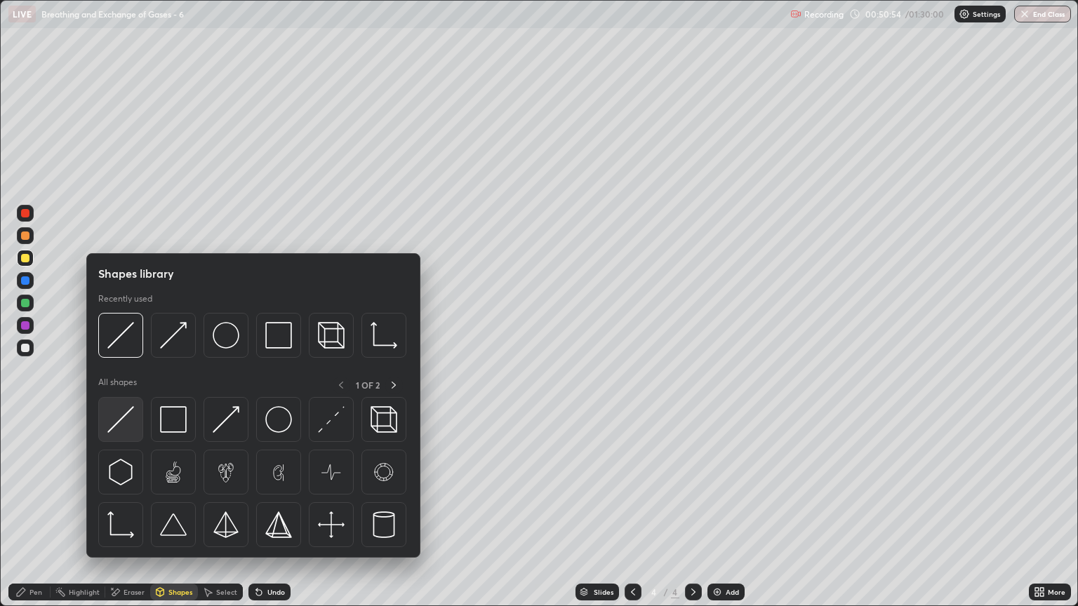
click at [131, 427] on img at bounding box center [120, 419] width 27 height 27
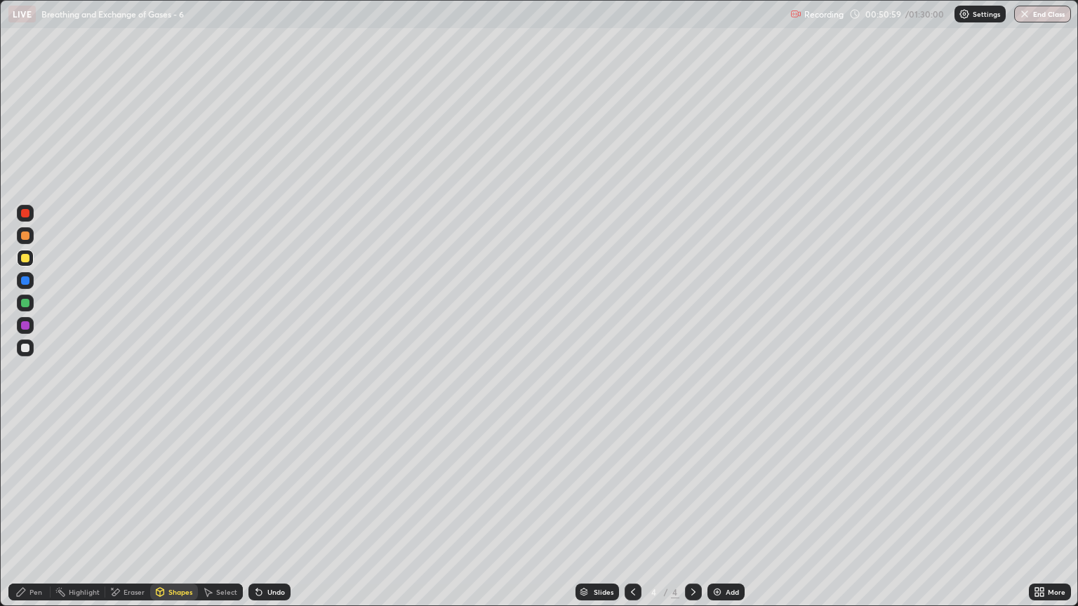
click at [35, 517] on div "Pen" at bounding box center [35, 592] width 13 height 7
click at [27, 352] on div at bounding box center [25, 348] width 8 height 8
click at [180, 517] on div "Shapes" at bounding box center [180, 592] width 24 height 7
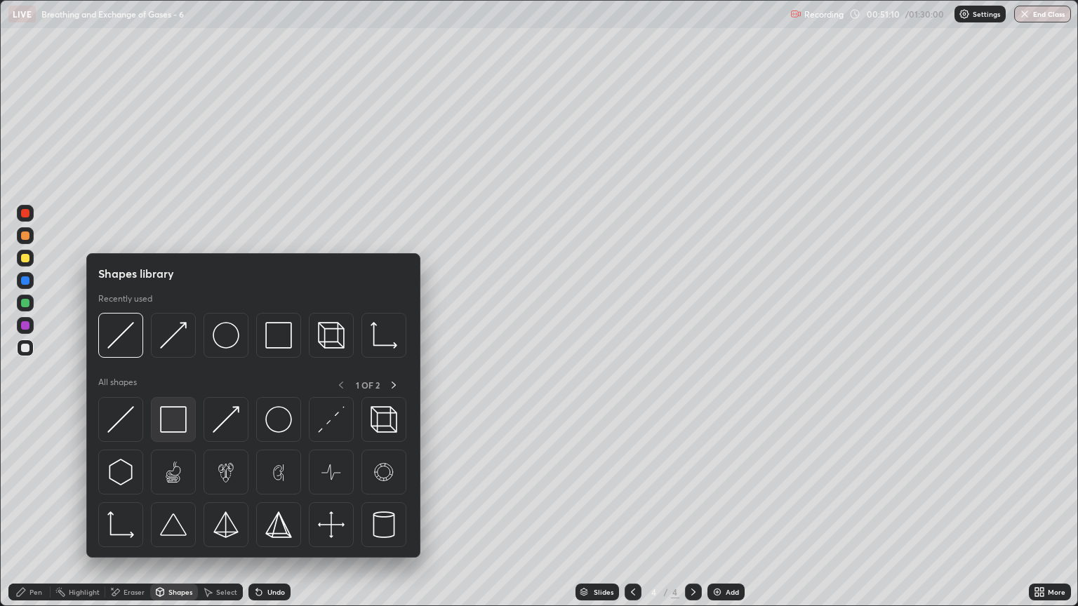
click at [177, 425] on img at bounding box center [173, 419] width 27 height 27
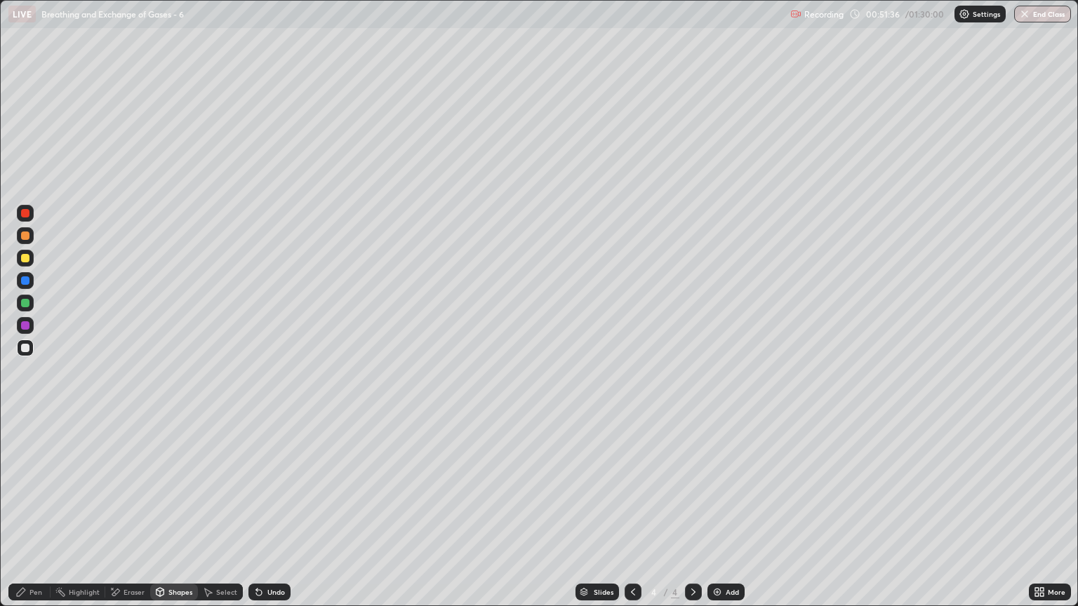
click at [691, 517] on icon at bounding box center [693, 592] width 11 height 11
click at [693, 517] on icon at bounding box center [693, 592] width 11 height 11
click at [717, 517] on img at bounding box center [717, 592] width 11 height 11
click at [35, 517] on div "Pen" at bounding box center [35, 592] width 13 height 7
click at [182, 517] on div "Shapes" at bounding box center [180, 592] width 24 height 7
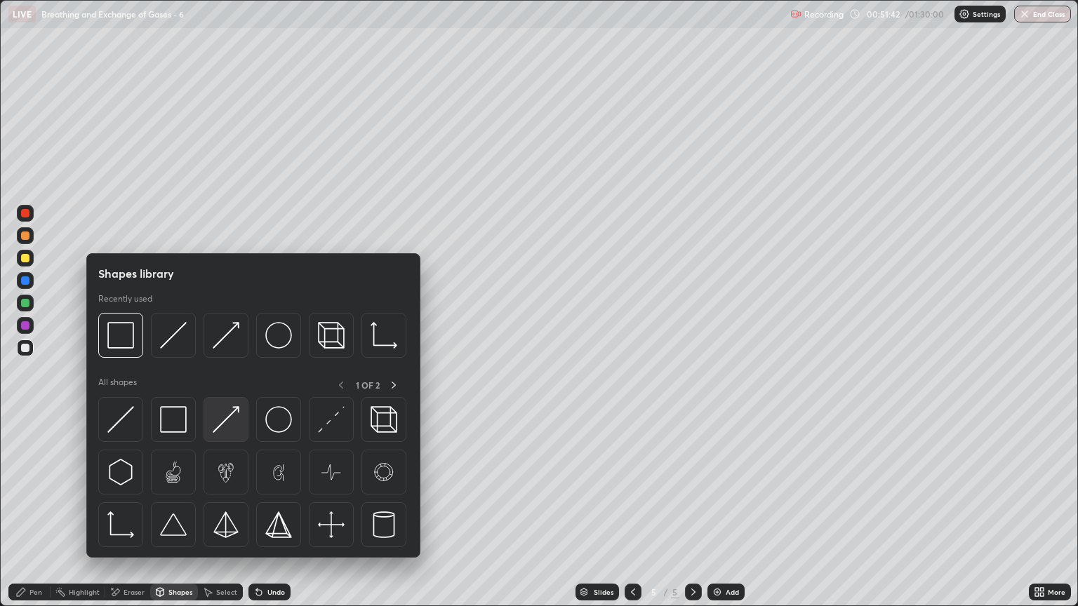
click at [227, 427] on img at bounding box center [226, 419] width 27 height 27
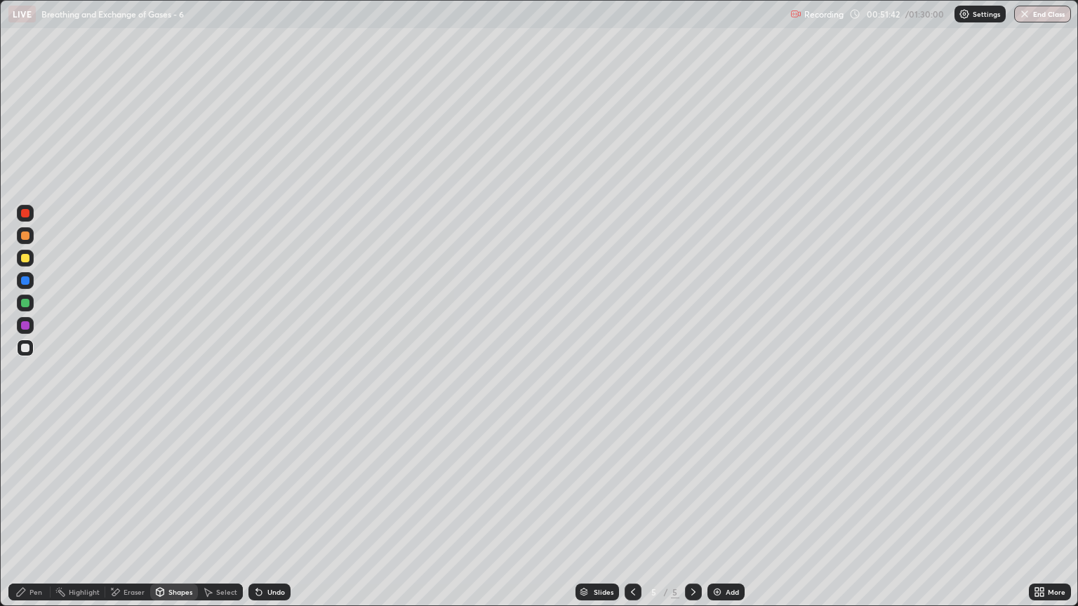
click at [28, 261] on div at bounding box center [25, 258] width 8 height 8
click at [34, 517] on div "Pen" at bounding box center [29, 592] width 42 height 17
click at [28, 262] on div at bounding box center [25, 258] width 8 height 8
click at [25, 236] on div at bounding box center [25, 236] width 8 height 8
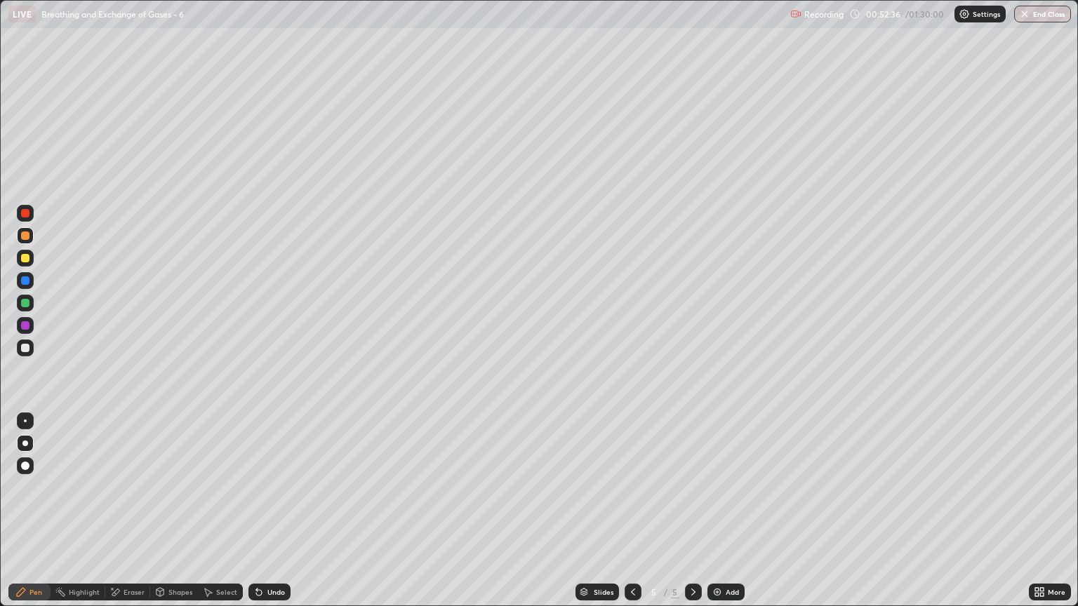
click at [178, 517] on div "Shapes" at bounding box center [180, 592] width 24 height 7
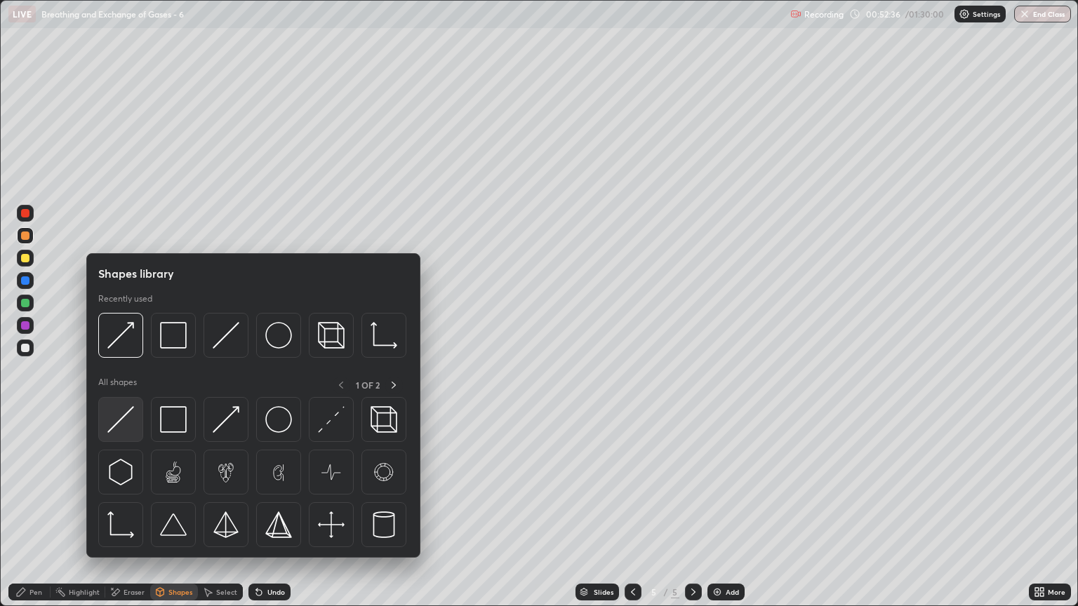
click at [132, 418] on img at bounding box center [120, 419] width 27 height 27
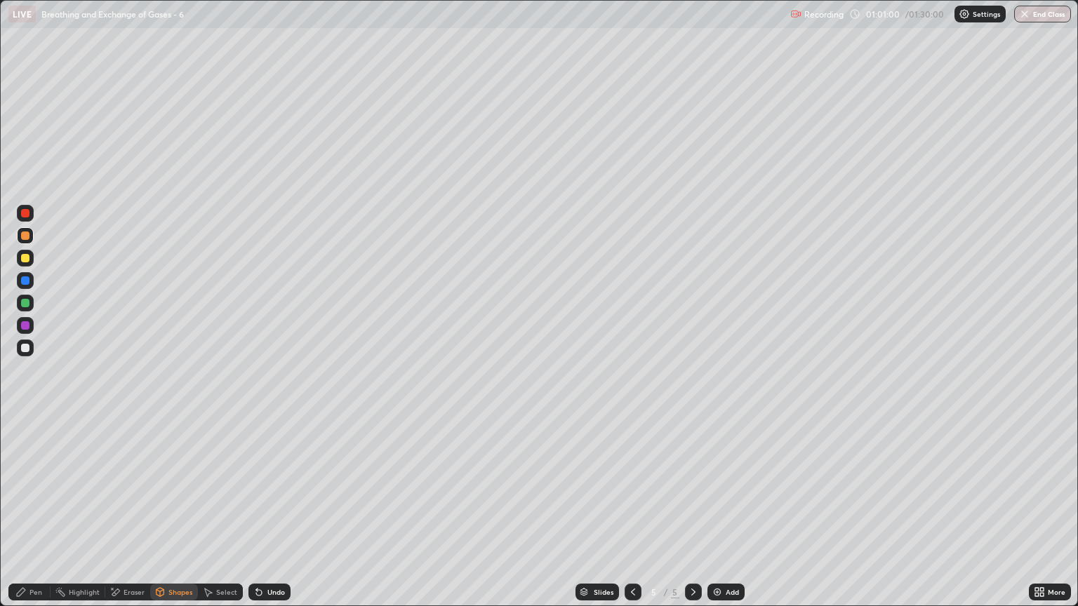
click at [39, 517] on div "Pen" at bounding box center [35, 592] width 13 height 7
click at [26, 348] on div at bounding box center [25, 348] width 8 height 8
click at [135, 517] on div "Eraser" at bounding box center [134, 592] width 21 height 7
click at [36, 517] on div "Pen" at bounding box center [35, 592] width 13 height 7
click at [215, 517] on div "Select" at bounding box center [220, 592] width 45 height 17
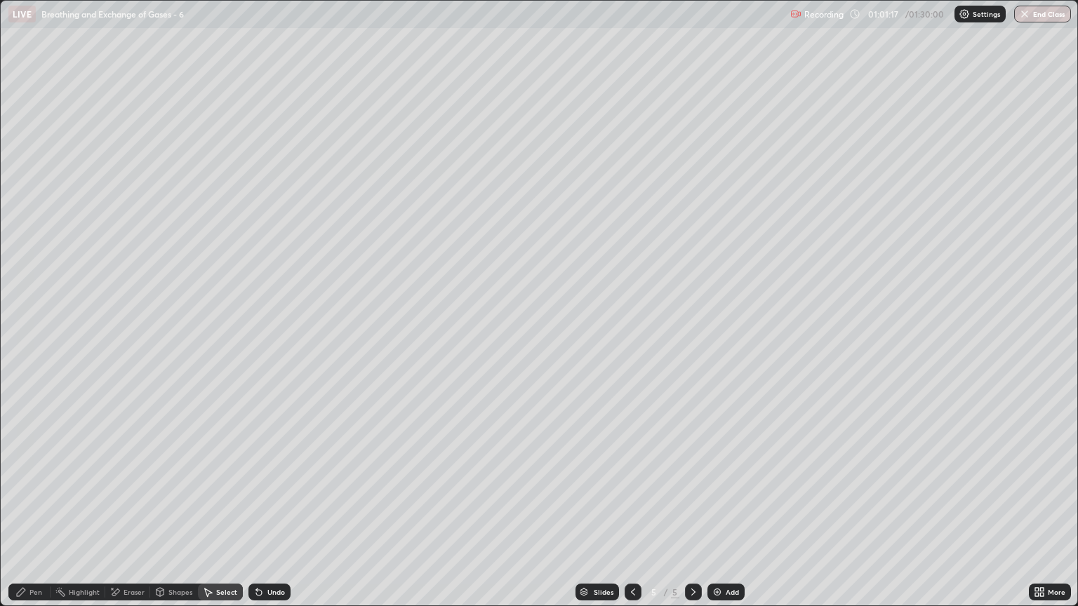
click at [179, 517] on div "Shapes" at bounding box center [174, 592] width 48 height 17
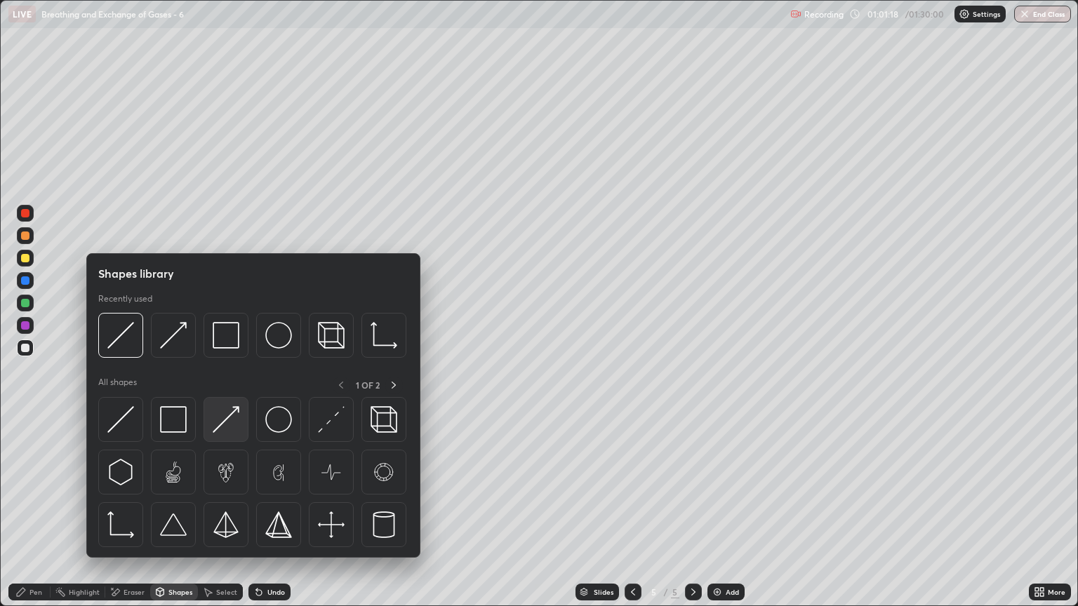
click at [229, 429] on img at bounding box center [226, 419] width 27 height 27
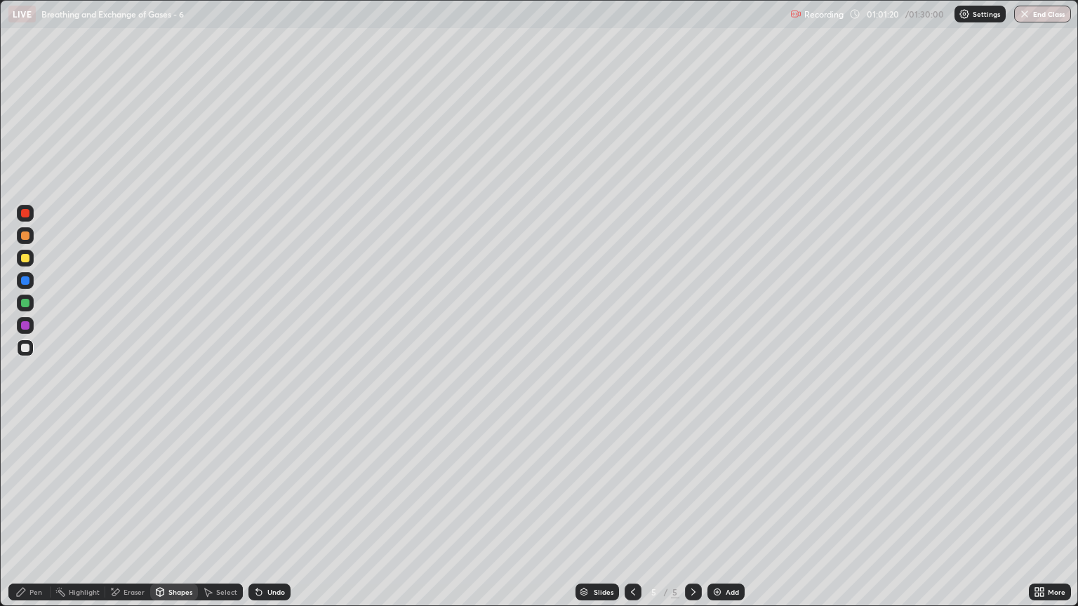
click at [31, 517] on div "Pen" at bounding box center [29, 592] width 42 height 17
click at [24, 261] on div at bounding box center [25, 258] width 8 height 8
click at [174, 517] on div "Shapes" at bounding box center [180, 592] width 24 height 7
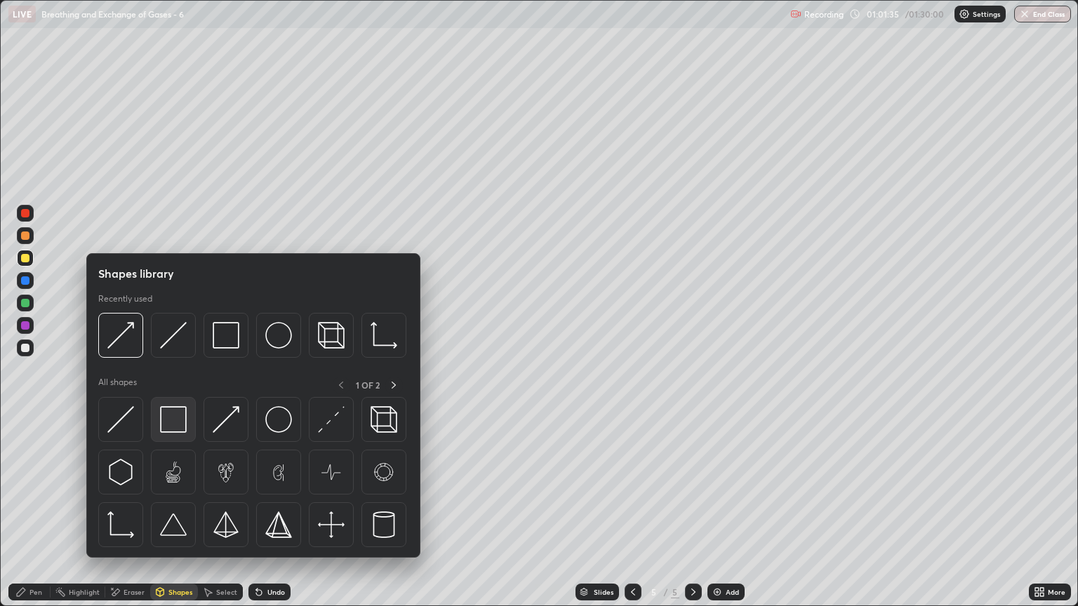
click at [174, 429] on img at bounding box center [173, 419] width 27 height 27
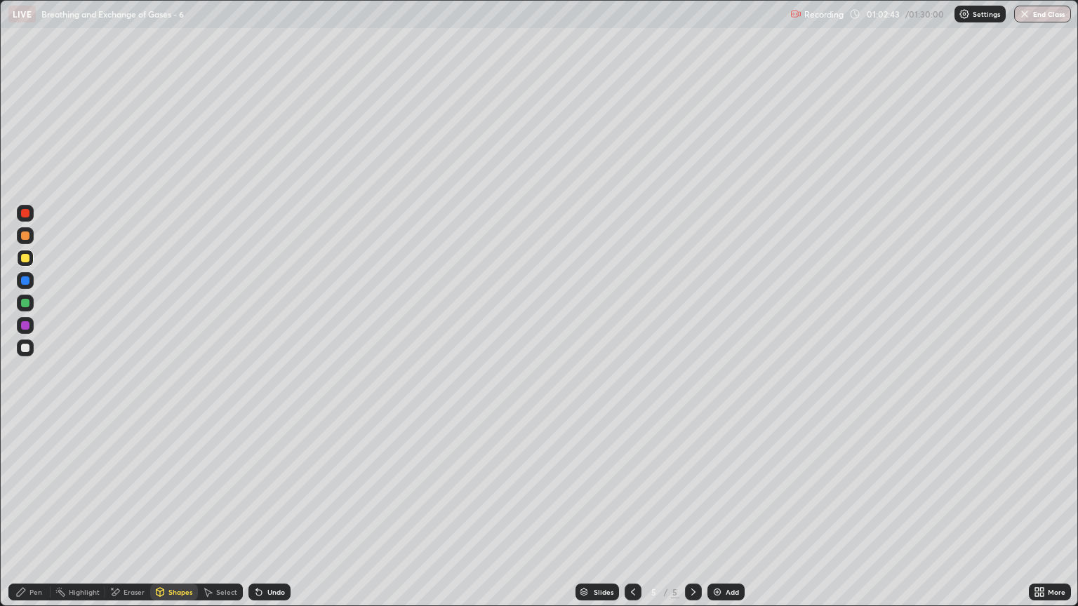
click at [42, 517] on div "Pen" at bounding box center [29, 592] width 42 height 17
click at [178, 517] on div "Shapes" at bounding box center [174, 592] width 48 height 17
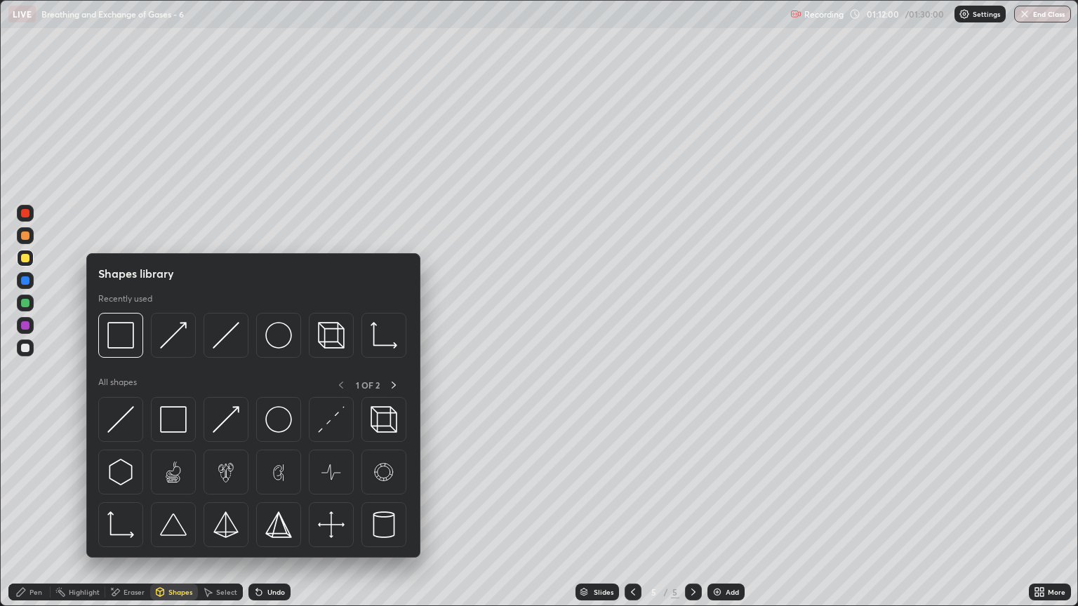
click at [127, 517] on div "Eraser" at bounding box center [134, 592] width 21 height 7
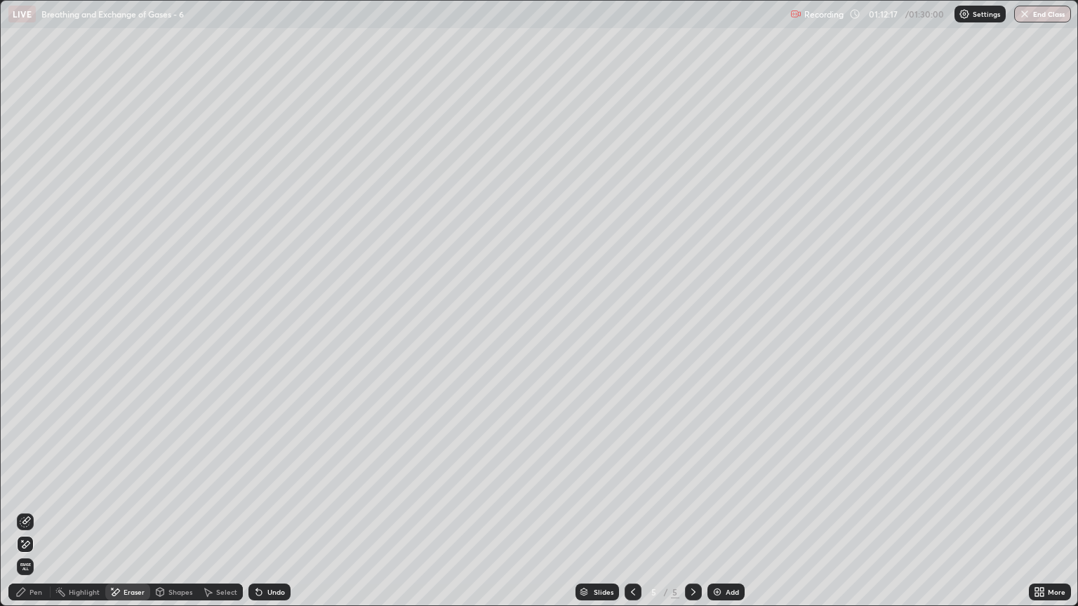
click at [27, 517] on div "Pen" at bounding box center [29, 592] width 42 height 17
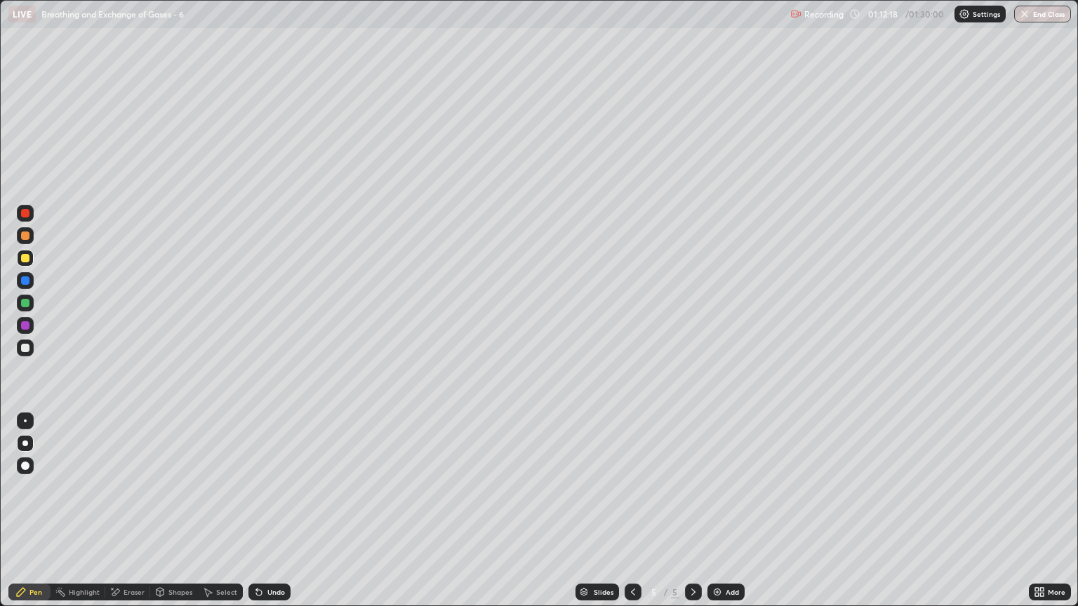
click at [27, 346] on div at bounding box center [25, 348] width 8 height 8
click at [25, 260] on div at bounding box center [25, 258] width 8 height 8
click at [25, 517] on icon at bounding box center [20, 592] width 11 height 11
click at [178, 517] on div "Shapes" at bounding box center [180, 592] width 24 height 7
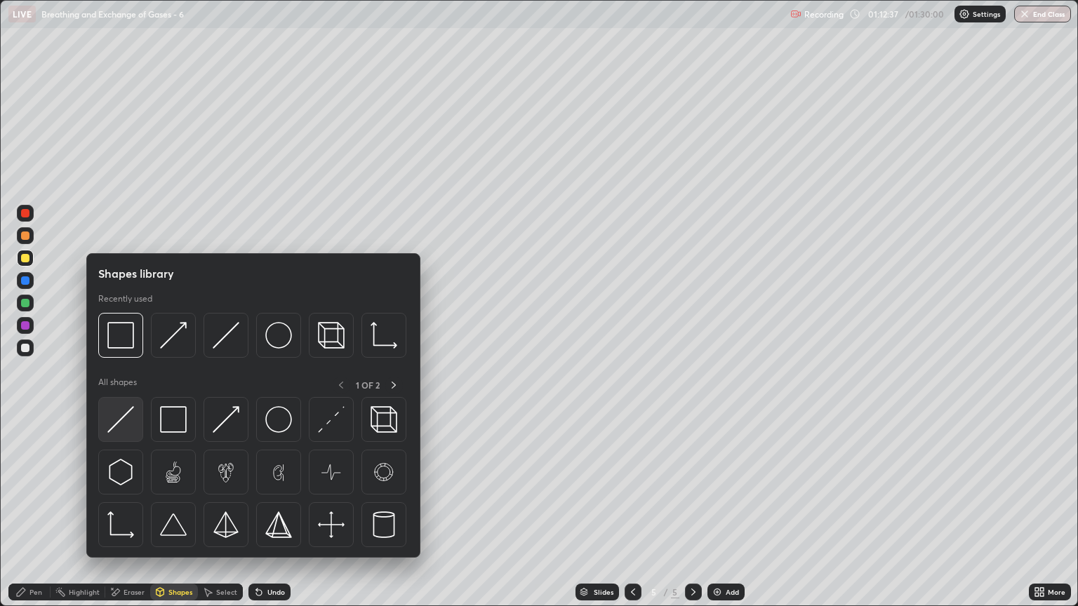
click at [131, 422] on img at bounding box center [120, 419] width 27 height 27
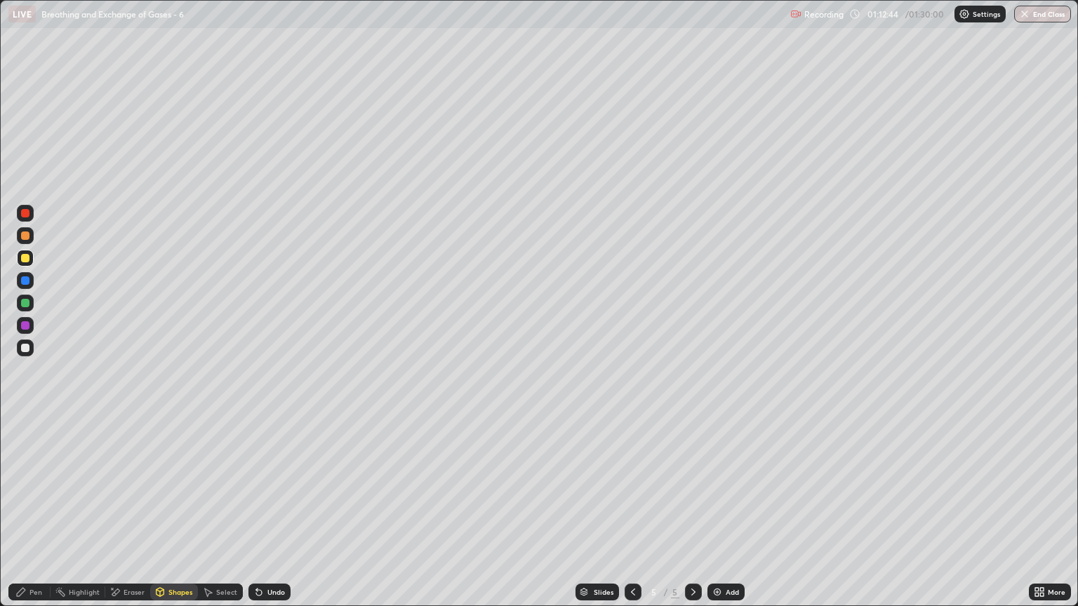
click at [39, 517] on div "Pen" at bounding box center [35, 592] width 13 height 7
click at [30, 346] on div at bounding box center [25, 348] width 17 height 17
click at [24, 241] on div at bounding box center [25, 235] width 17 height 17
click at [177, 517] on div "Shapes" at bounding box center [180, 592] width 24 height 7
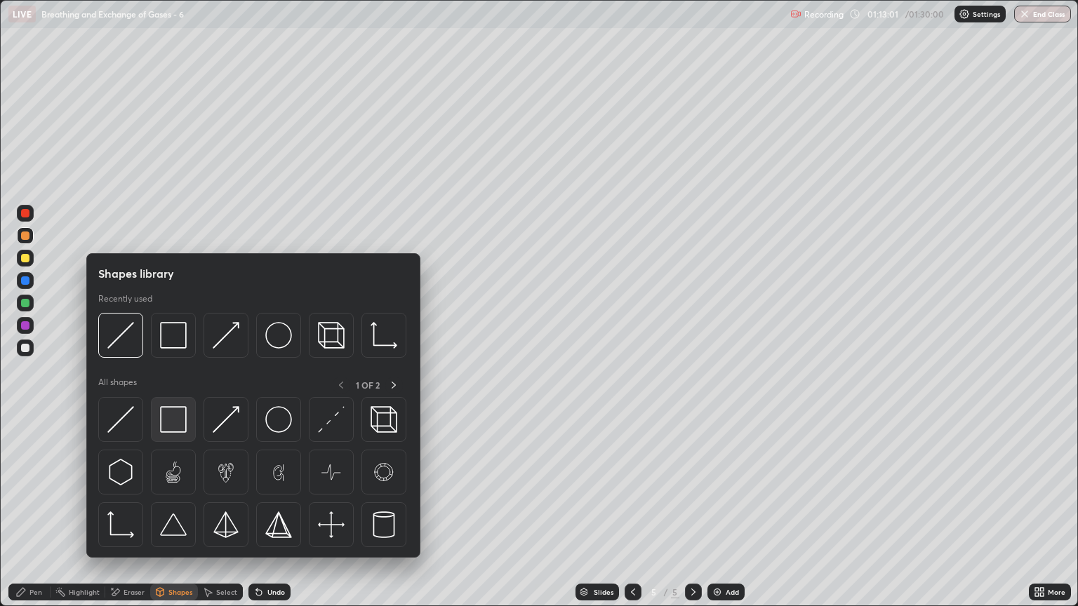
click at [170, 425] on img at bounding box center [173, 419] width 27 height 27
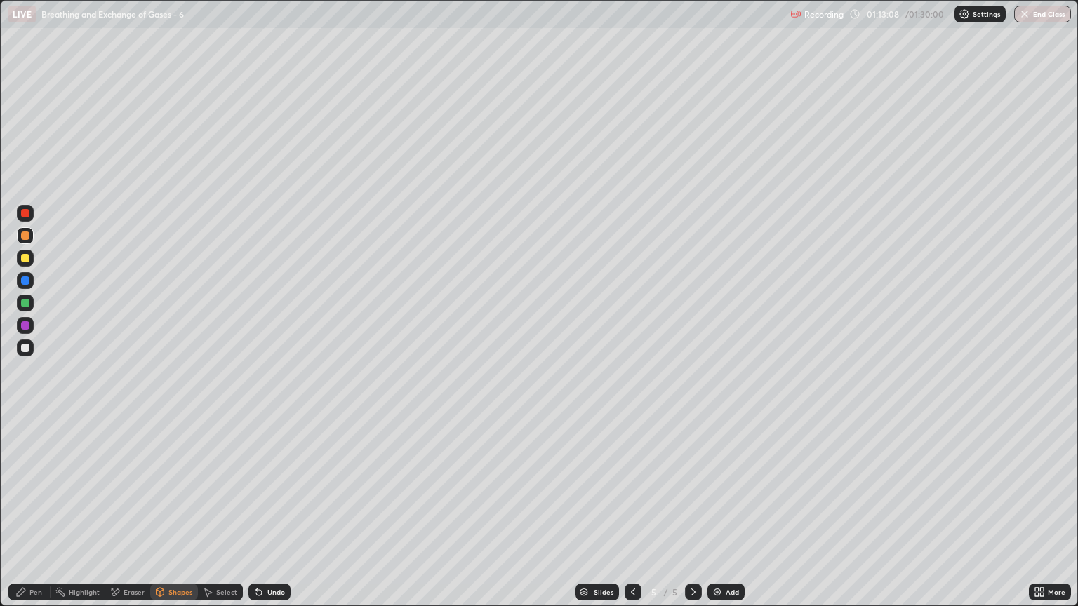
click at [27, 517] on div "Pen" at bounding box center [29, 592] width 42 height 17
click at [25, 262] on div at bounding box center [25, 258] width 8 height 8
click at [25, 351] on div at bounding box center [25, 348] width 8 height 8
click at [178, 517] on div "Shapes" at bounding box center [180, 592] width 24 height 7
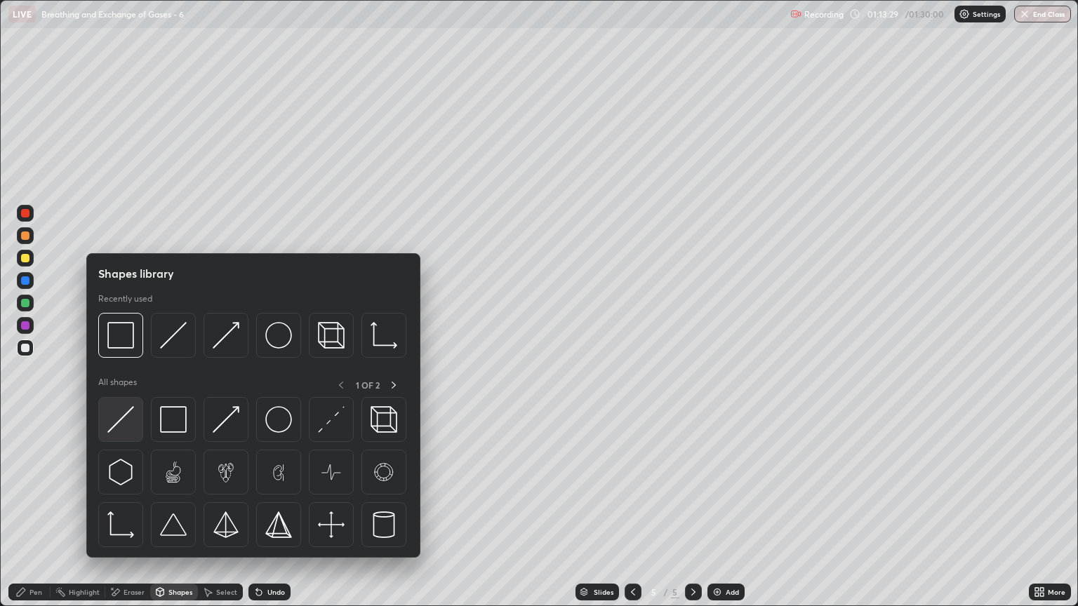
click at [132, 425] on img at bounding box center [120, 419] width 27 height 27
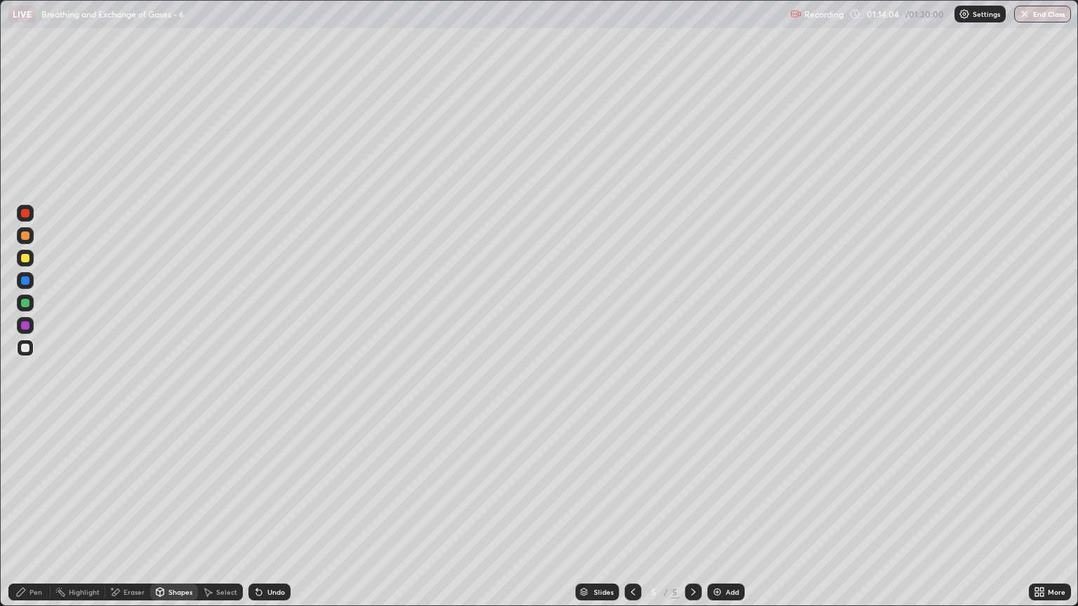
click at [27, 517] on div "Pen" at bounding box center [29, 592] width 42 height 17
click at [171, 517] on div "Shapes" at bounding box center [180, 592] width 24 height 7
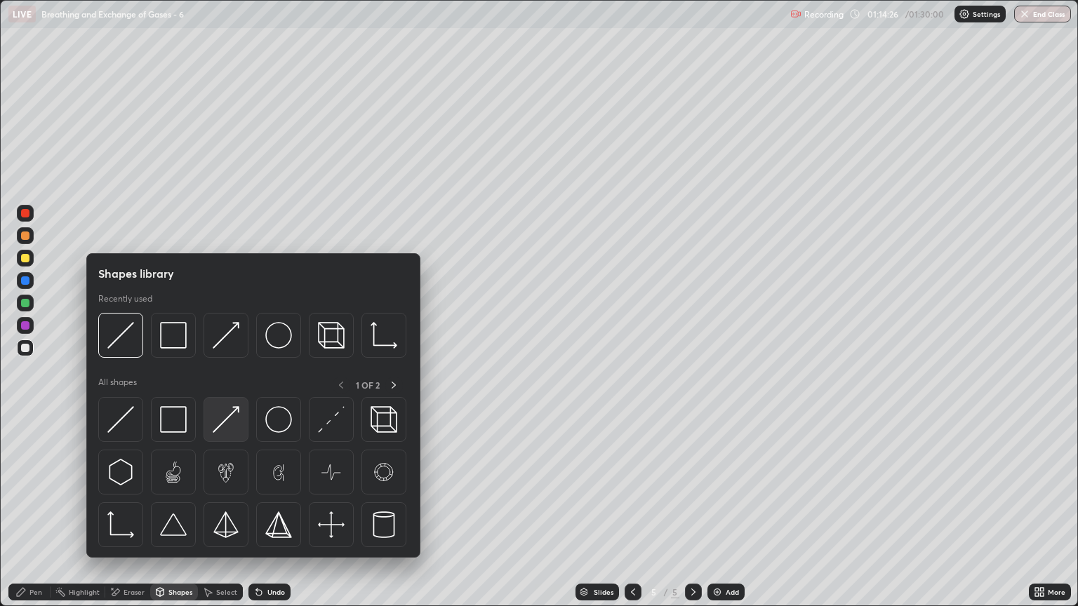
click at [222, 424] on img at bounding box center [226, 419] width 27 height 27
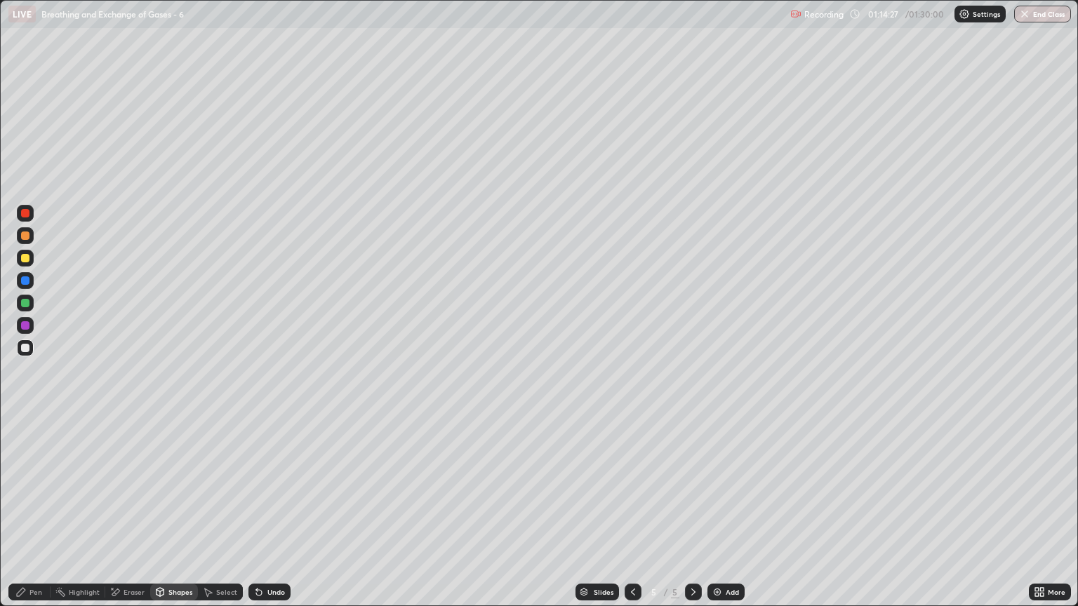
click at [27, 260] on div at bounding box center [25, 258] width 8 height 8
click at [36, 517] on div "Pen" at bounding box center [35, 592] width 13 height 7
click at [175, 517] on div "Shapes" at bounding box center [180, 592] width 24 height 7
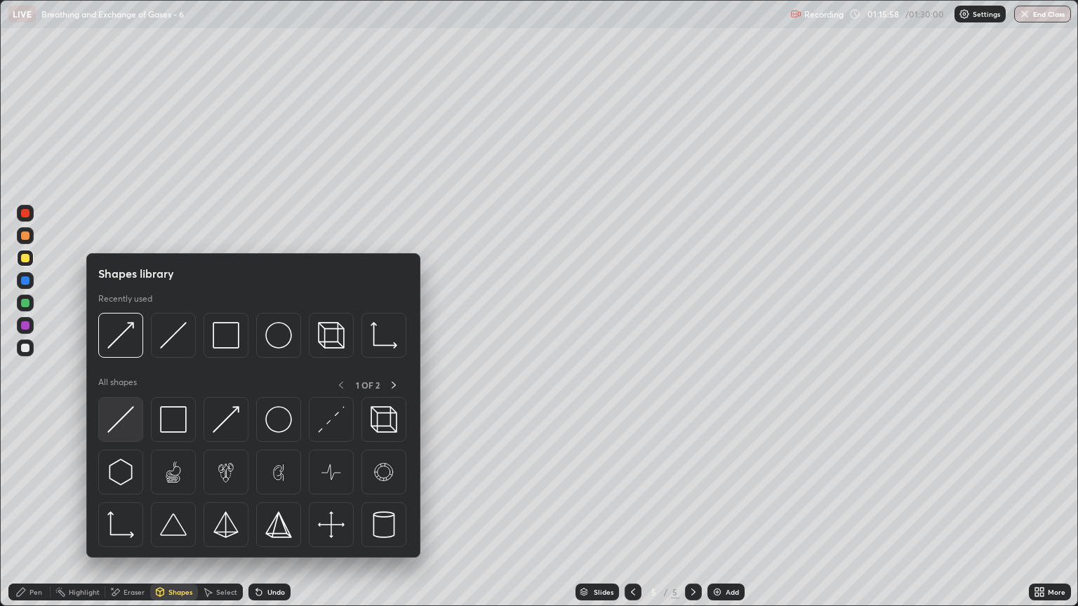
click at [118, 421] on img at bounding box center [120, 419] width 27 height 27
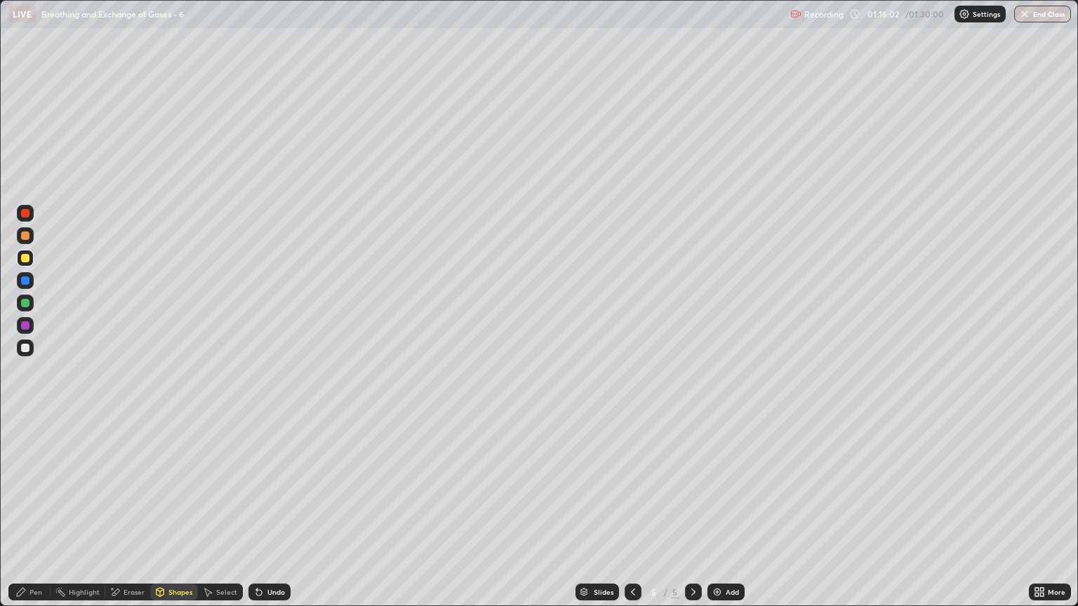
click at [23, 254] on div at bounding box center [25, 258] width 8 height 8
click at [27, 349] on div at bounding box center [25, 348] width 8 height 8
click at [171, 517] on div "Shapes" at bounding box center [180, 592] width 24 height 7
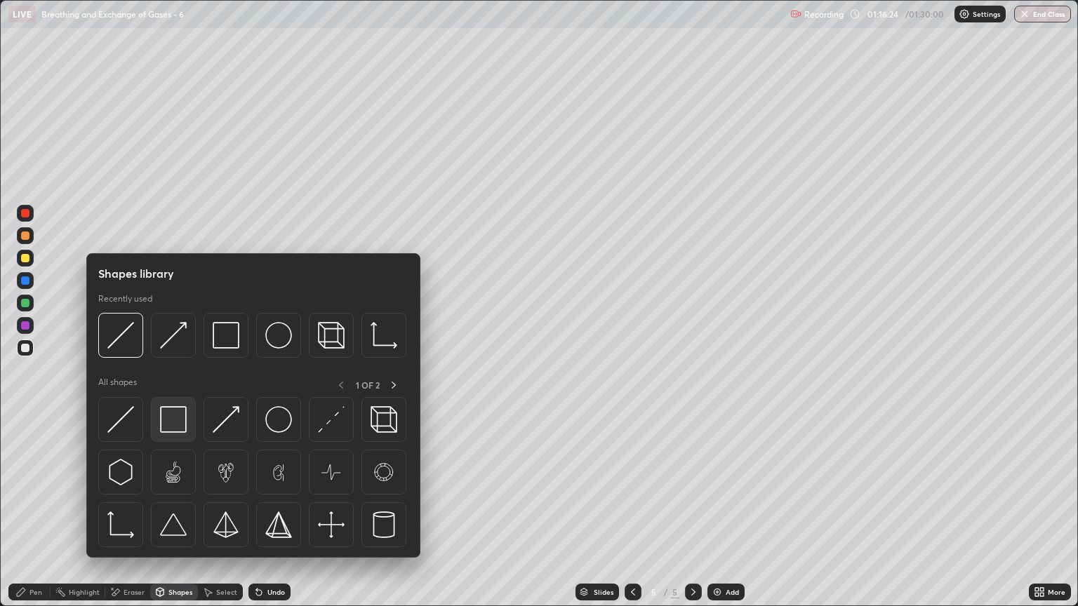
click at [174, 427] on img at bounding box center [173, 419] width 27 height 27
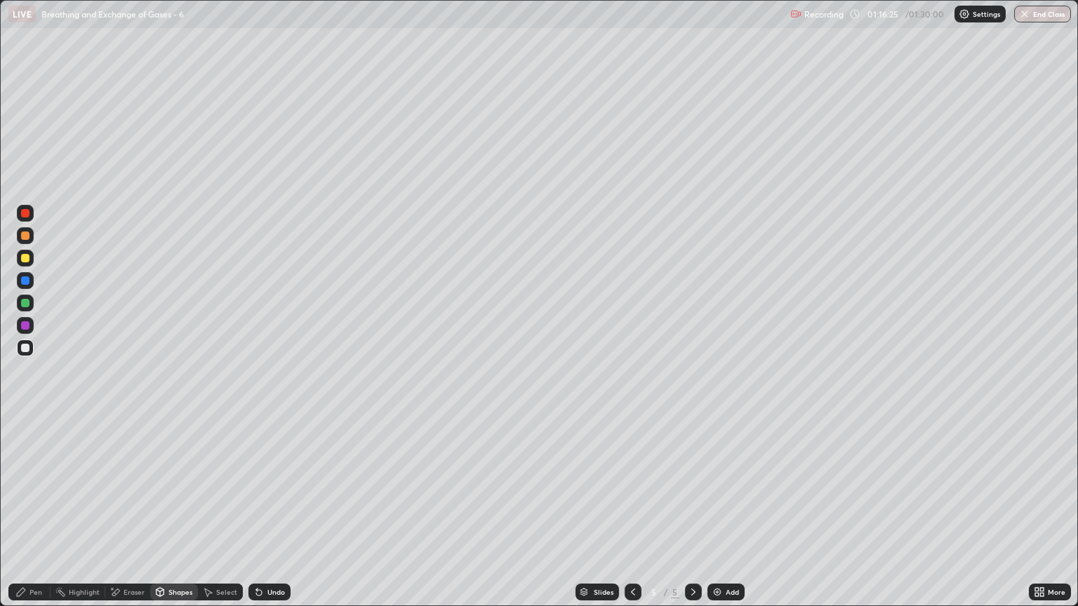
click at [25, 236] on div at bounding box center [25, 236] width 8 height 8
click at [165, 517] on div "Shapes" at bounding box center [174, 592] width 48 height 17
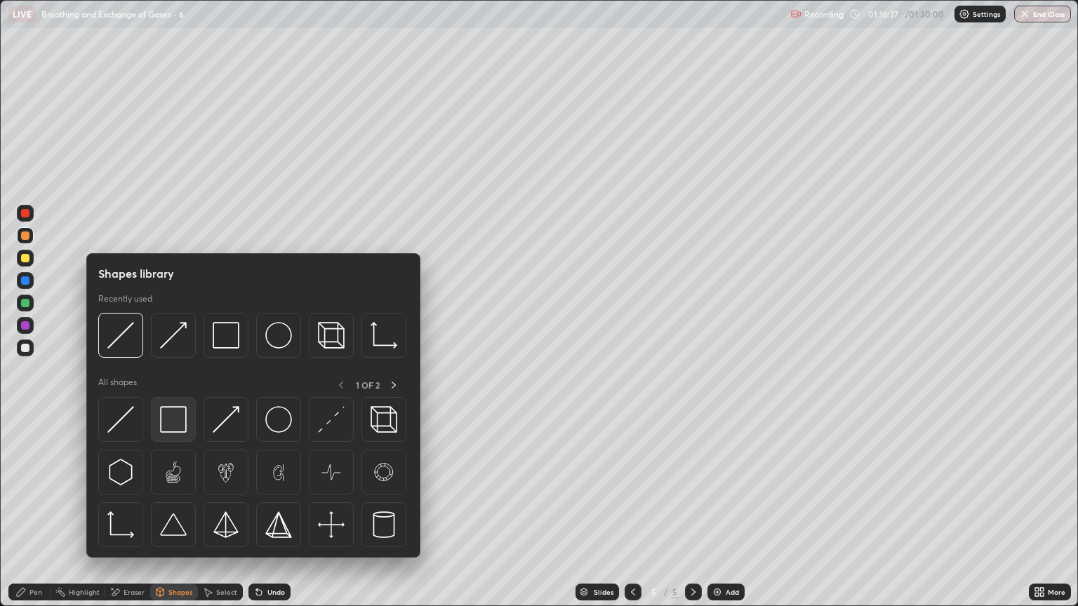
click at [174, 425] on img at bounding box center [173, 419] width 27 height 27
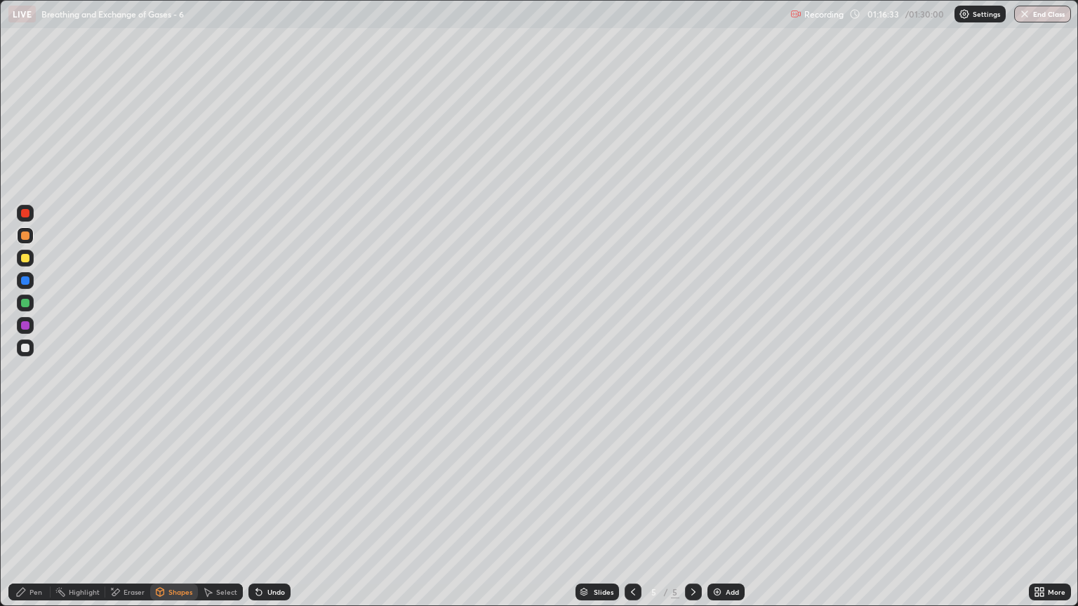
click at [137, 517] on div "Eraser" at bounding box center [134, 592] width 21 height 7
click at [27, 517] on icon at bounding box center [25, 521] width 11 height 11
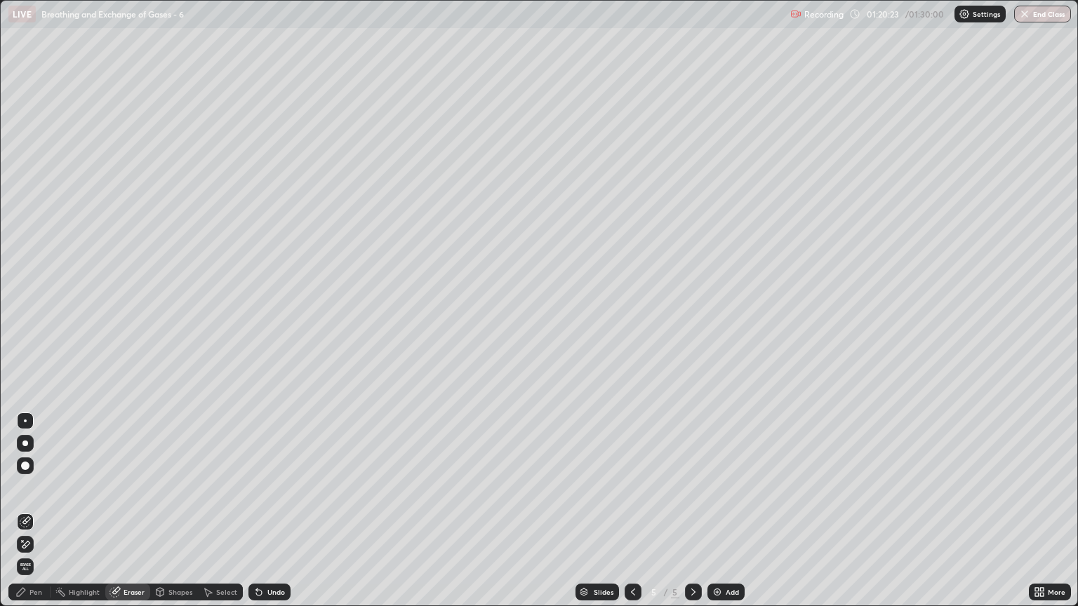
click at [27, 517] on div "Pen" at bounding box center [29, 592] width 42 height 17
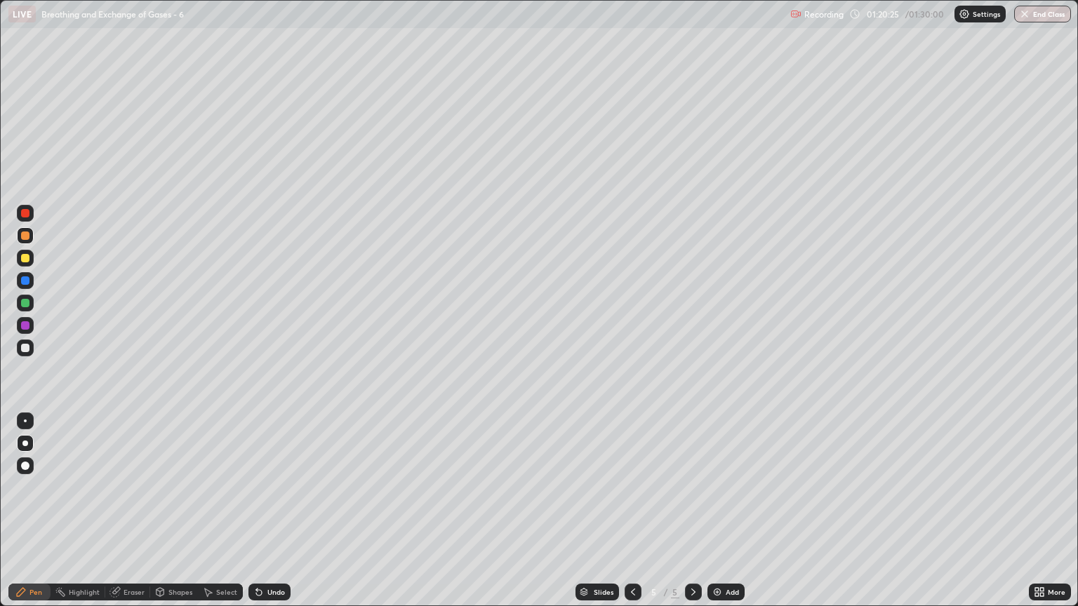
click at [25, 215] on div at bounding box center [25, 213] width 8 height 8
click at [25, 517] on icon at bounding box center [20, 592] width 11 height 11
click at [25, 347] on div at bounding box center [25, 348] width 8 height 8
click at [178, 517] on div "Shapes" at bounding box center [180, 592] width 24 height 7
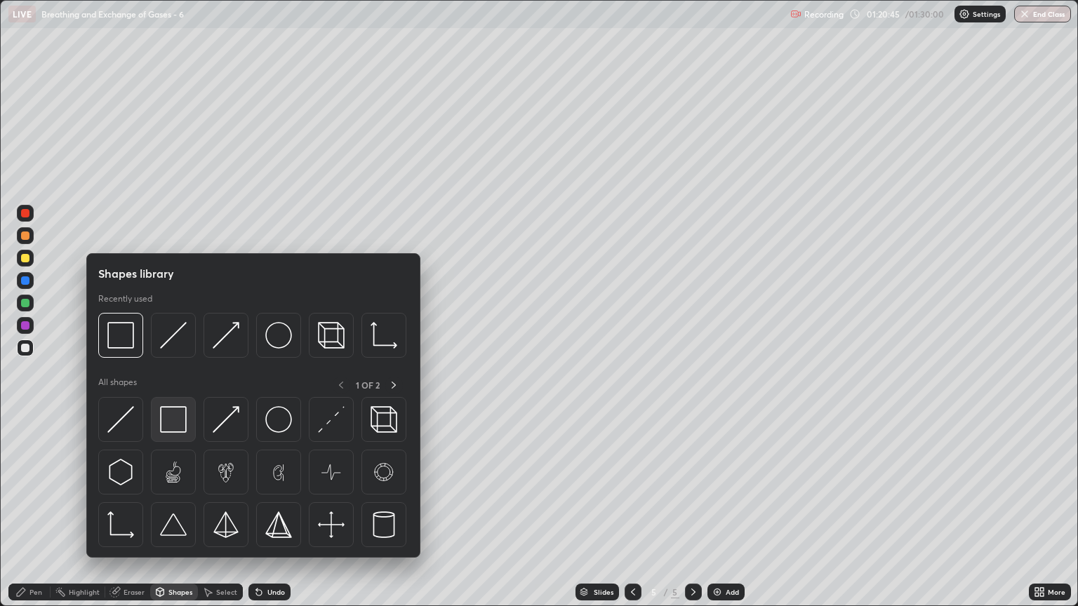
click at [174, 427] on img at bounding box center [173, 419] width 27 height 27
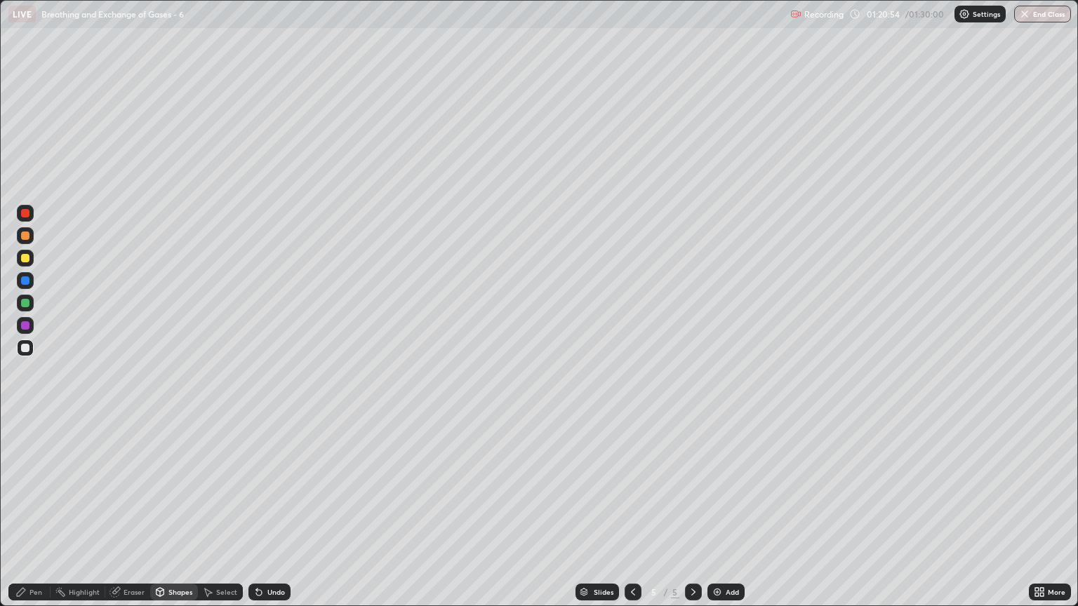
click at [32, 517] on div "Pen" at bounding box center [35, 592] width 13 height 7
click at [883, 517] on div "Slides 5 / 5 Add" at bounding box center [660, 592] width 738 height 28
click at [25, 258] on div at bounding box center [25, 258] width 8 height 8
click at [176, 517] on div "Shapes" at bounding box center [180, 592] width 24 height 7
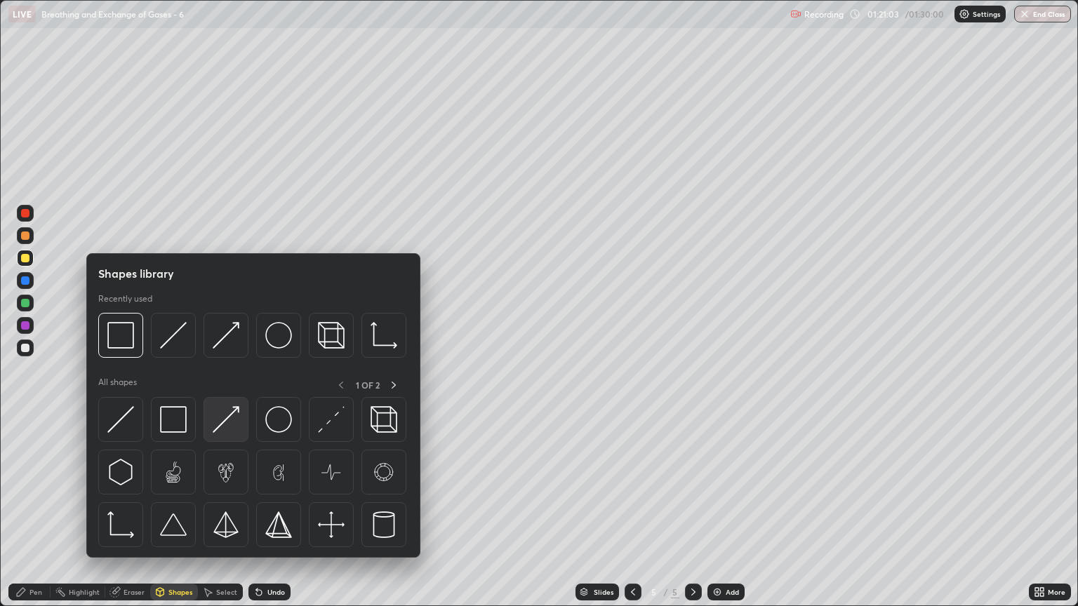
click at [229, 424] on img at bounding box center [226, 419] width 27 height 27
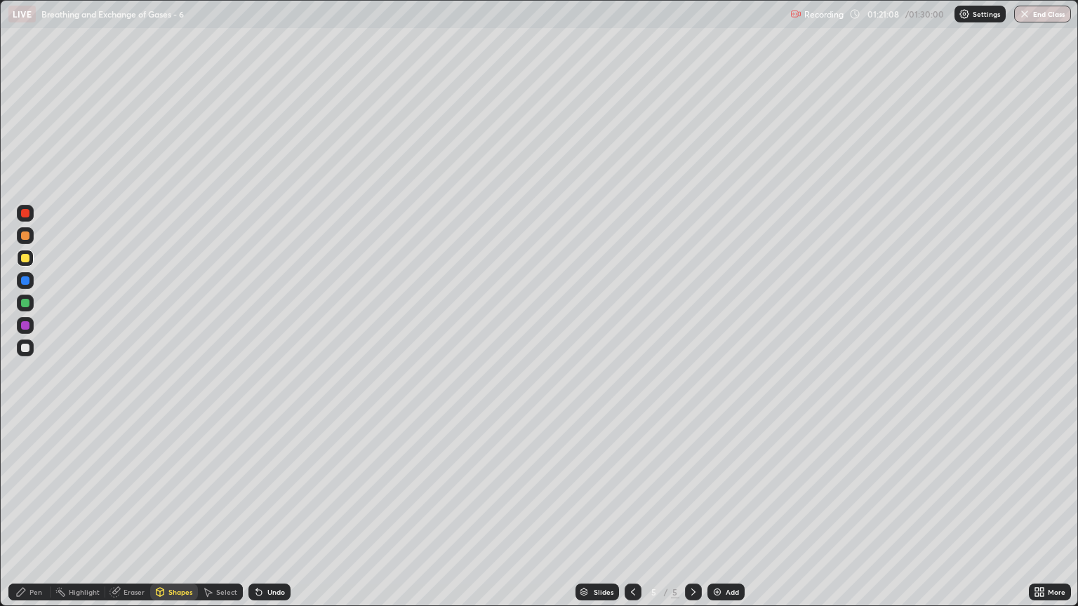
click at [39, 517] on div "Pen" at bounding box center [35, 592] width 13 height 7
click at [25, 350] on div at bounding box center [25, 348] width 8 height 8
click at [25, 235] on div at bounding box center [25, 236] width 8 height 8
click at [25, 348] on div at bounding box center [25, 348] width 8 height 8
click at [1027, 9] on img "button" at bounding box center [1025, 13] width 11 height 11
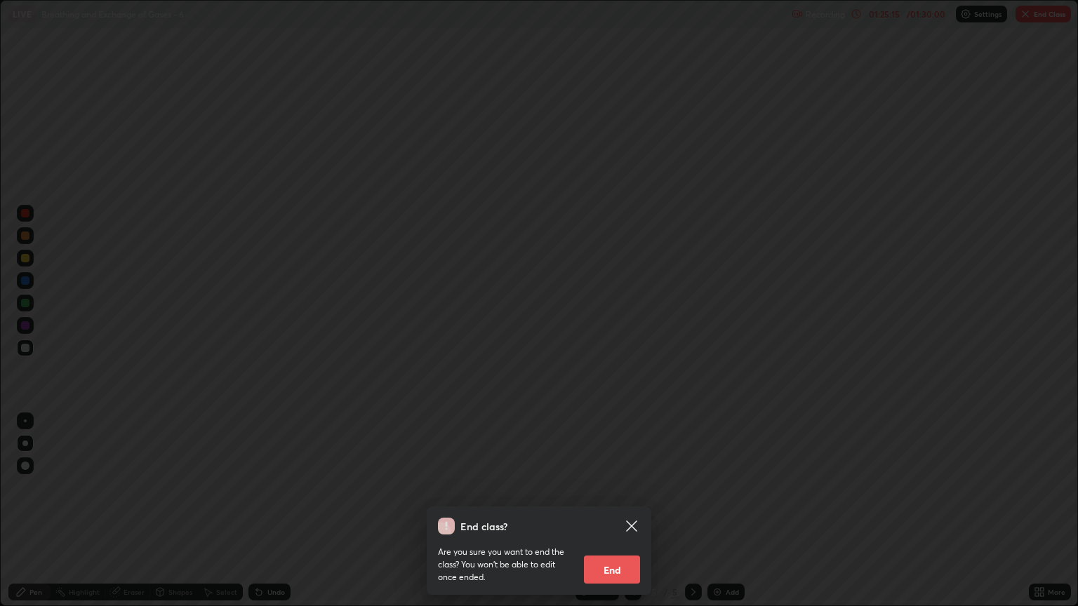
click at [615, 517] on button "End" at bounding box center [612, 570] width 56 height 28
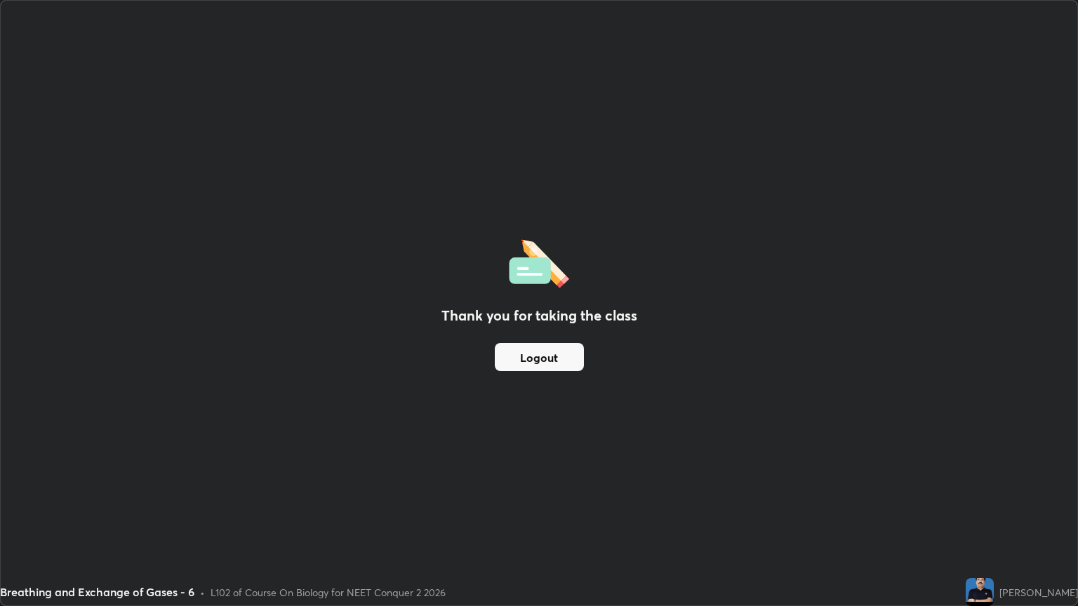
click at [542, 358] on button "Logout" at bounding box center [539, 357] width 89 height 28
